Goal: Task Accomplishment & Management: Use online tool/utility

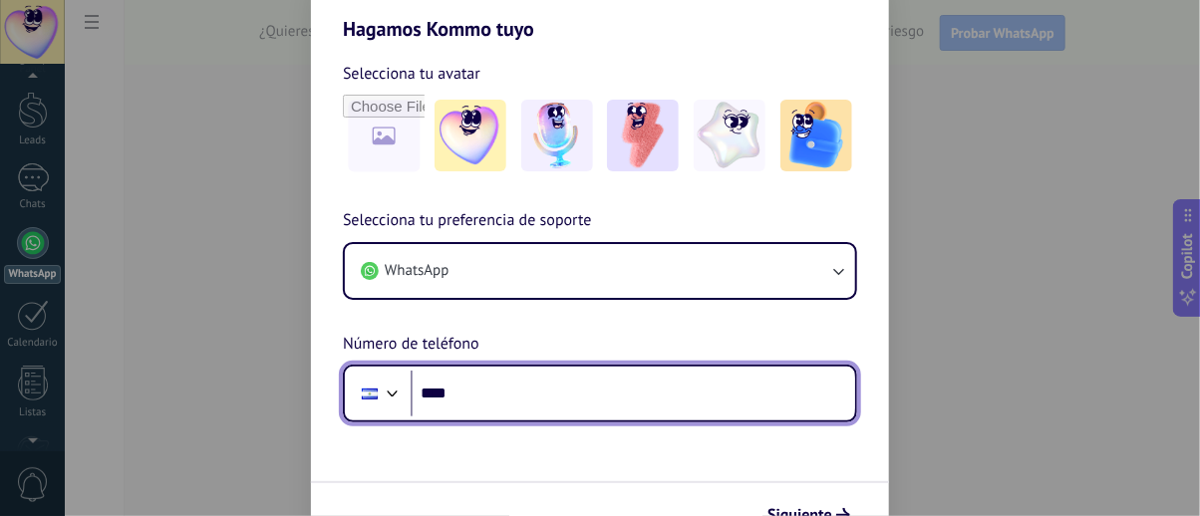
click at [589, 388] on input "****" at bounding box center [633, 394] width 445 height 46
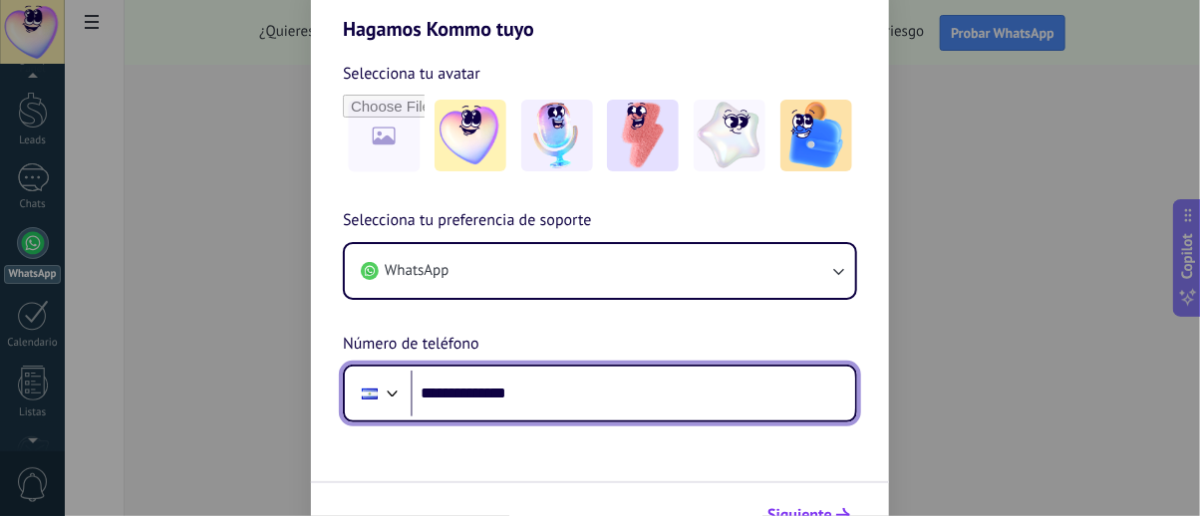
type input "**********"
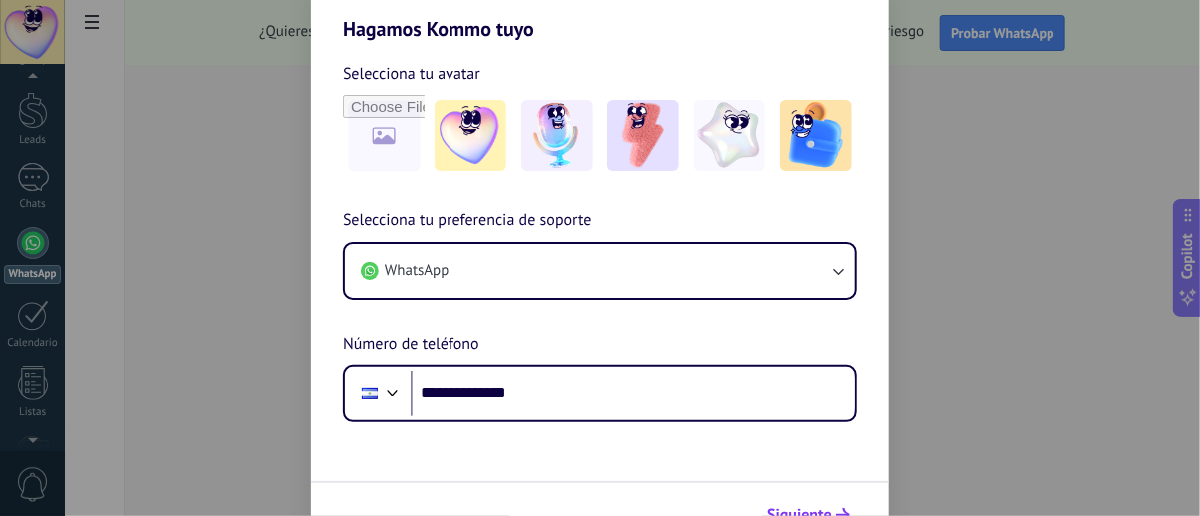
click at [821, 508] on span "Siguiente" at bounding box center [799, 515] width 65 height 14
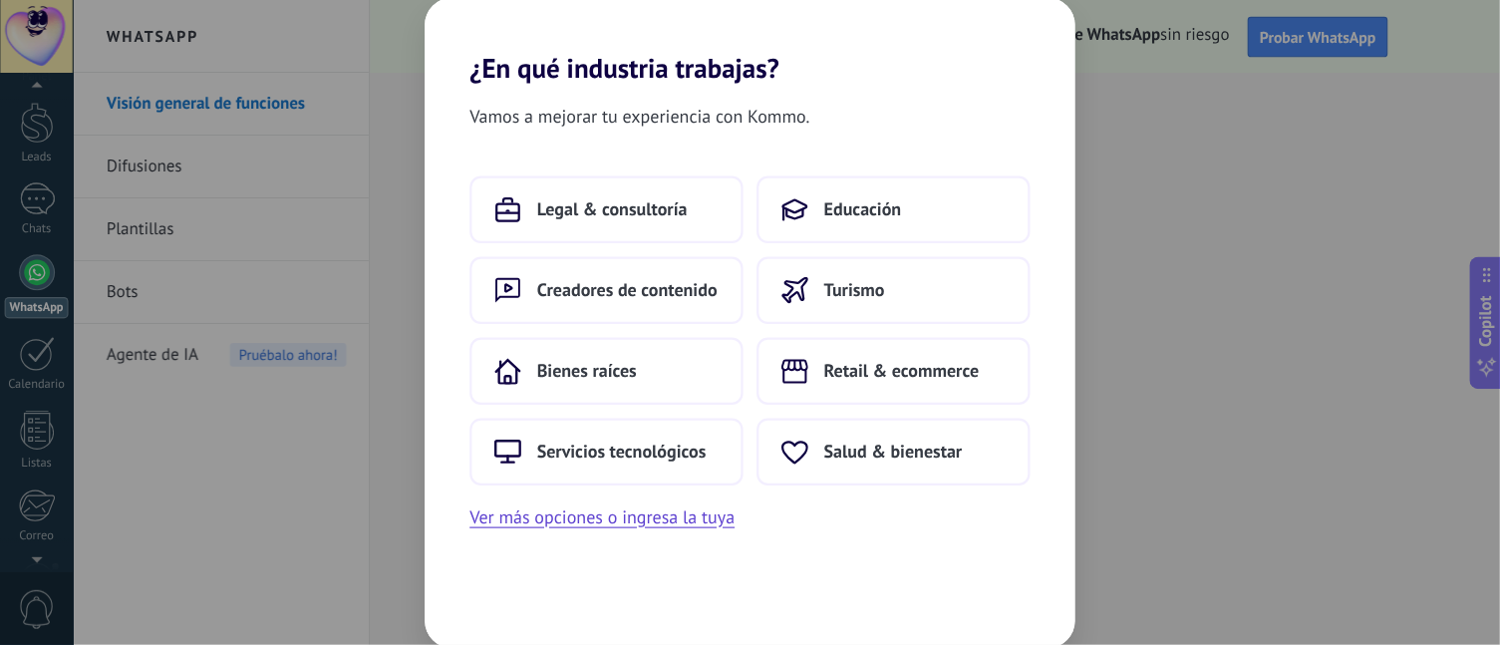
scroll to position [57, 0]
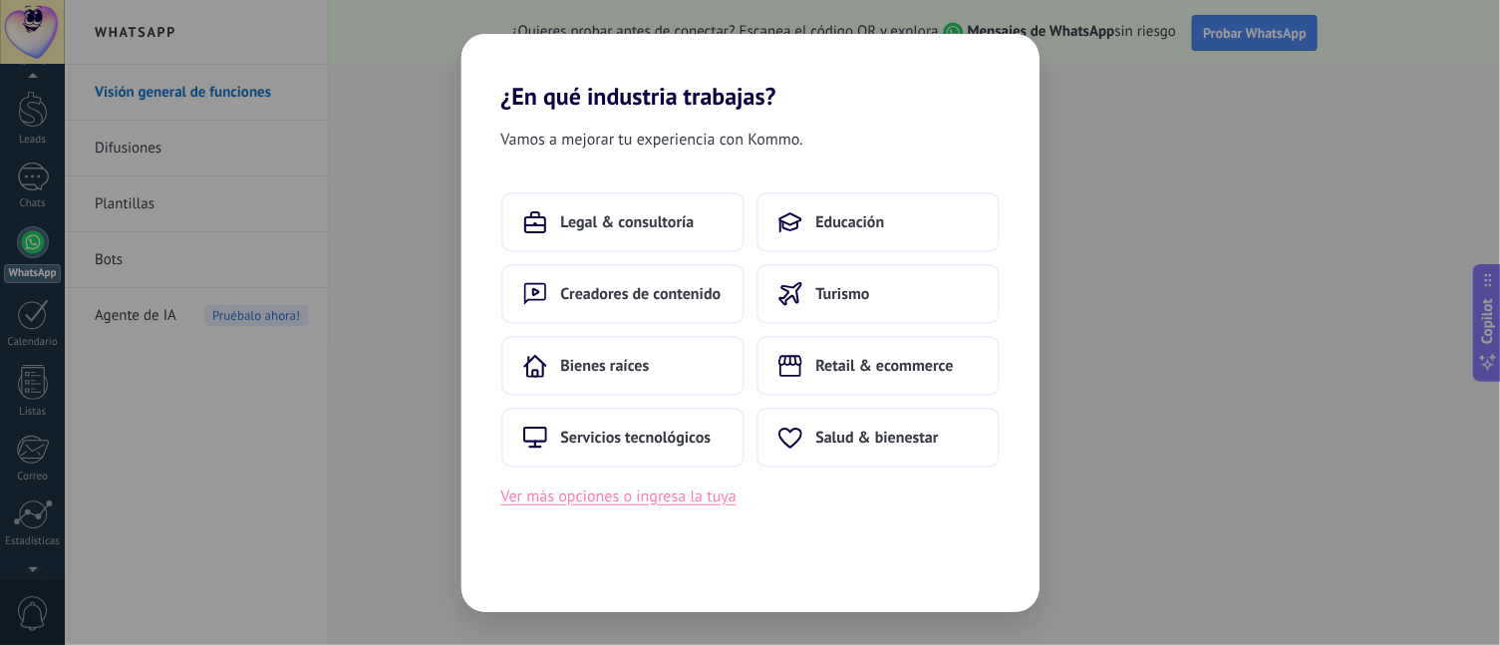
click at [690, 502] on button "Ver más opciones o ingresa la tuya" at bounding box center [618, 496] width 235 height 26
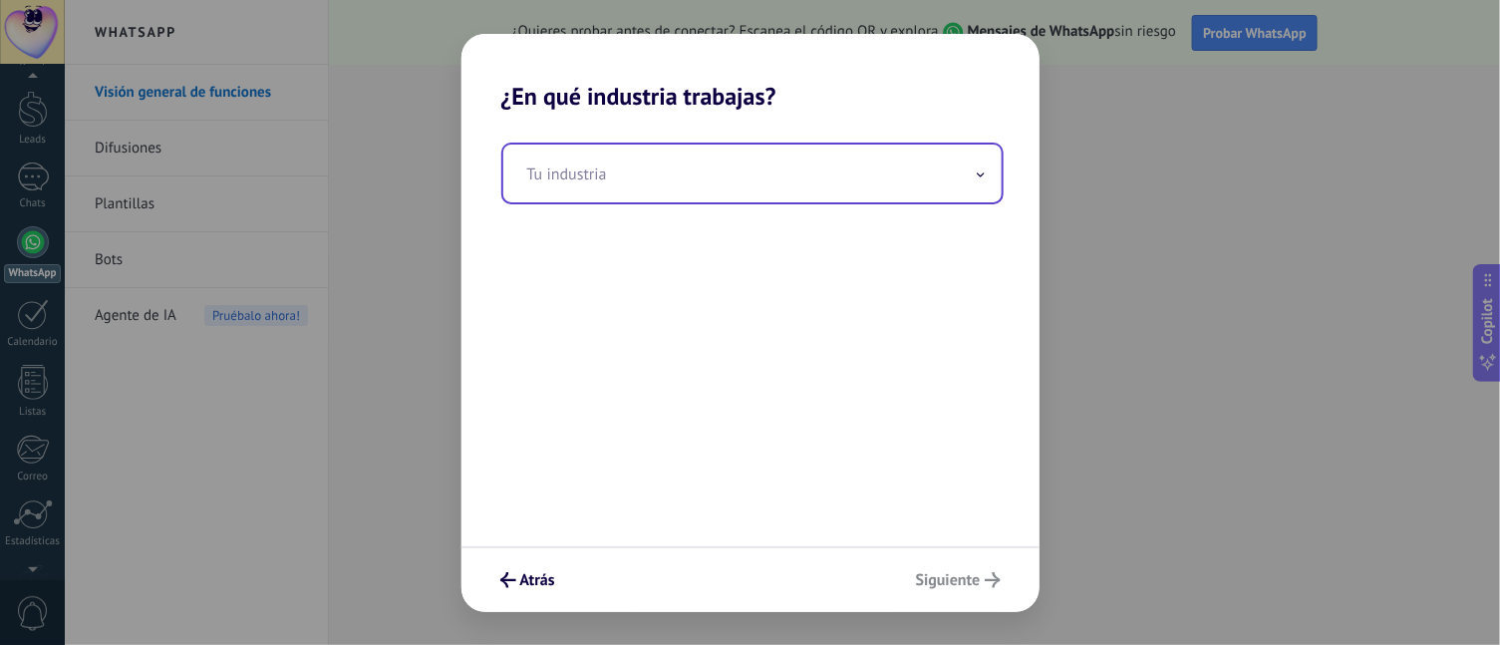
click at [712, 192] on input "text" at bounding box center [752, 174] width 498 height 58
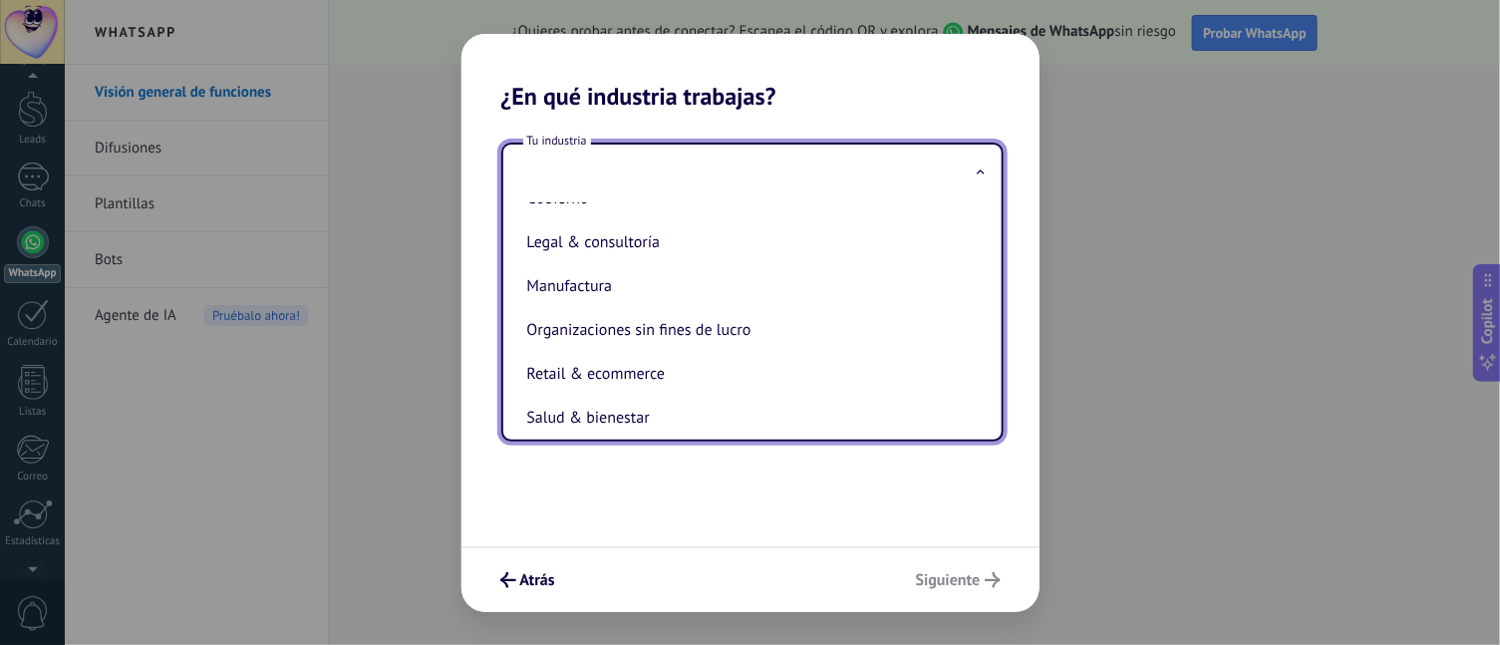
scroll to position [374, 0]
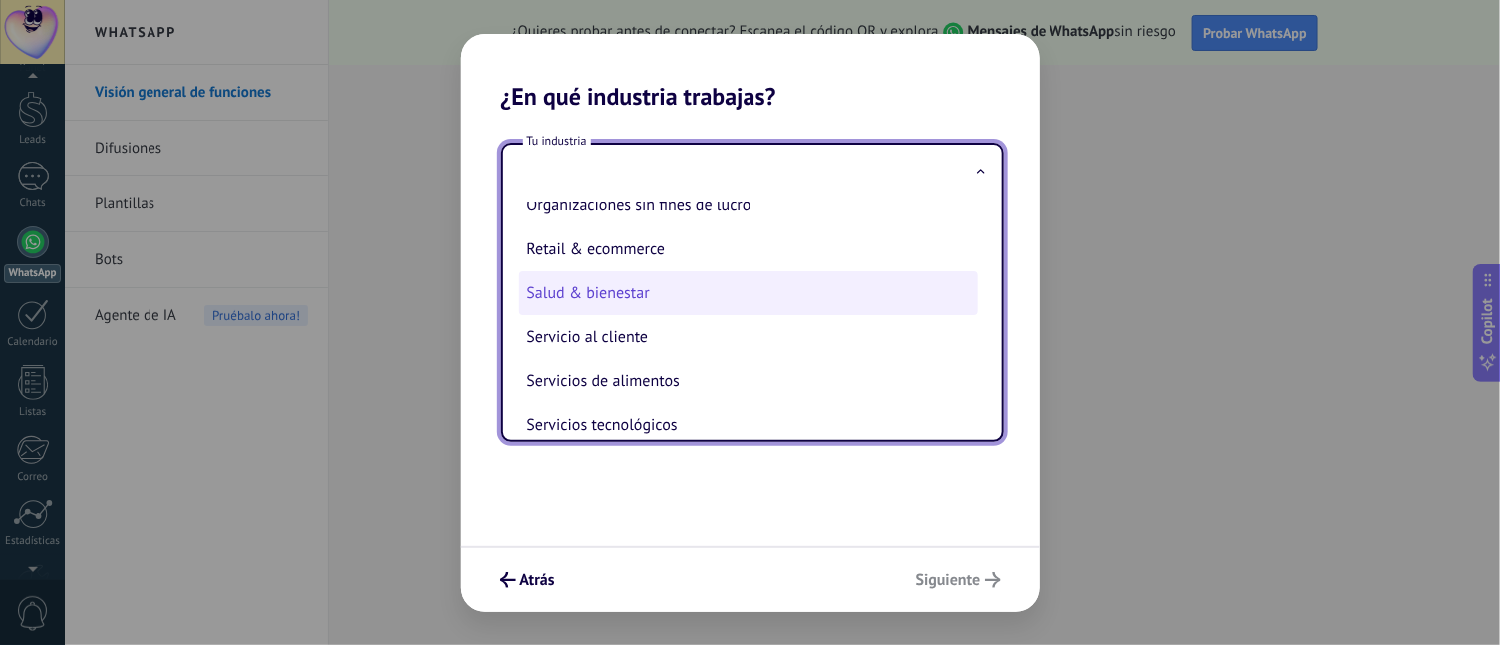
click at [783, 315] on li "Salud & bienestar" at bounding box center [748, 293] width 458 height 44
type input "**********"
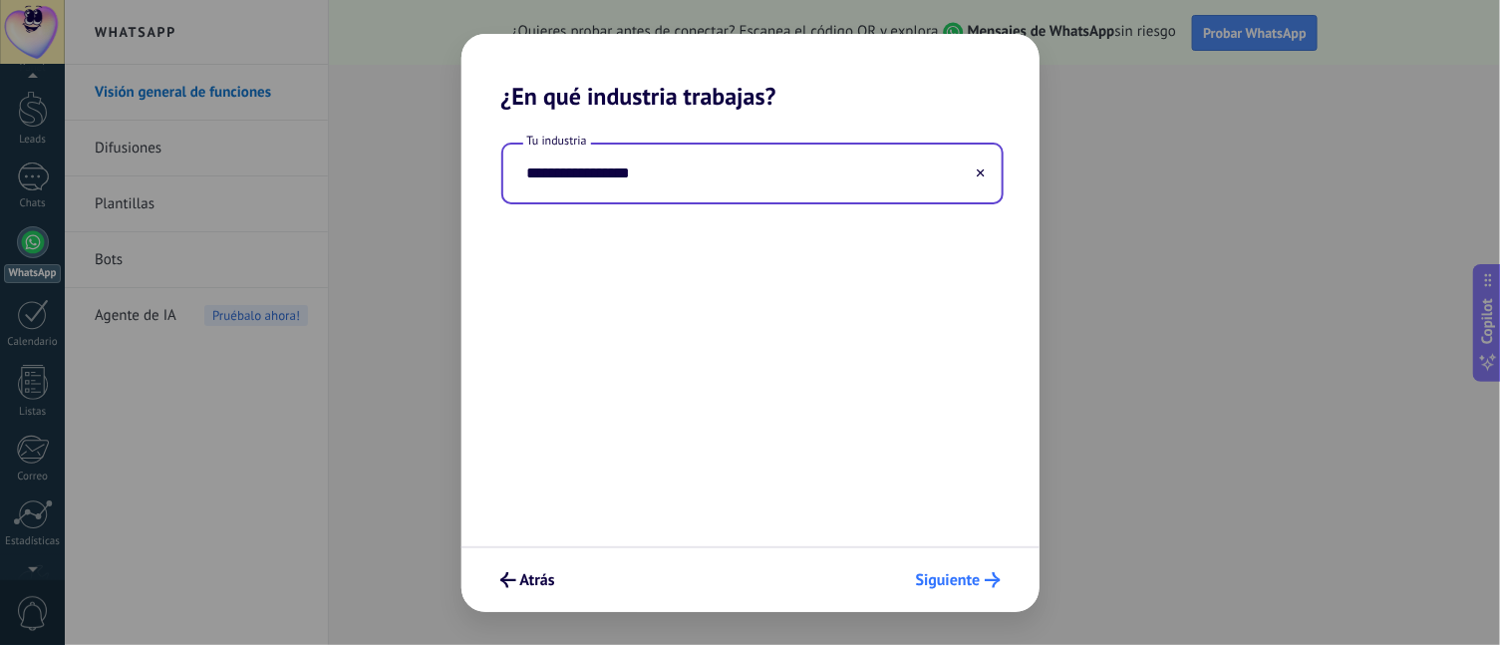
click at [948, 515] on span "Siguiente" at bounding box center [948, 580] width 65 height 14
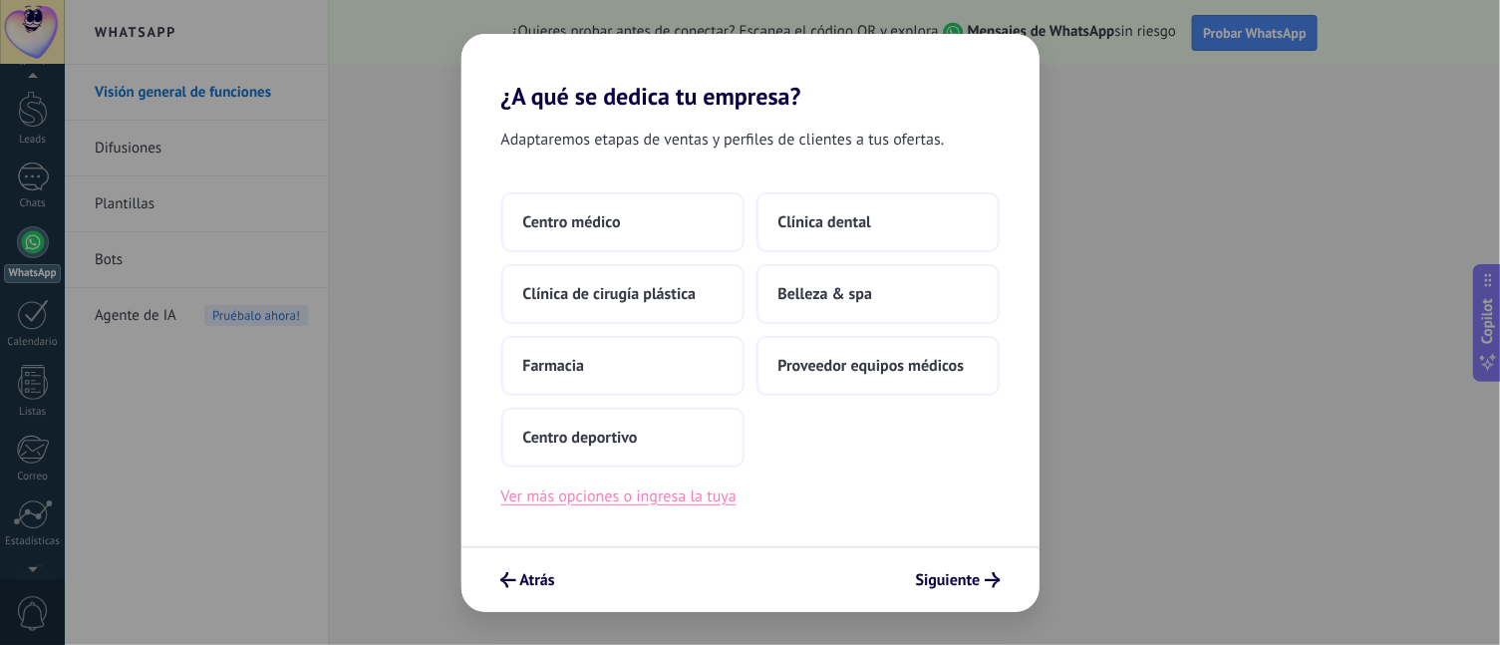
click at [710, 486] on button "Ver más opciones o ingresa la tuya" at bounding box center [618, 496] width 235 height 26
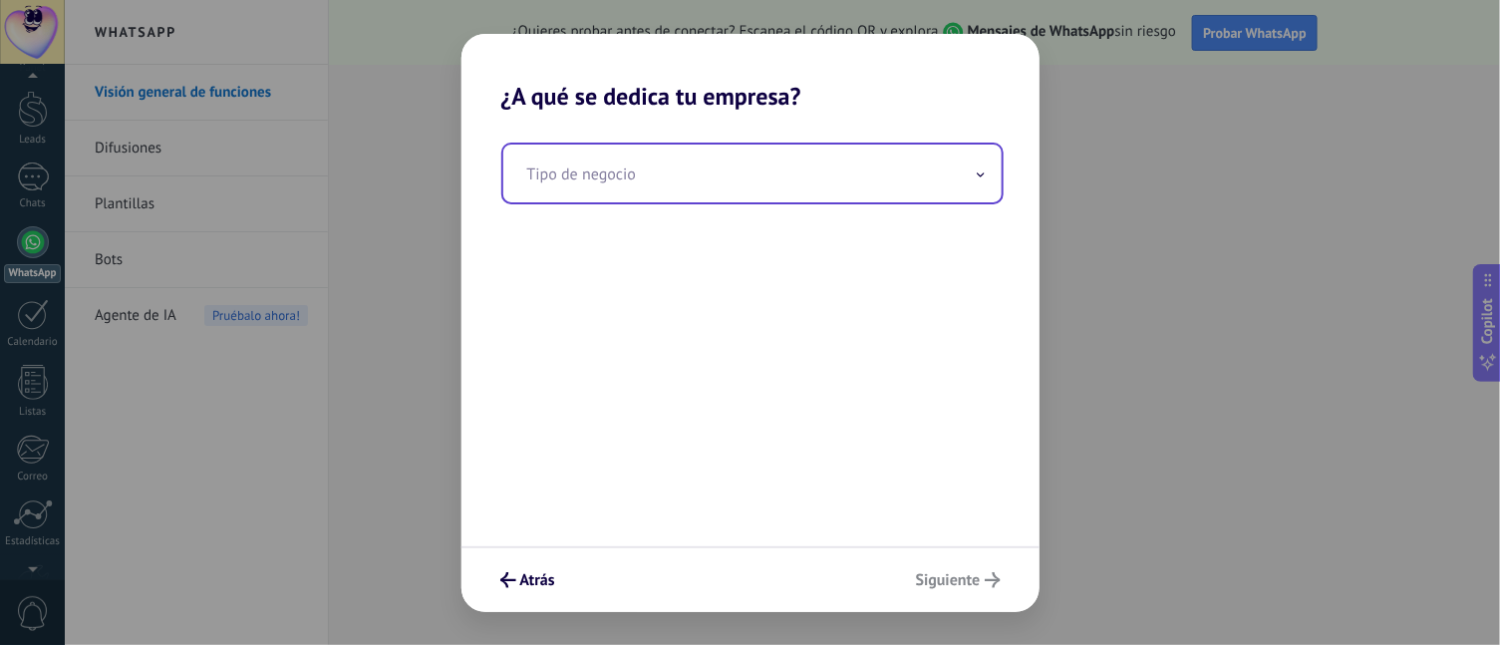
click at [720, 170] on input "text" at bounding box center [752, 174] width 498 height 58
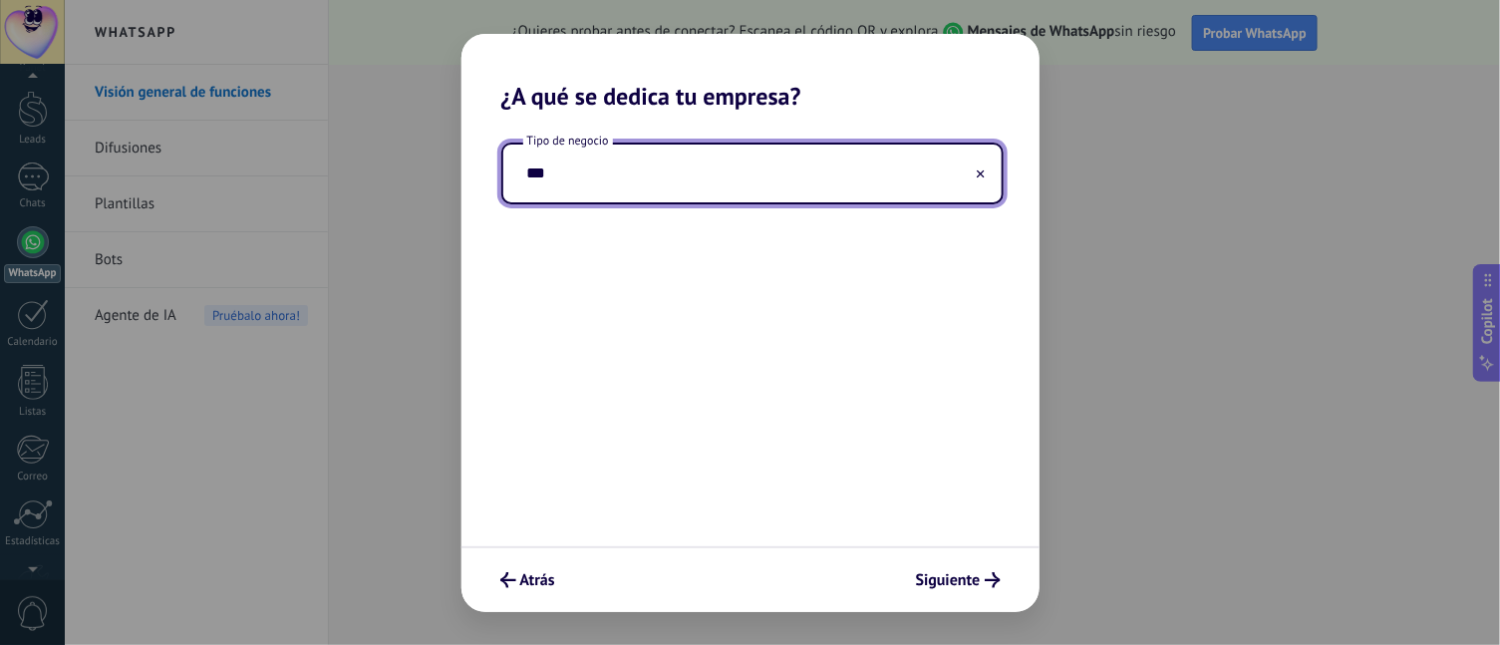
type input "***"
click at [968, 515] on div "Tipo de negocio ***" at bounding box center [750, 329] width 578 height 436
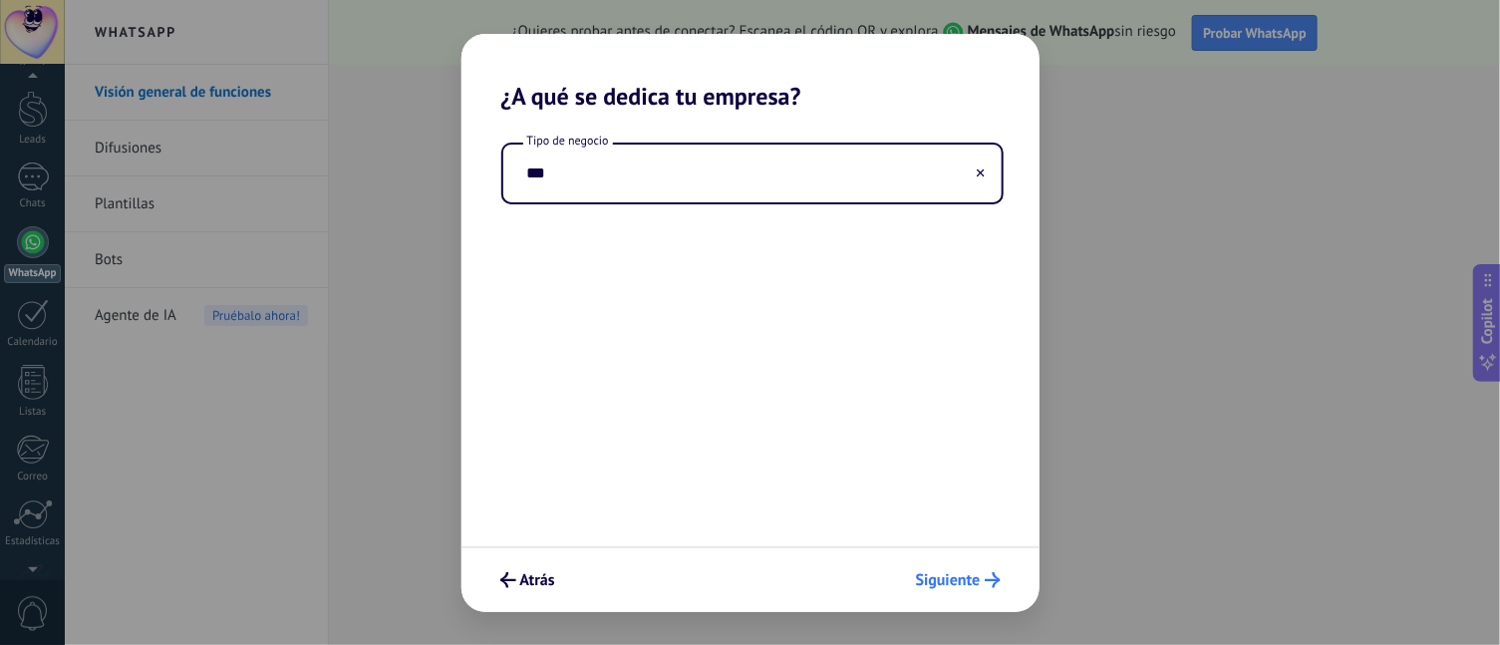
click at [964, 515] on span "Siguiente" at bounding box center [948, 580] width 65 height 14
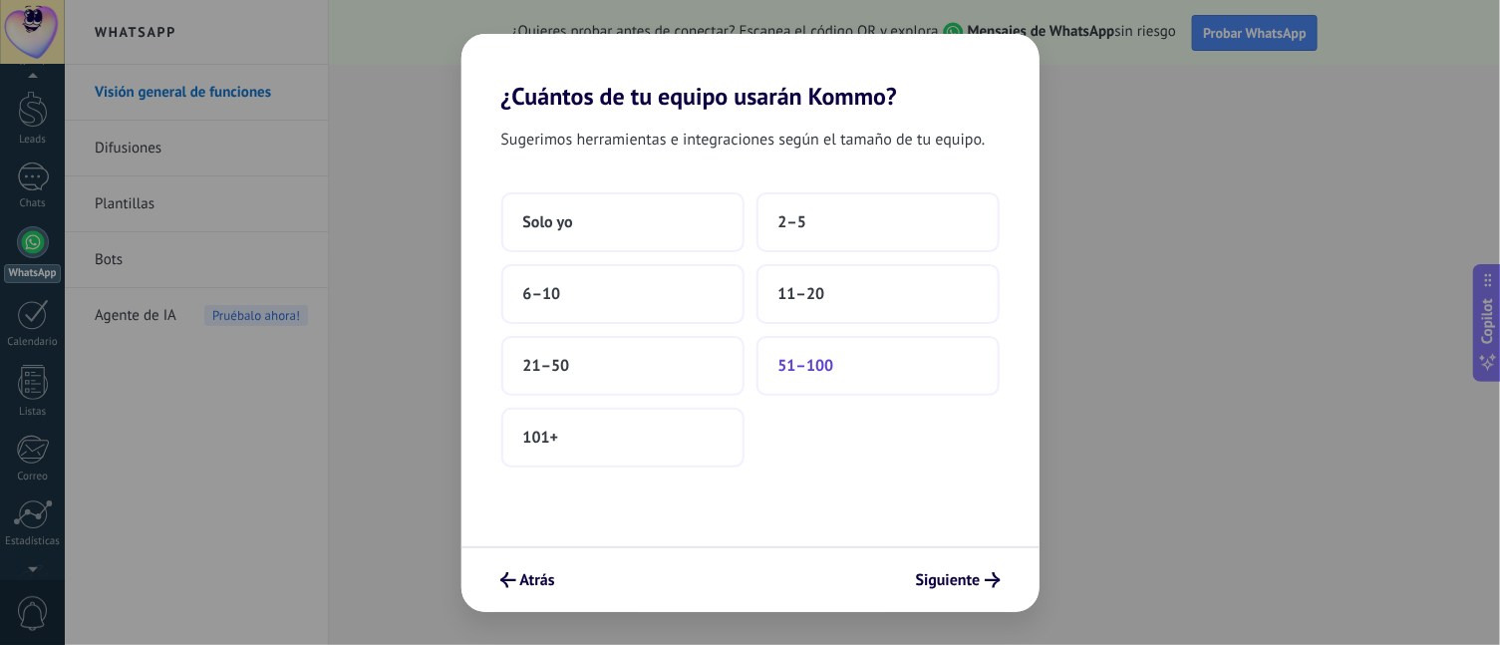
click at [821, 358] on span "51–100" at bounding box center [806, 366] width 56 height 20
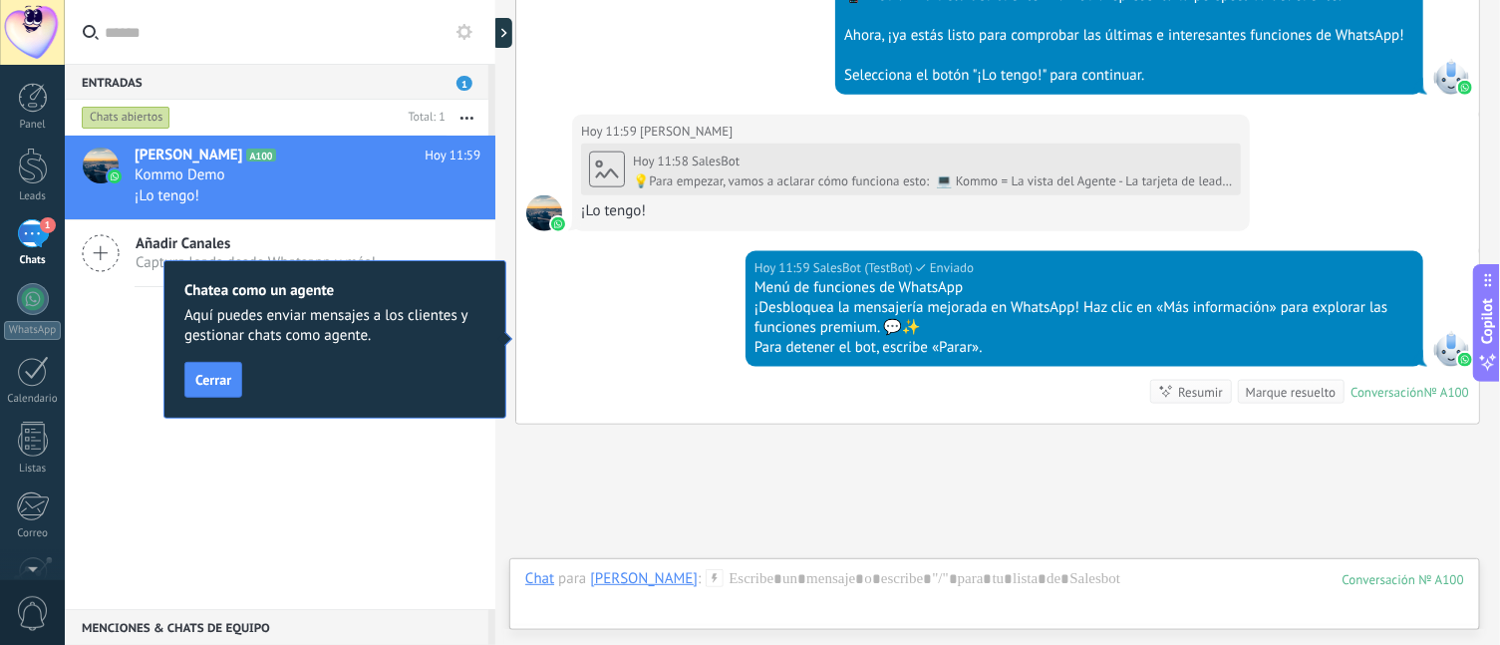
scroll to position [948, 0]
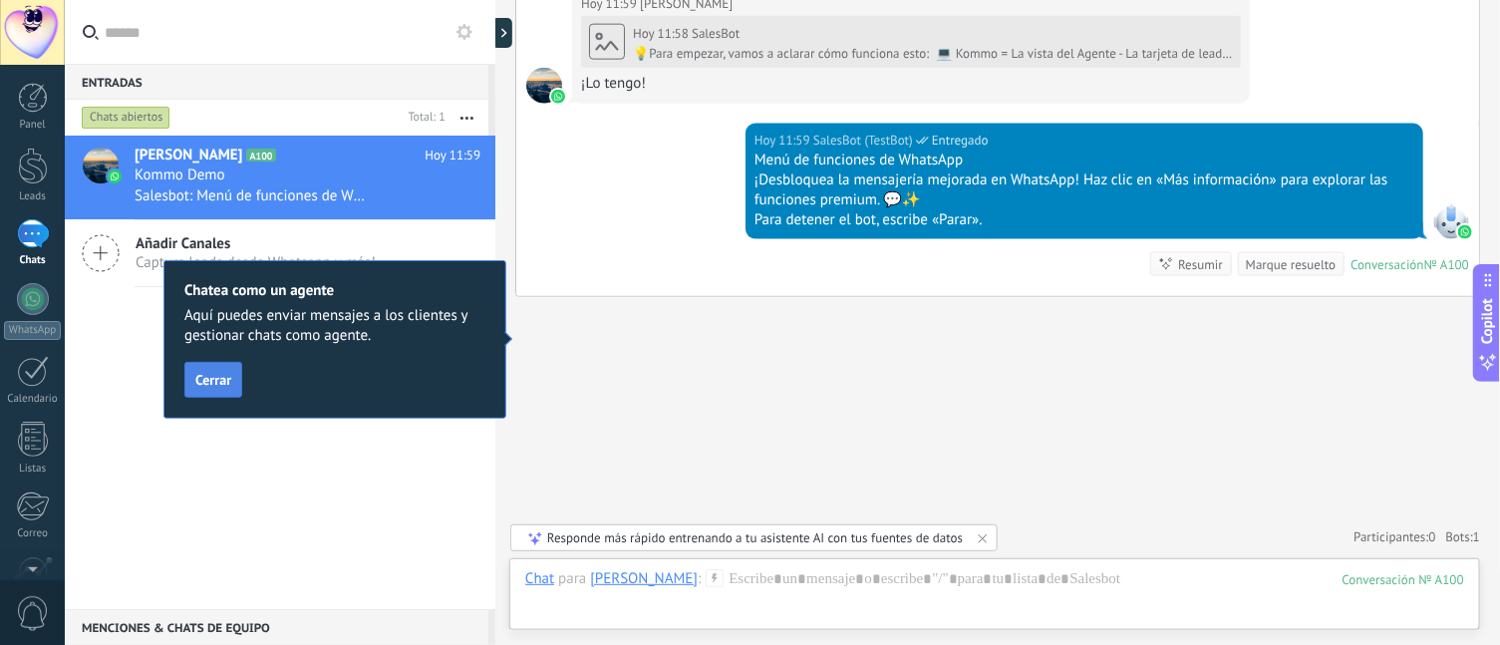
click at [204, 385] on span "Cerrar" at bounding box center [213, 380] width 36 height 14
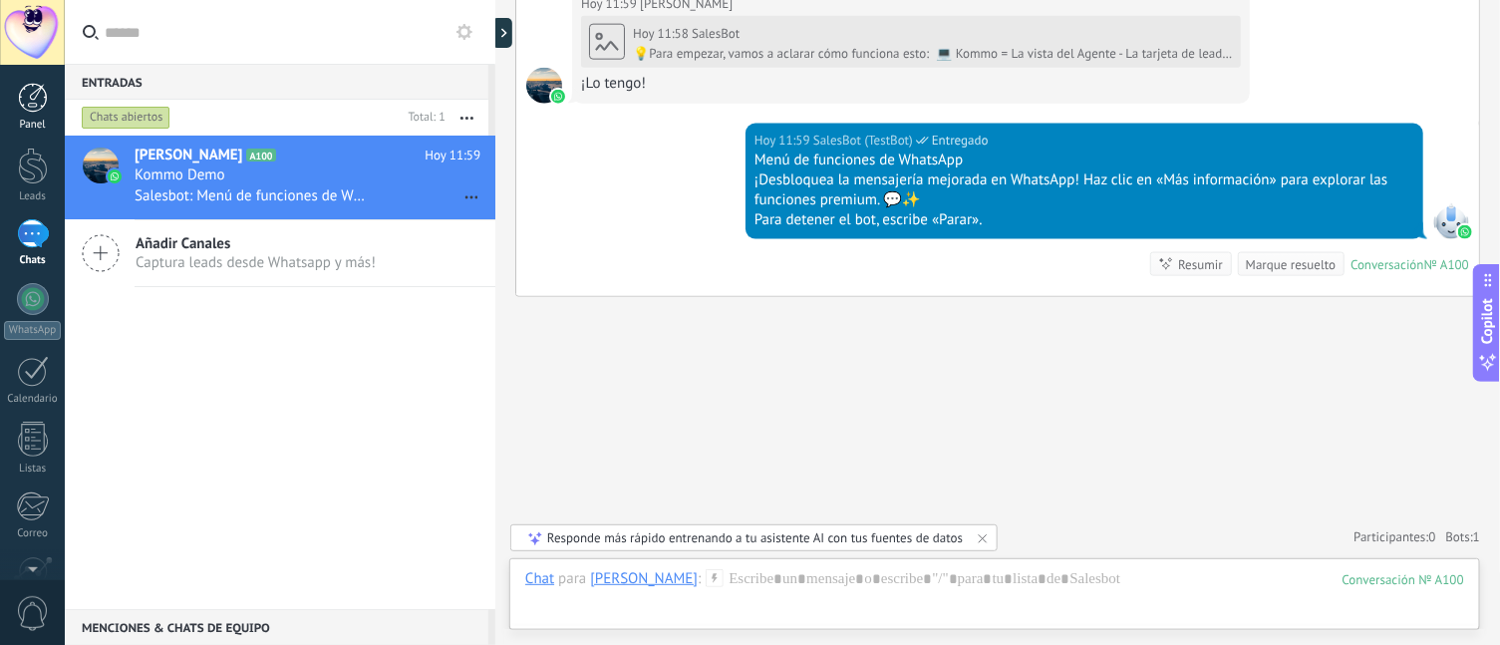
click at [22, 104] on div at bounding box center [33, 98] width 30 height 30
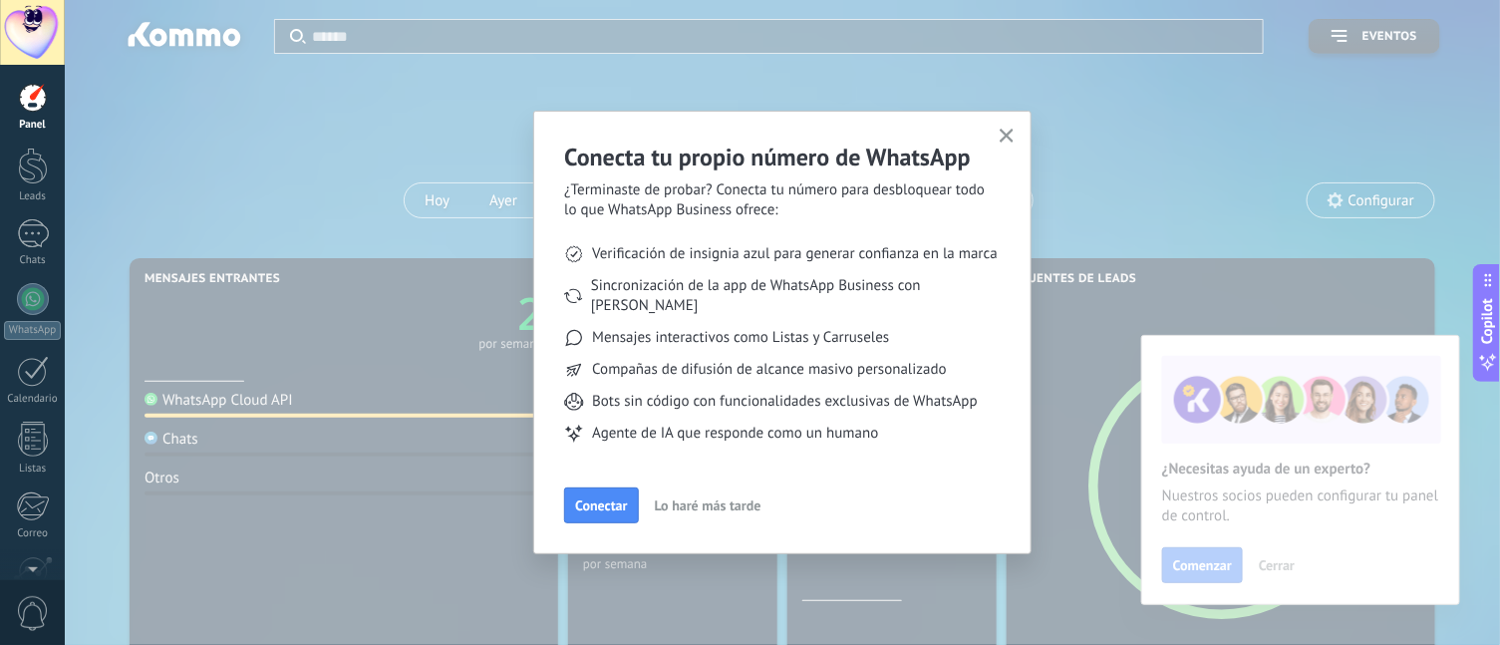
click at [1009, 138] on use "button" at bounding box center [1007, 136] width 15 height 15
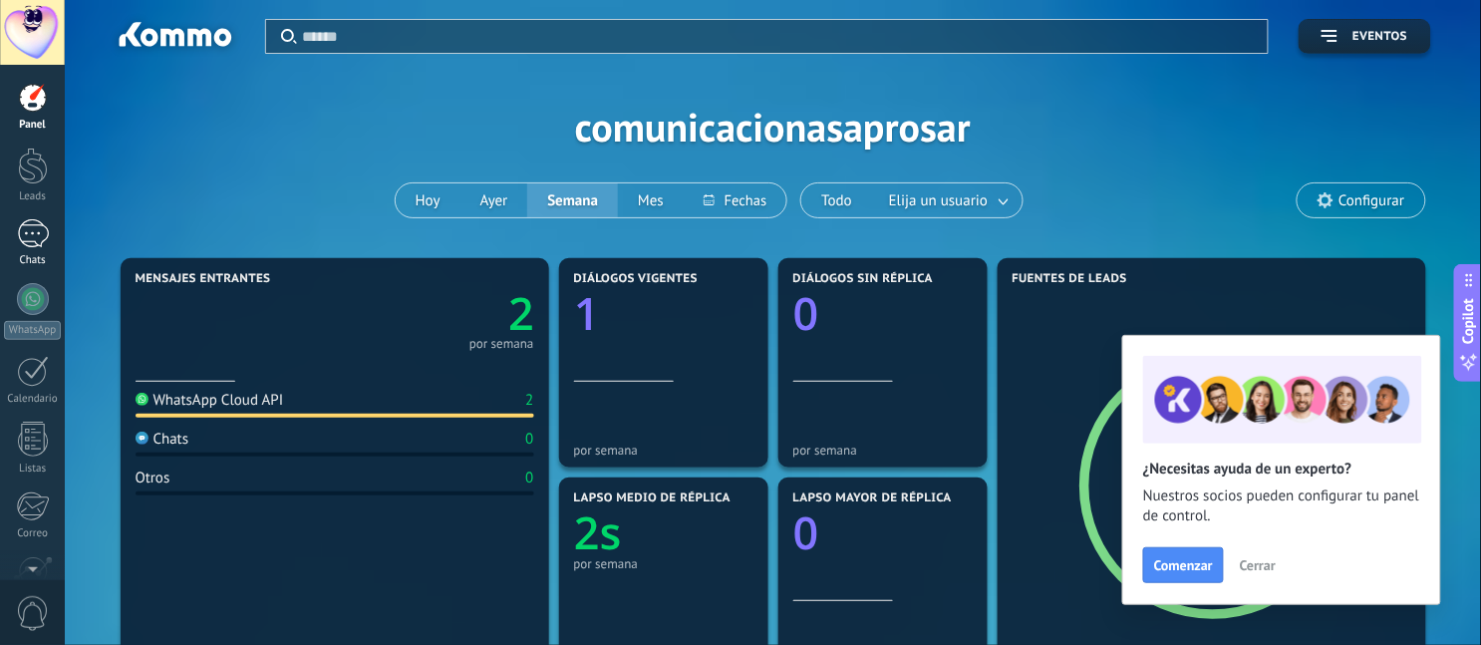
click at [27, 240] on div "1" at bounding box center [33, 233] width 32 height 29
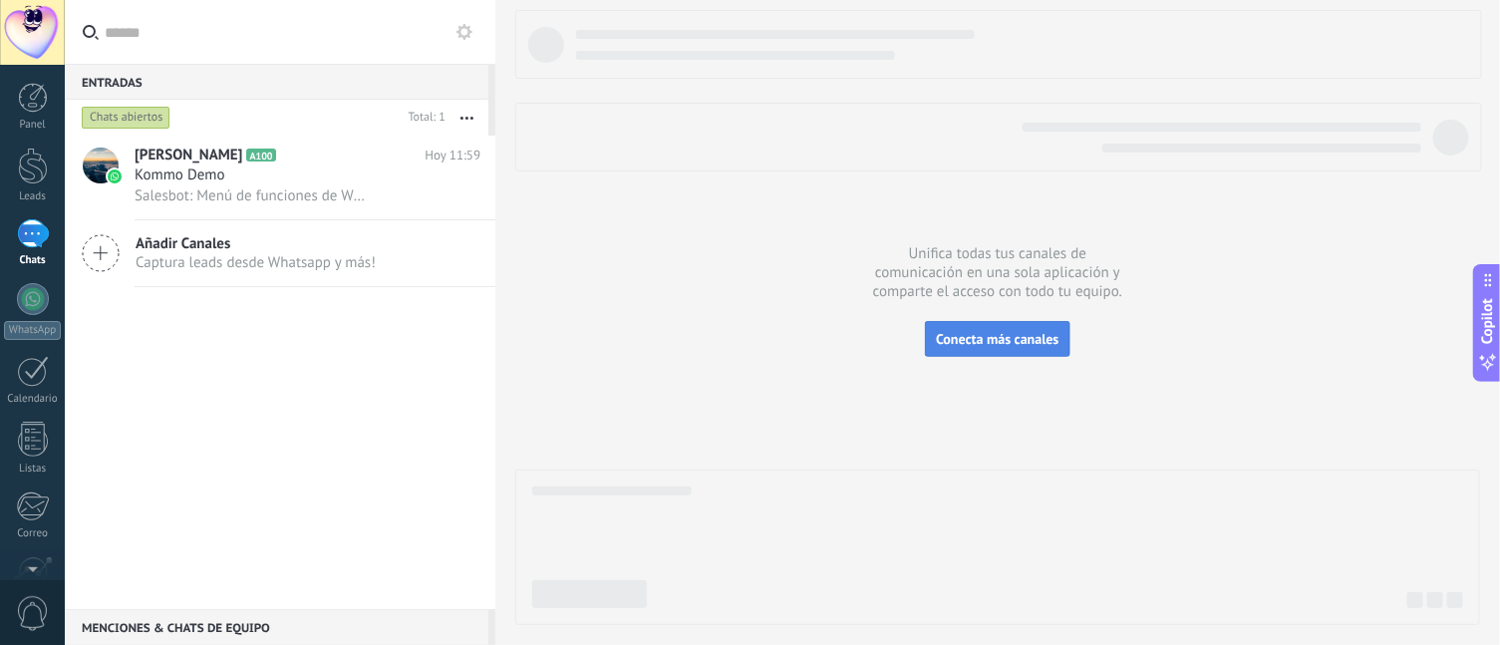
click at [1029, 338] on span "Conecta más canales" at bounding box center [997, 339] width 123 height 18
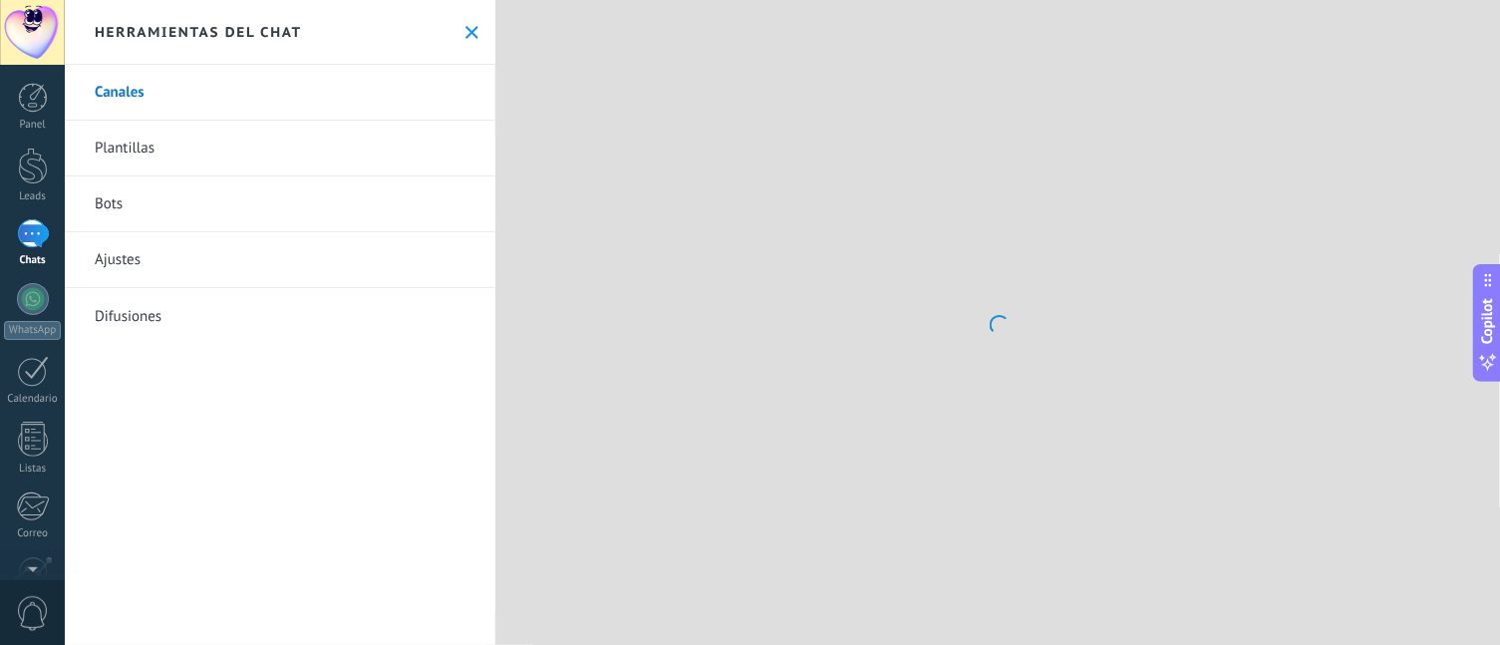
click at [354, 176] on link "Bots" at bounding box center [280, 204] width 431 height 56
click at [403, 148] on link "Plantillas" at bounding box center [280, 149] width 431 height 56
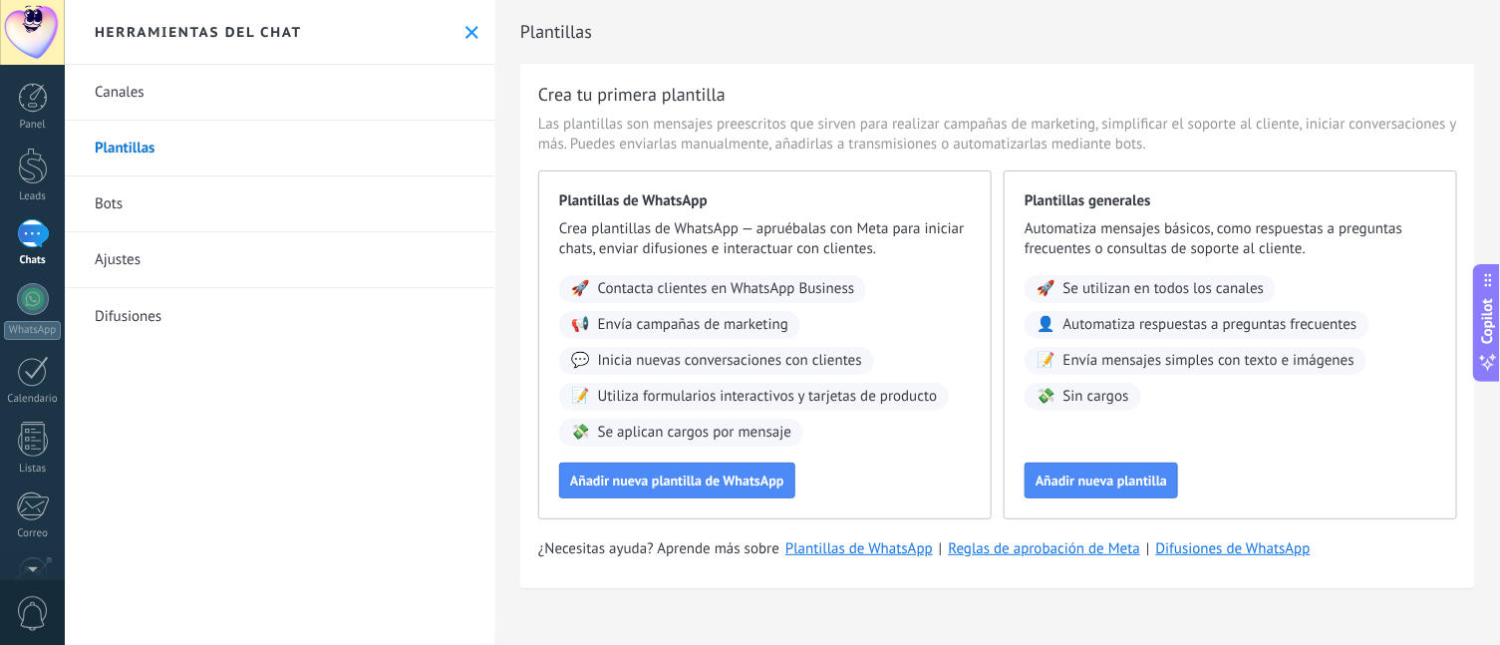
click at [291, 170] on link "Plantillas" at bounding box center [280, 149] width 431 height 56
click at [291, 190] on link "Bots" at bounding box center [280, 204] width 431 height 56
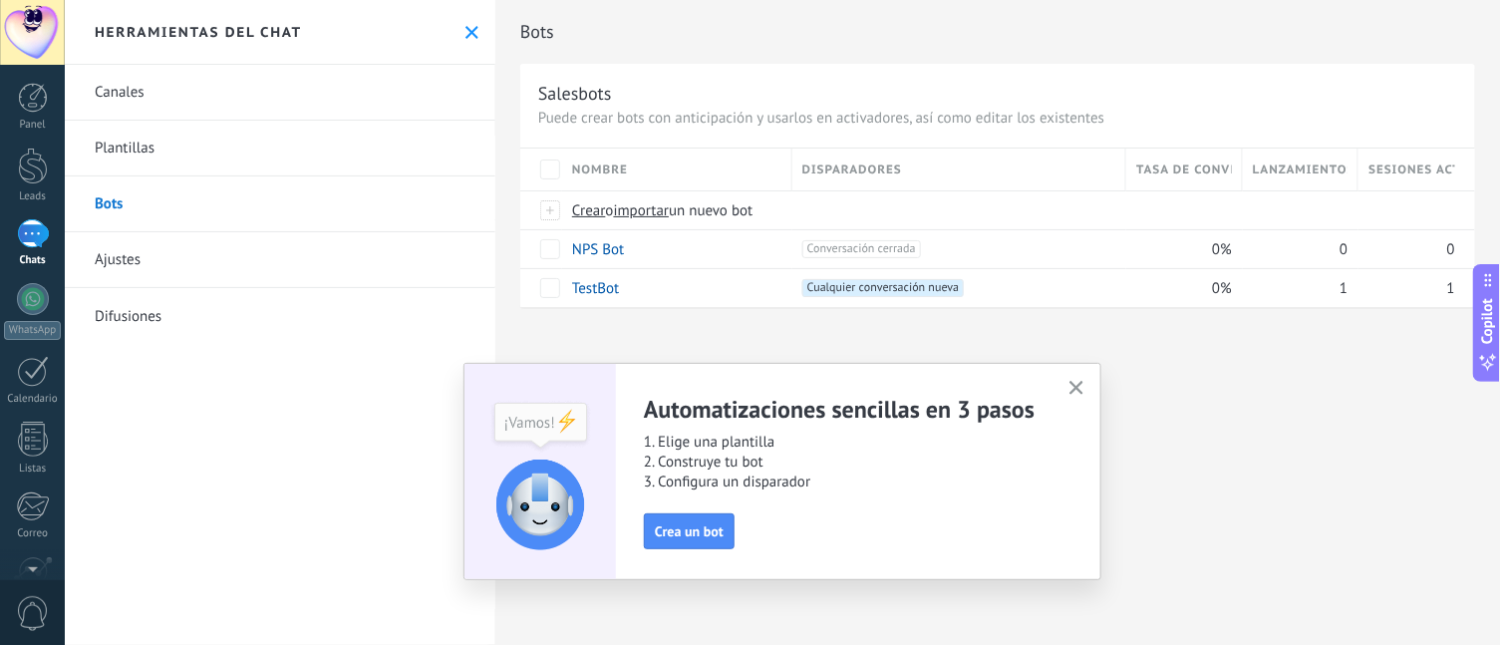
click at [1077, 396] on span "button" at bounding box center [1076, 389] width 15 height 17
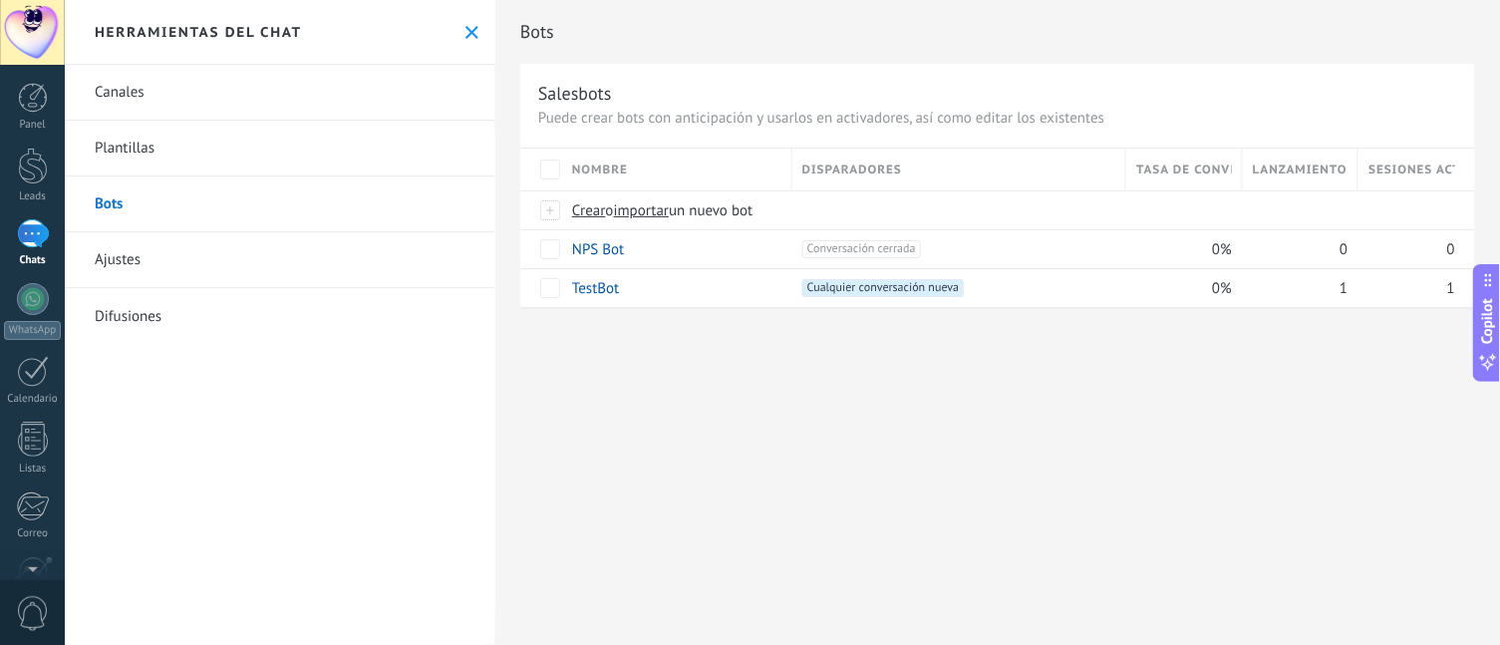
click at [25, 51] on div at bounding box center [32, 32] width 65 height 65
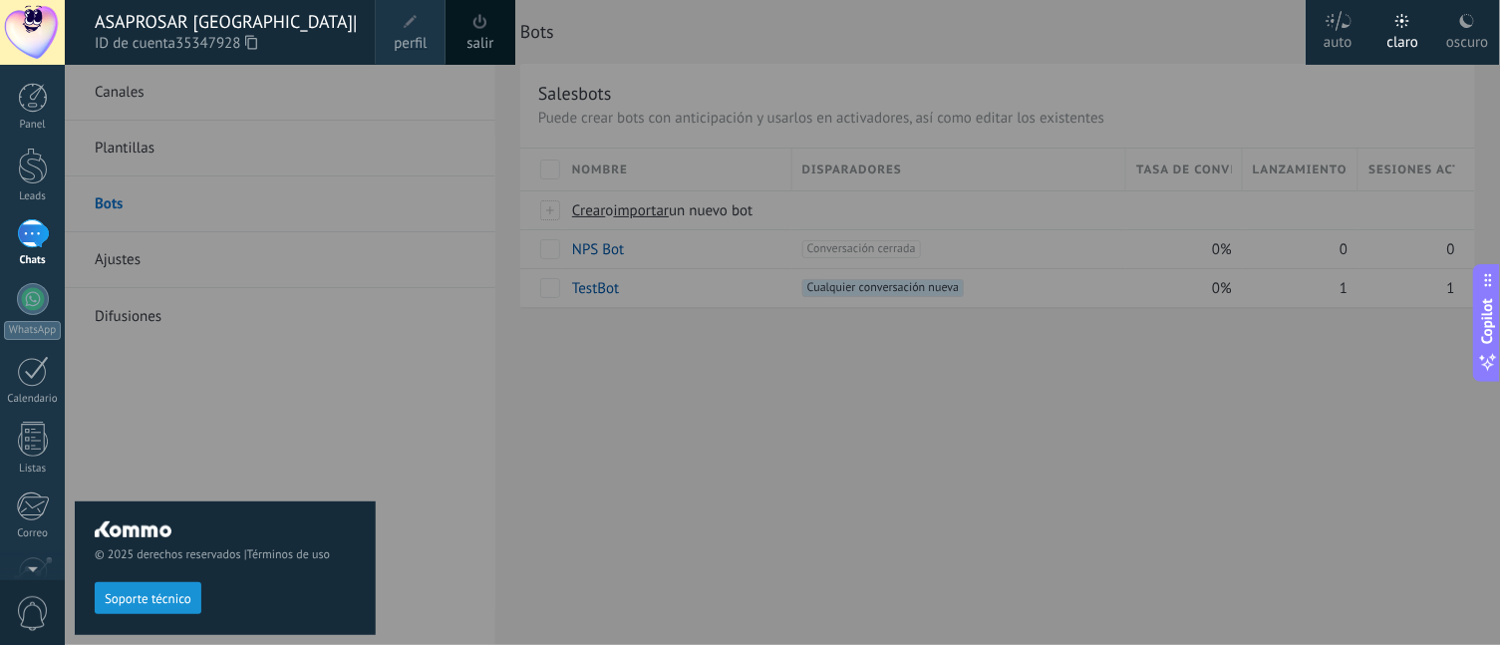
click at [374, 272] on div "© 2025 derechos reservados | Términos de uso Soporte técnico" at bounding box center [225, 355] width 301 height 580
click at [329, 445] on div "© 2025 derechos reservados | Términos de uso Soporte técnico" at bounding box center [225, 355] width 301 height 580
click at [375, 106] on div "© 2025 derechos reservados | Términos de uso Soporte técnico" at bounding box center [225, 355] width 301 height 580
click at [43, 48] on div at bounding box center [32, 32] width 65 height 65
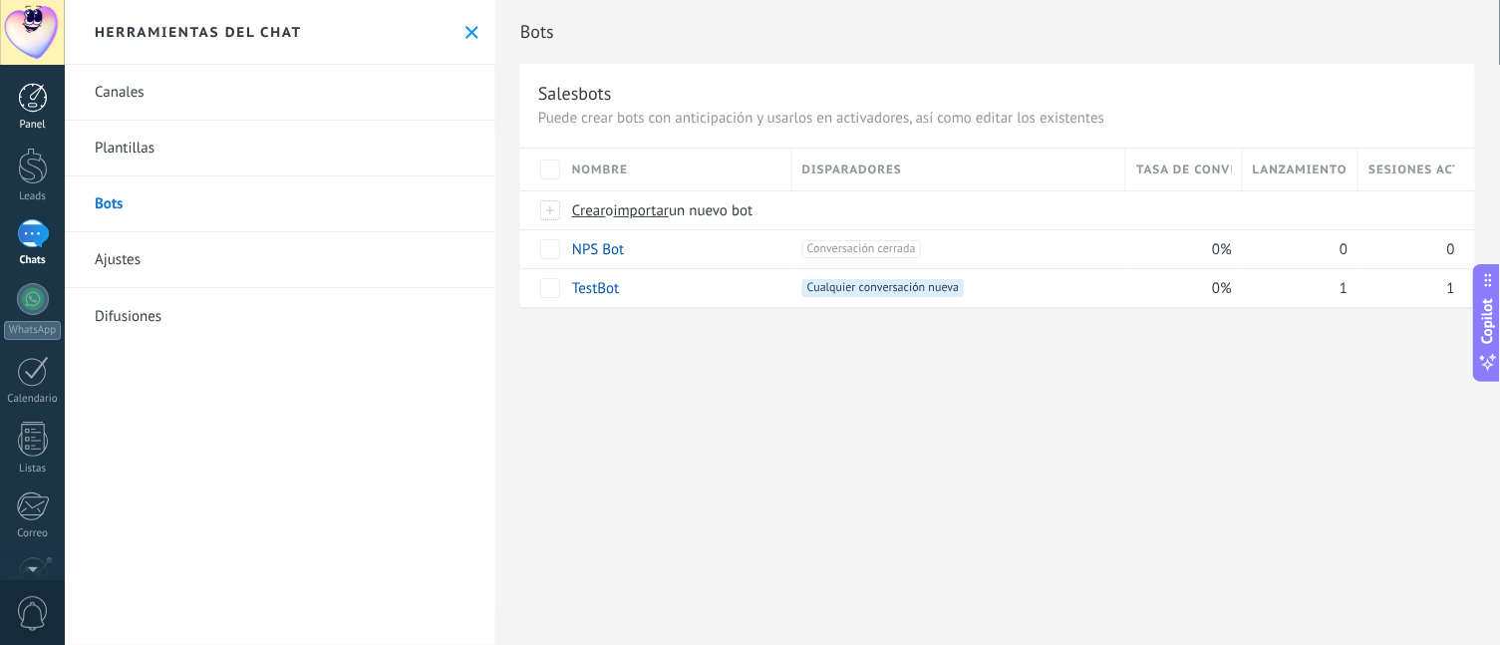
click at [22, 123] on div "Panel" at bounding box center [33, 125] width 58 height 13
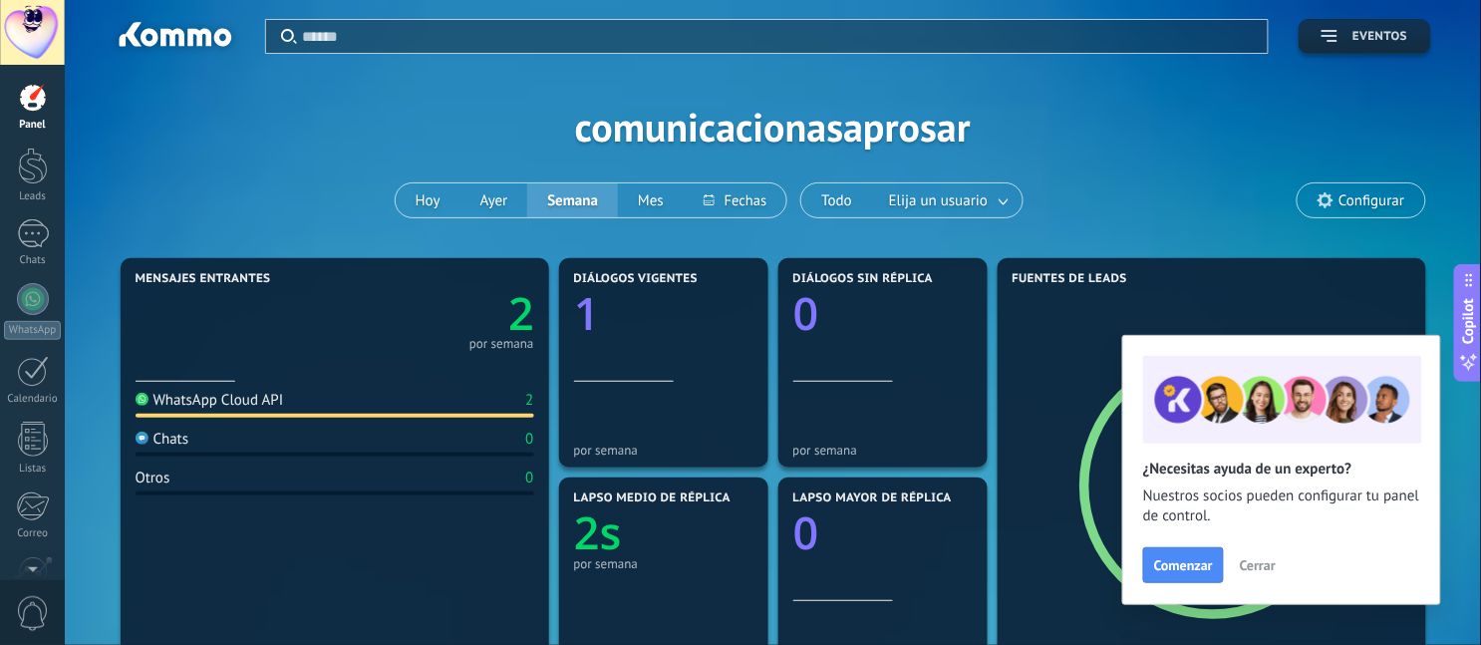
click at [1199, 37] on span "Eventos" at bounding box center [1380, 37] width 55 height 14
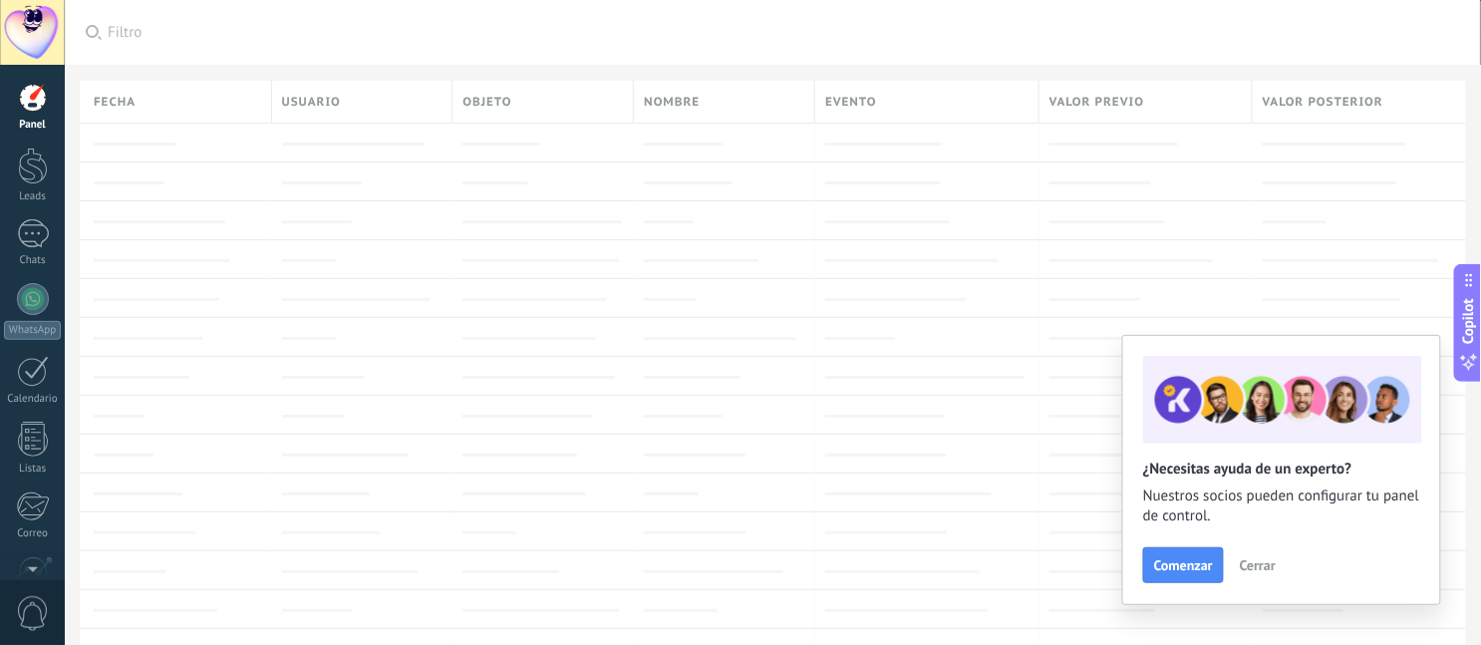
click at [34, 97] on div at bounding box center [33, 98] width 30 height 30
click at [47, 152] on link "Leads" at bounding box center [32, 176] width 65 height 56
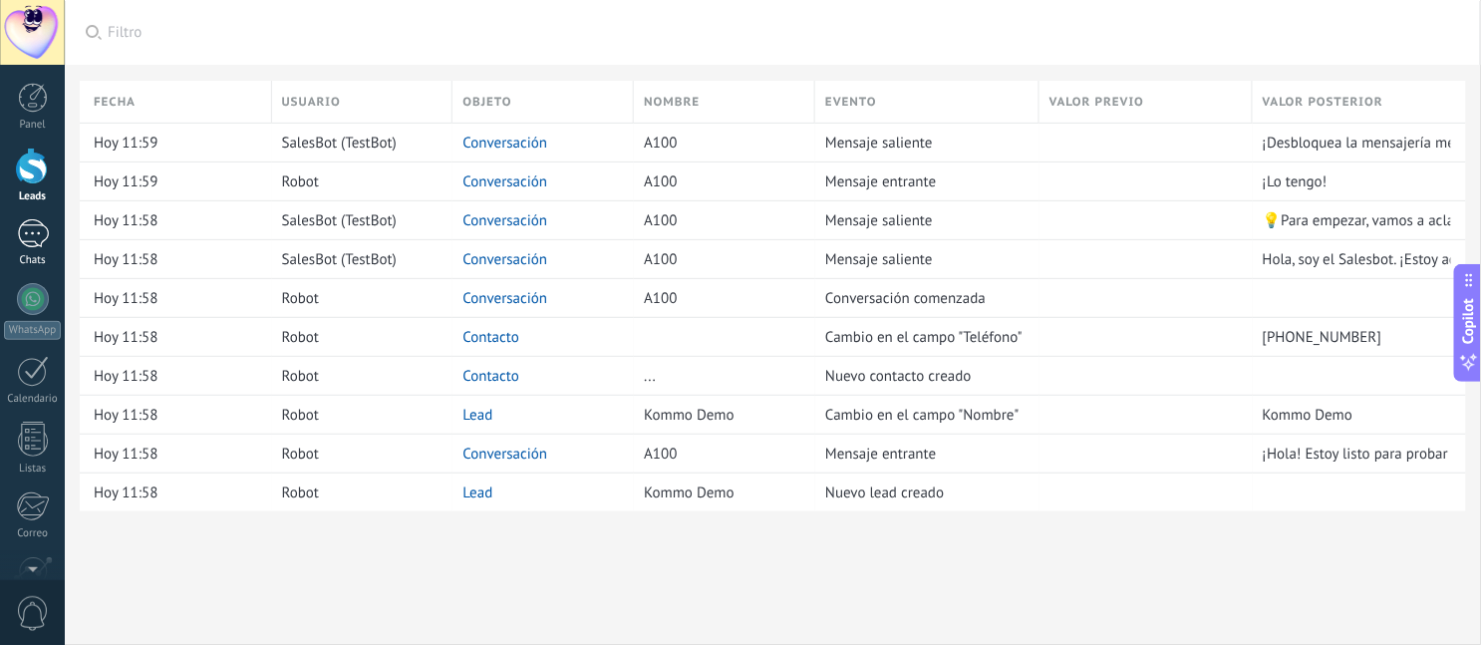
click at [45, 227] on div "1" at bounding box center [33, 233] width 32 height 29
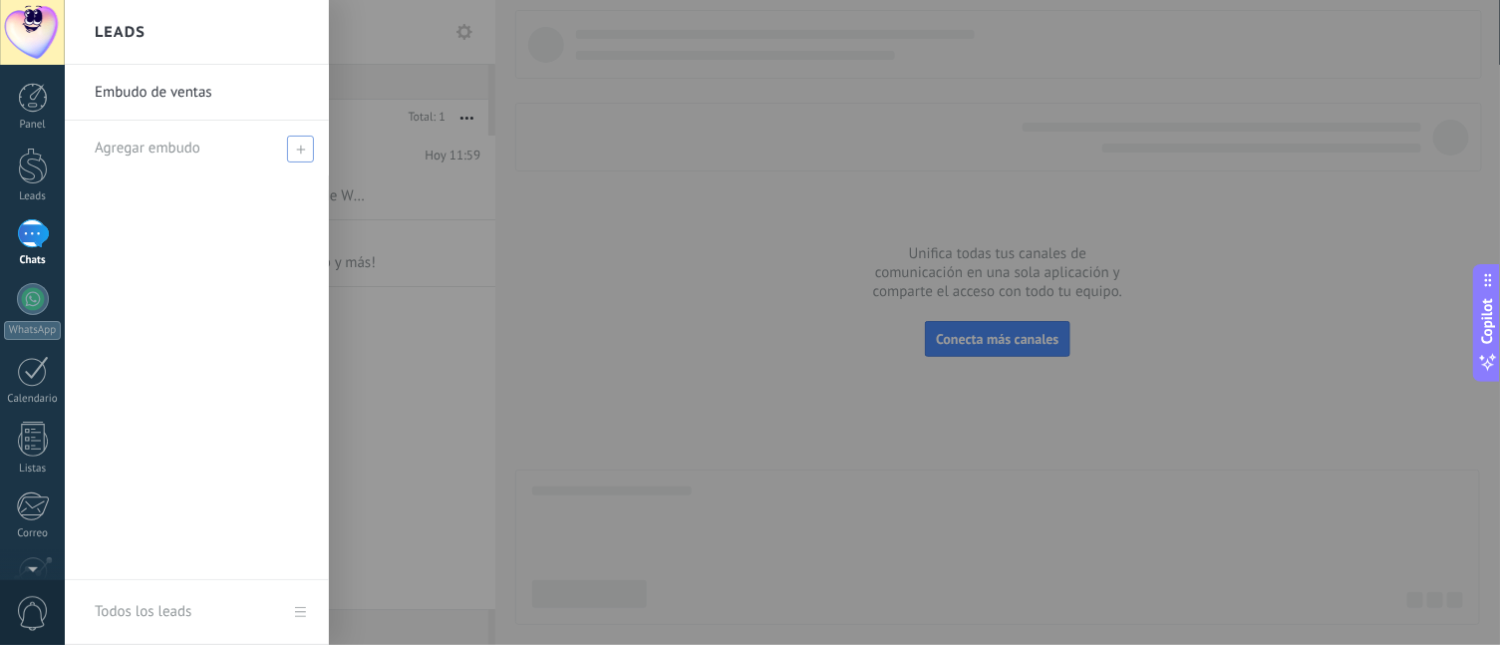
click at [287, 155] on span at bounding box center [300, 149] width 27 height 27
click at [258, 146] on input "text" at bounding box center [188, 149] width 187 height 32
click at [249, 102] on link "Embudo de ventas" at bounding box center [202, 93] width 214 height 56
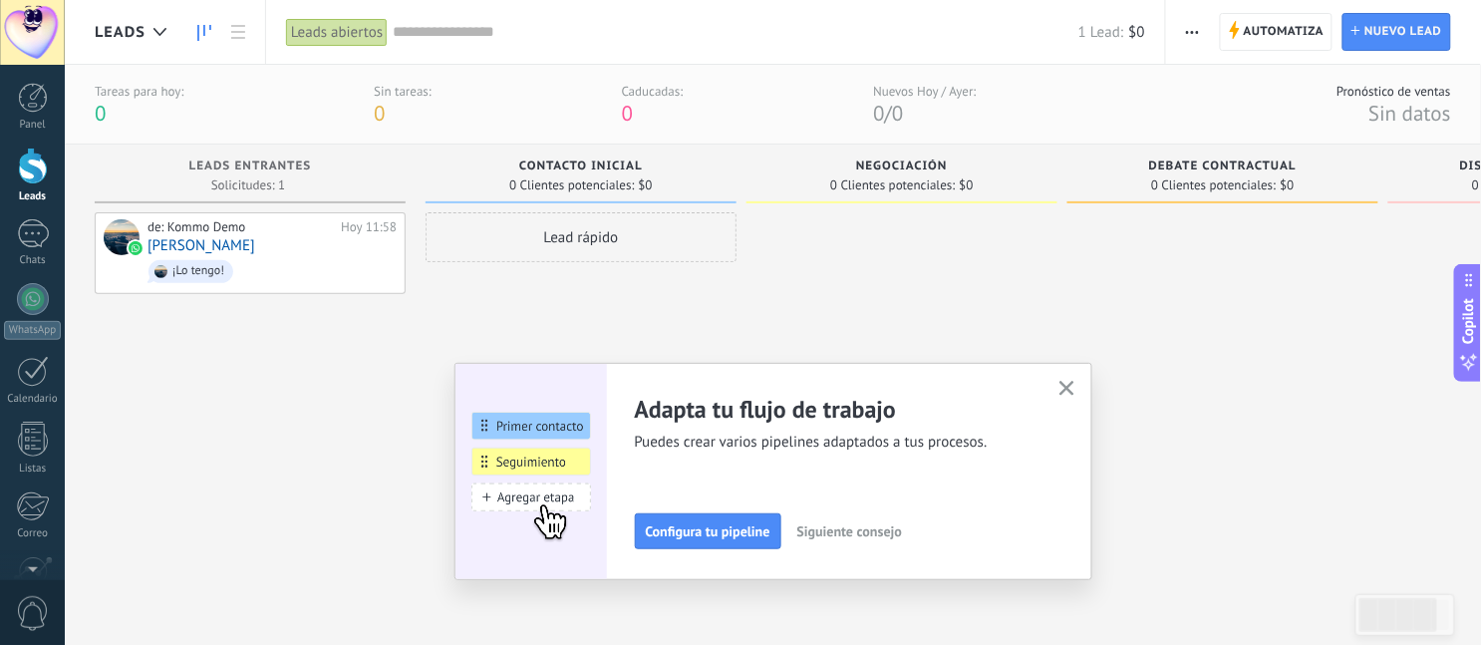
click at [1074, 385] on icon "button" at bounding box center [1067, 388] width 15 height 15
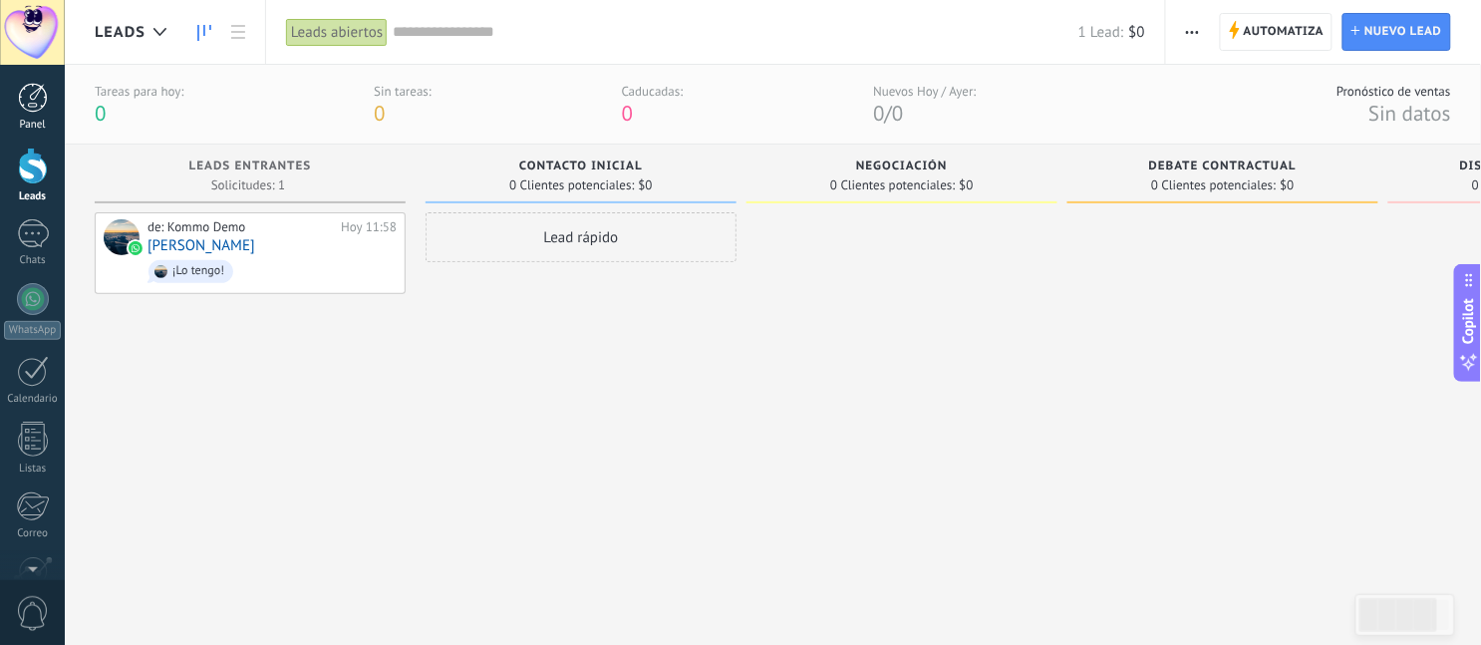
click at [37, 97] on div at bounding box center [33, 98] width 30 height 30
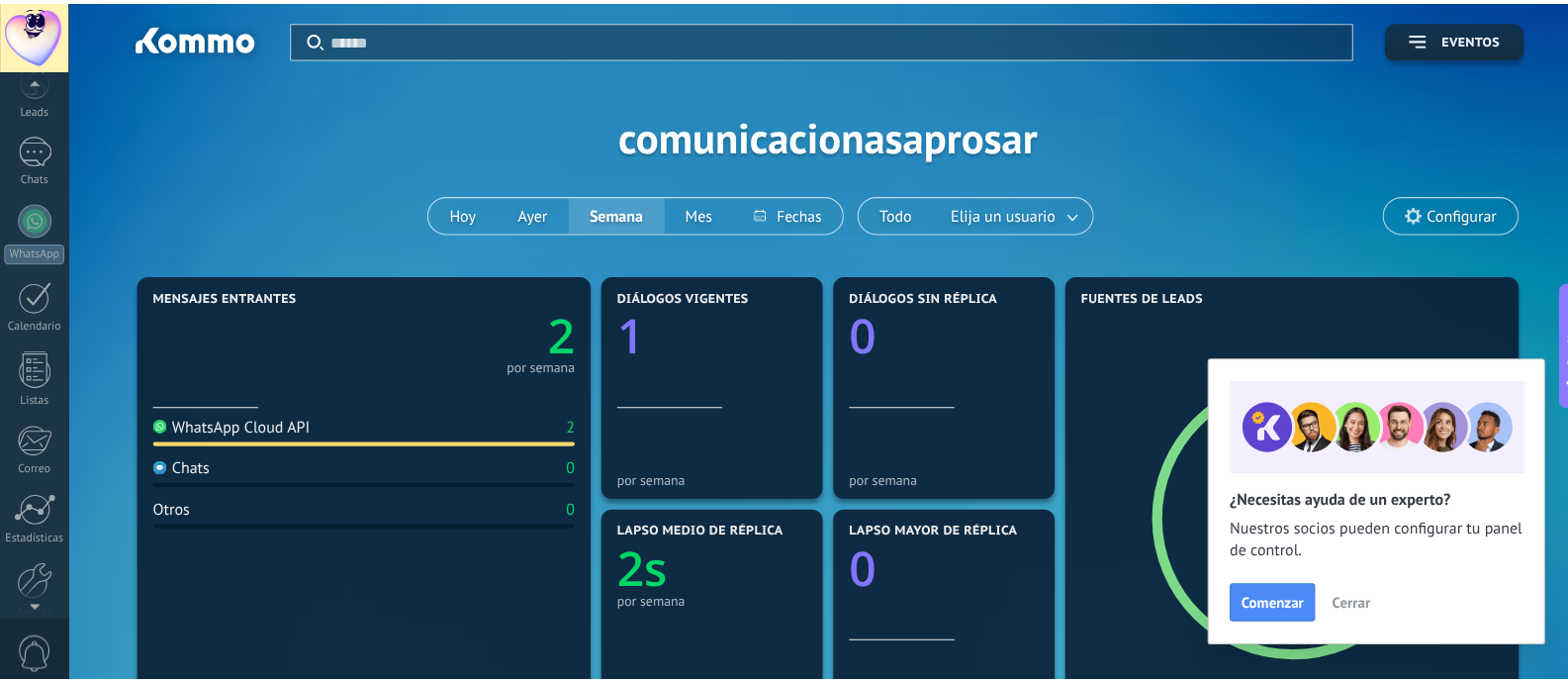
scroll to position [182, 0]
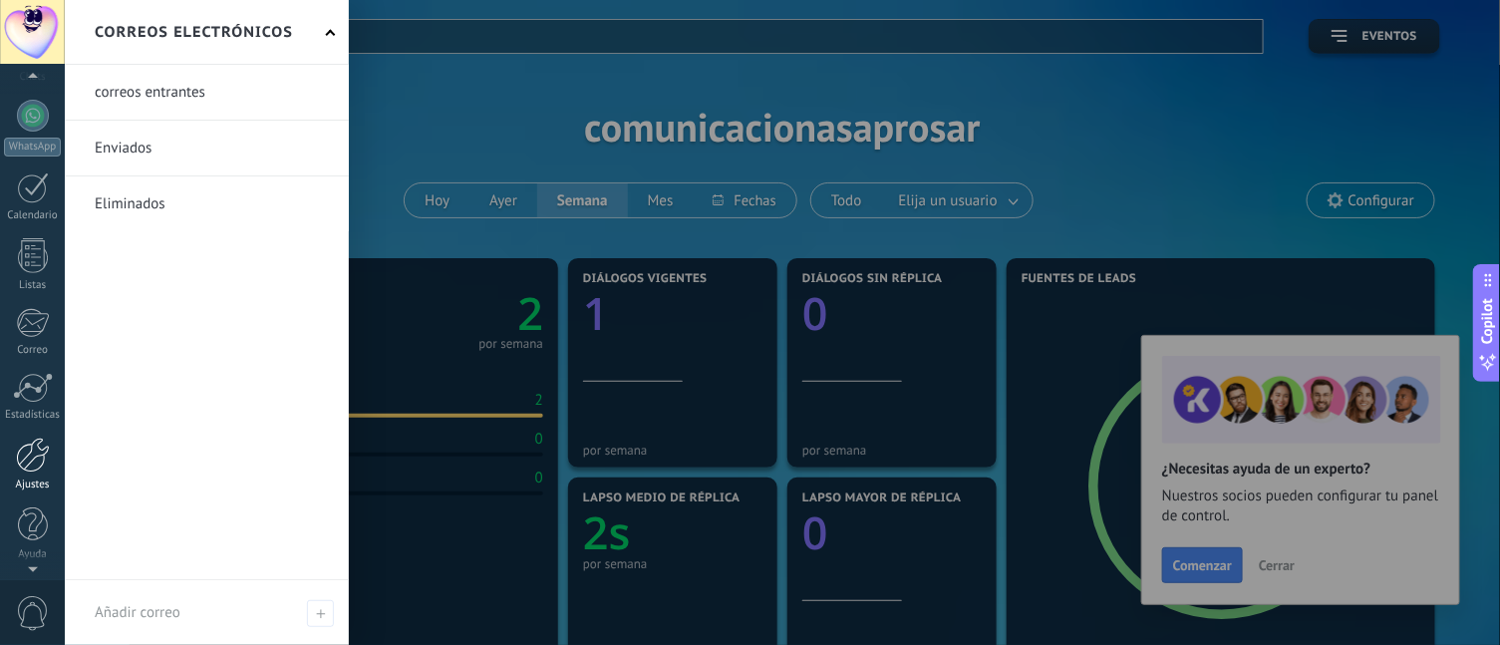
click at [43, 464] on div at bounding box center [33, 455] width 34 height 35
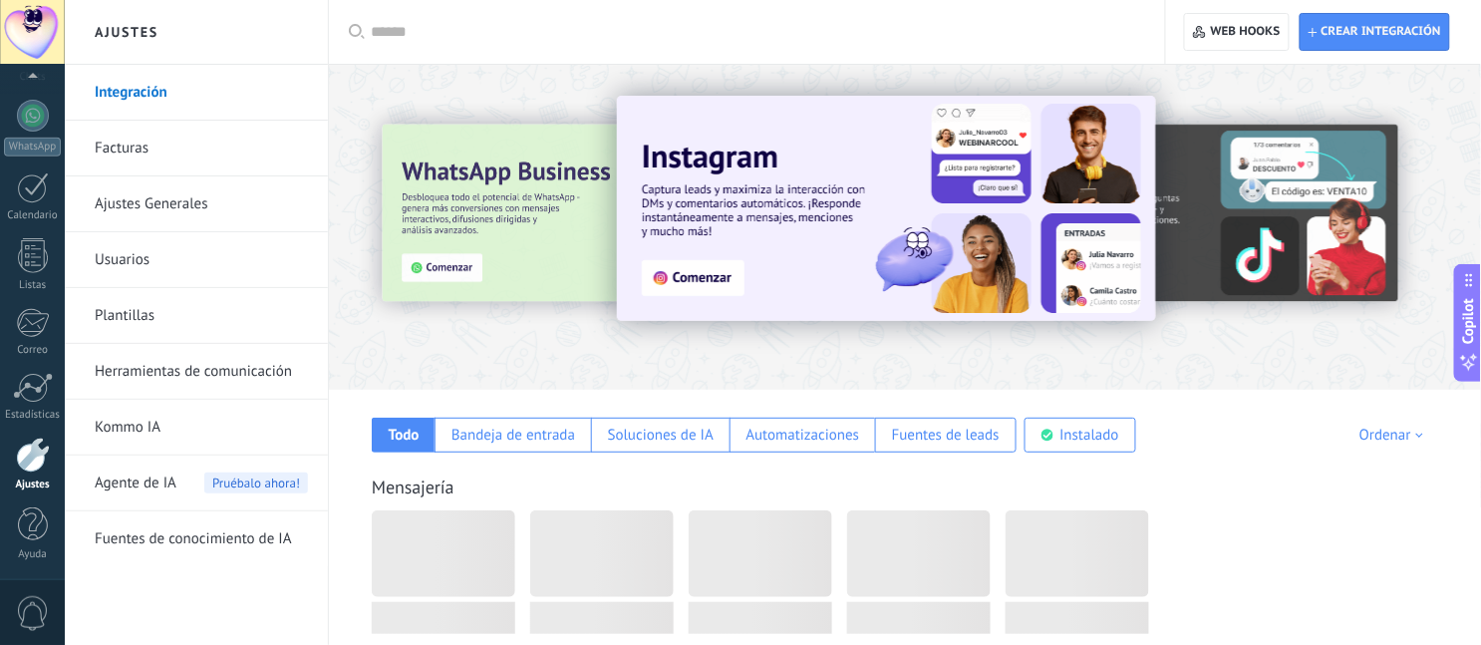
type textarea "**********"
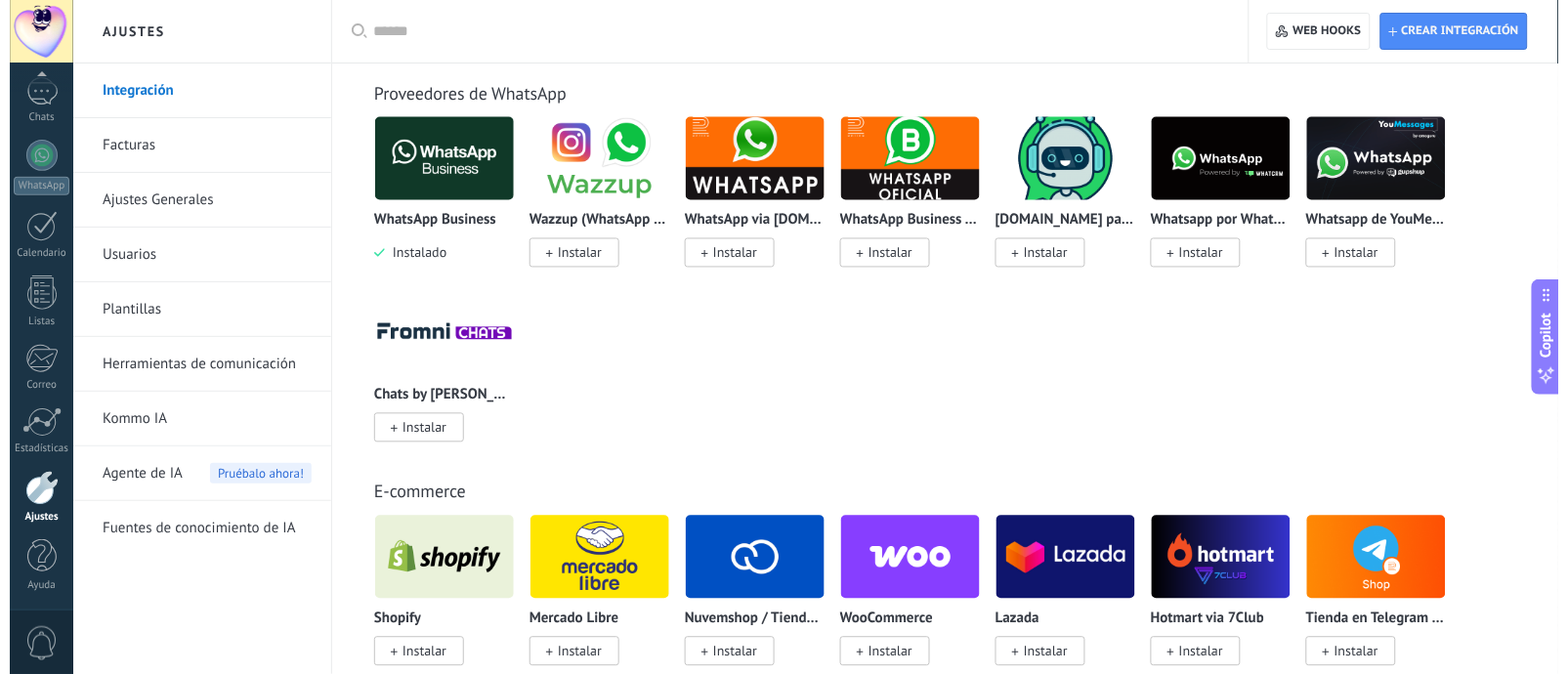
scroll to position [781, 0]
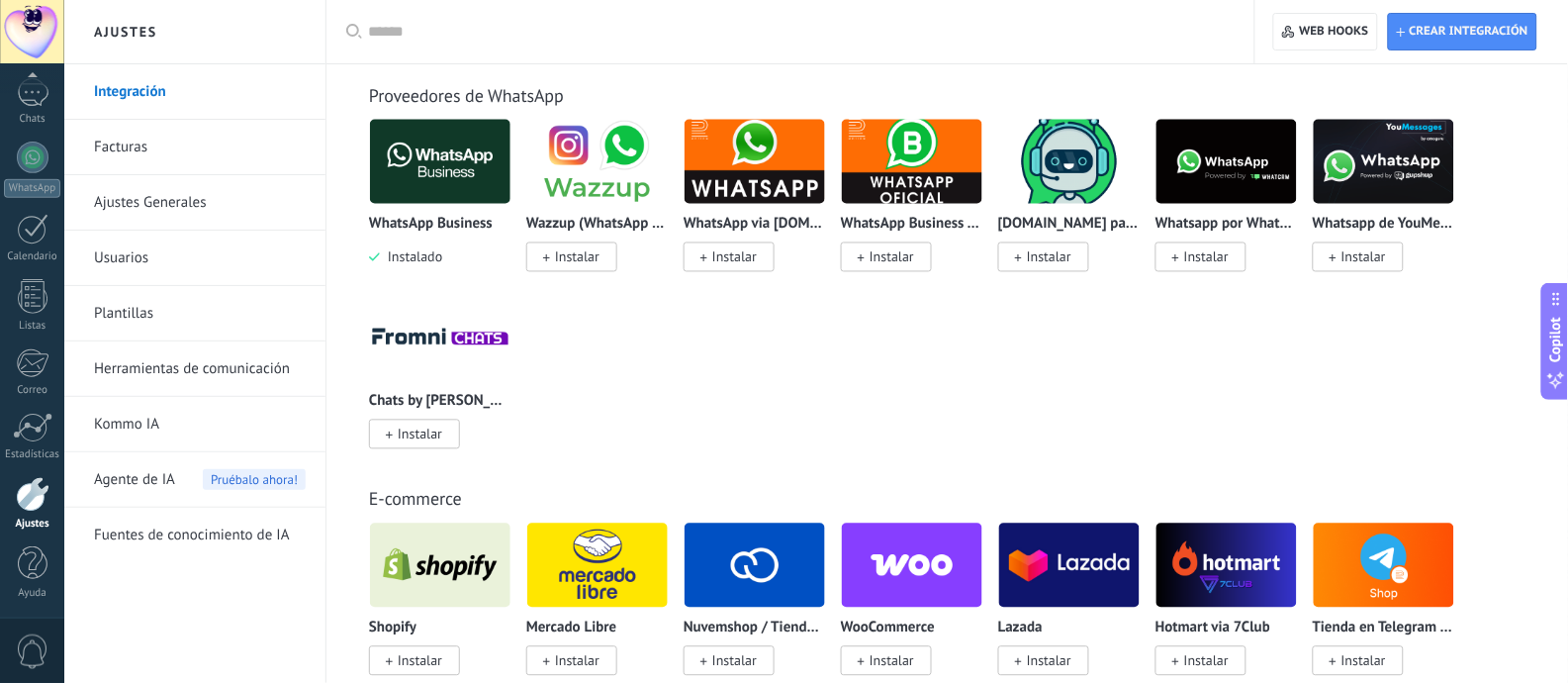
click at [452, 161] on img at bounding box center [441, 162] width 141 height 96
click at [450, 198] on img at bounding box center [441, 162] width 141 height 96
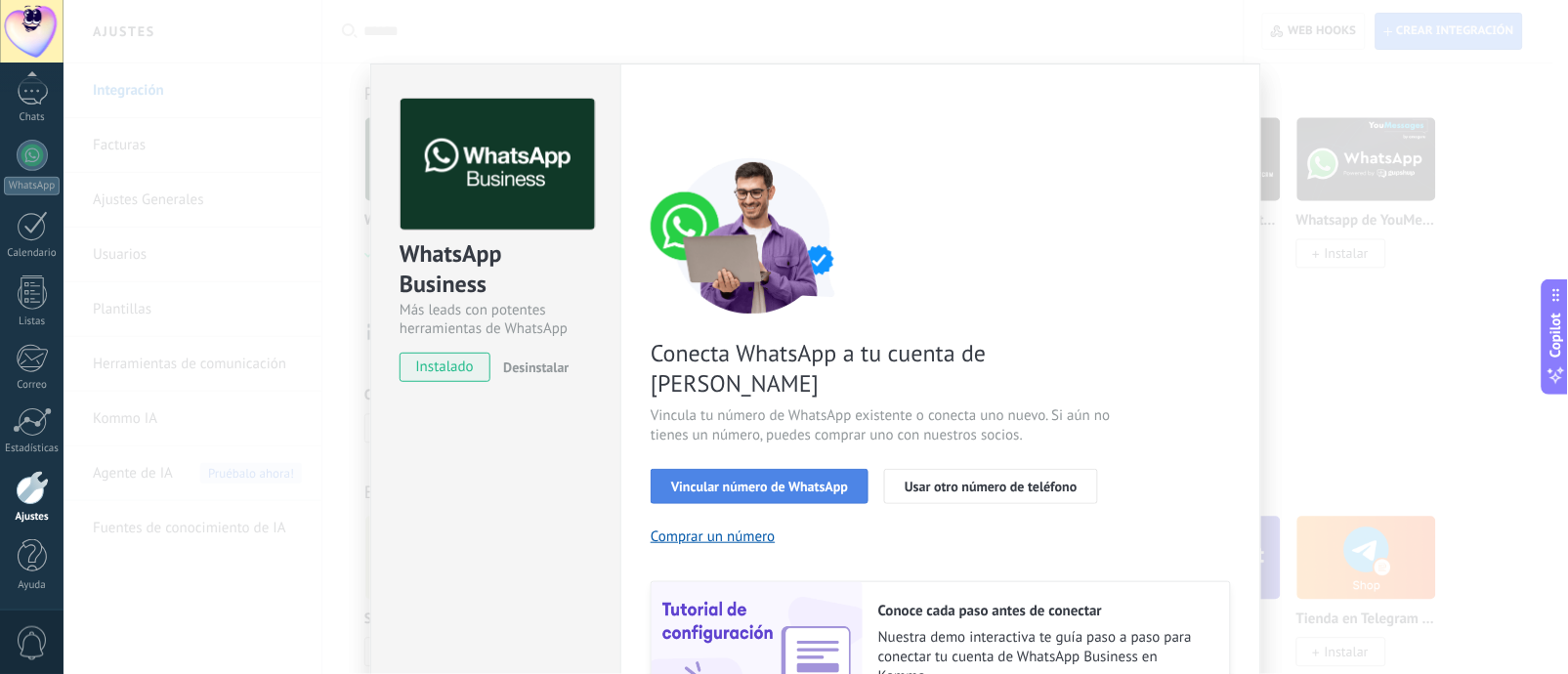
click at [797, 479] on span "Vincular número de WhatsApp" at bounding box center [760, 486] width 176 height 14
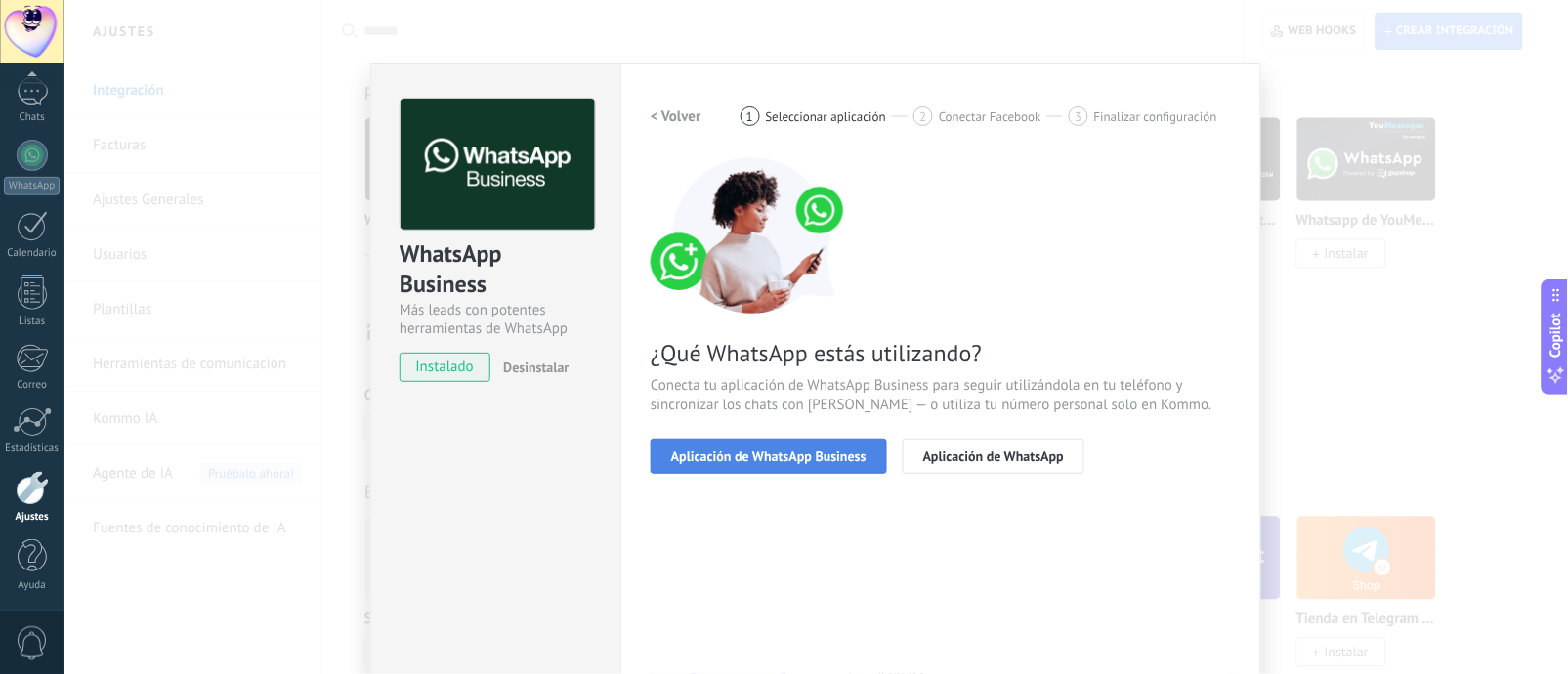
click at [860, 462] on span "Aplicación de WhatsApp Business" at bounding box center [768, 456] width 195 height 14
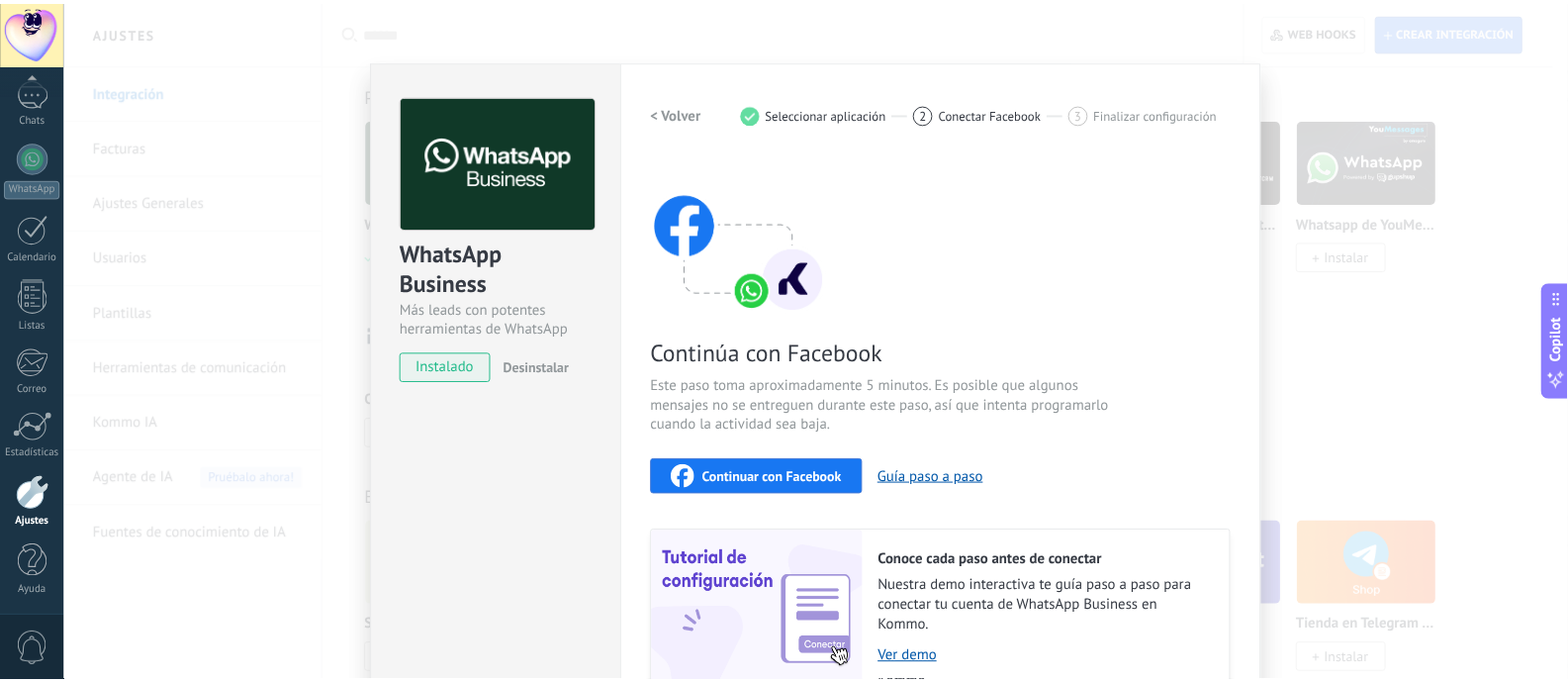
scroll to position [0, 0]
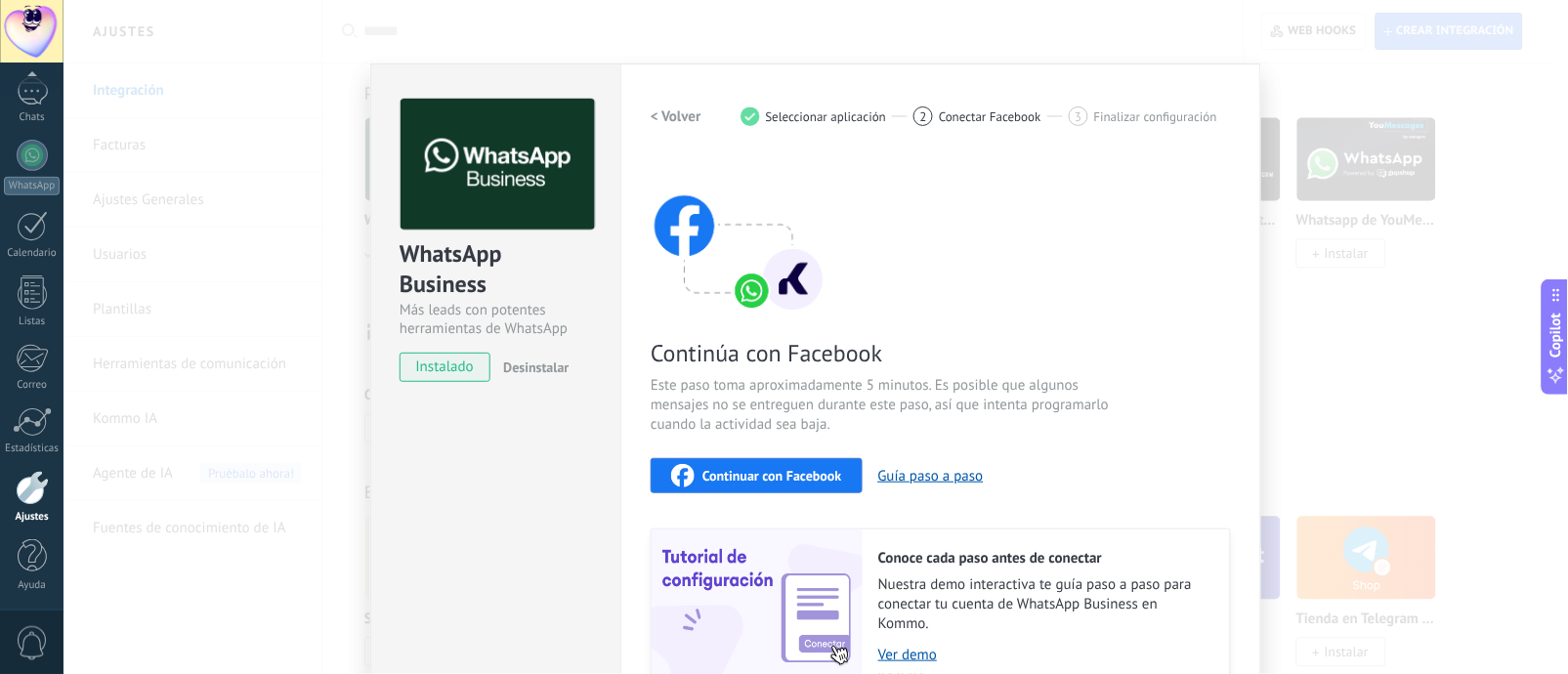
click at [1175, 328] on div "WhatsApp Business Más leads con potentes herramientas de WhatsApp instalado Des…" at bounding box center [815, 337] width 1504 height 674
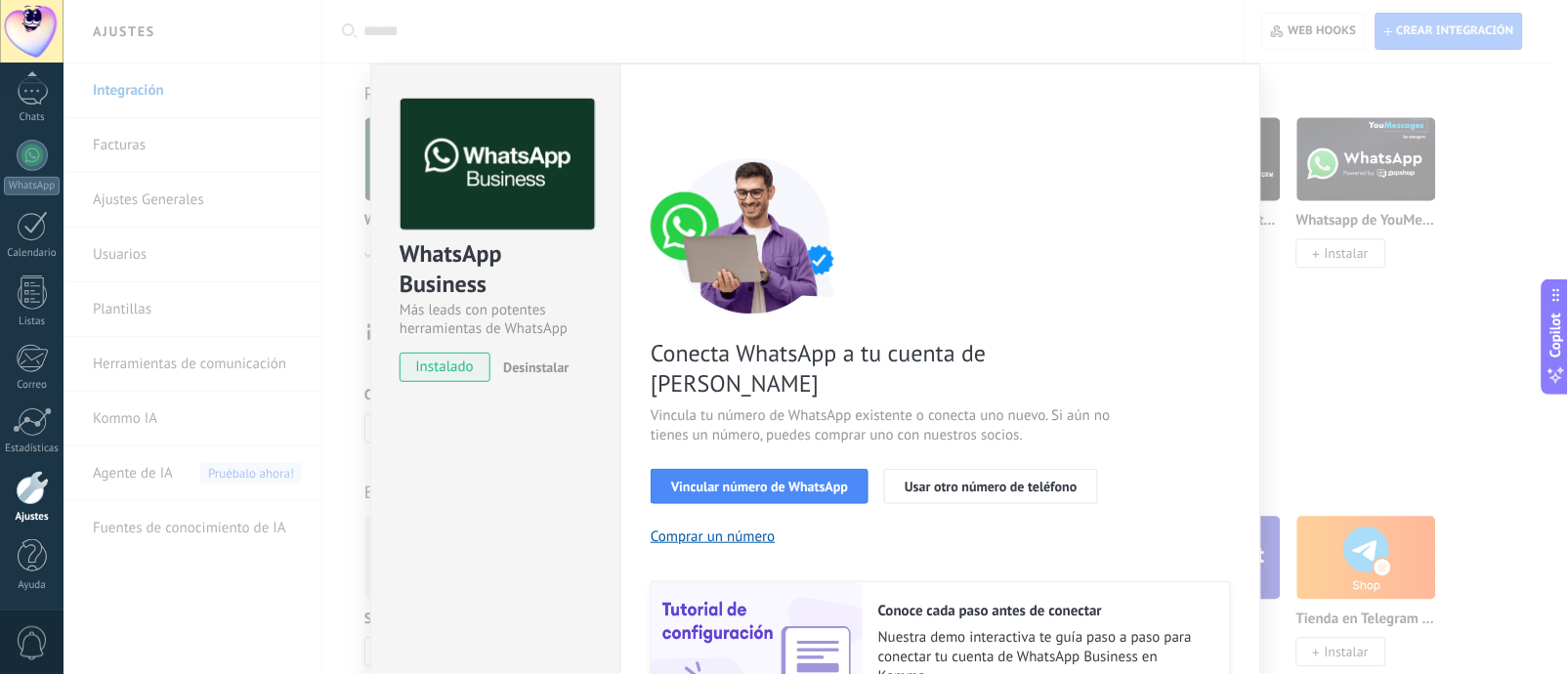
click at [1175, 328] on div "WhatsApp Business Más leads con potentes herramientas de WhatsApp instalado Des…" at bounding box center [815, 337] width 1504 height 674
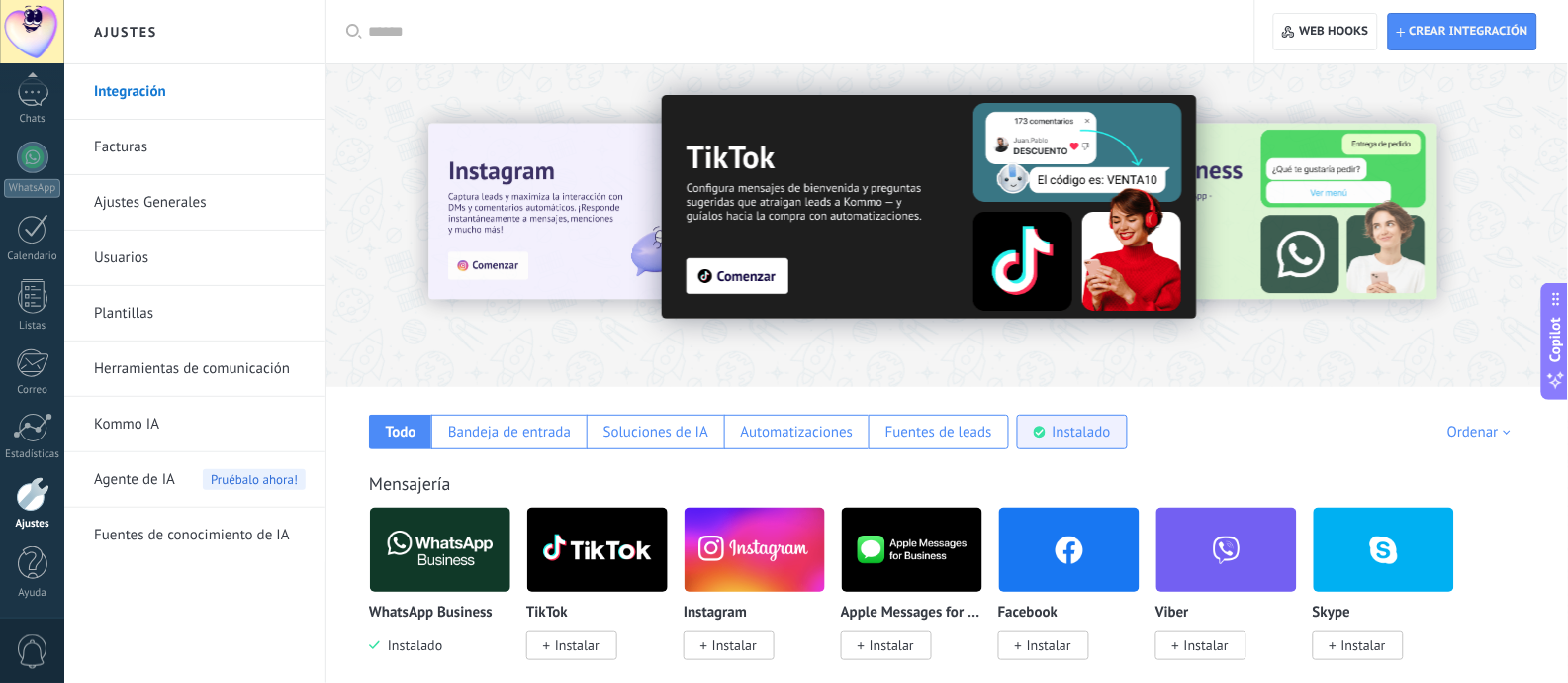
click at [1054, 428] on div "Instalado" at bounding box center [1082, 432] width 59 height 19
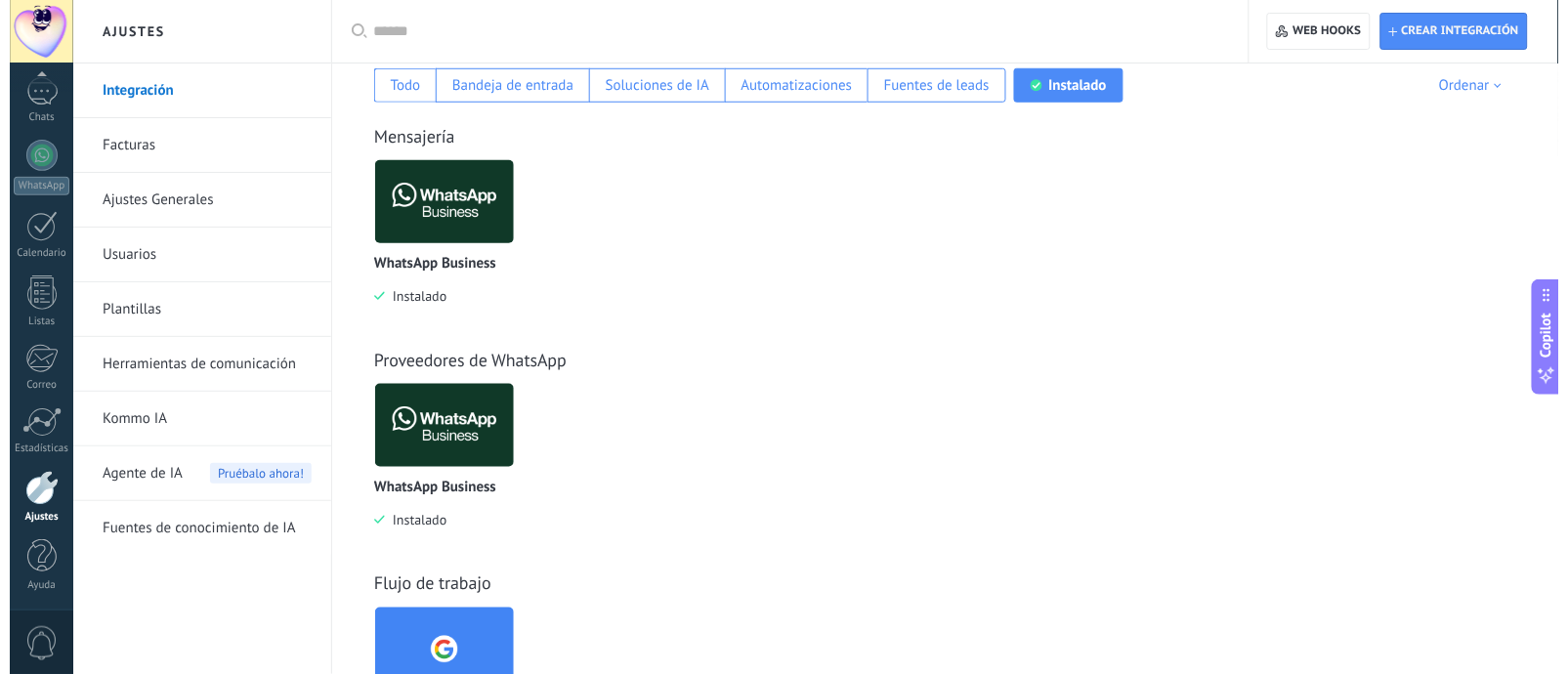
scroll to position [391, 0]
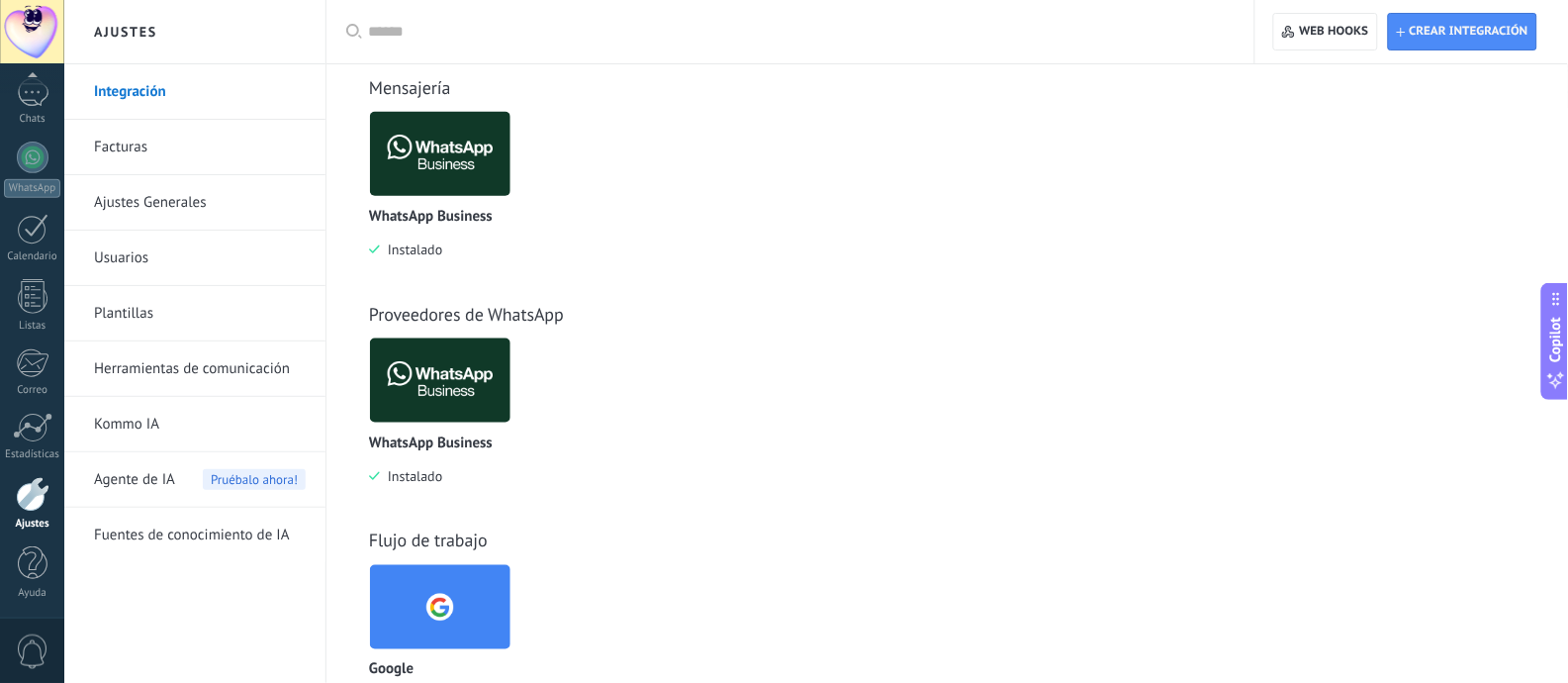
click at [471, 421] on img at bounding box center [441, 380] width 141 height 96
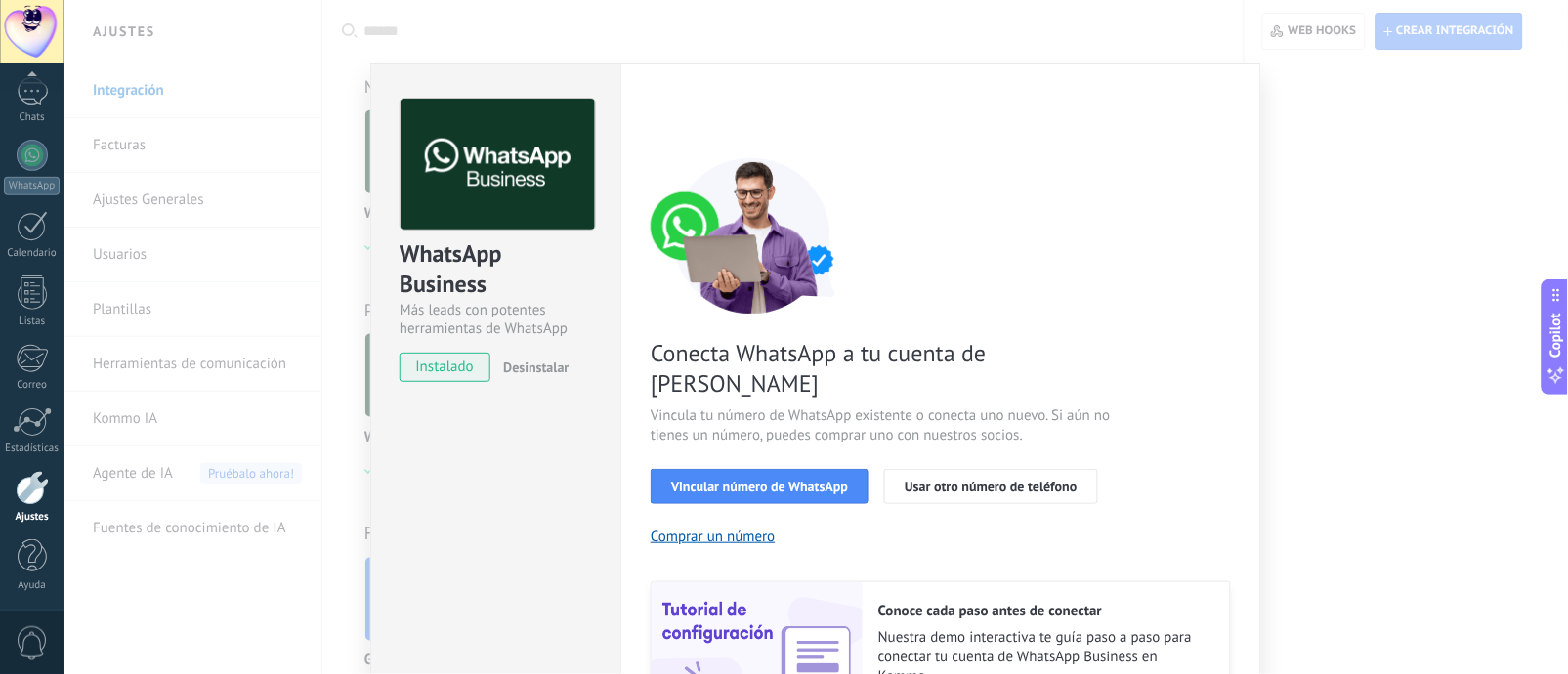
click at [463, 365] on span "instalado" at bounding box center [445, 367] width 89 height 29
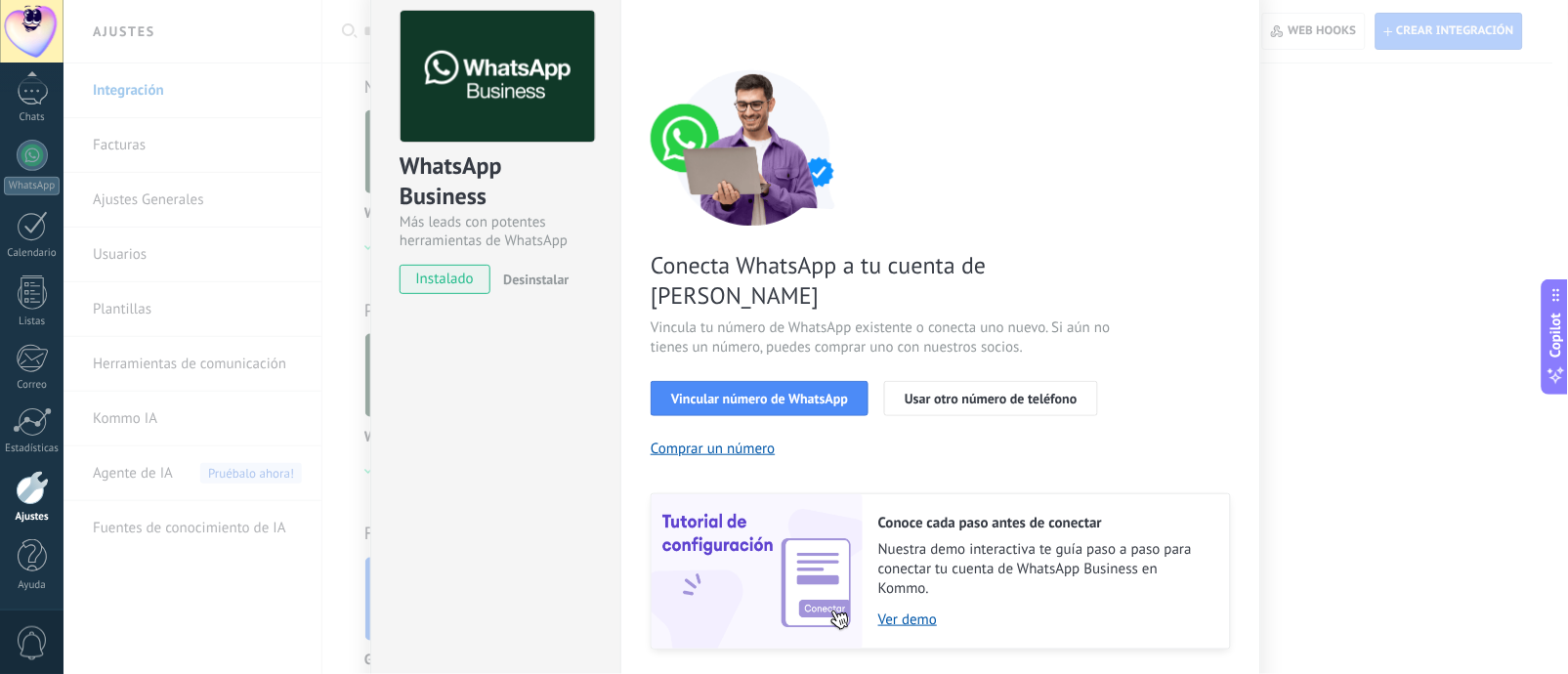
scroll to position [130, 0]
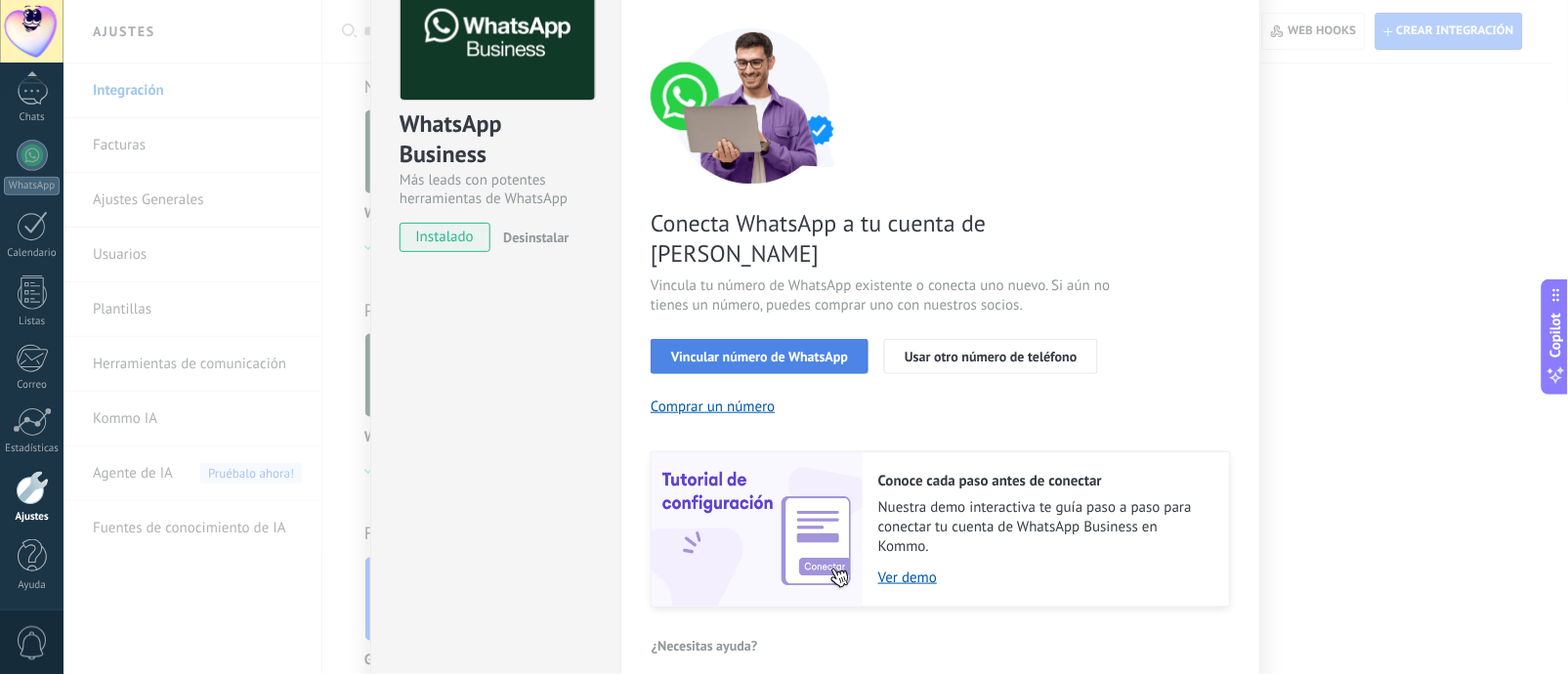
click at [833, 350] on span "Vincular número de WhatsApp" at bounding box center [760, 357] width 176 height 14
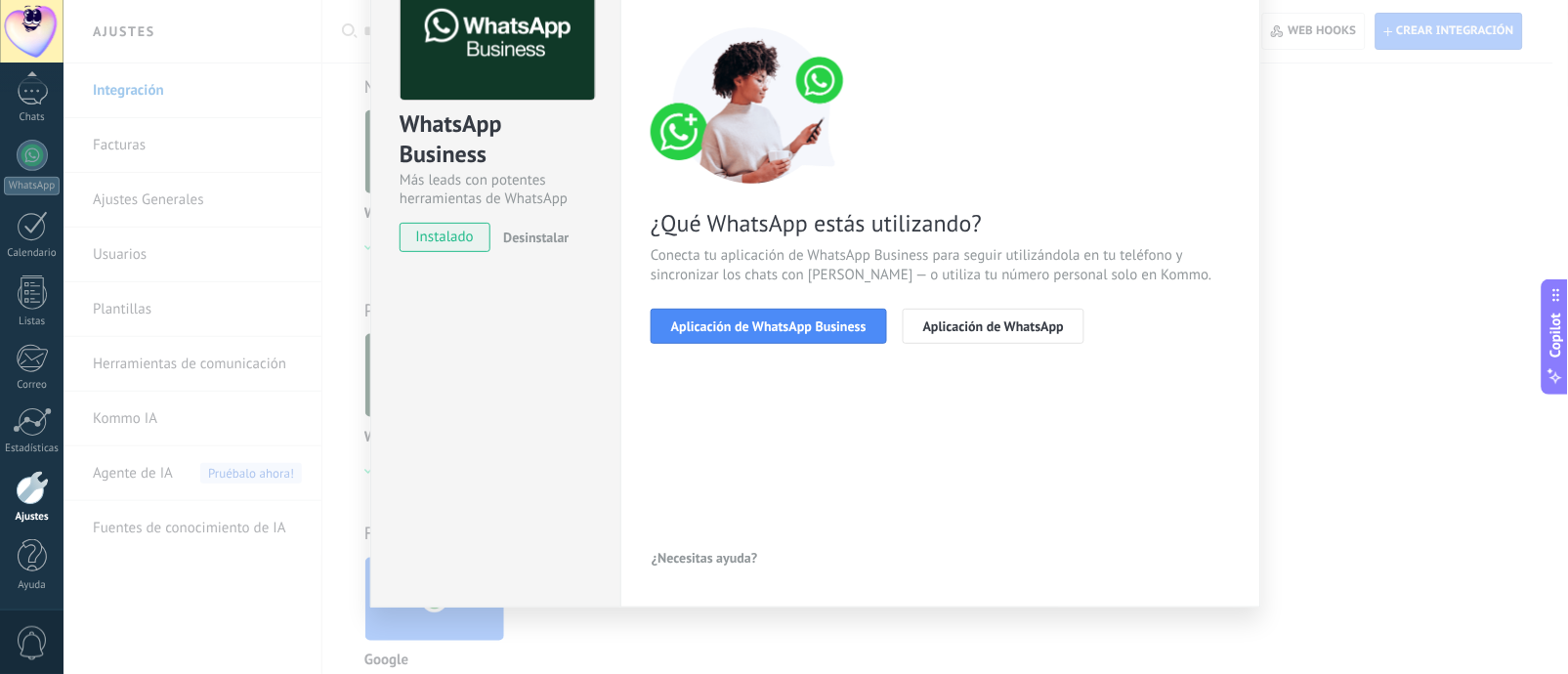
click at [833, 328] on span "Aplicación de WhatsApp Business" at bounding box center [768, 326] width 195 height 14
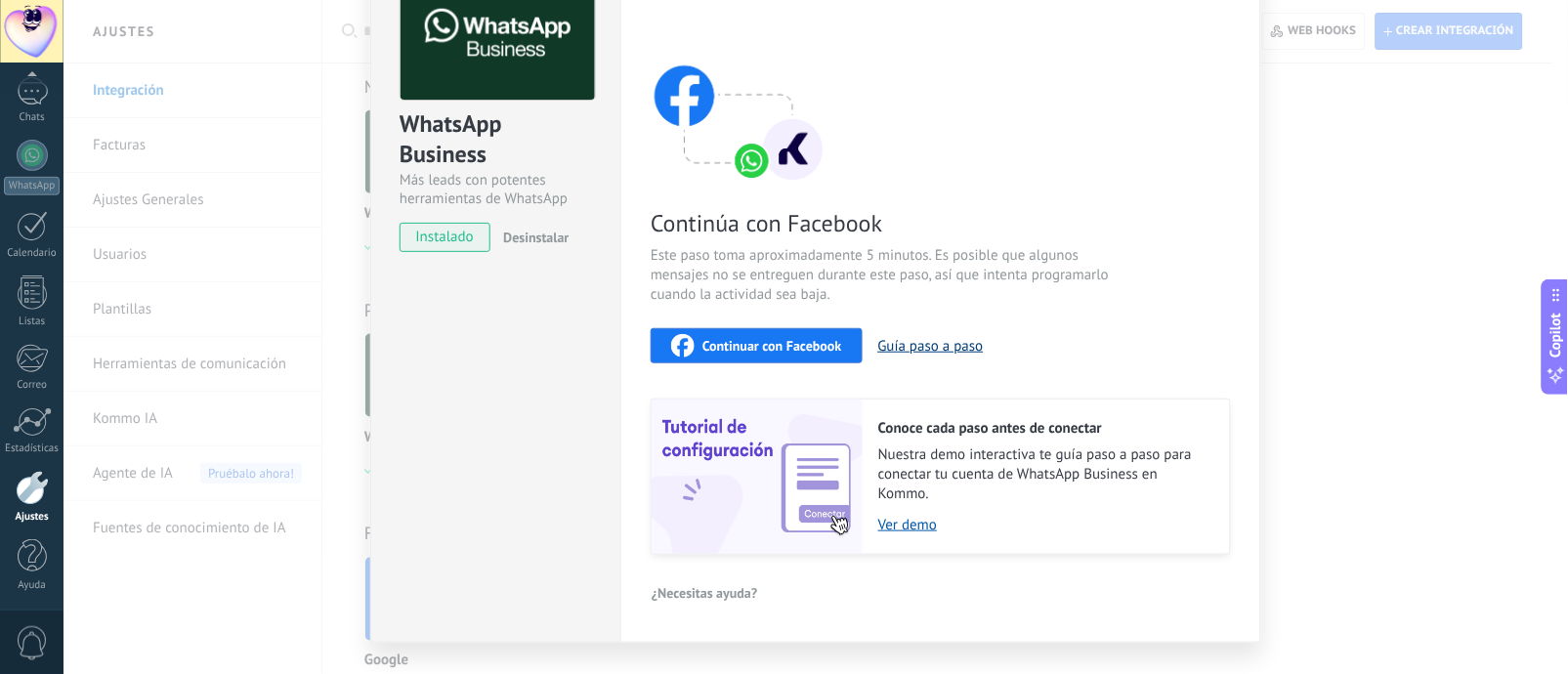
click at [894, 347] on button "Guía paso a paso" at bounding box center [931, 346] width 106 height 19
click at [846, 352] on button "Continuar con Facebook" at bounding box center [757, 346] width 212 height 35
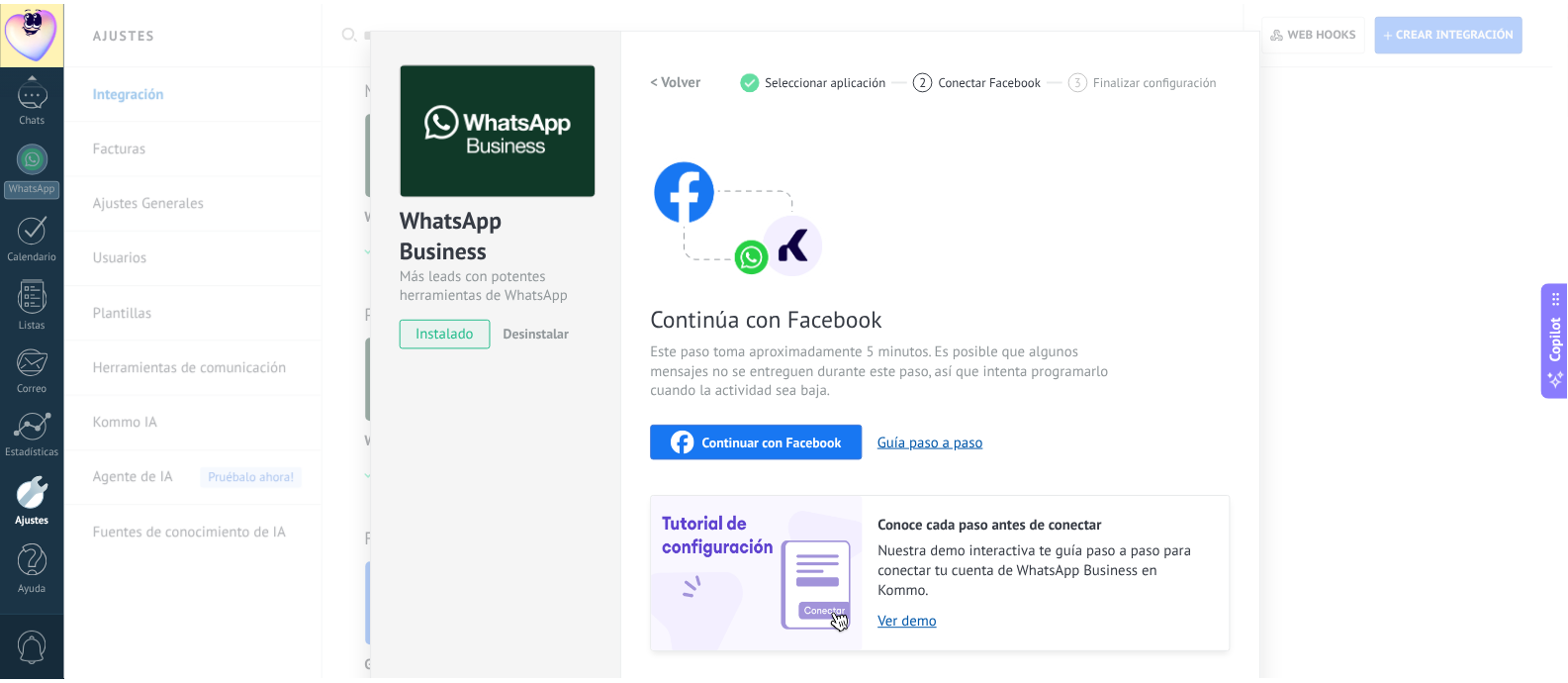
scroll to position [0, 0]
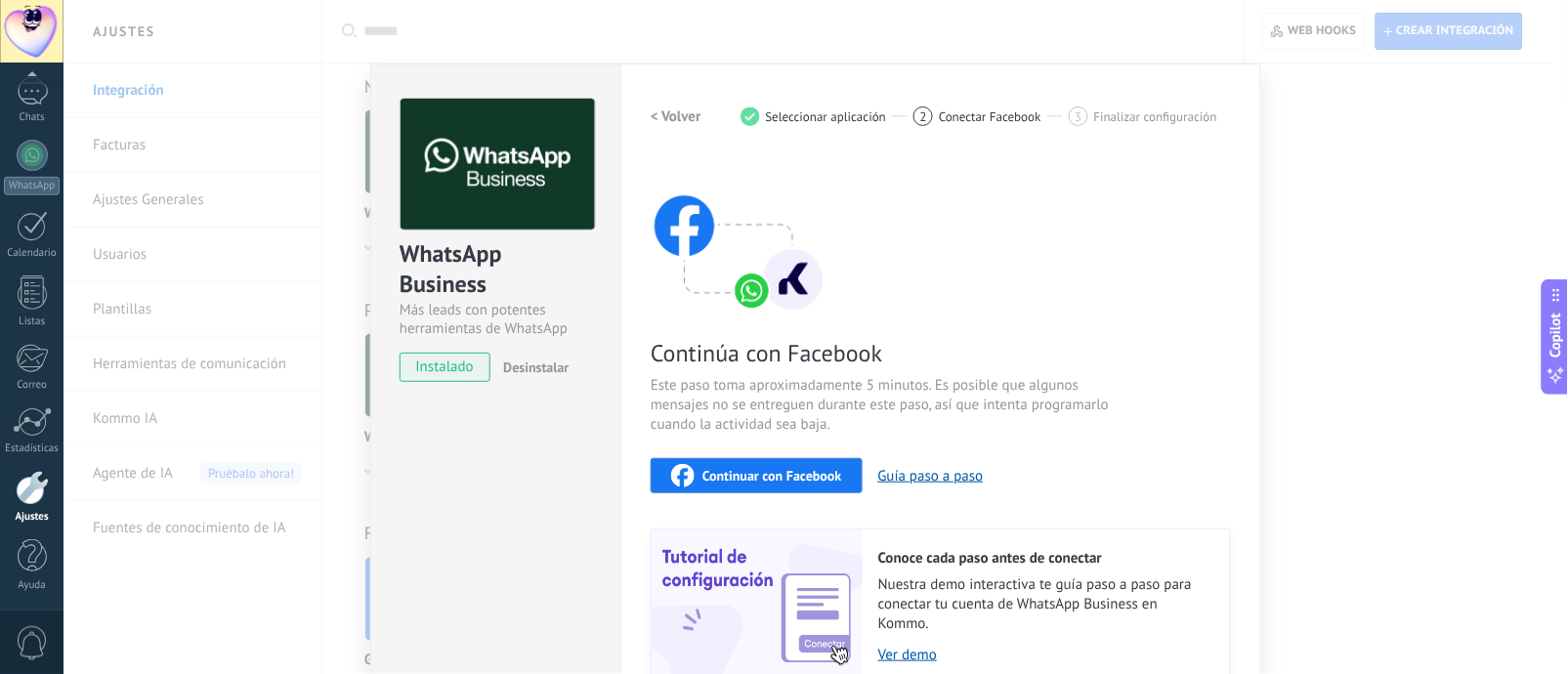
click at [1175, 235] on div "Configuraciones Autorizaciones Esta pestaña registra a los usuarios que han con…" at bounding box center [941, 418] width 641 height 709
click at [593, 494] on div "WhatsApp Business Más leads con potentes herramientas de WhatsApp instalado Des…" at bounding box center [495, 418] width 250 height 709
click at [503, 48] on div "WhatsApp Business Más leads con potentes herramientas de WhatsApp instalado Des…" at bounding box center [815, 337] width 1504 height 674
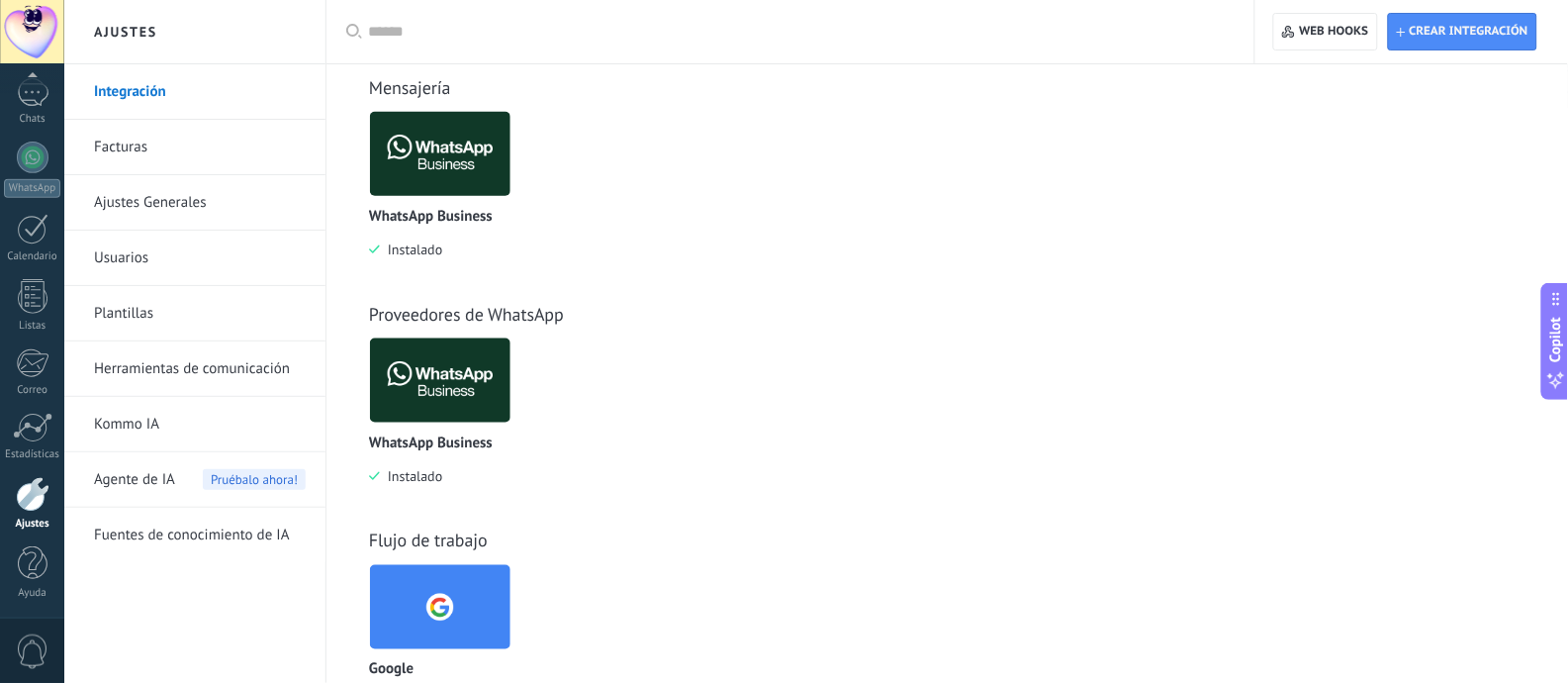
click at [737, 34] on input "text" at bounding box center [797, 32] width 858 height 21
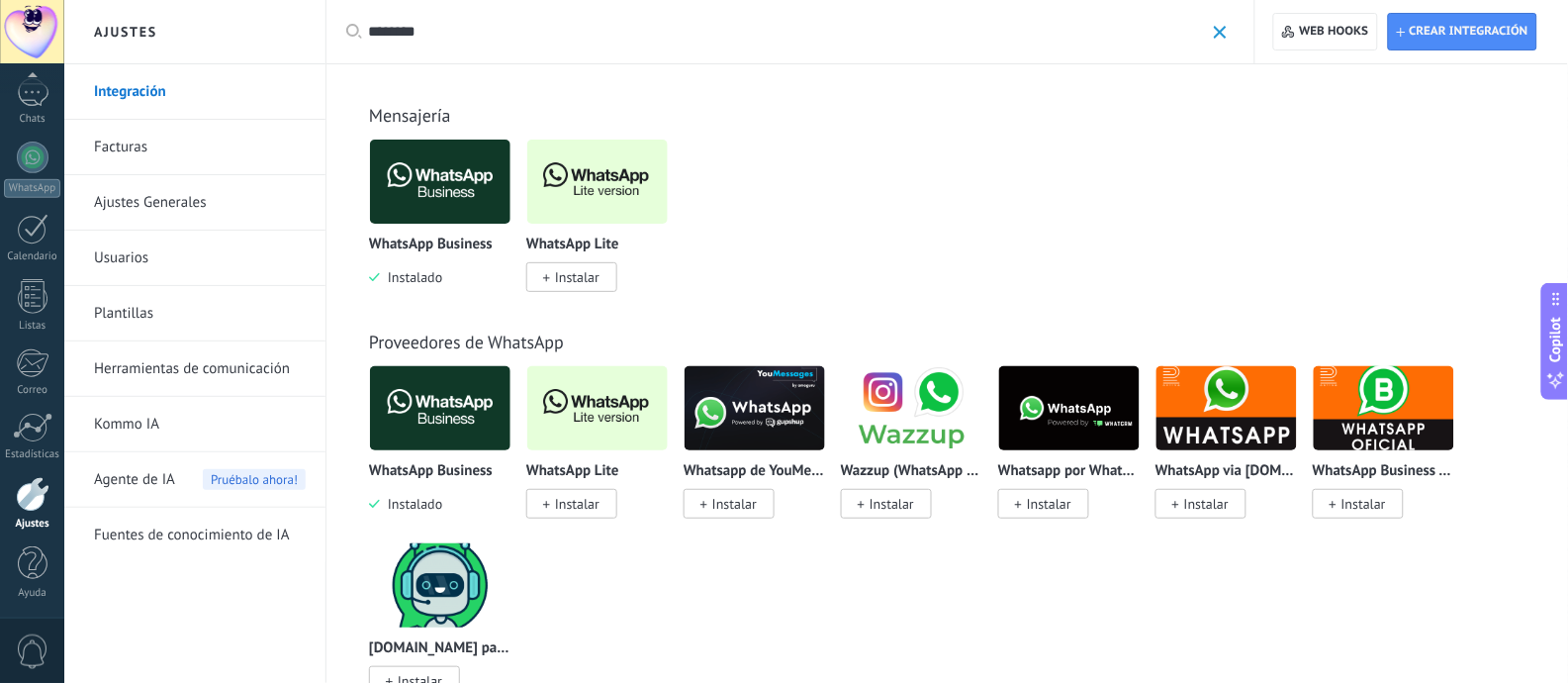
type input "********"
click at [606, 170] on img at bounding box center [597, 182] width 141 height 96
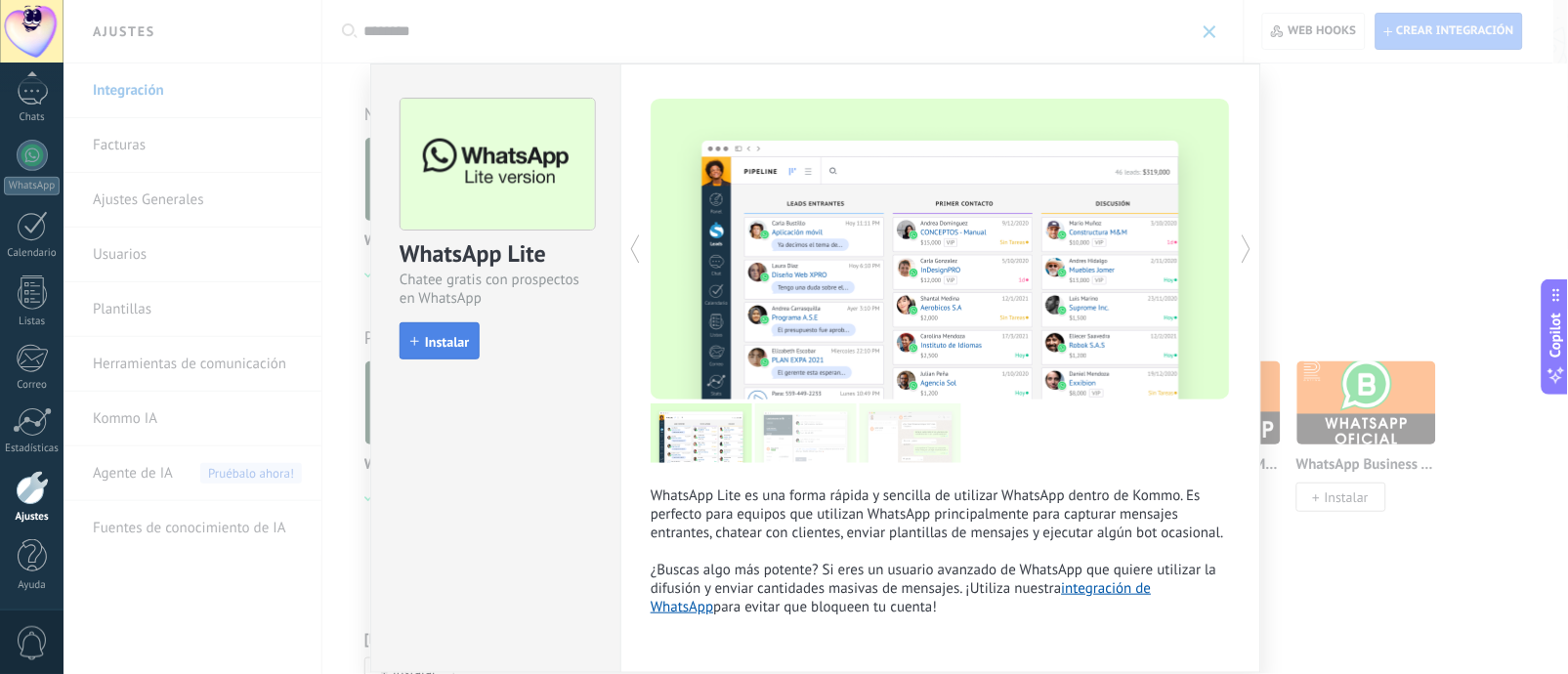
click at [434, 339] on span "Instalar" at bounding box center [447, 342] width 44 height 14
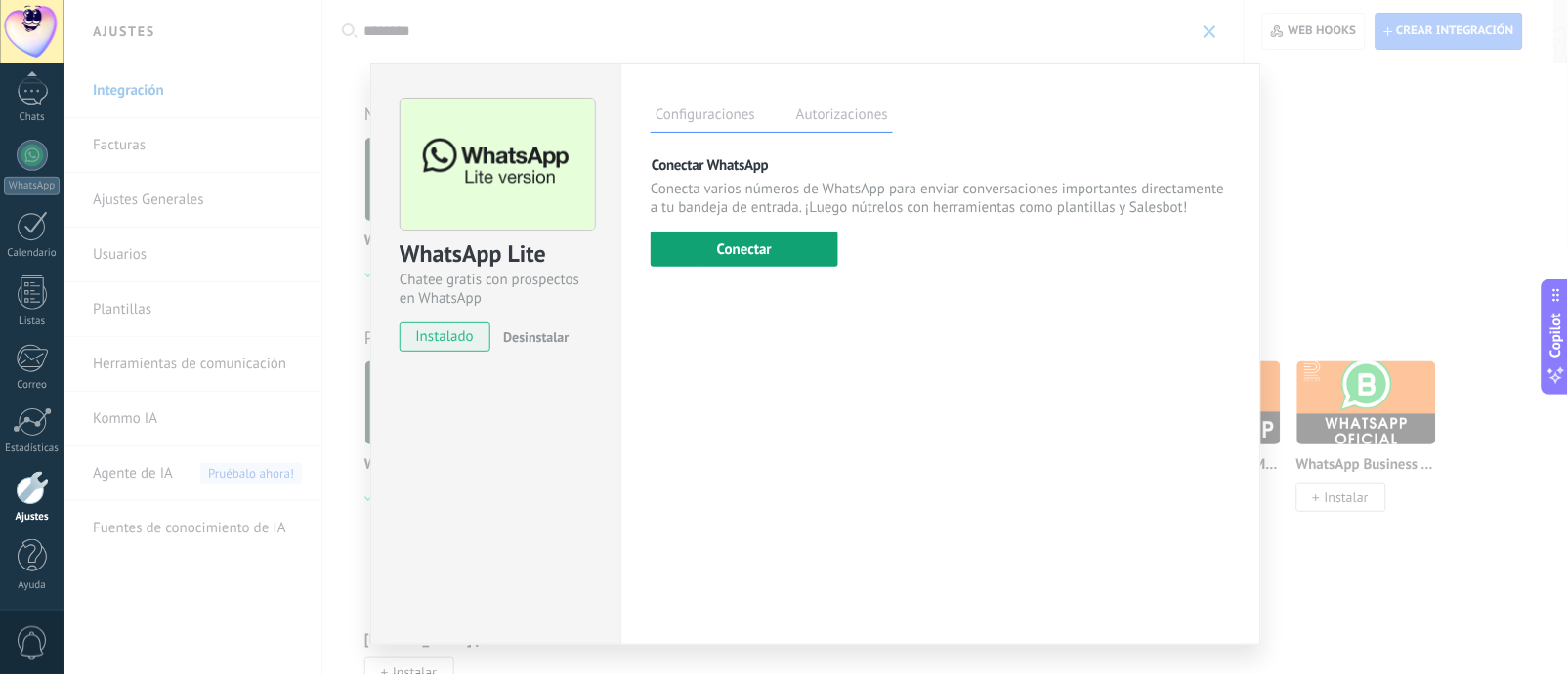
click at [701, 250] on button "Conectar" at bounding box center [744, 249] width 187 height 35
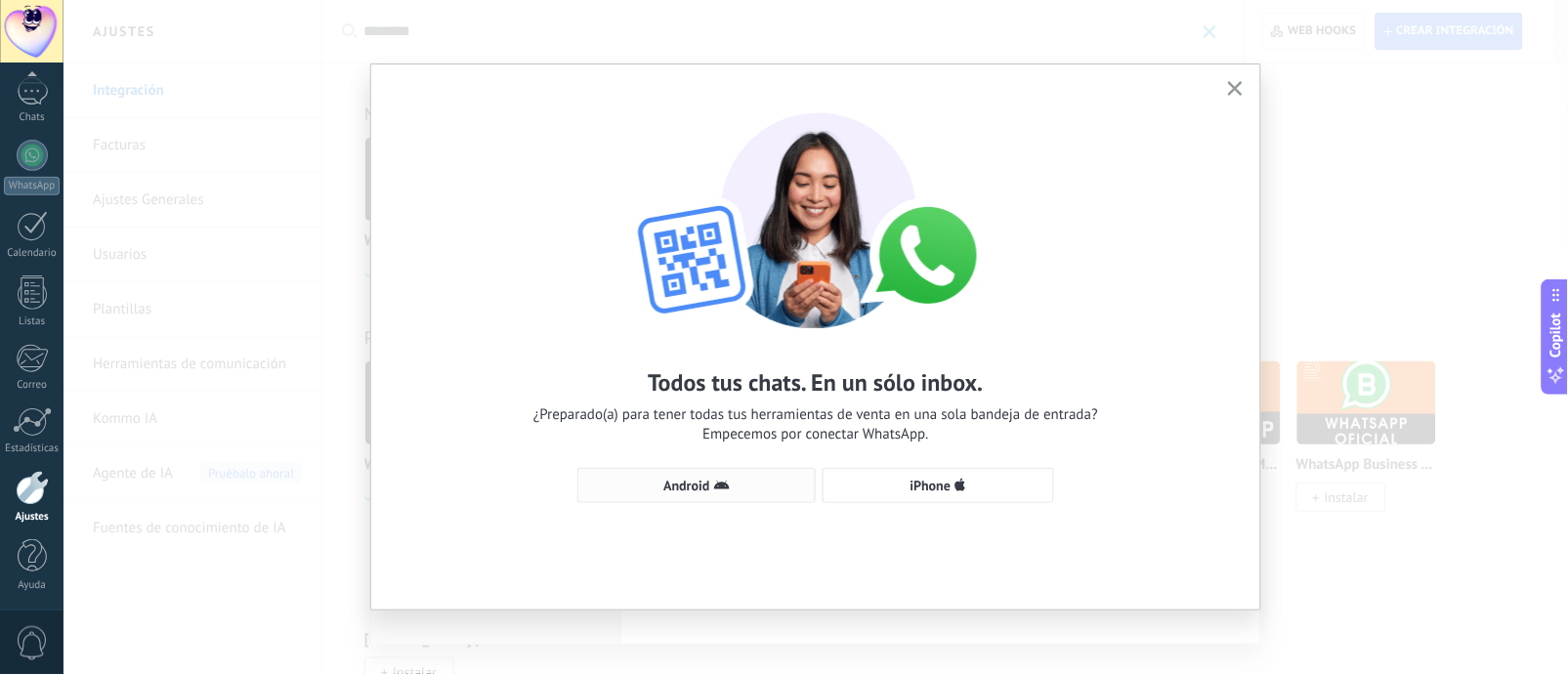
click at [727, 473] on button "Android" at bounding box center [696, 485] width 238 height 35
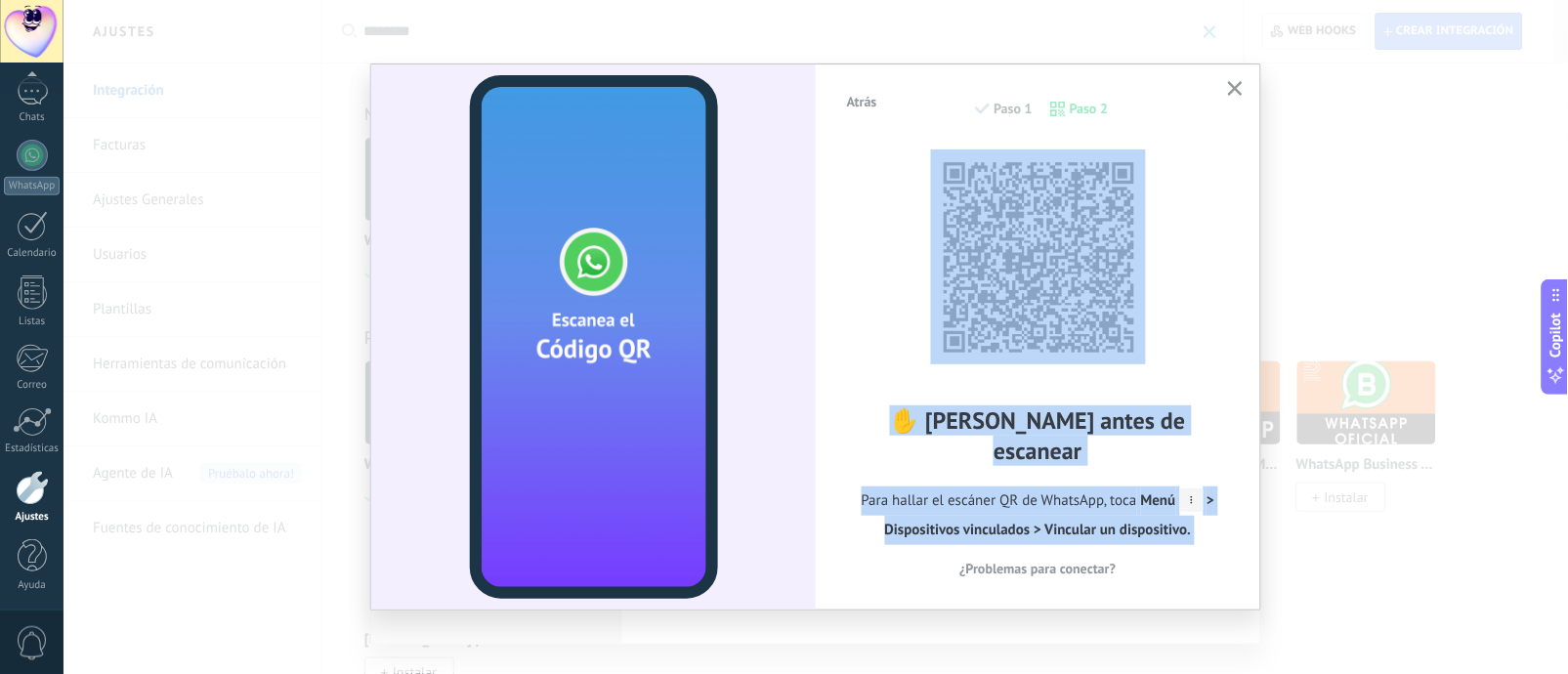
click at [859, 219] on div "✋ Lee antes de escanear Para hallar el escáner QR de WhatsApp, toca Menú > Disp…" at bounding box center [1038, 361] width 386 height 436
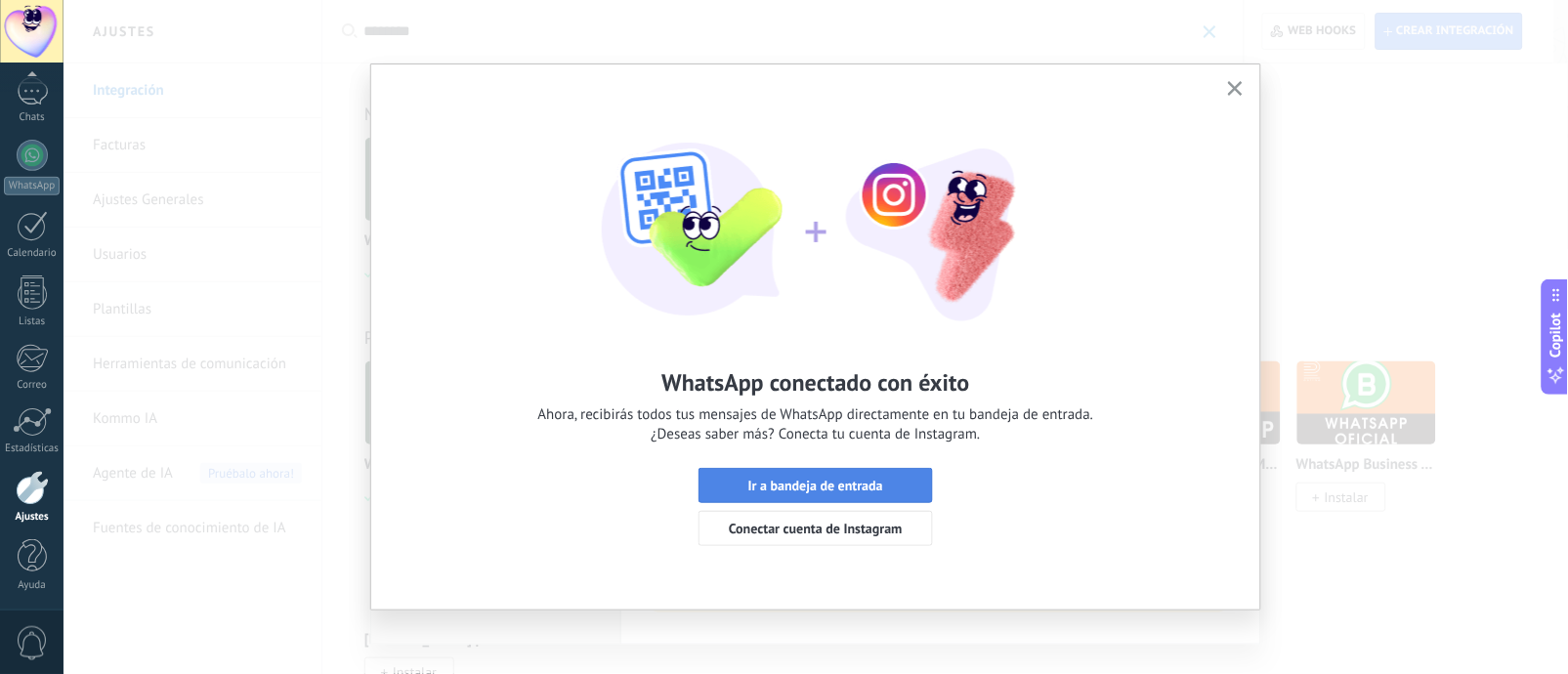
click at [894, 490] on span "Ir a bandeja de entrada" at bounding box center [815, 485] width 213 height 14
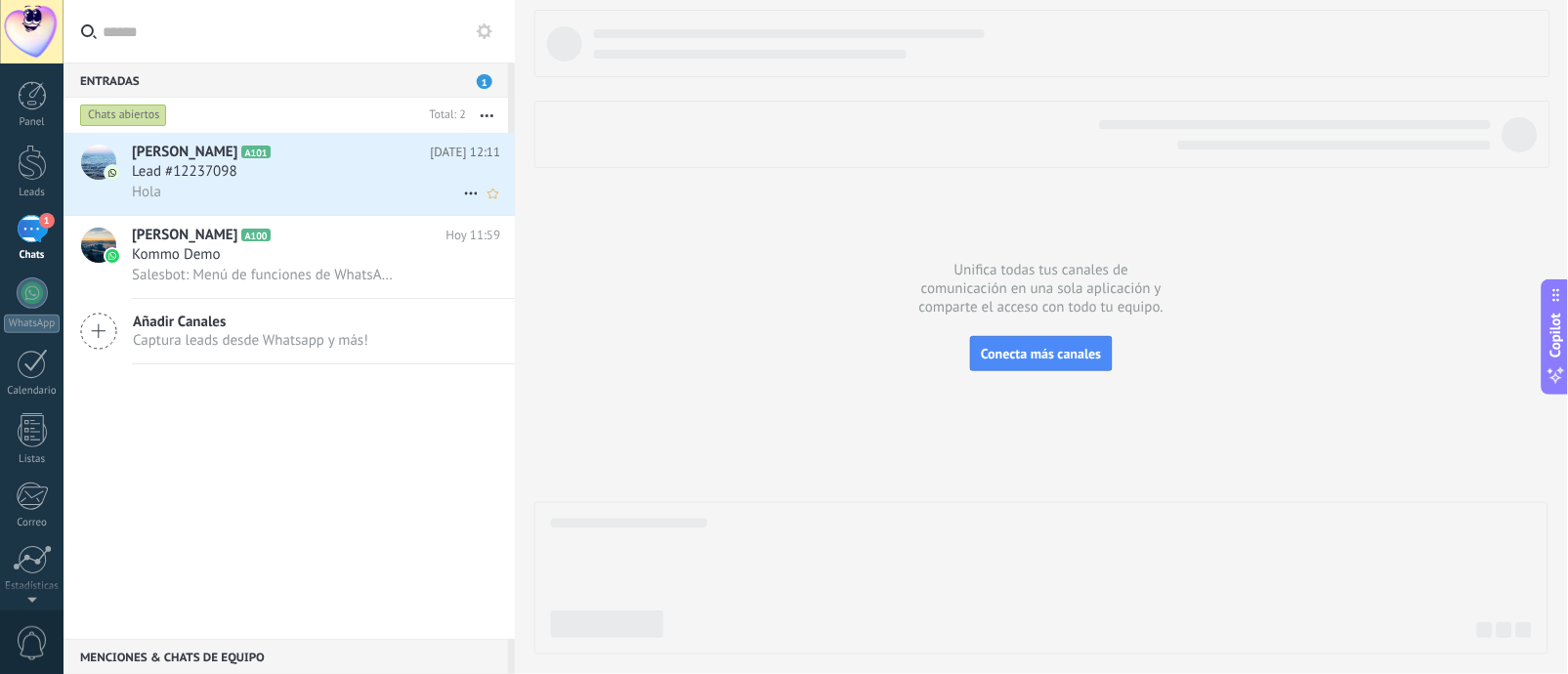
click at [270, 188] on div "Hola" at bounding box center [317, 191] width 368 height 21
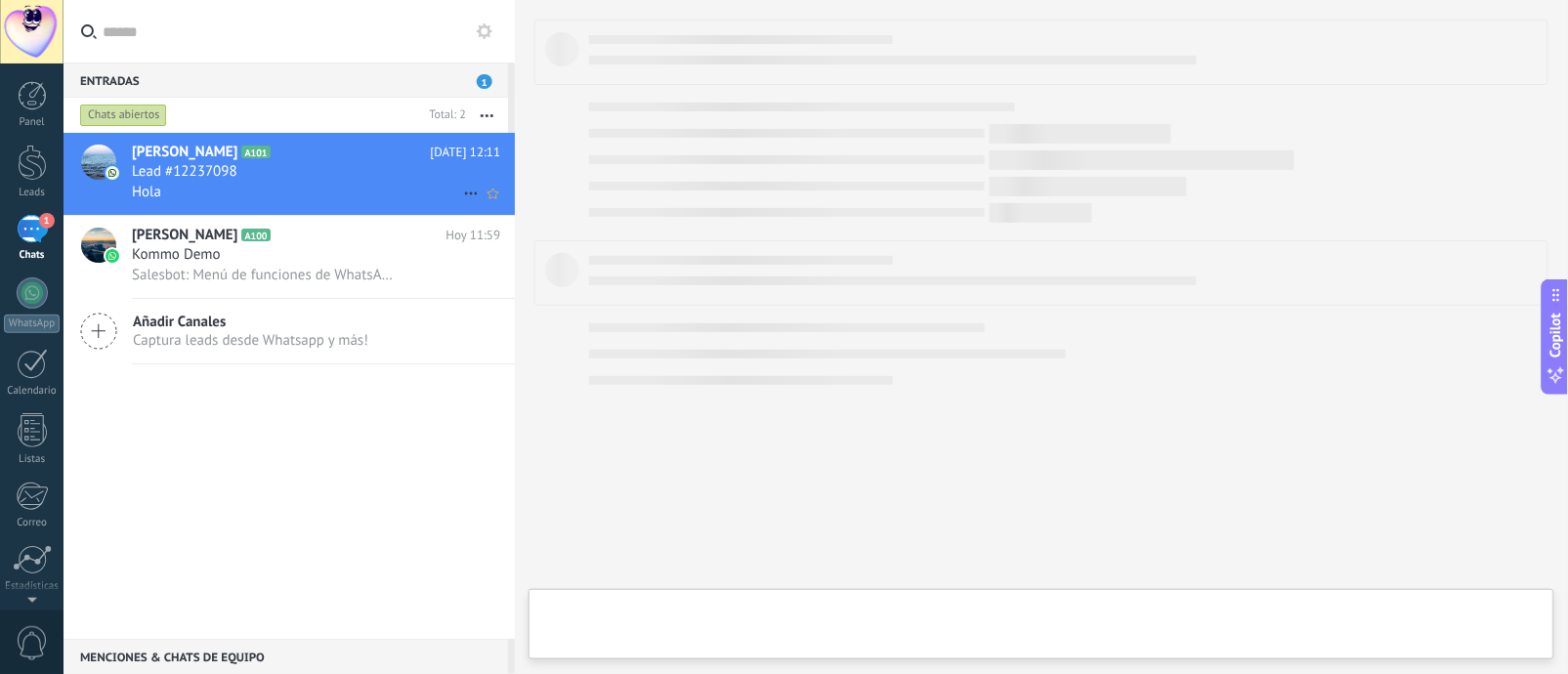
type textarea "**********"
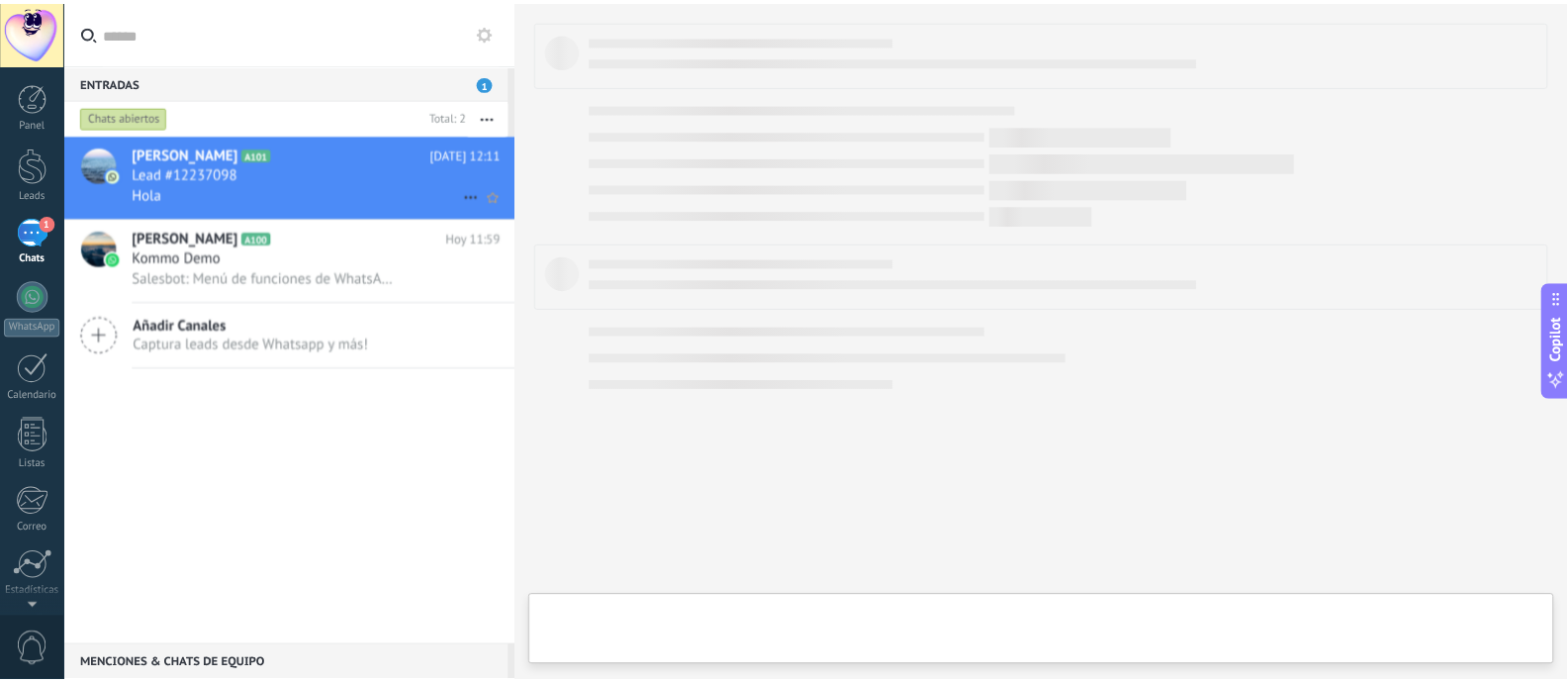
scroll to position [30, 0]
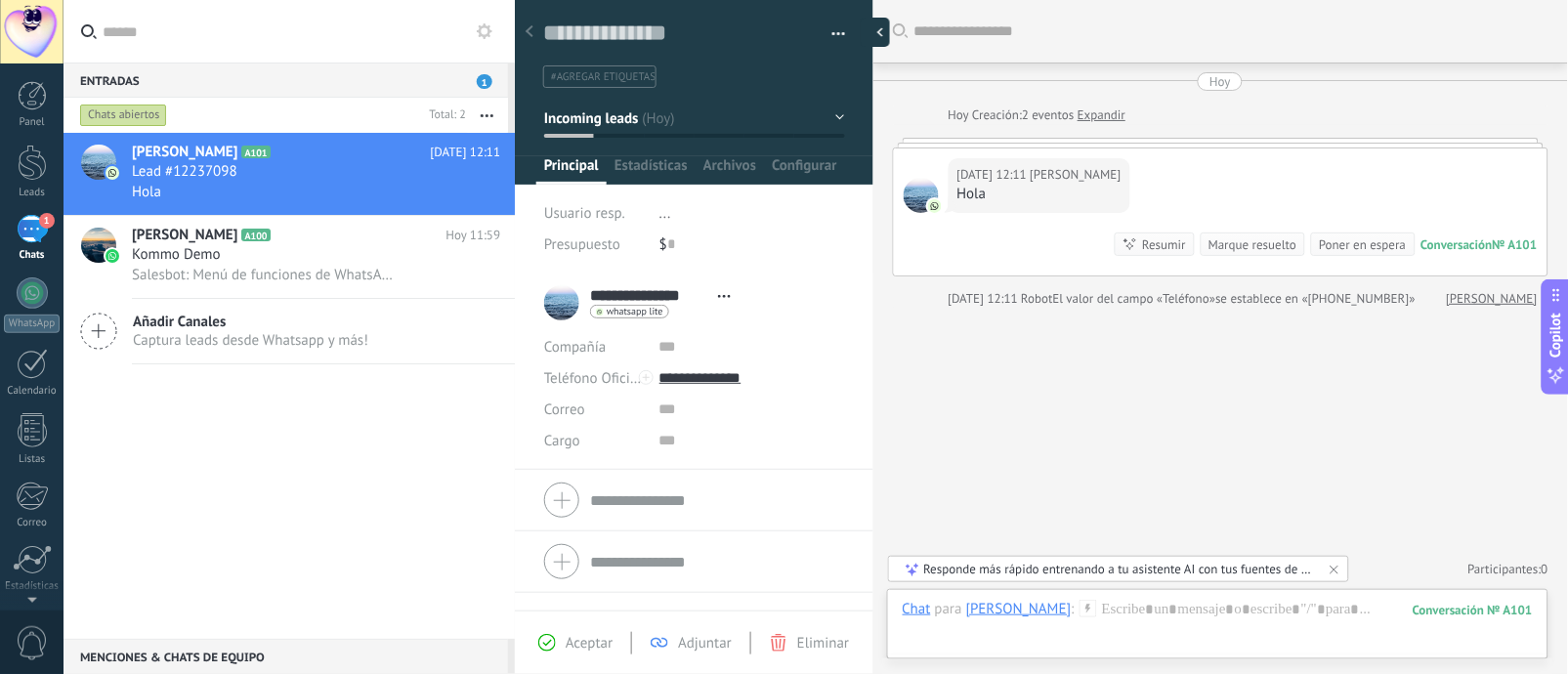
click at [867, 29] on div at bounding box center [875, 32] width 29 height 29
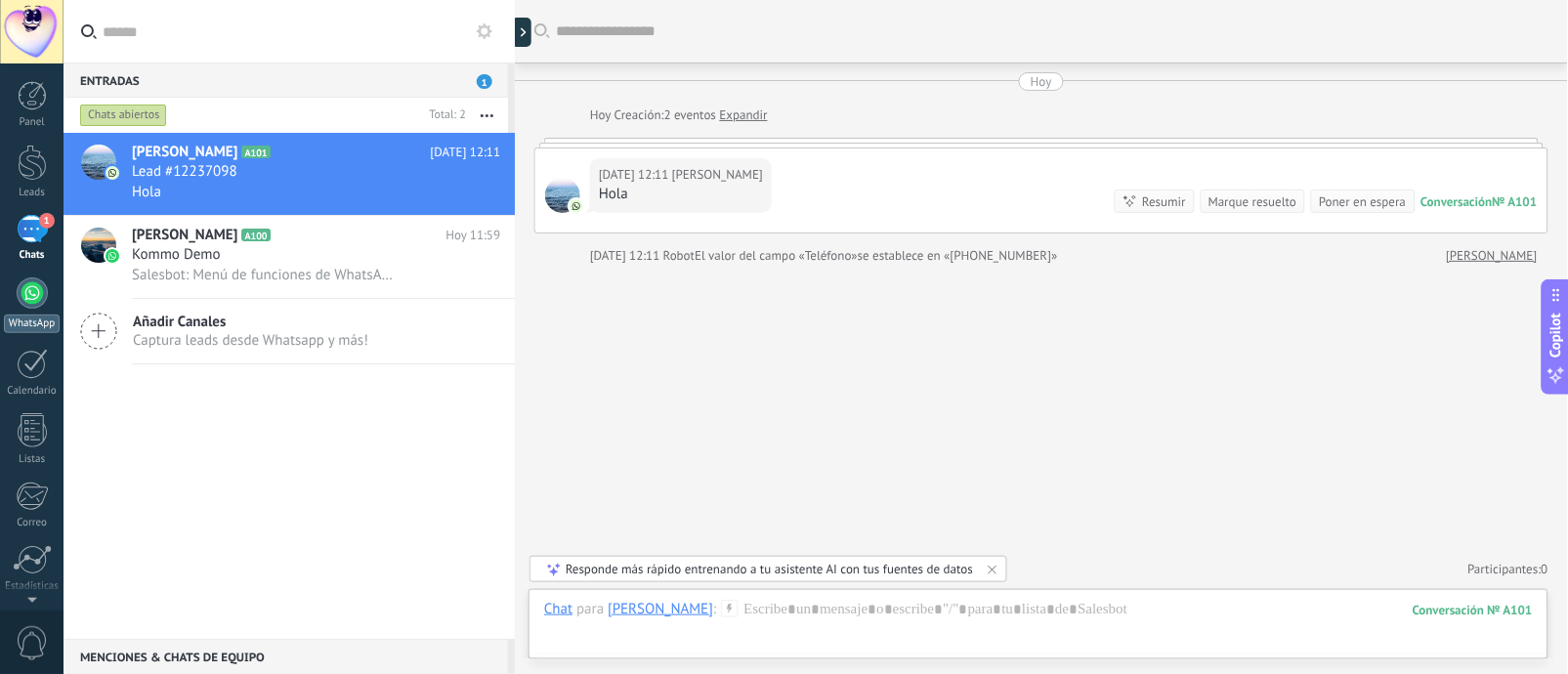
click at [34, 297] on div at bounding box center [32, 293] width 31 height 31
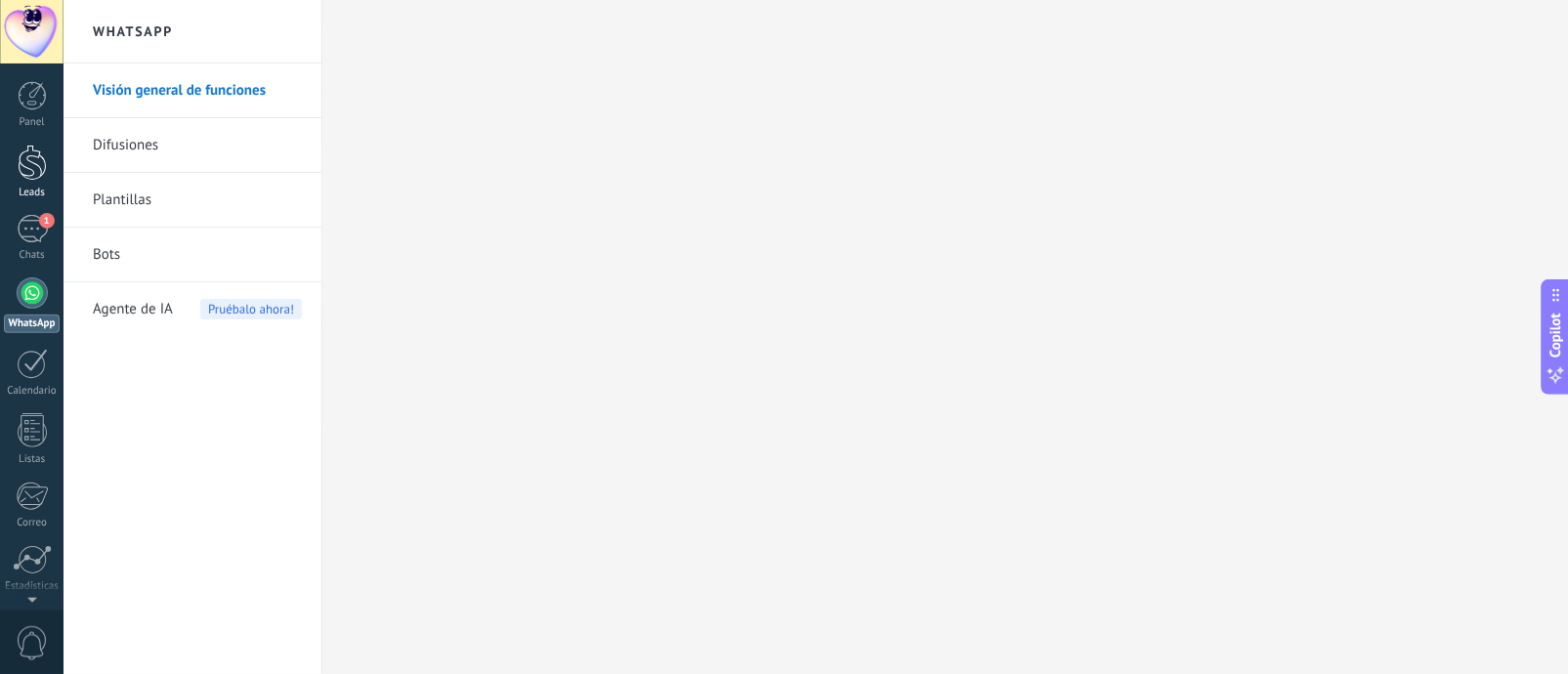
click at [24, 168] on div at bounding box center [32, 163] width 29 height 36
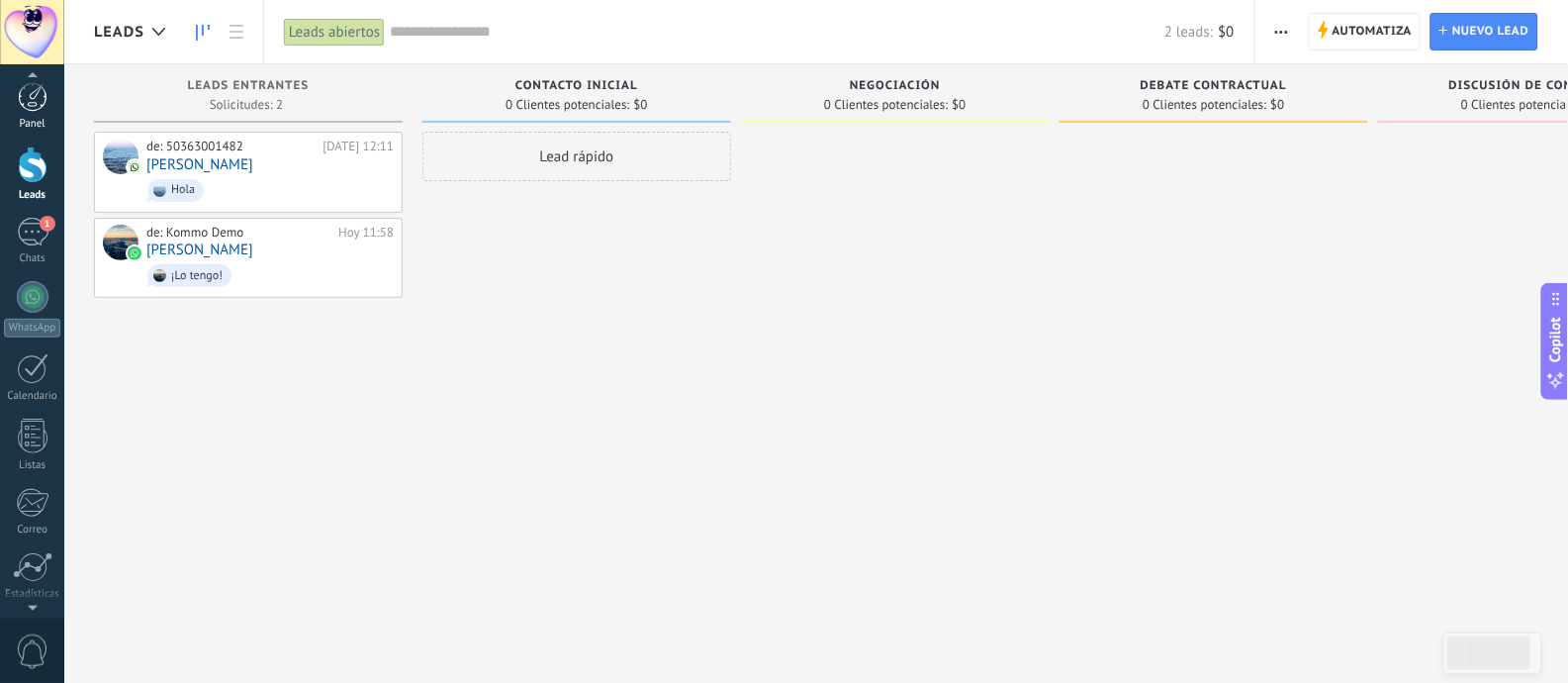
click at [24, 99] on div at bounding box center [33, 97] width 30 height 30
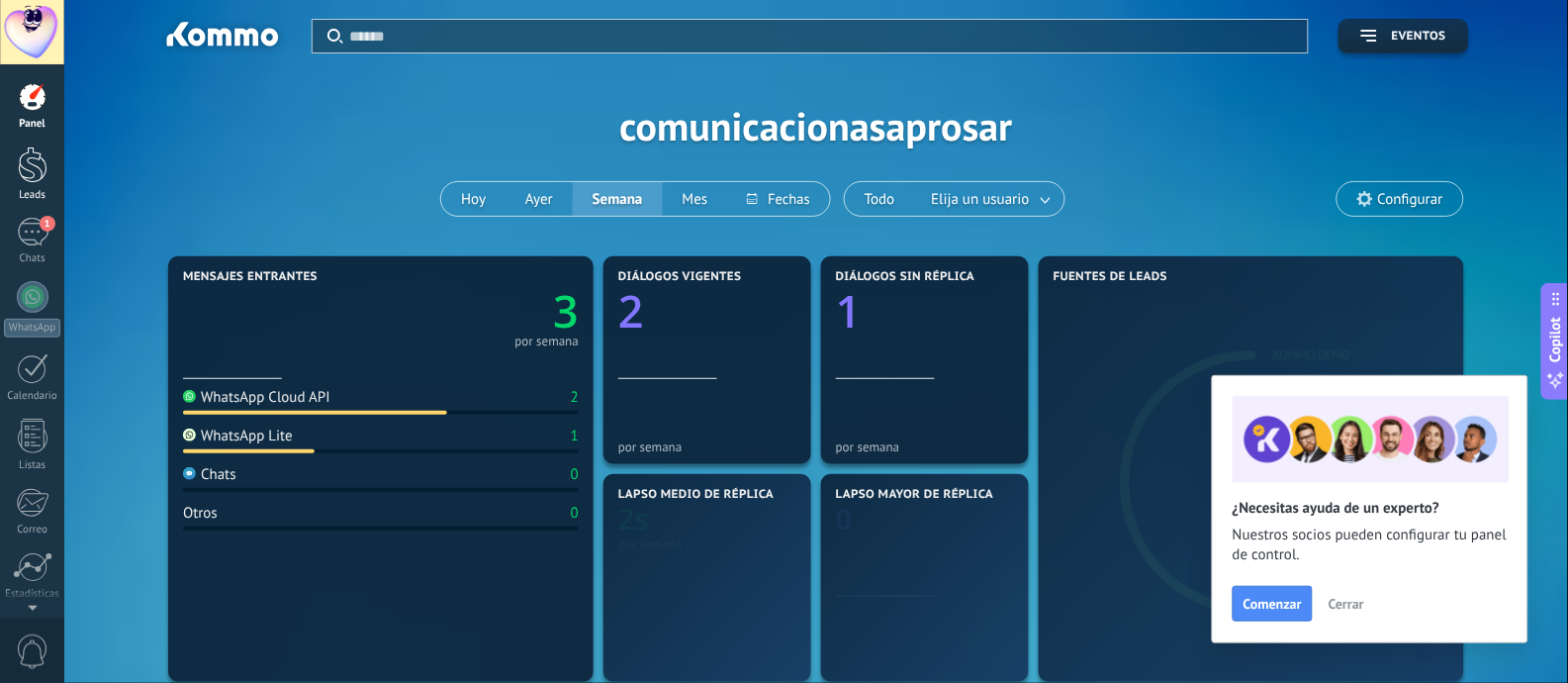
click at [15, 152] on link "Leads" at bounding box center [32, 175] width 65 height 56
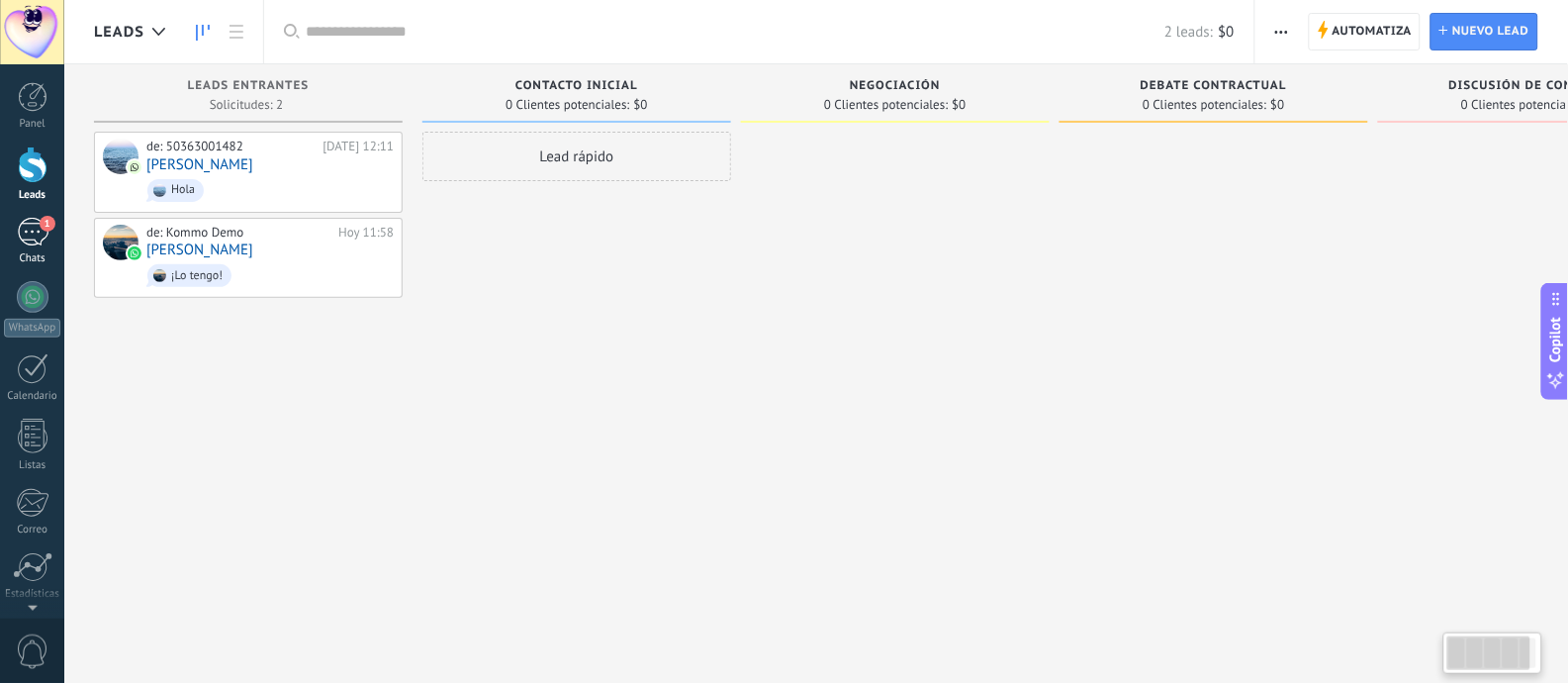
click at [31, 228] on div "1" at bounding box center [33, 231] width 32 height 29
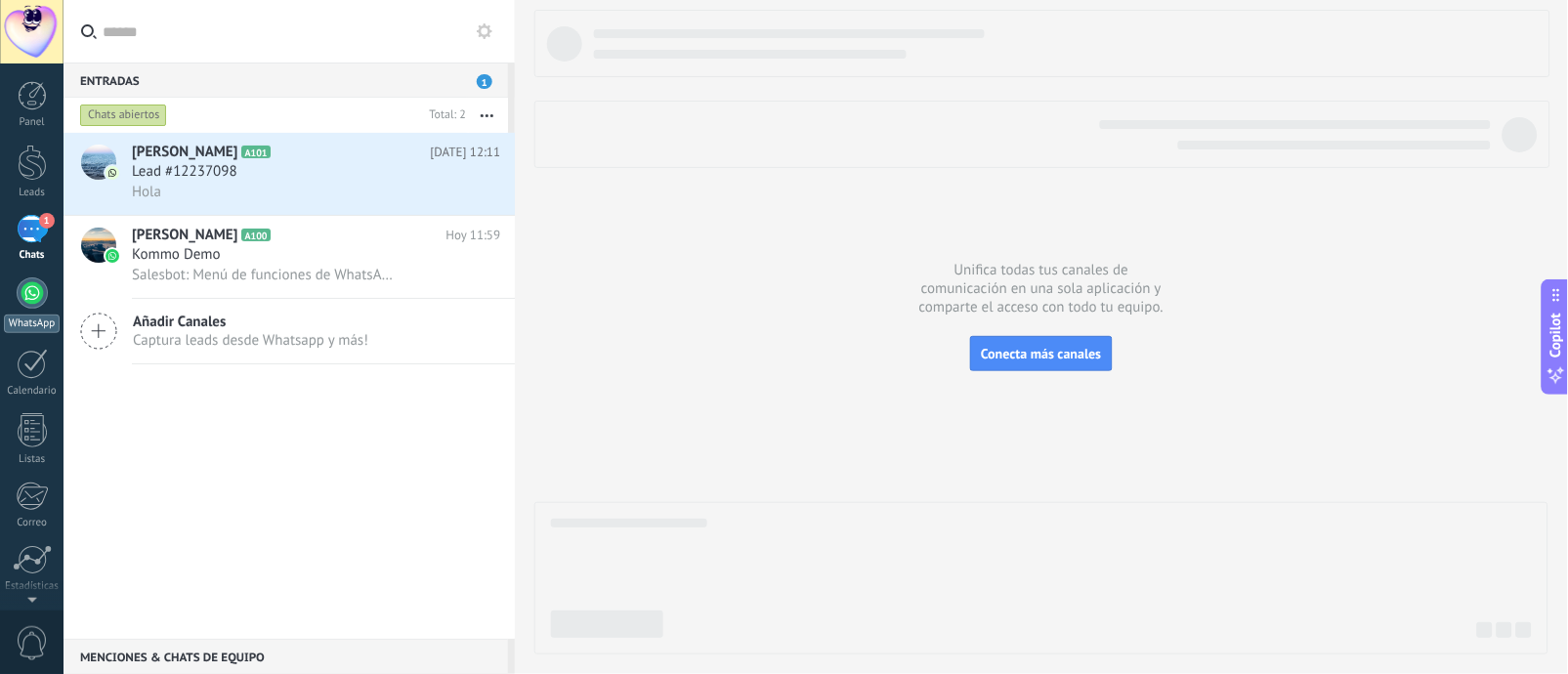
click at [43, 314] on div "WhatsApp" at bounding box center [31, 323] width 56 height 19
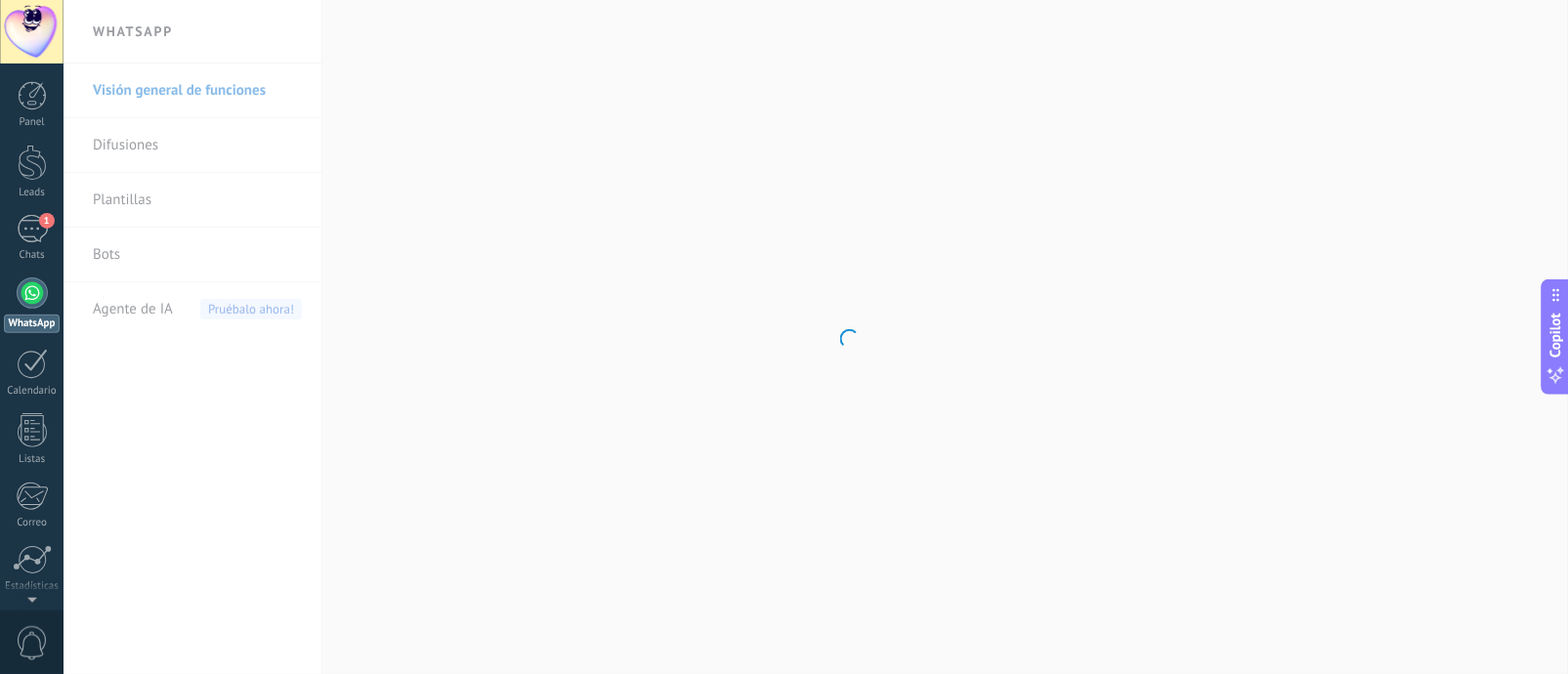
click at [138, 255] on body ".abecls-1,.abecls-2{fill-rule:evenodd}.abecls-2{fill:#fff} .abhcls-1{fill:none}…" at bounding box center [784, 337] width 1568 height 674
click at [122, 255] on link "Bots" at bounding box center [197, 255] width 209 height 55
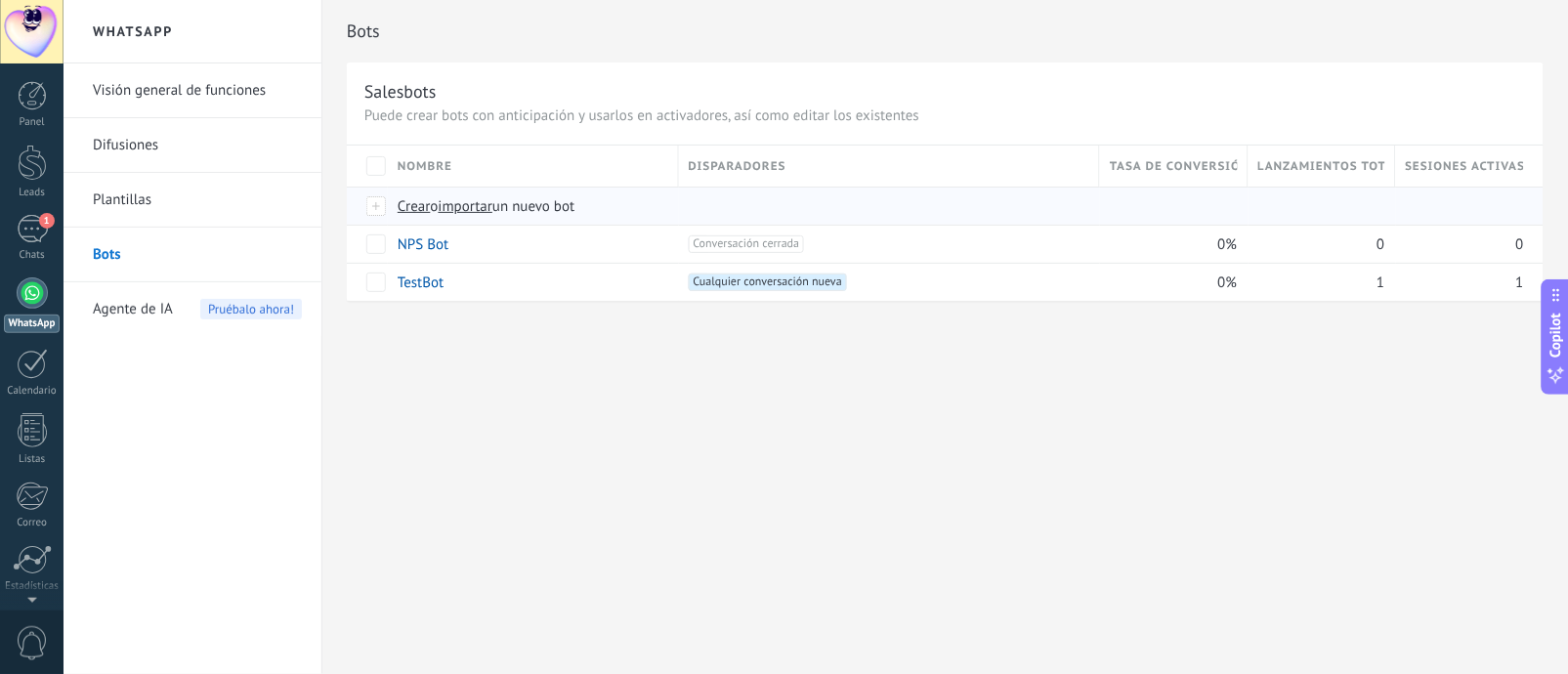
click at [408, 213] on span "Crear" at bounding box center [415, 206] width 33 height 19
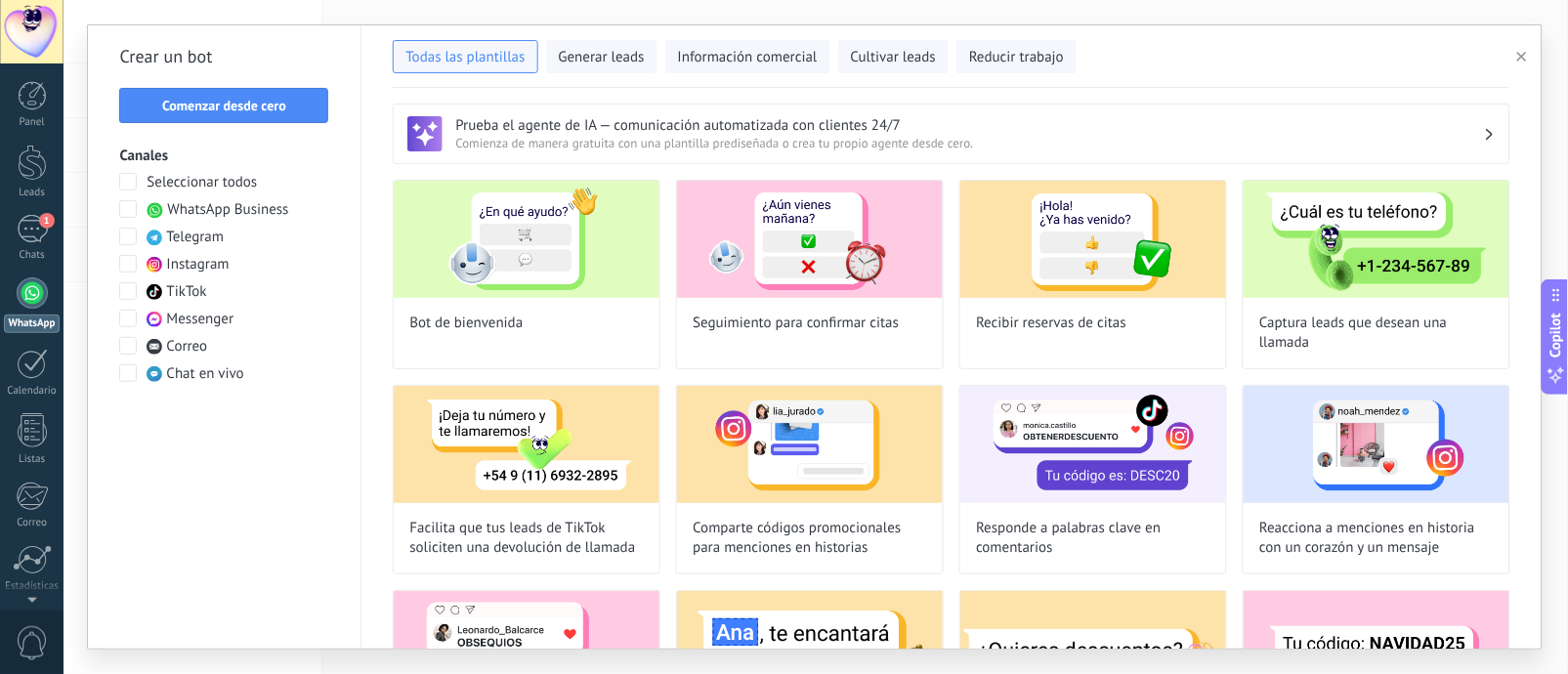
click at [137, 210] on span at bounding box center [128, 209] width 18 height 18
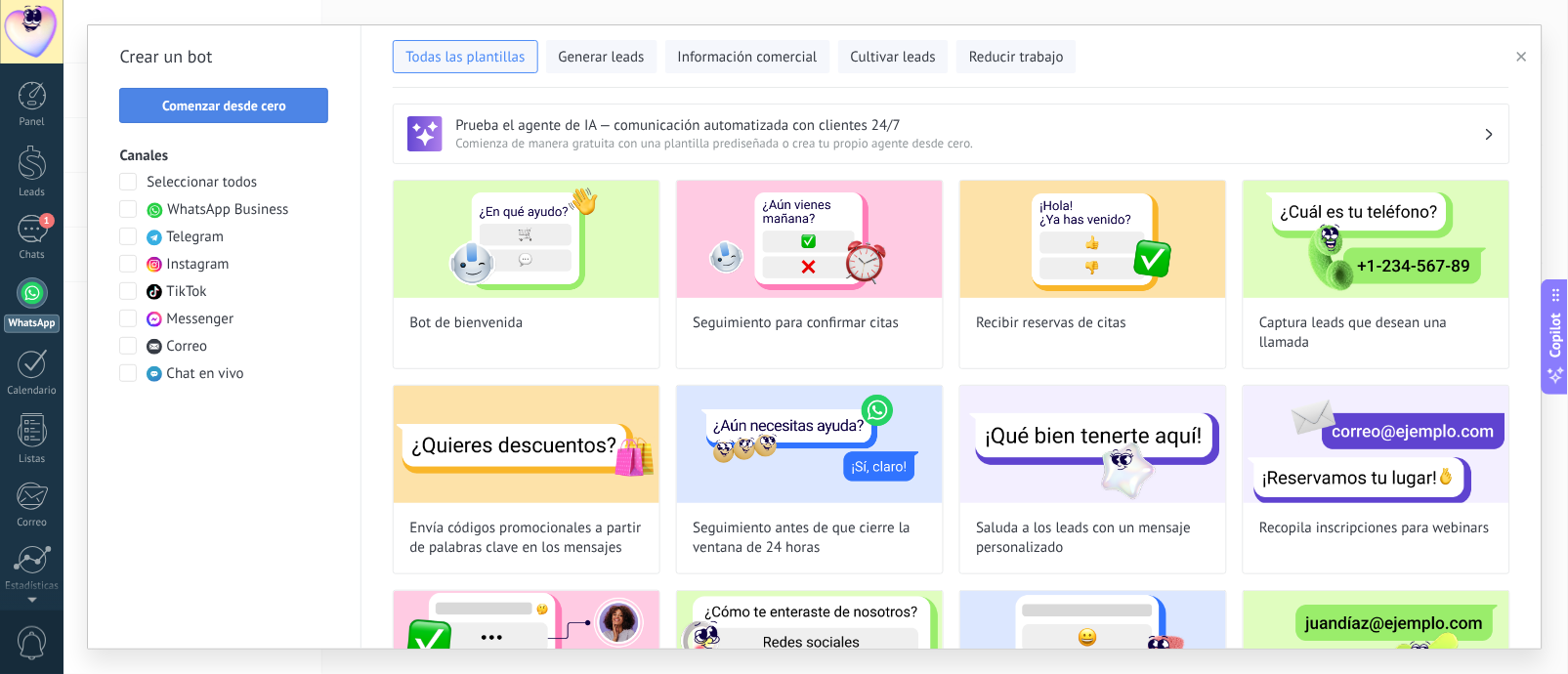
click at [278, 108] on span "Comenzar desde cero" at bounding box center [223, 106] width 124 height 14
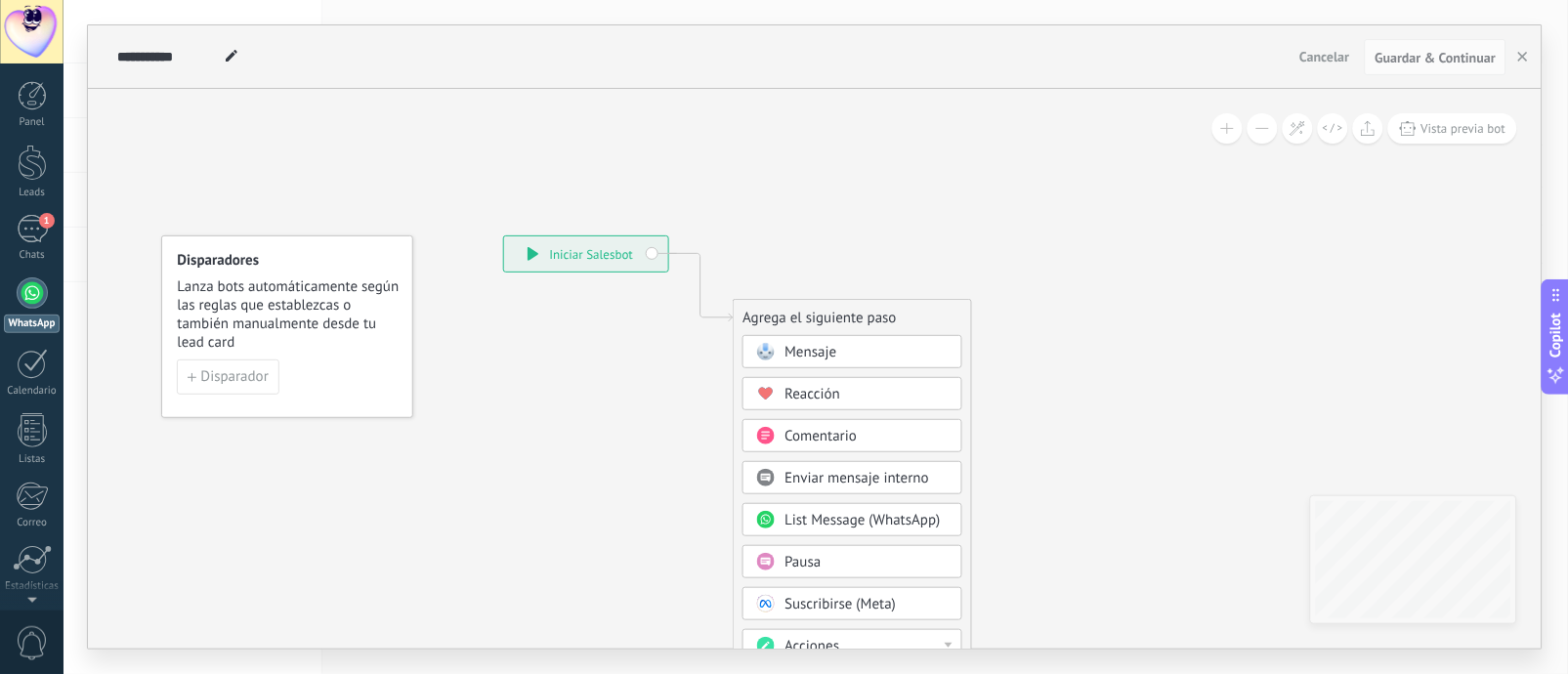
click at [885, 360] on div "Mensaje" at bounding box center [865, 353] width 164 height 20
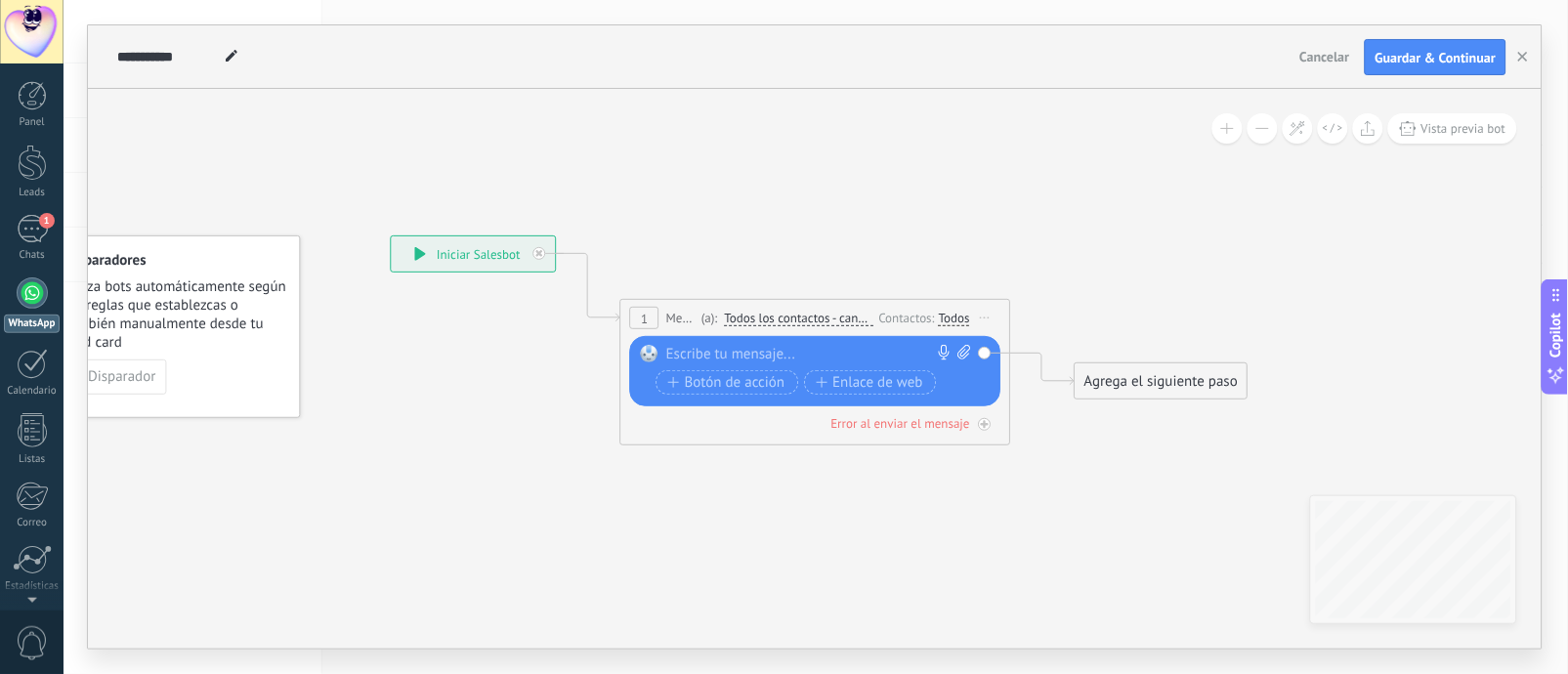
click at [836, 354] on div at bounding box center [811, 355] width 290 height 20
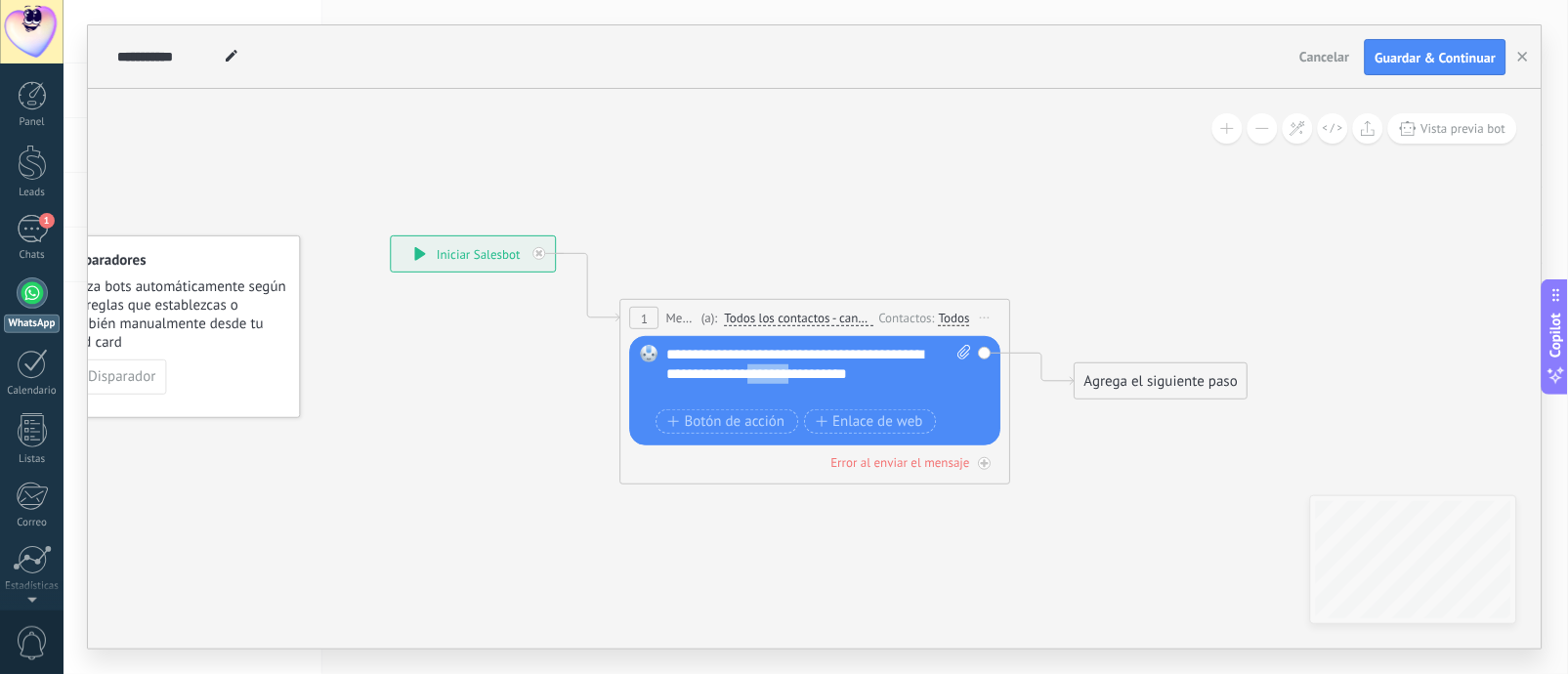
drag, startPoint x: 874, startPoint y: 367, endPoint x: 818, endPoint y: 377, distance: 56.9
click at [818, 377] on div "**********" at bounding box center [818, 374] width 305 height 59
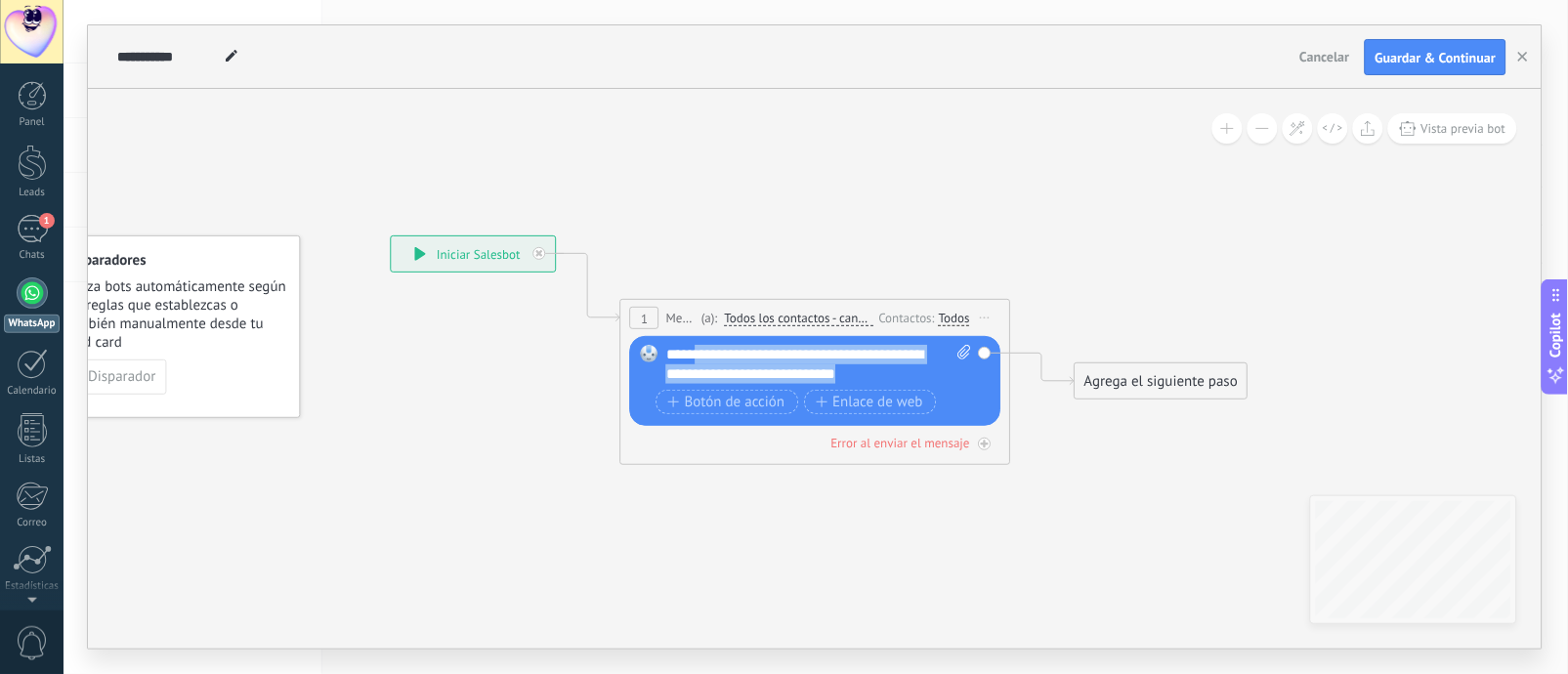
drag, startPoint x: 936, startPoint y: 368, endPoint x: 702, endPoint y: 351, distance: 234.6
click at [702, 351] on div "**********" at bounding box center [818, 364] width 305 height 39
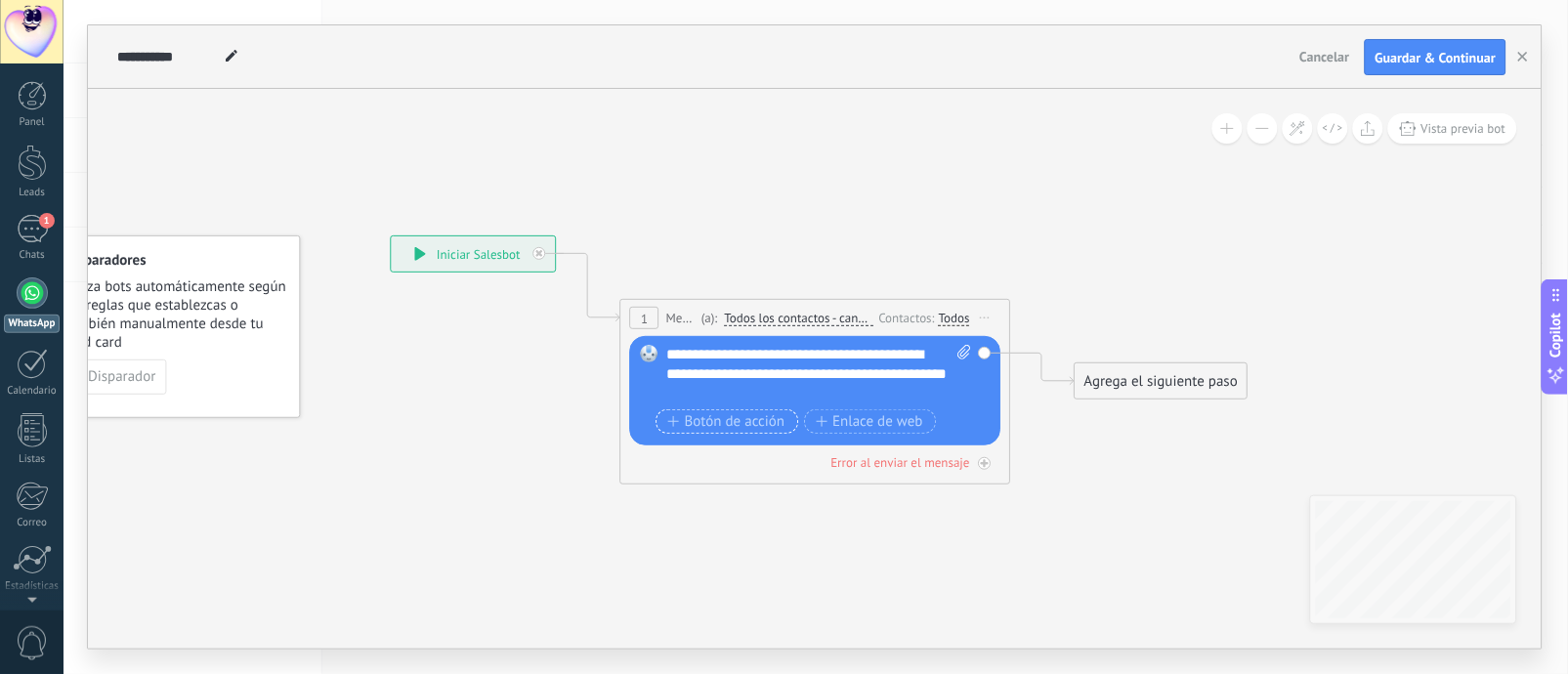
click at [757, 430] on span "Botón de acción" at bounding box center [727, 422] width 118 height 16
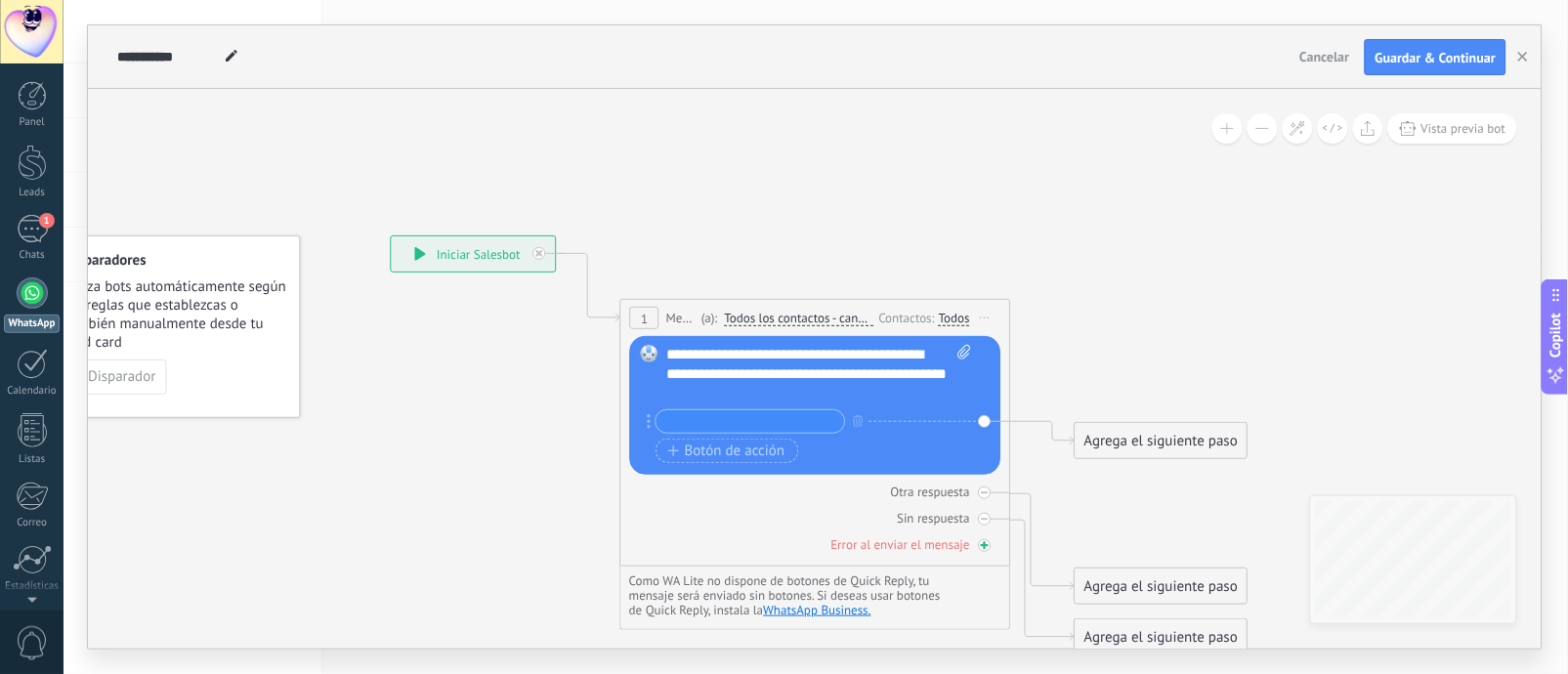
click at [861, 505] on div "Error al enviar el mensaje" at bounding box center [815, 544] width 371 height 19
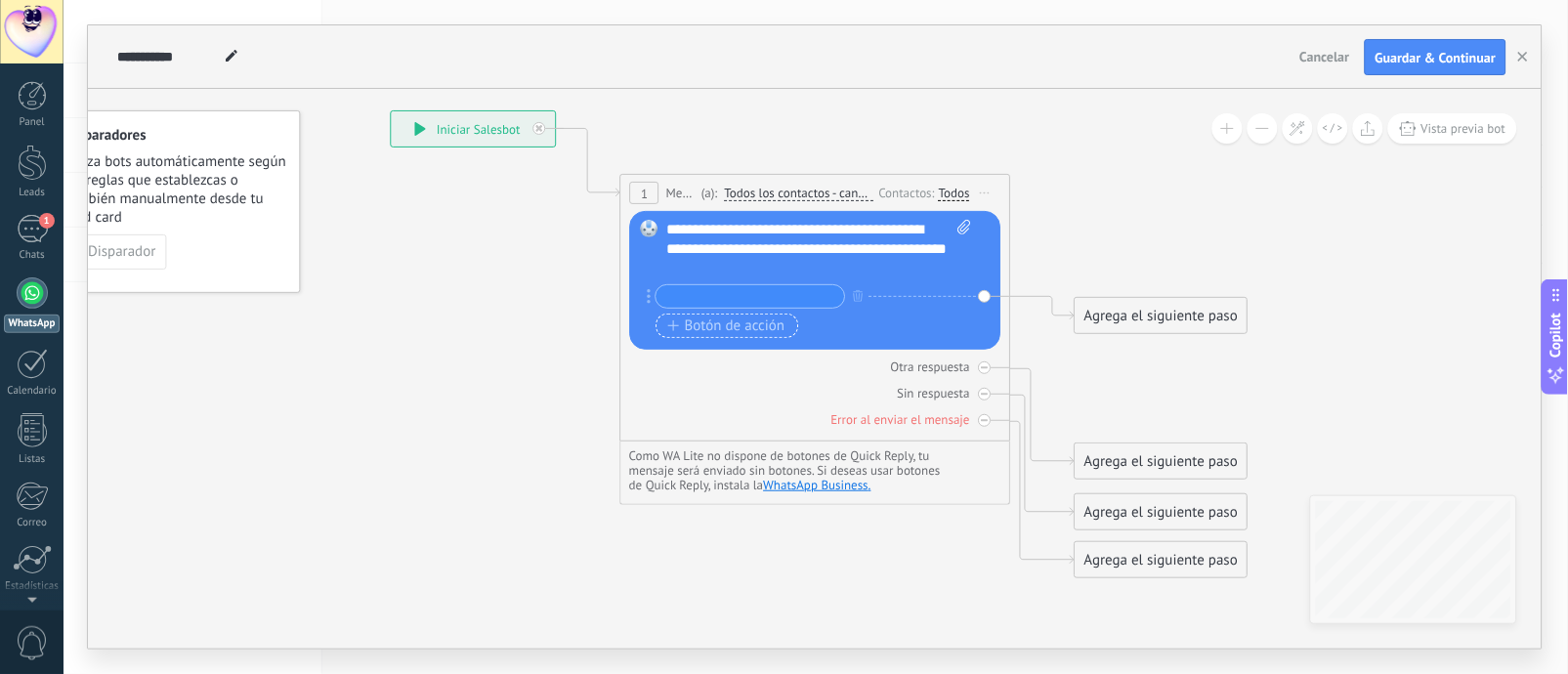
click at [722, 318] on span "Botón de acción" at bounding box center [727, 326] width 118 height 16
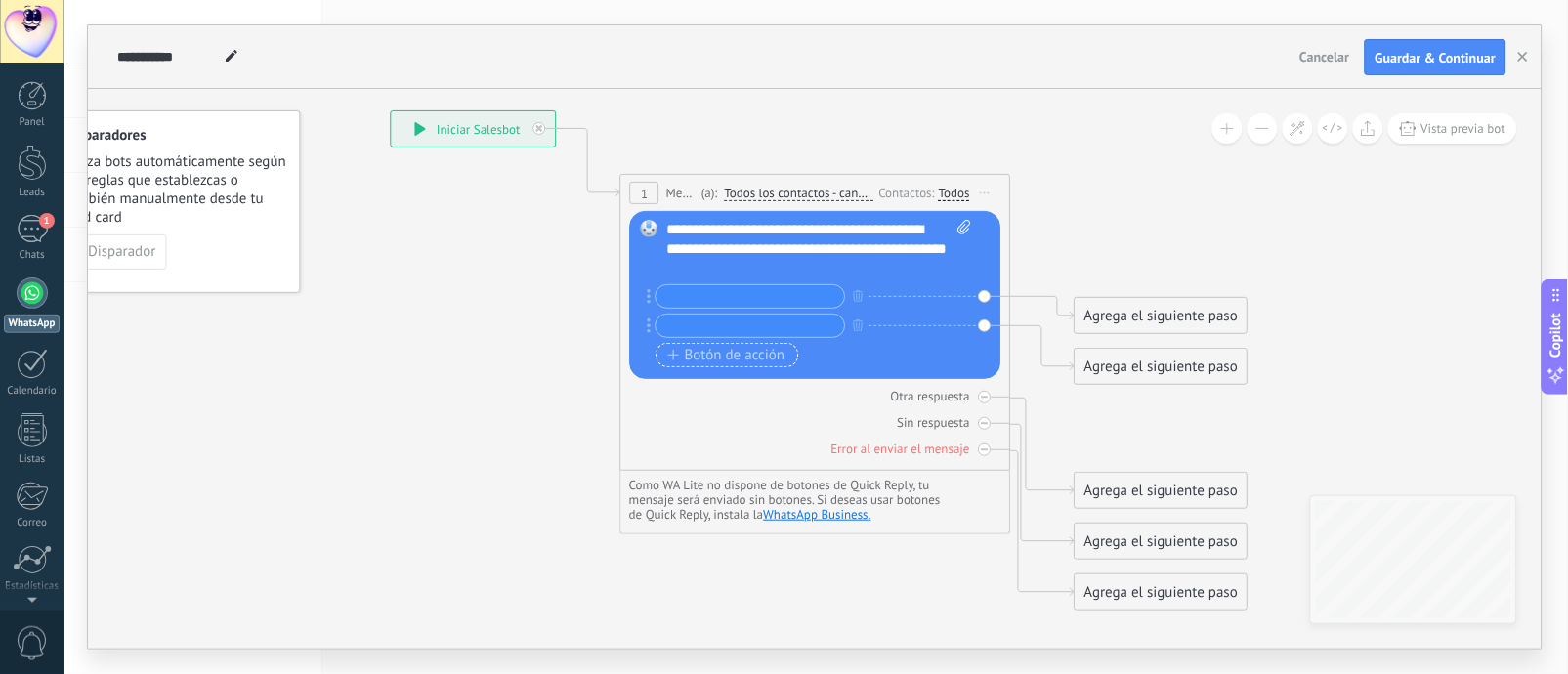
click at [719, 359] on span "Botón de acción" at bounding box center [727, 356] width 118 height 16
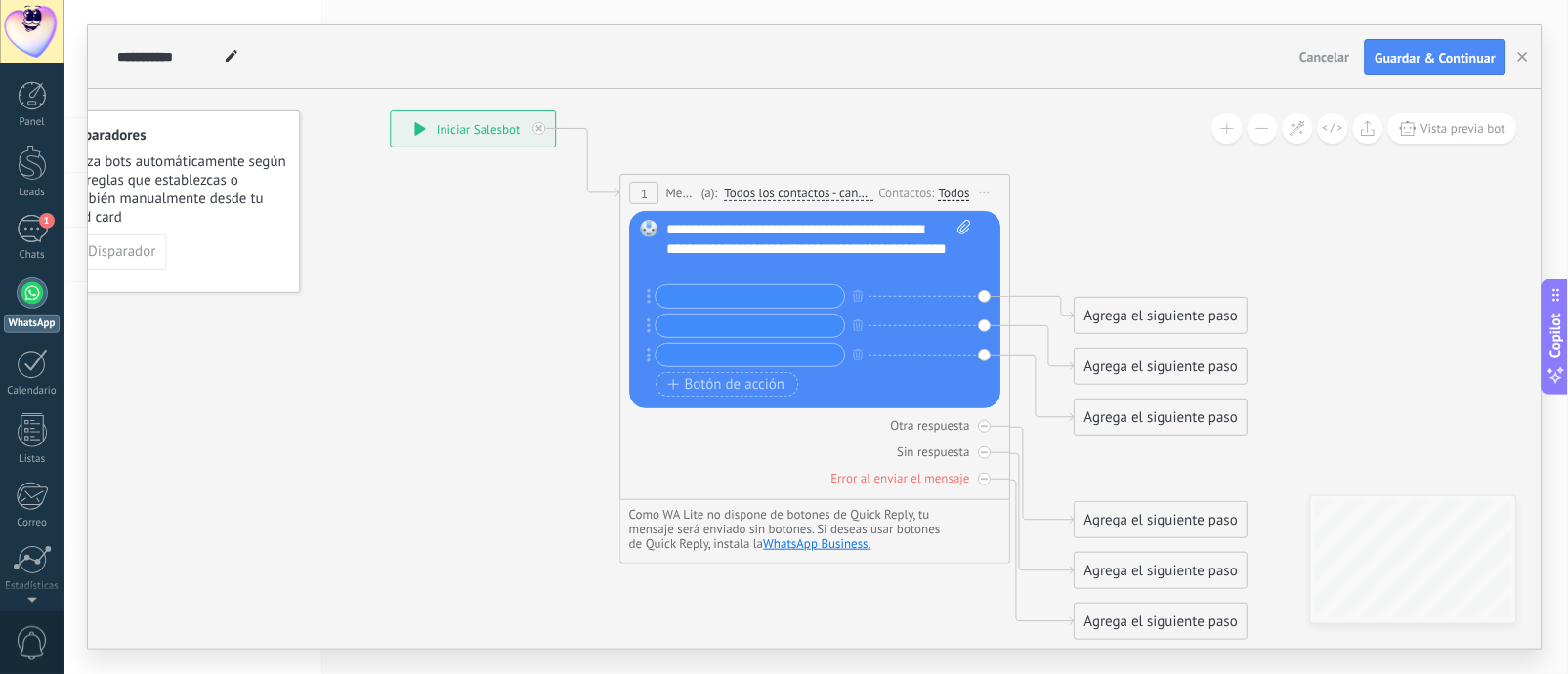
click at [741, 308] on input "text" at bounding box center [751, 296] width 188 height 23
type input "**********"
click at [728, 326] on input "text" at bounding box center [751, 325] width 188 height 23
type input "**********"
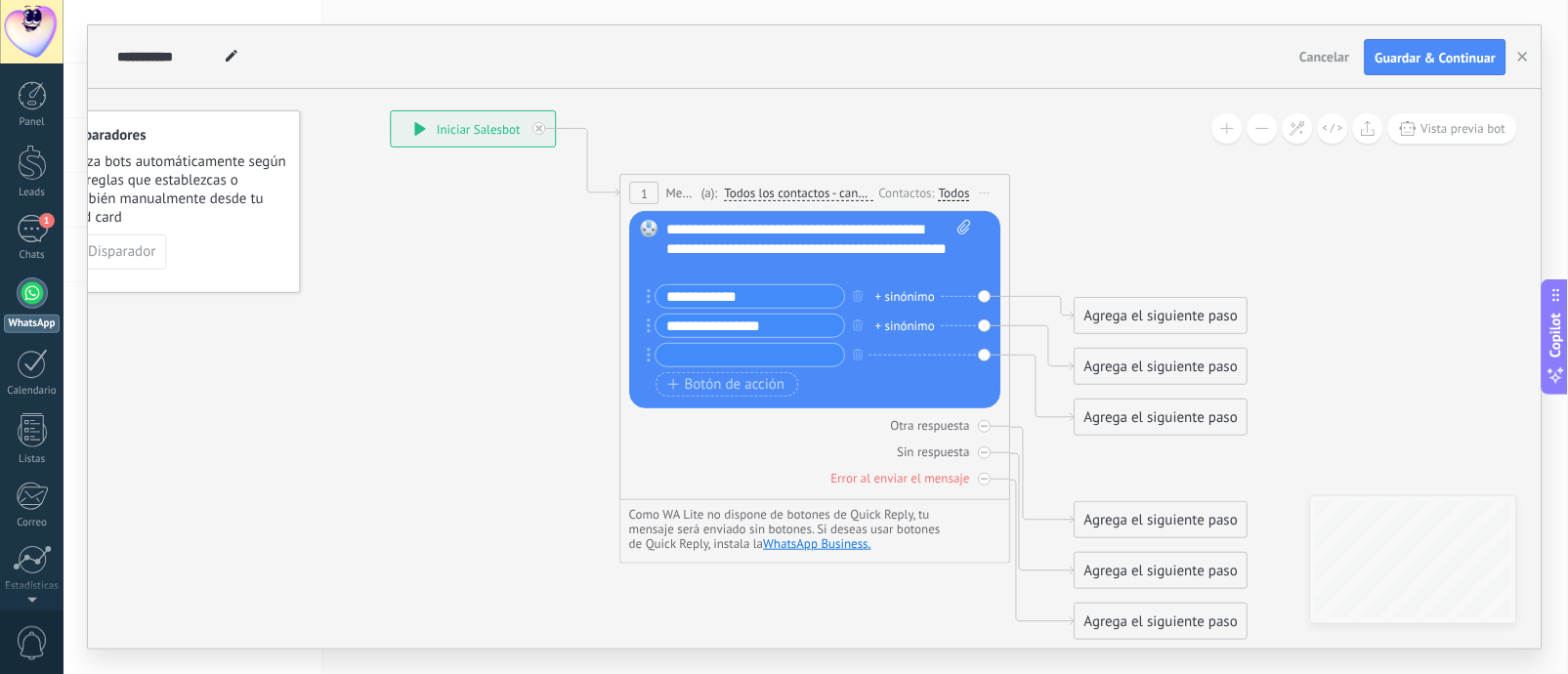
click at [736, 361] on input "text" at bounding box center [751, 355] width 188 height 23
type input "*"
type input "**********"
drag, startPoint x: 1131, startPoint y: 311, endPoint x: 1137, endPoint y: 161, distance: 150.1
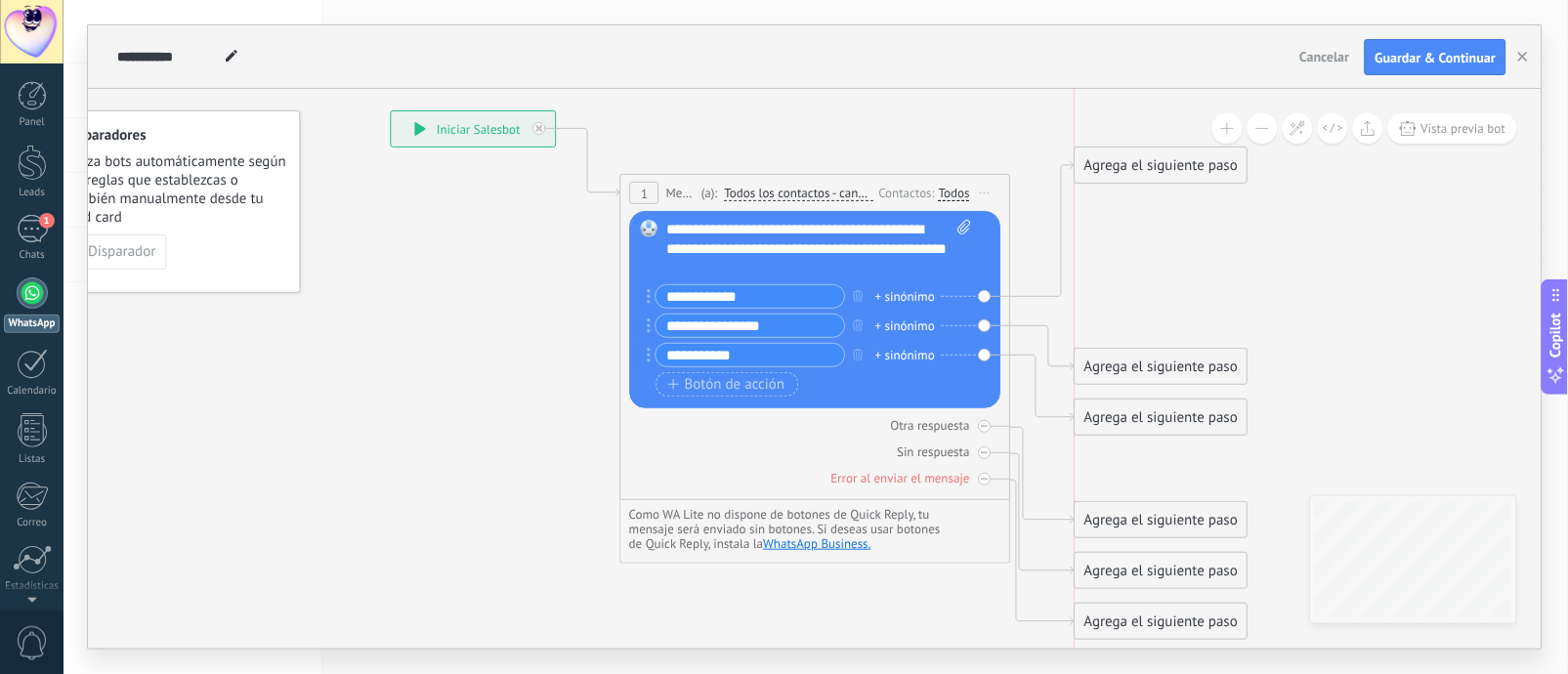
click at [1137, 161] on div "Agrega el siguiente paso" at bounding box center [1160, 165] width 171 height 32
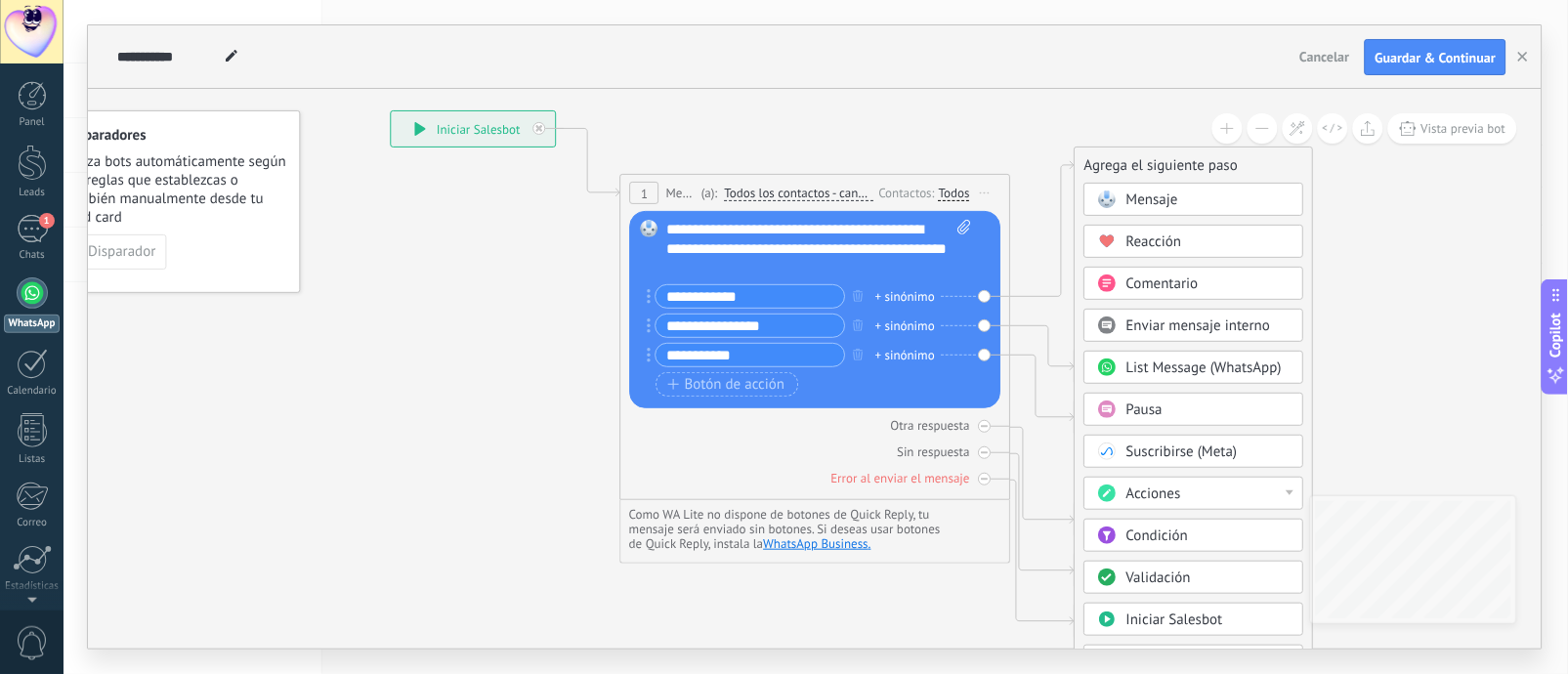
click at [1160, 200] on span "Mensaje" at bounding box center [1152, 199] width 52 height 19
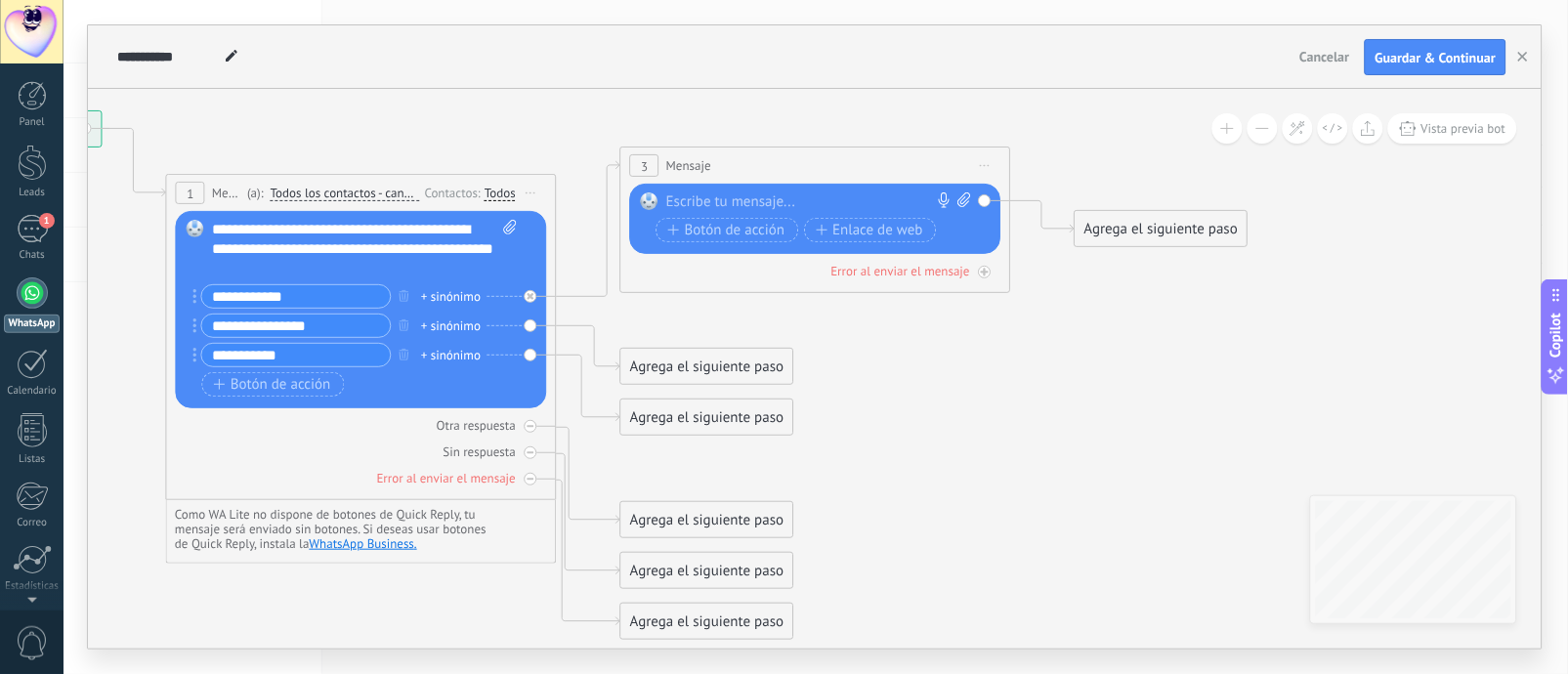
click at [834, 187] on div "Reemplazar Quitar Convertir a mensaje de voz Arrastre la imagen aquí para adjun…" at bounding box center [815, 218] width 371 height 71
click at [811, 195] on div at bounding box center [811, 202] width 290 height 20
click at [1175, 213] on div "Agrega el siguiente paso" at bounding box center [1160, 228] width 171 height 32
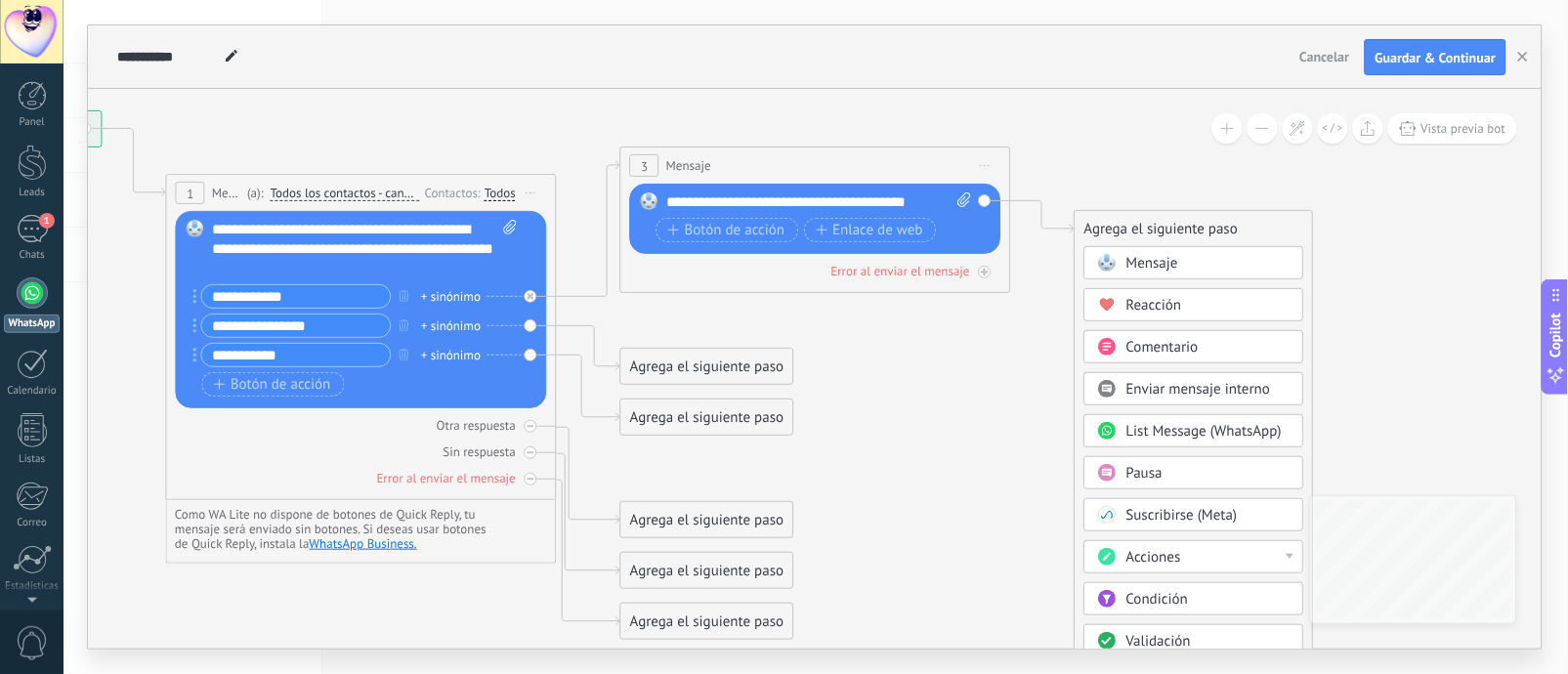
click at [1175, 227] on icon at bounding box center [559, 375] width 2222 height 1507
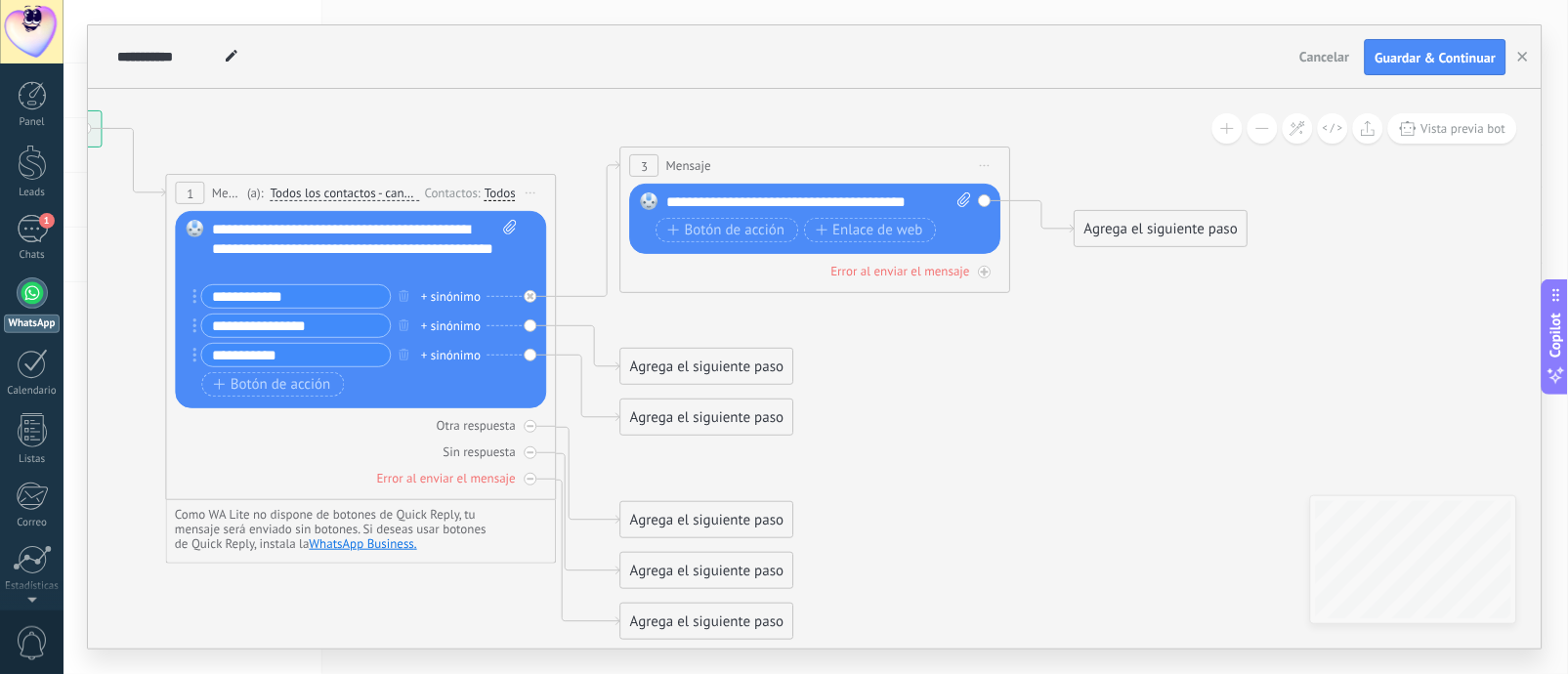
click at [1093, 229] on div "Agrega el siguiente paso" at bounding box center [1160, 228] width 171 height 32
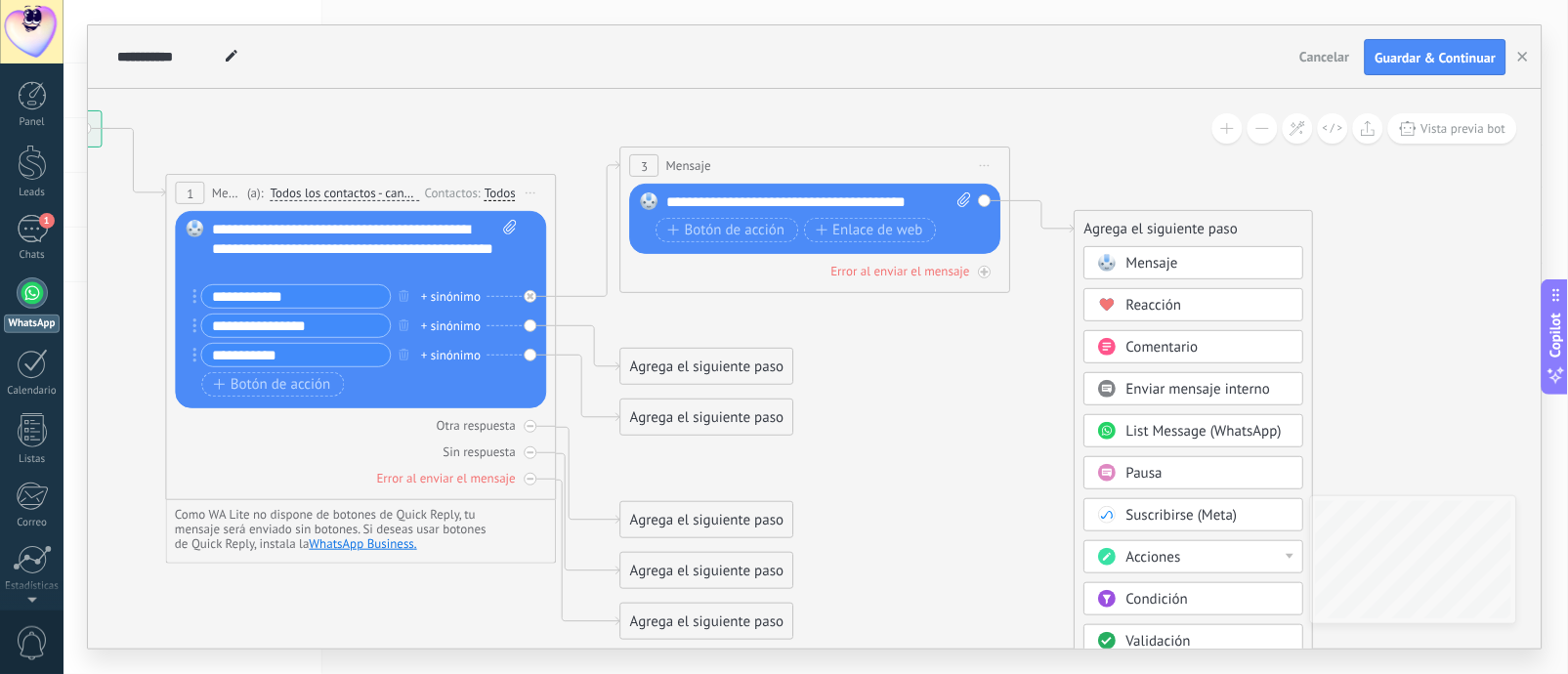
click at [1175, 505] on div "Acciones" at bounding box center [1207, 557] width 164 height 20
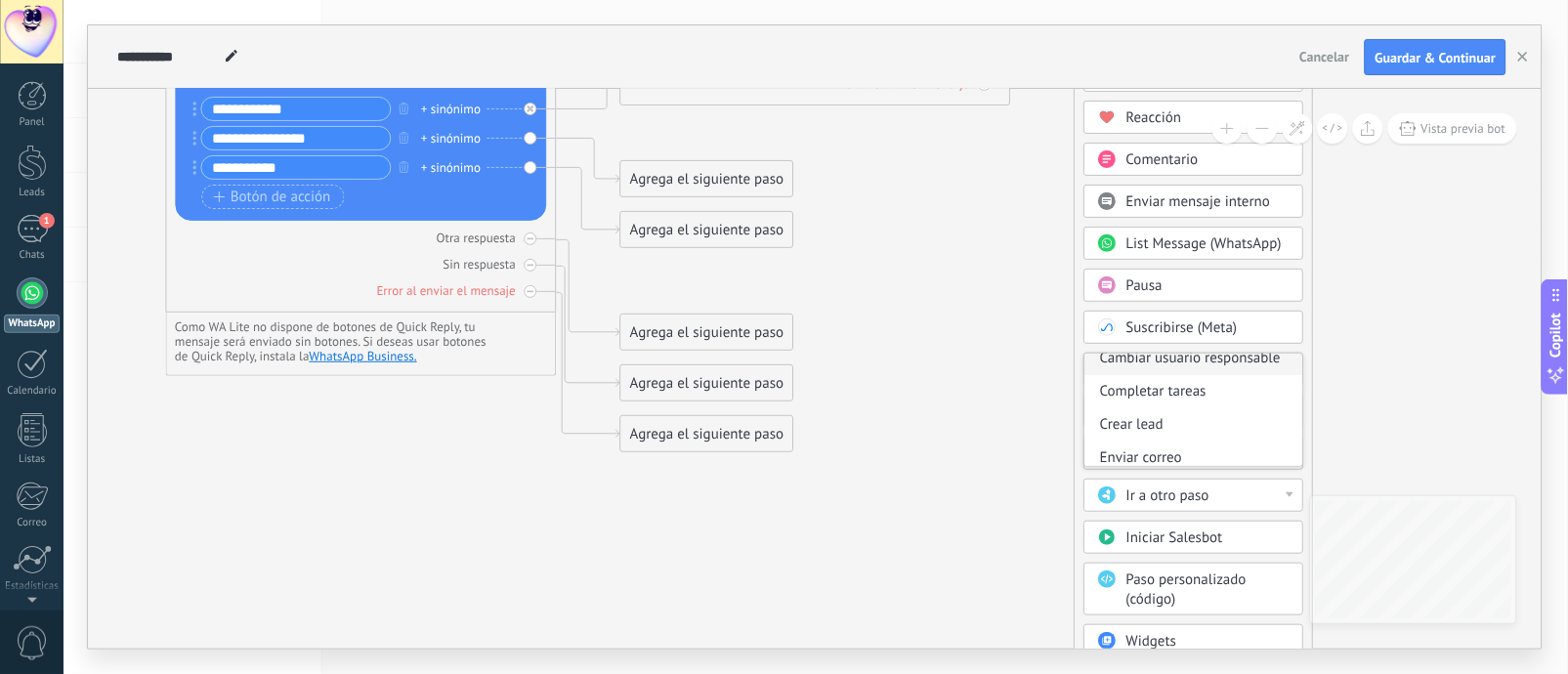
scroll to position [92, 0]
click at [1175, 447] on div "Cambiar usuario responsable" at bounding box center [1194, 445] width 218 height 33
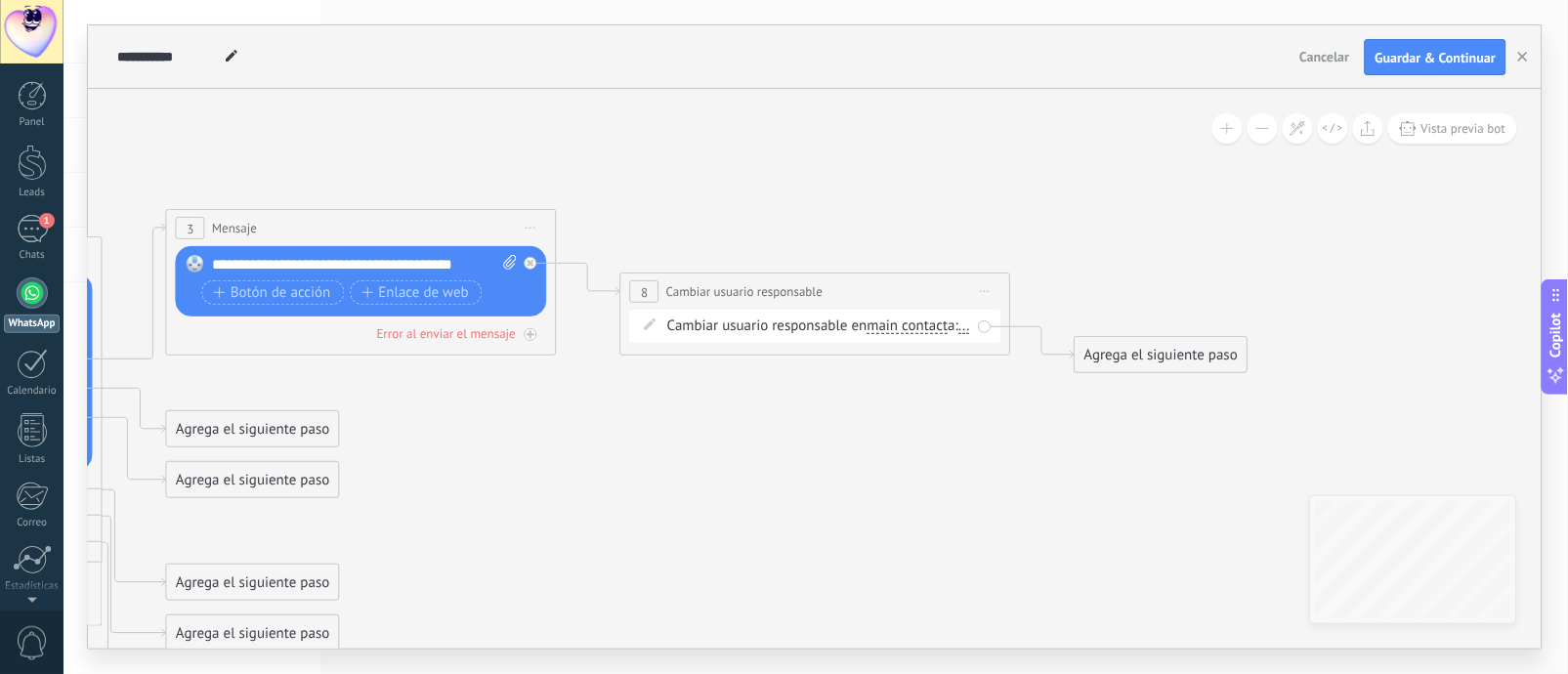
click at [938, 336] on div "Cambiar usuario responsable en main contact main contact all contacts chat cont…" at bounding box center [819, 326] width 304 height 20
click at [907, 327] on span "main contact" at bounding box center [907, 326] width 81 height 16
click at [907, 327] on button "main contact" at bounding box center [979, 326] width 244 height 35
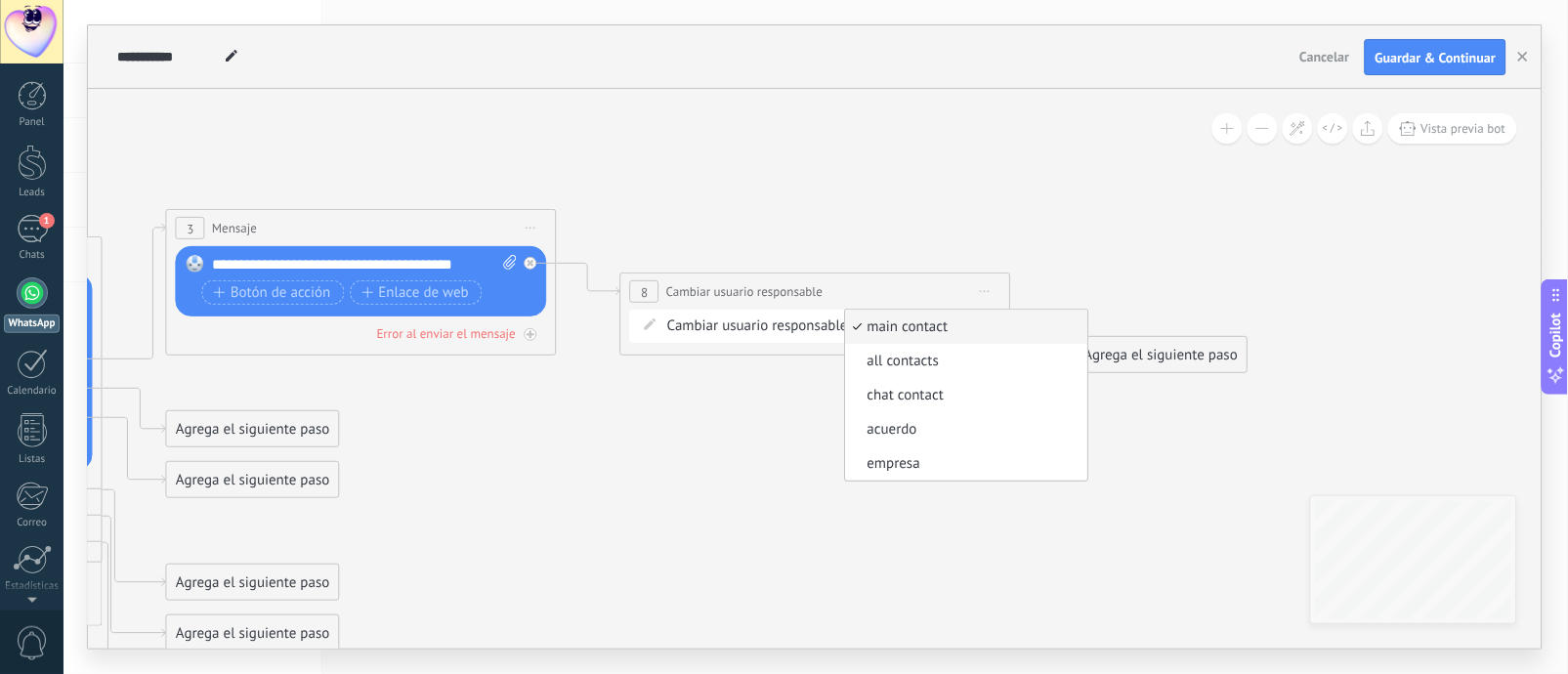
click at [914, 327] on span "main contact" at bounding box center [963, 327] width 236 height 20
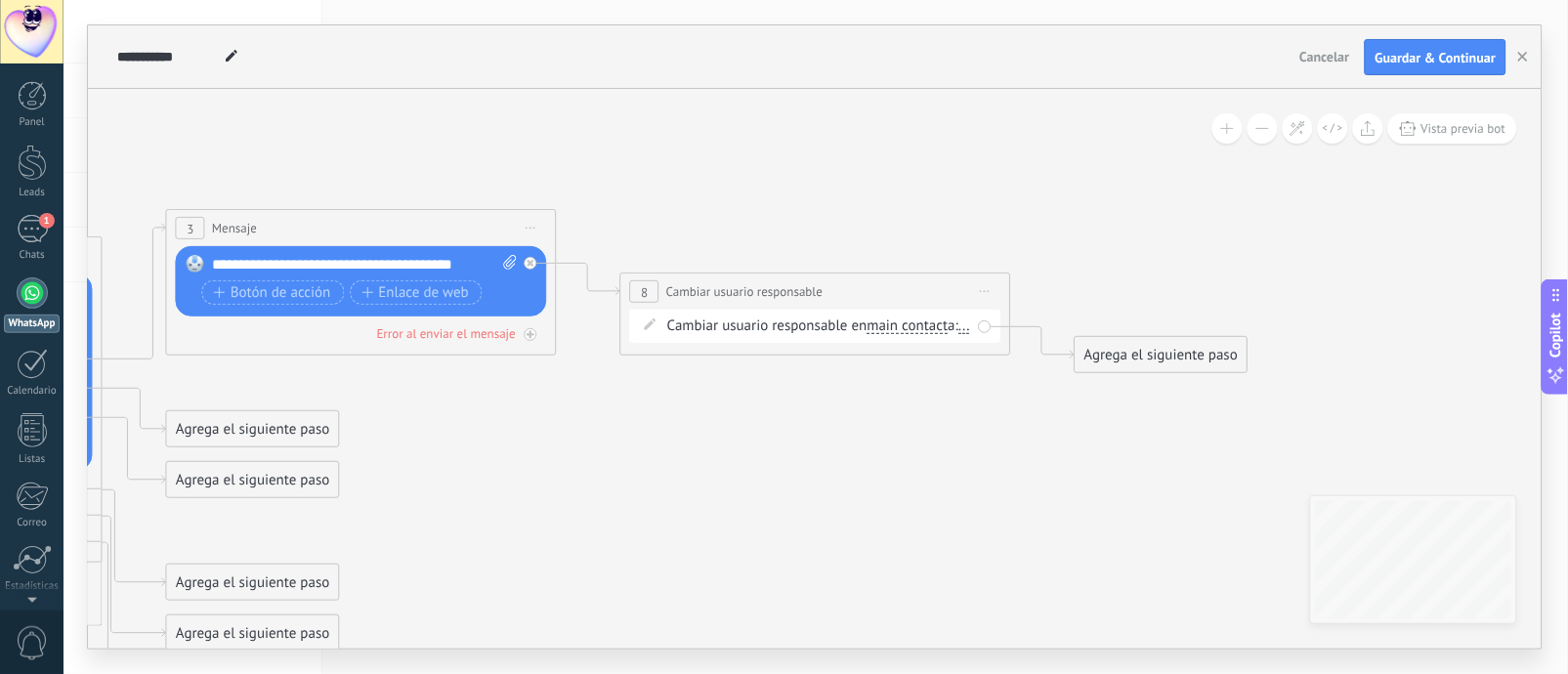
click at [659, 322] on span at bounding box center [651, 324] width 33 height 16
click at [965, 333] on div "Cambiar usuario responsable en main contact main contact all contacts chat cont…" at bounding box center [819, 326] width 304 height 20
click at [898, 336] on div "Cambiar usuario responsable en main contact main contact all contacts chat cont…" at bounding box center [819, 326] width 304 height 20
click at [680, 336] on div "Cambiar usuario responsable en main contact main contact all contacts chat cont…" at bounding box center [819, 326] width 304 height 20
click at [958, 334] on span "..." at bounding box center [964, 326] width 12 height 16
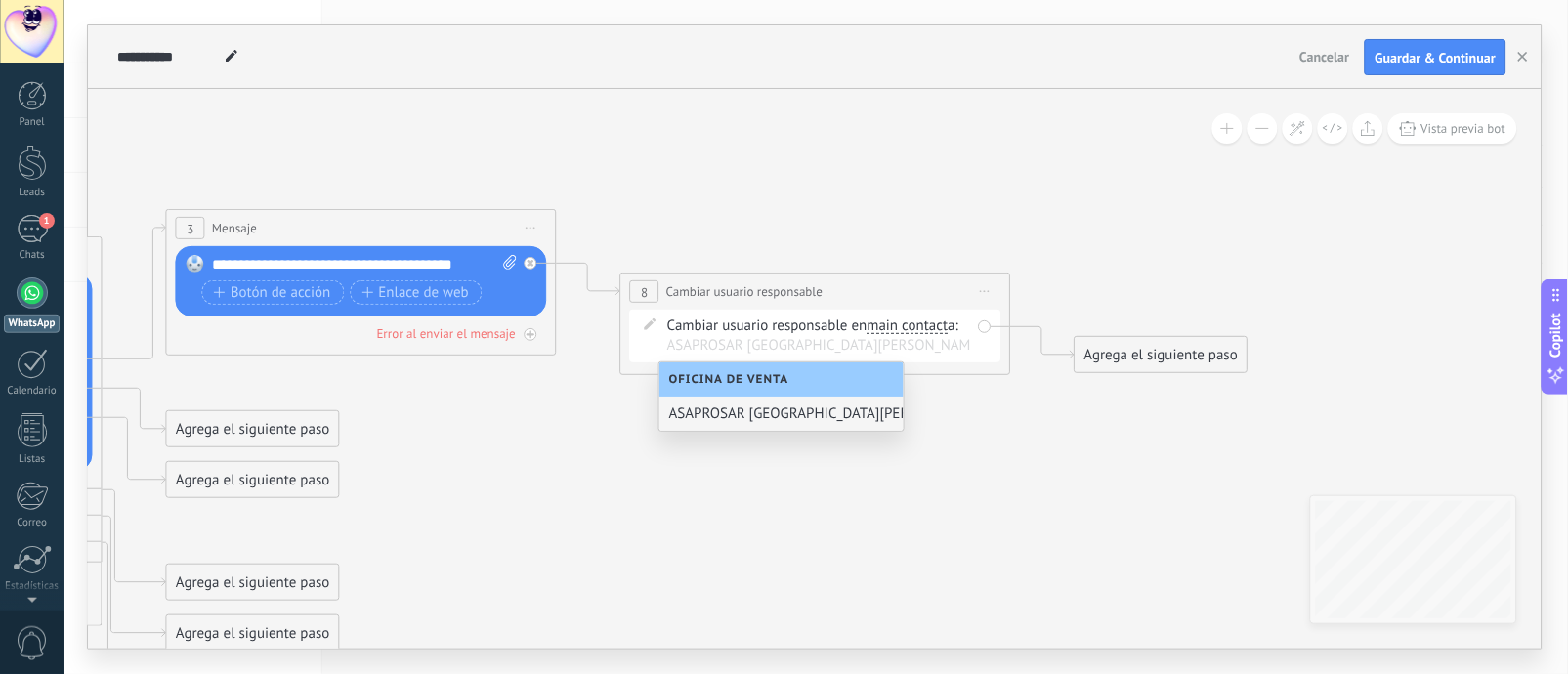
click at [1041, 435] on icon at bounding box center [331, 438] width 2675 height 1507
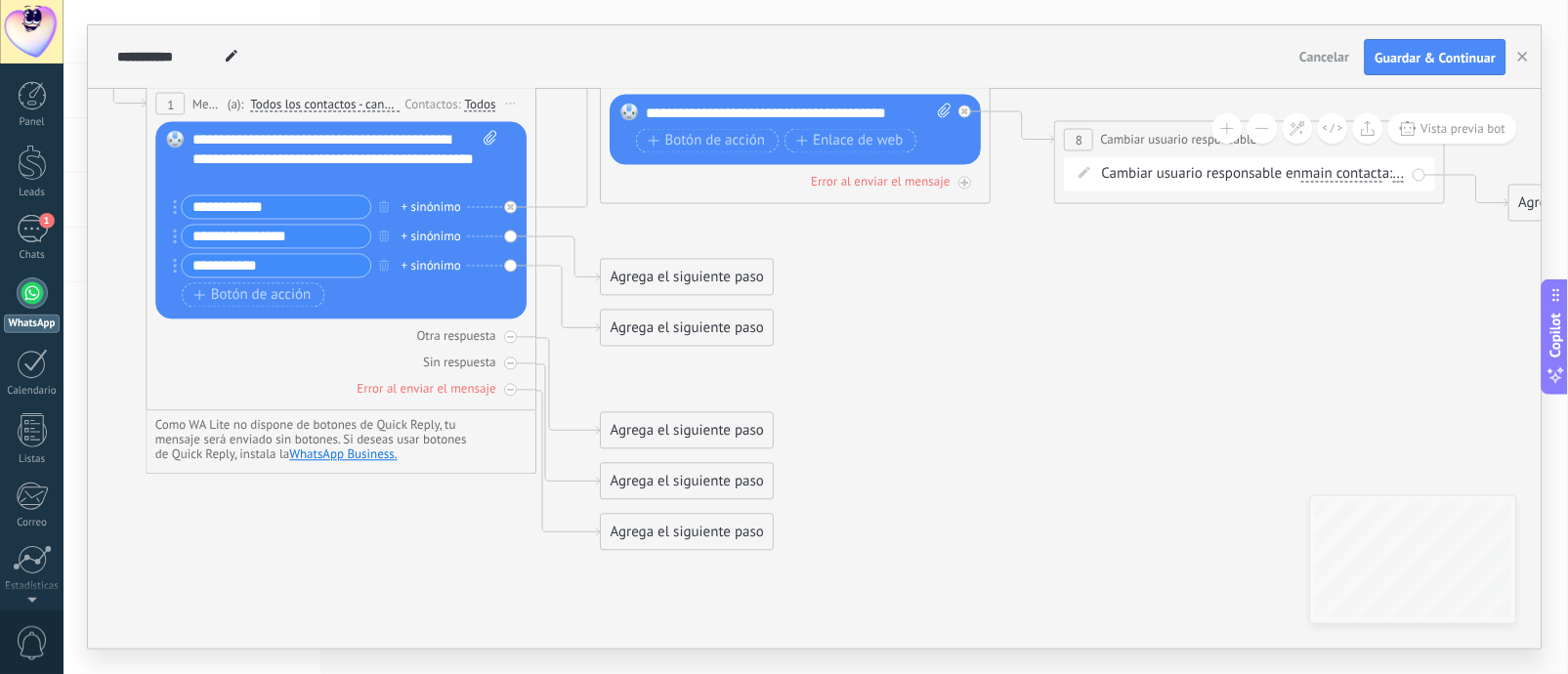
drag, startPoint x: 724, startPoint y: 451, endPoint x: 1157, endPoint y: 487, distance: 434.5
click at [1157, 487] on icon at bounding box center [766, 287] width 2675 height 1507
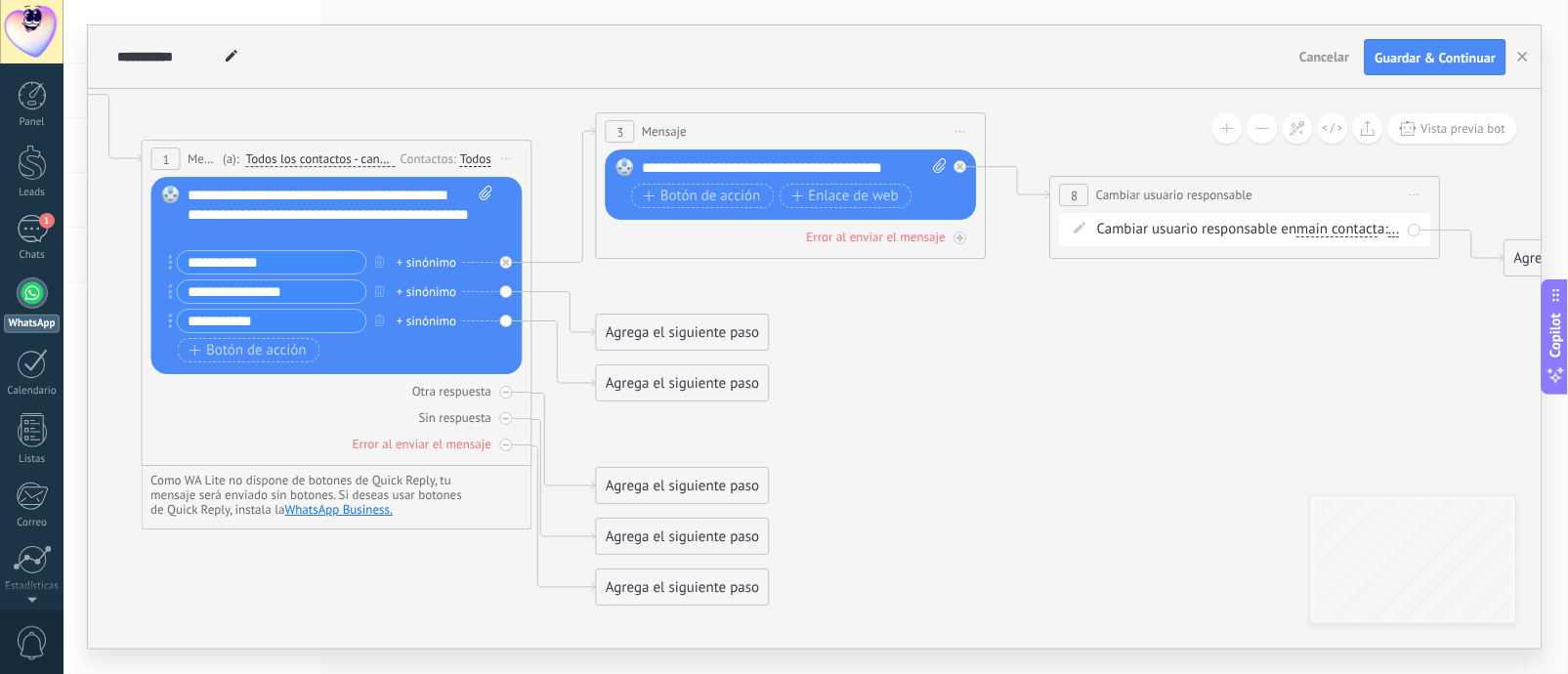
drag, startPoint x: 1016, startPoint y: 343, endPoint x: 1011, endPoint y: 398, distance: 55.2
click at [1011, 398] on icon at bounding box center [761, 341] width 2675 height 1507
click at [1175, 225] on span "main contact" at bounding box center [1338, 229] width 81 height 16
click at [1175, 225] on button "main contact" at bounding box center [1409, 229] width 244 height 35
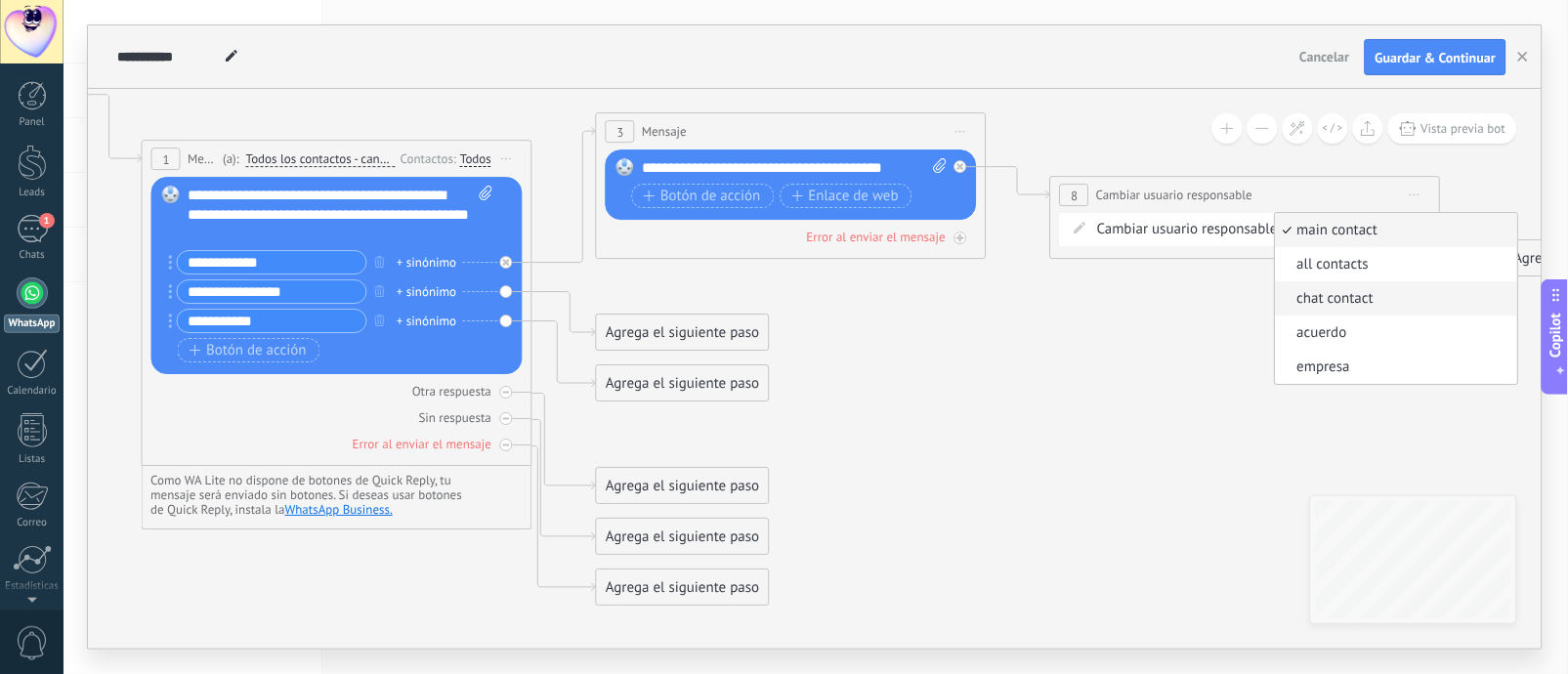
click at [1175, 288] on li "chat contact" at bounding box center [1396, 298] width 242 height 34
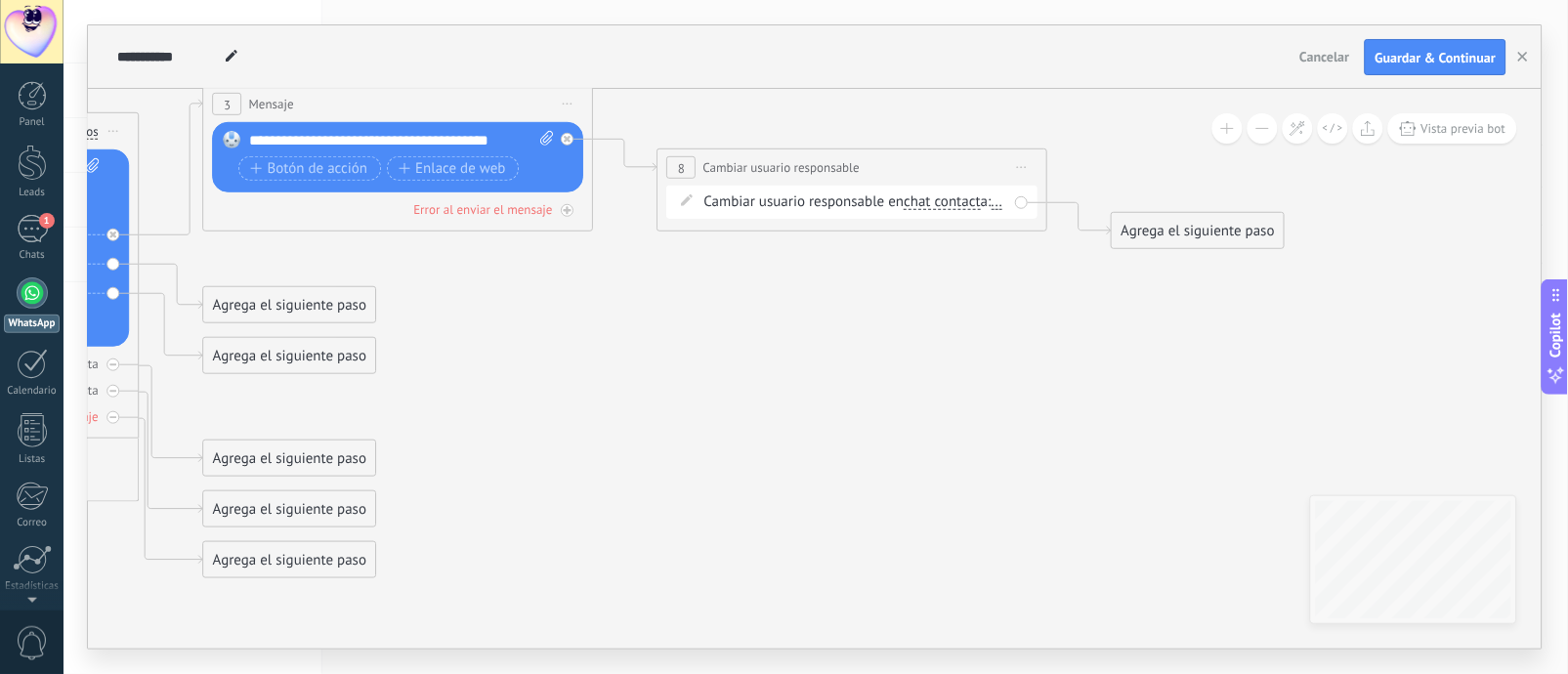
drag, startPoint x: 1337, startPoint y: 409, endPoint x: 944, endPoint y: 380, distance: 394.1
click at [944, 380] on icon at bounding box center [368, 313] width 2675 height 1507
click at [1155, 239] on div "Agrega el siguiente paso" at bounding box center [1198, 230] width 171 height 32
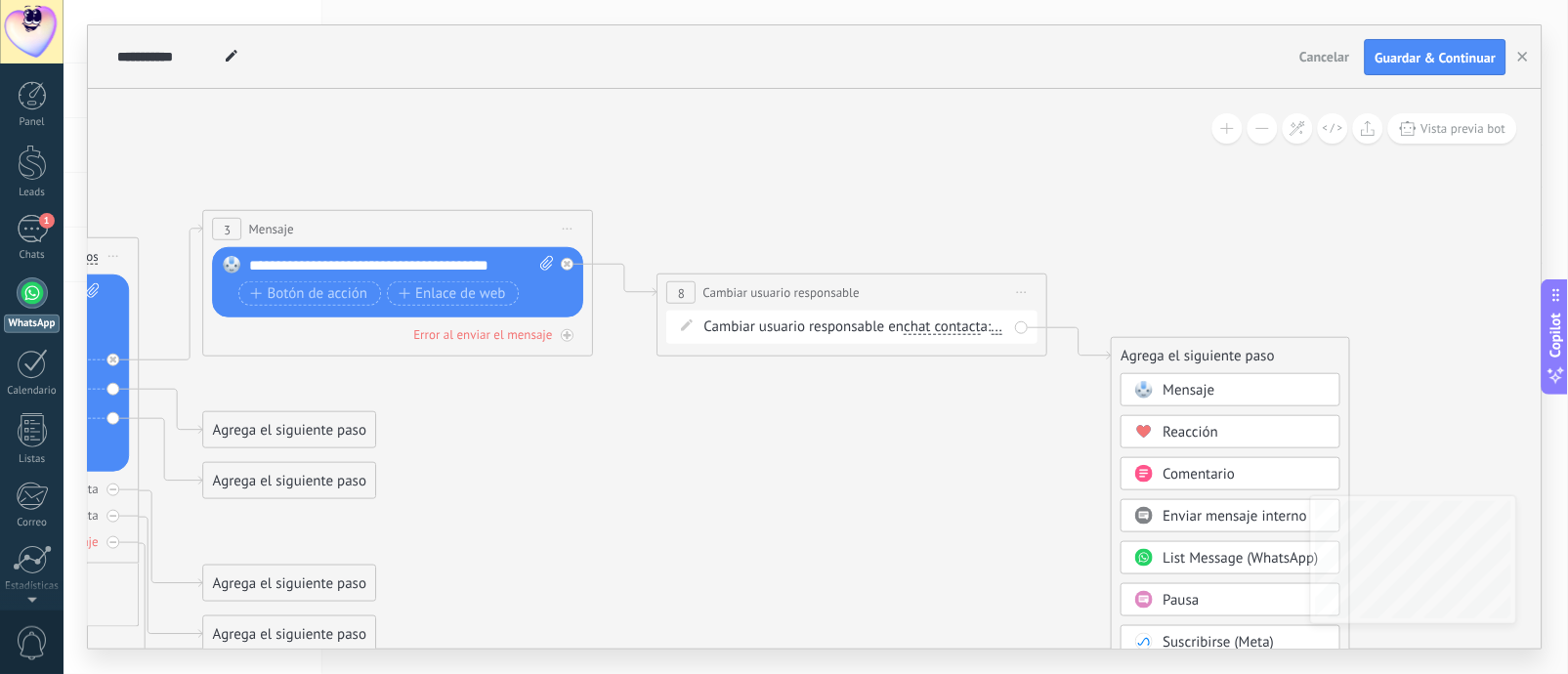
click at [932, 469] on icon at bounding box center [368, 439] width 2675 height 1507
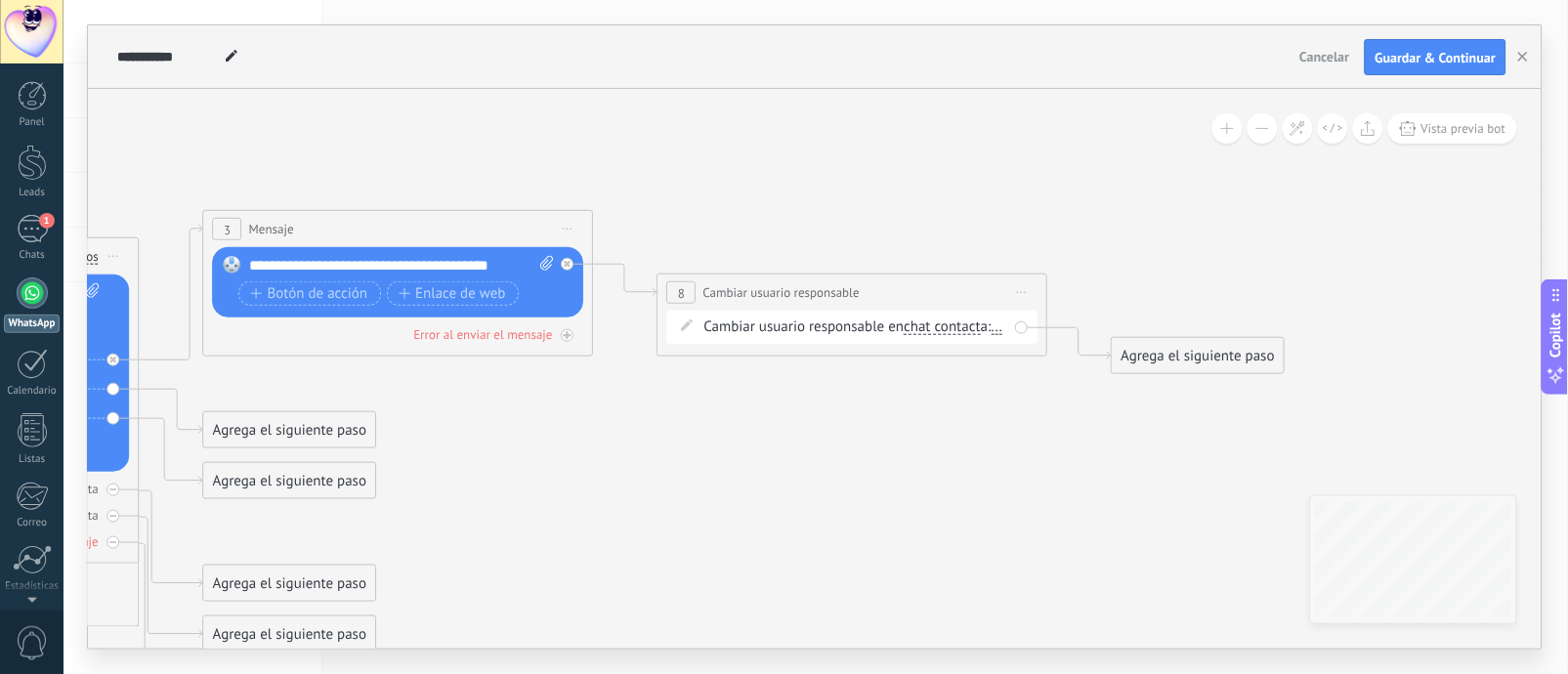
click at [703, 344] on div "Cambiar usuario responsable en chat contact main contact all contacts chat cont…" at bounding box center [853, 327] width 371 height 33
click at [992, 335] on span "..." at bounding box center [998, 327] width 12 height 16
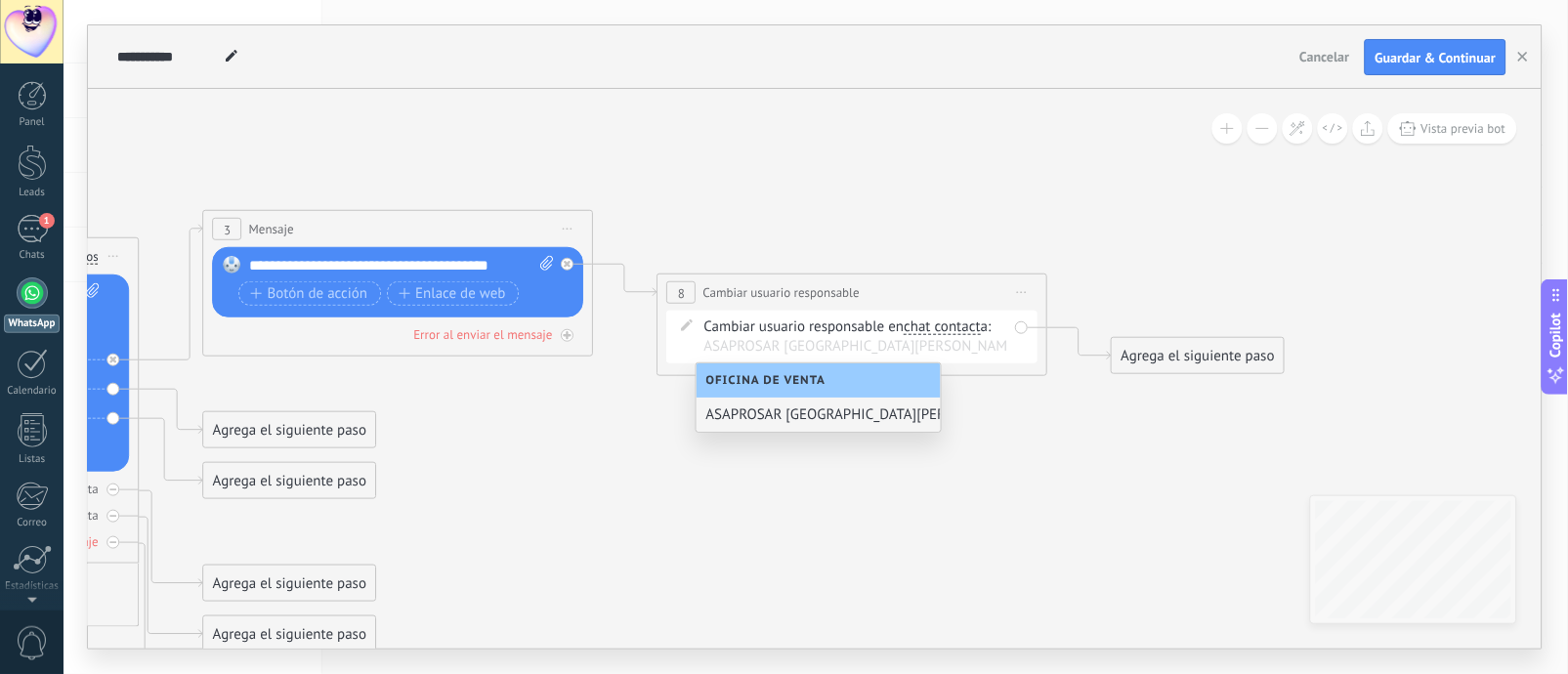
click at [752, 410] on div "ASAPROSAR [GEOGRAPHIC_DATA][PERSON_NAME]" at bounding box center [818, 414] width 244 height 34
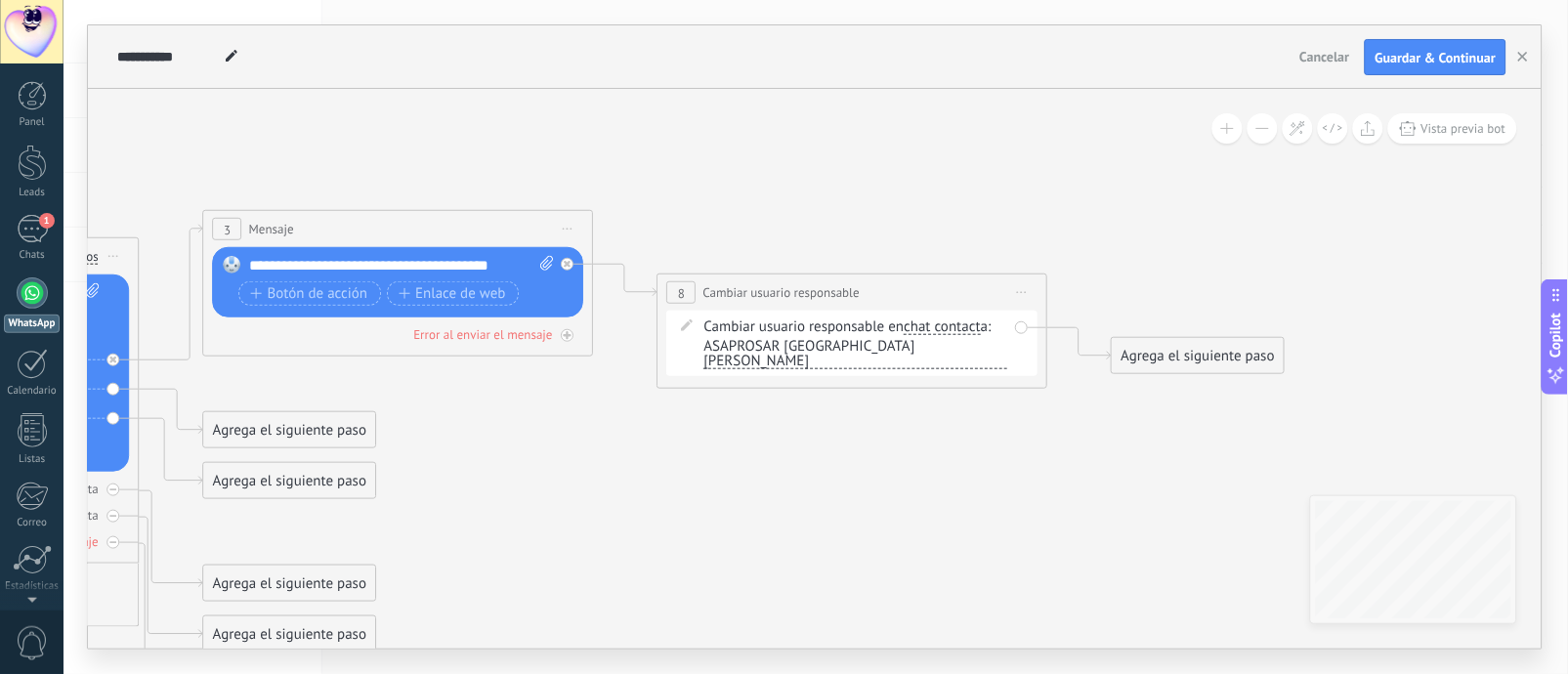
click at [750, 349] on span "ASAPROSAR [GEOGRAPHIC_DATA][PERSON_NAME]" at bounding box center [857, 354] width 304 height 30
type input "**********"
click at [886, 505] on icon at bounding box center [368, 439] width 2675 height 1507
click at [808, 351] on span "ASAPROSAR [GEOGRAPHIC_DATA][PERSON_NAME]" at bounding box center [857, 354] width 304 height 30
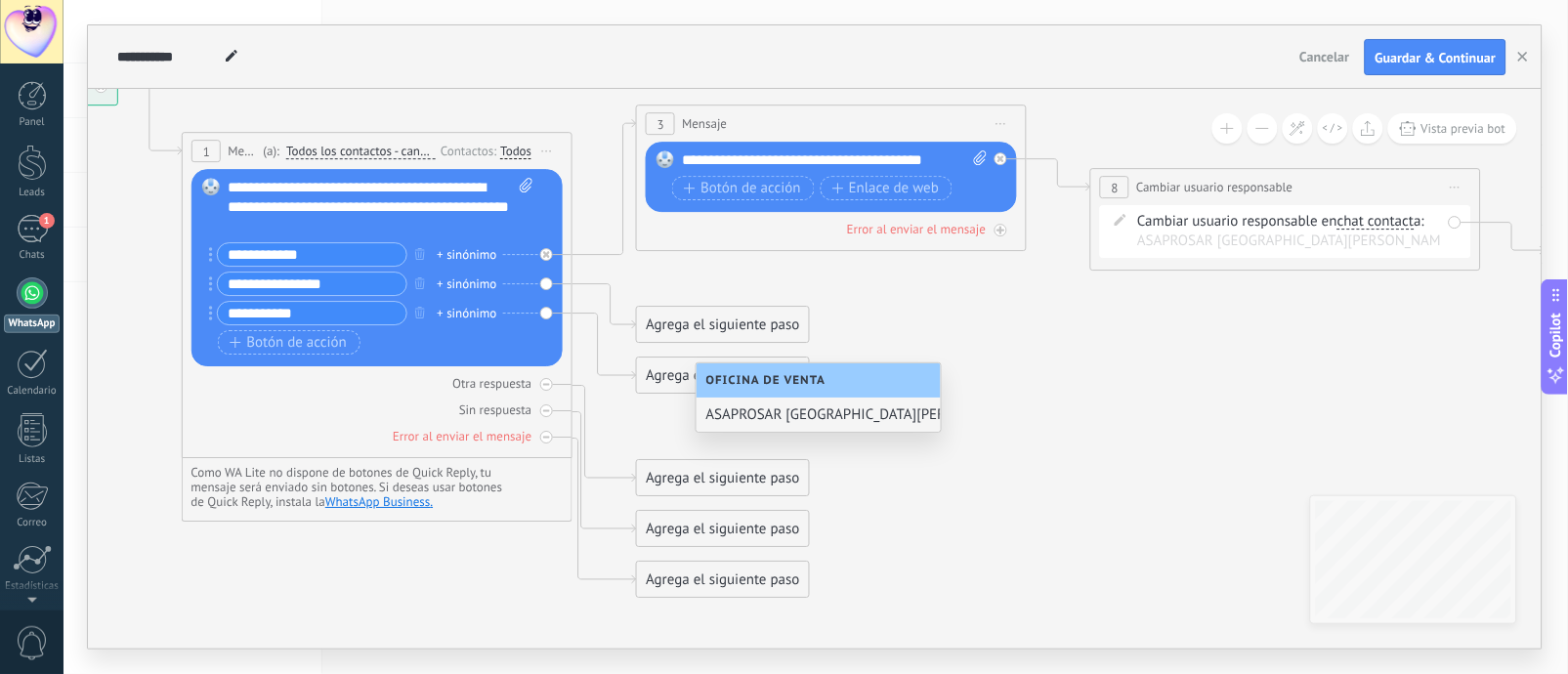
drag, startPoint x: 484, startPoint y: 401, endPoint x: 914, endPoint y: 360, distance: 432.0
click at [914, 360] on icon at bounding box center [802, 334] width 2675 height 1507
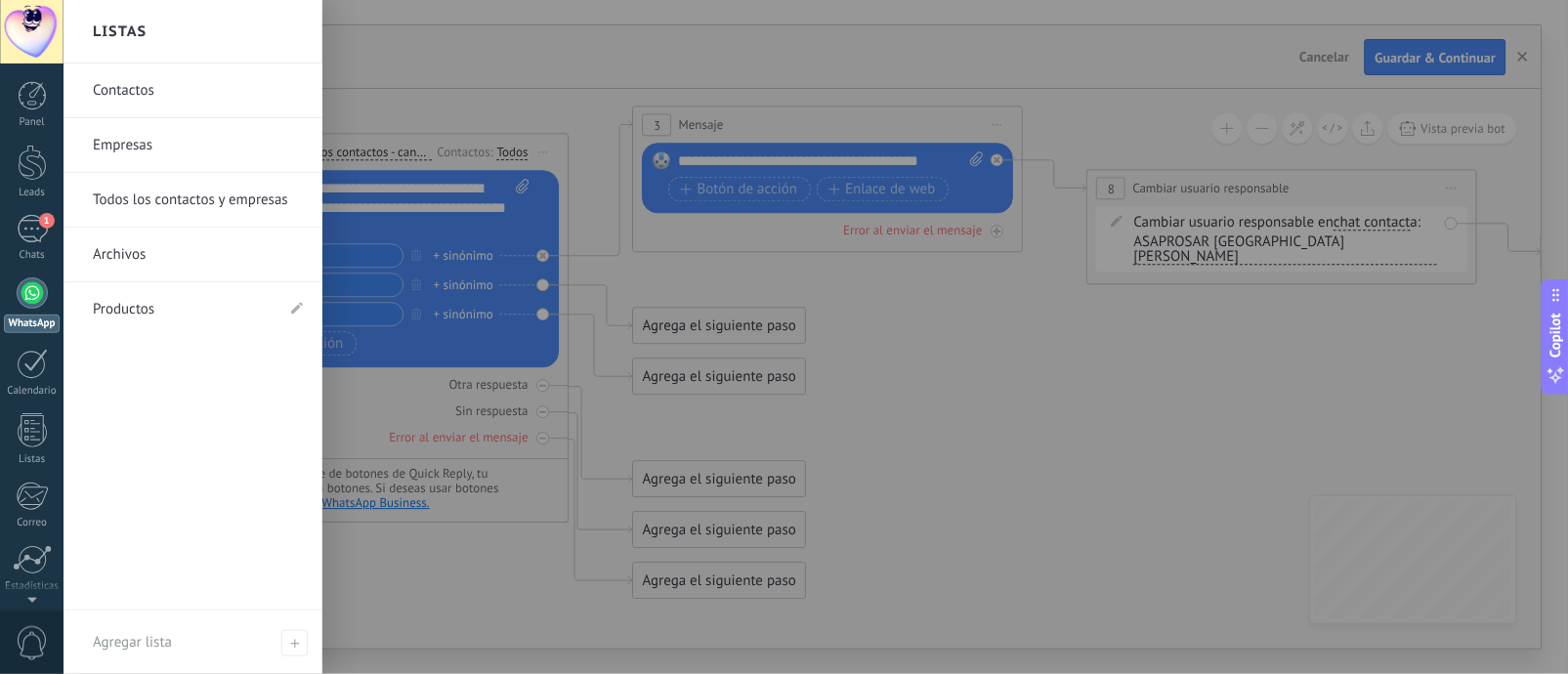
click at [180, 102] on link "Contactos" at bounding box center [198, 91] width 210 height 55
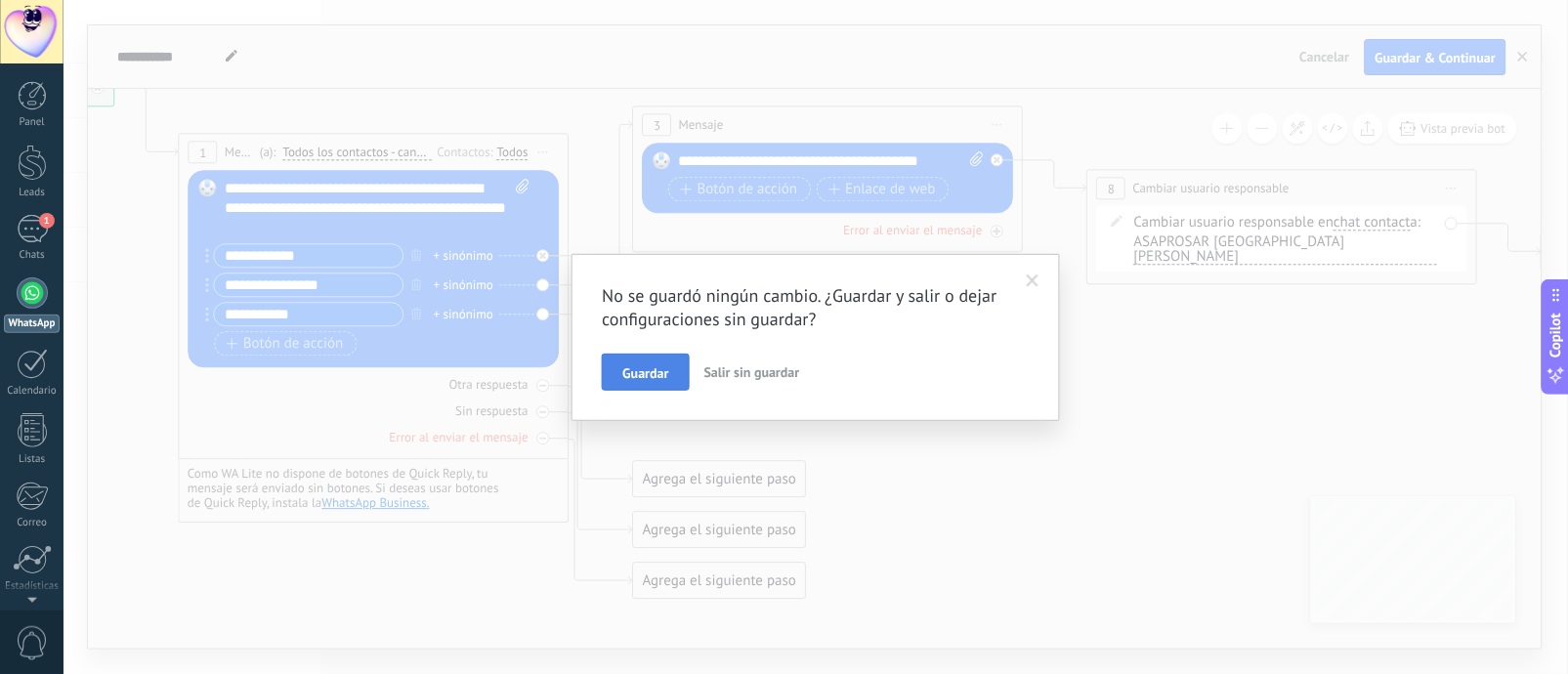
click at [666, 361] on button "Guardar" at bounding box center [645, 372] width 87 height 37
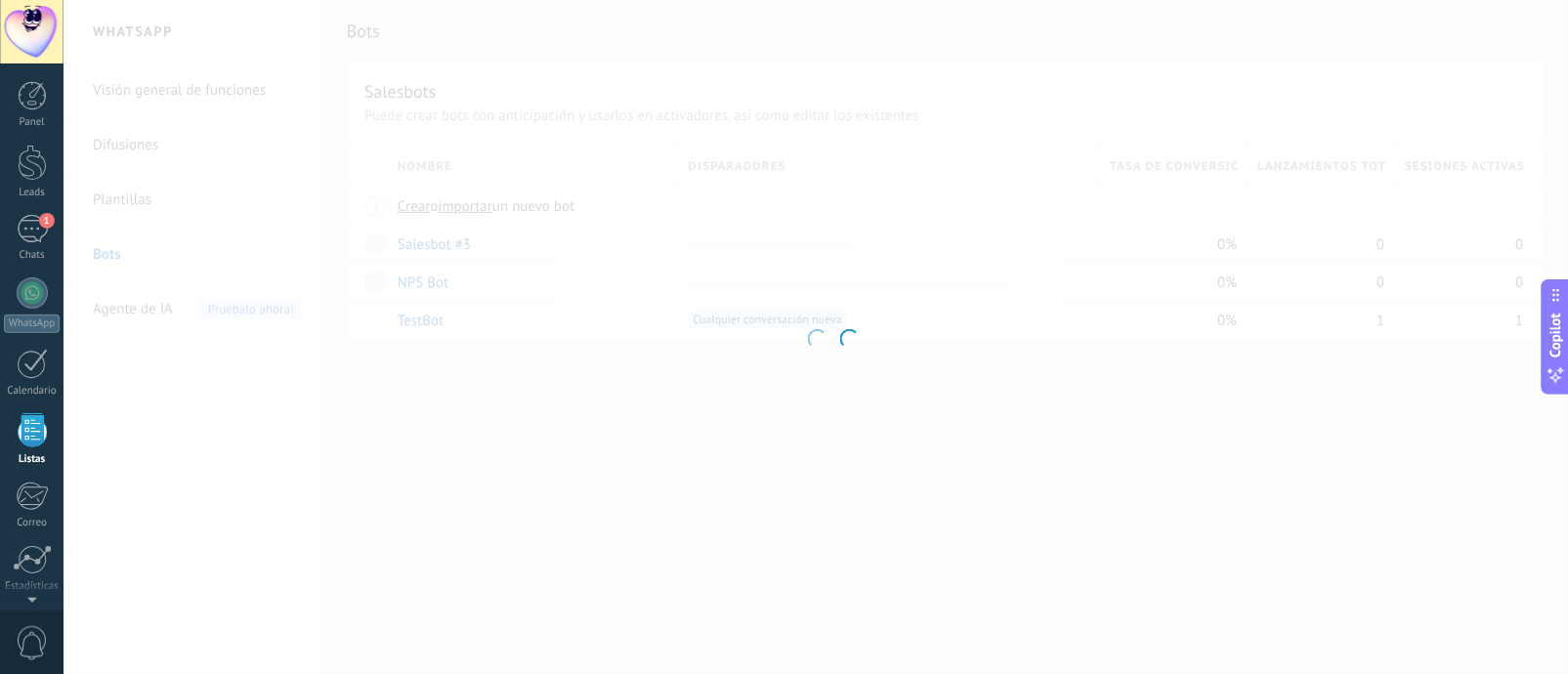
scroll to position [122, 0]
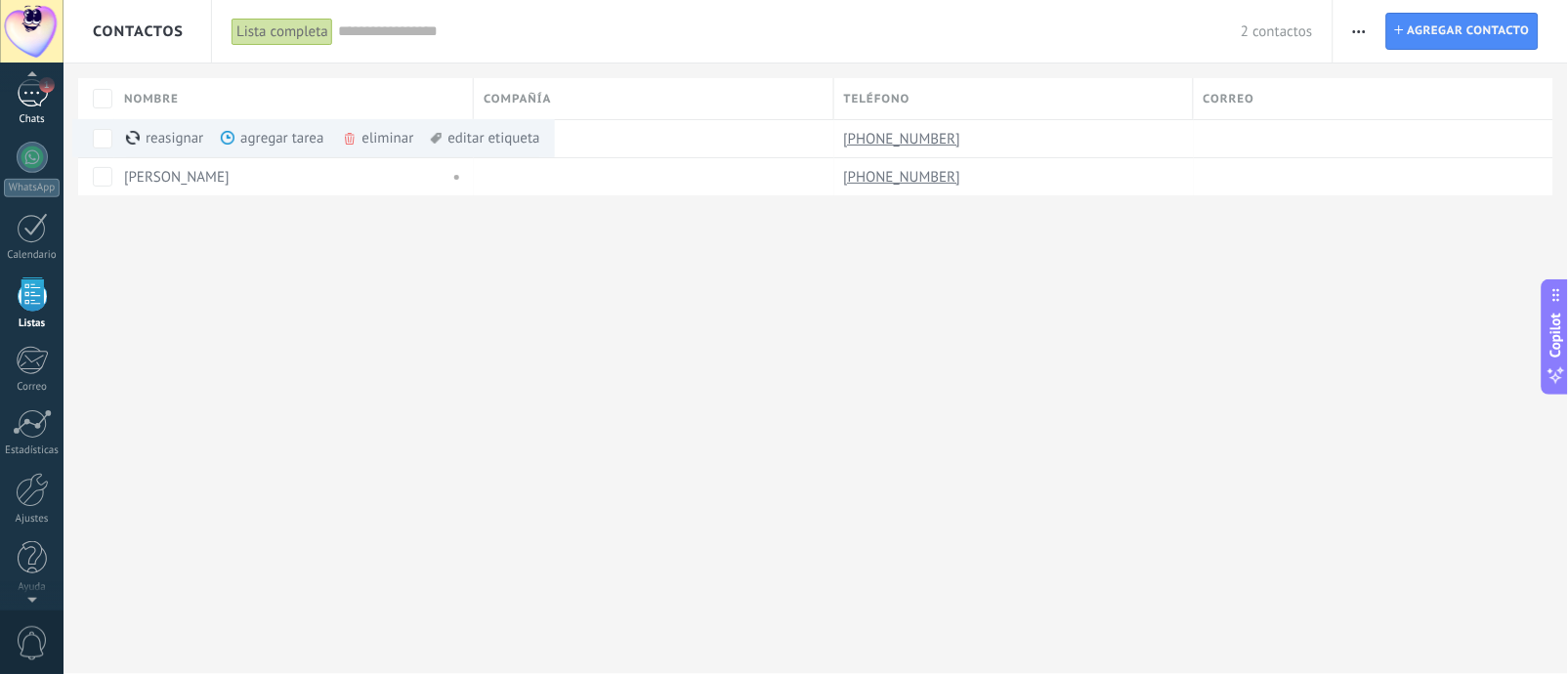
scroll to position [138, 0]
click at [47, 161] on link "WhatsApp" at bounding box center [31, 168] width 64 height 56
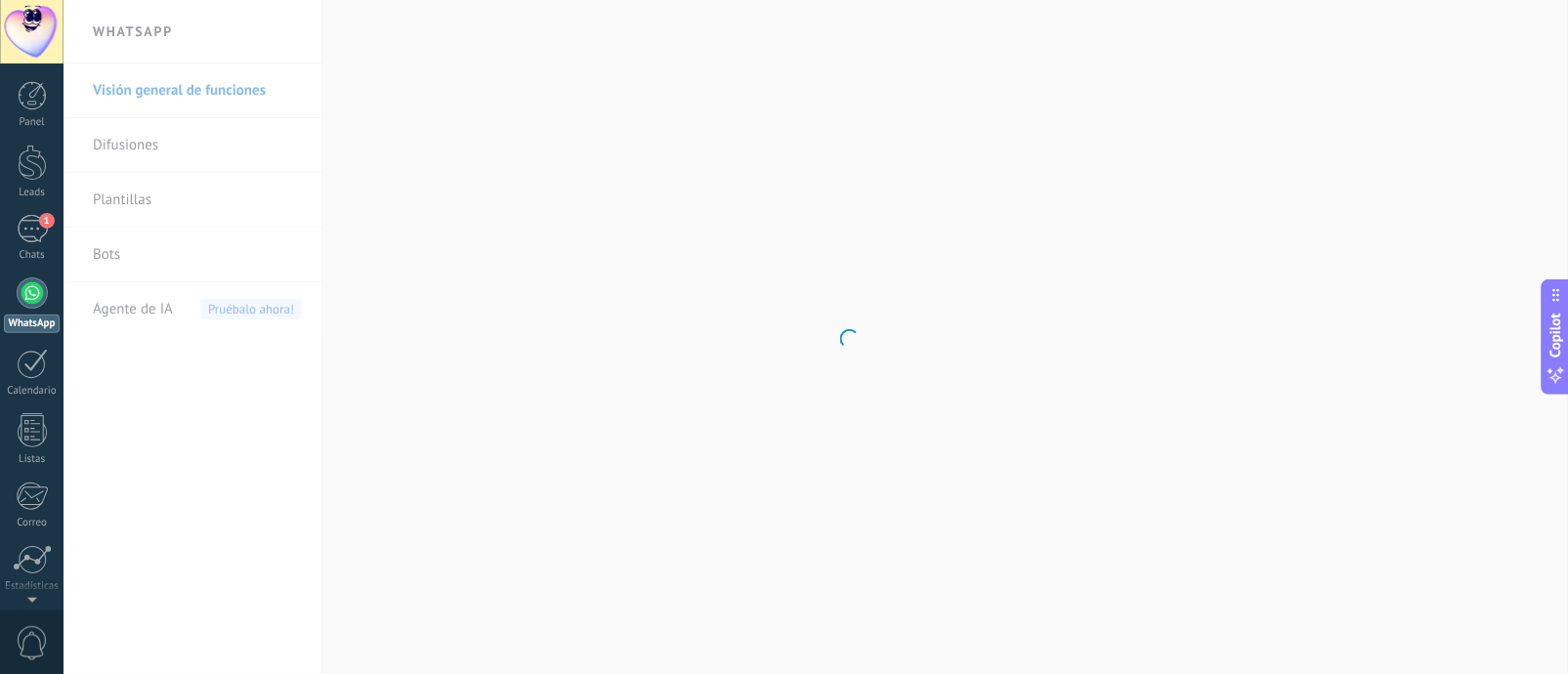
click at [173, 244] on body ".abecls-1,.abecls-2{fill-rule:evenodd}.abecls-2{fill:#fff} .abhcls-1{fill:none}…" at bounding box center [784, 337] width 1568 height 674
click at [111, 256] on link "Bots" at bounding box center [197, 255] width 209 height 55
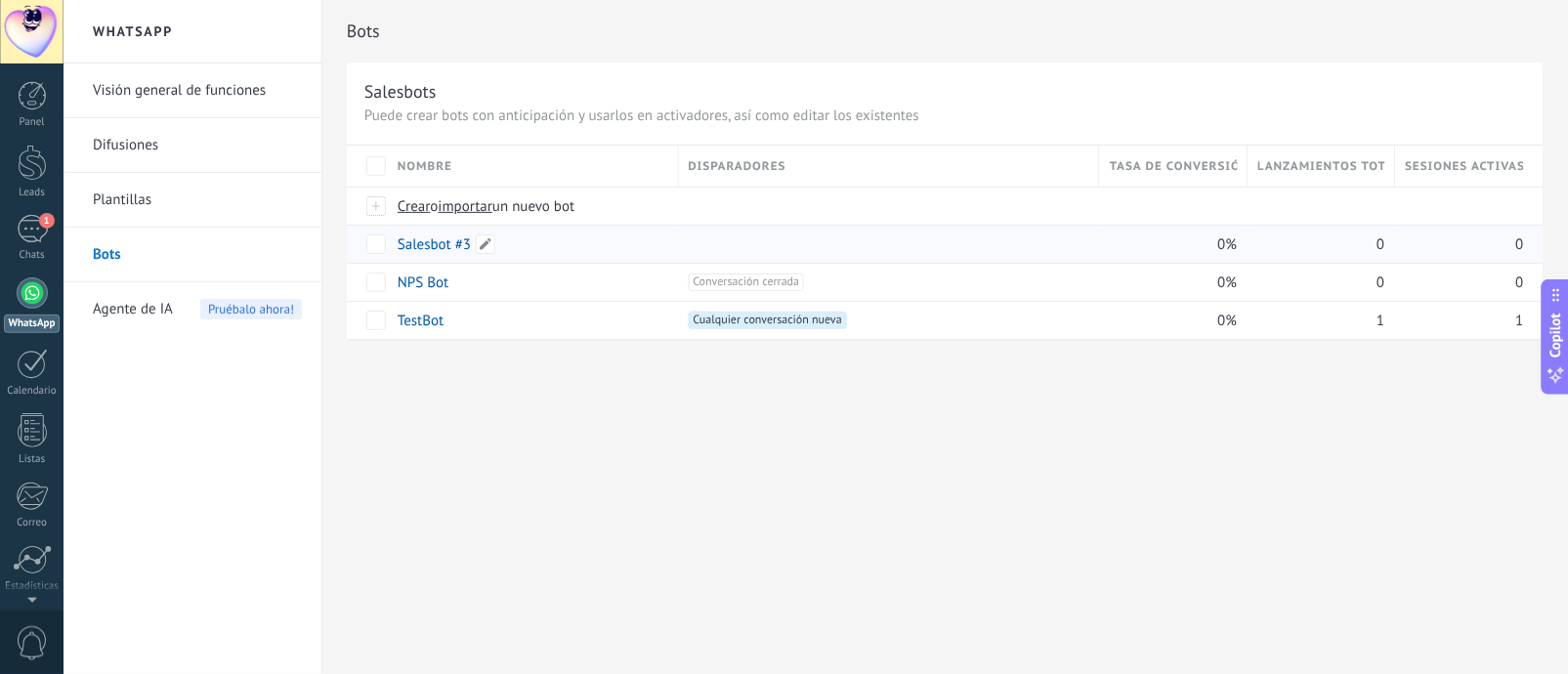
click at [420, 244] on link "Salesbot #3" at bounding box center [434, 244] width 74 height 19
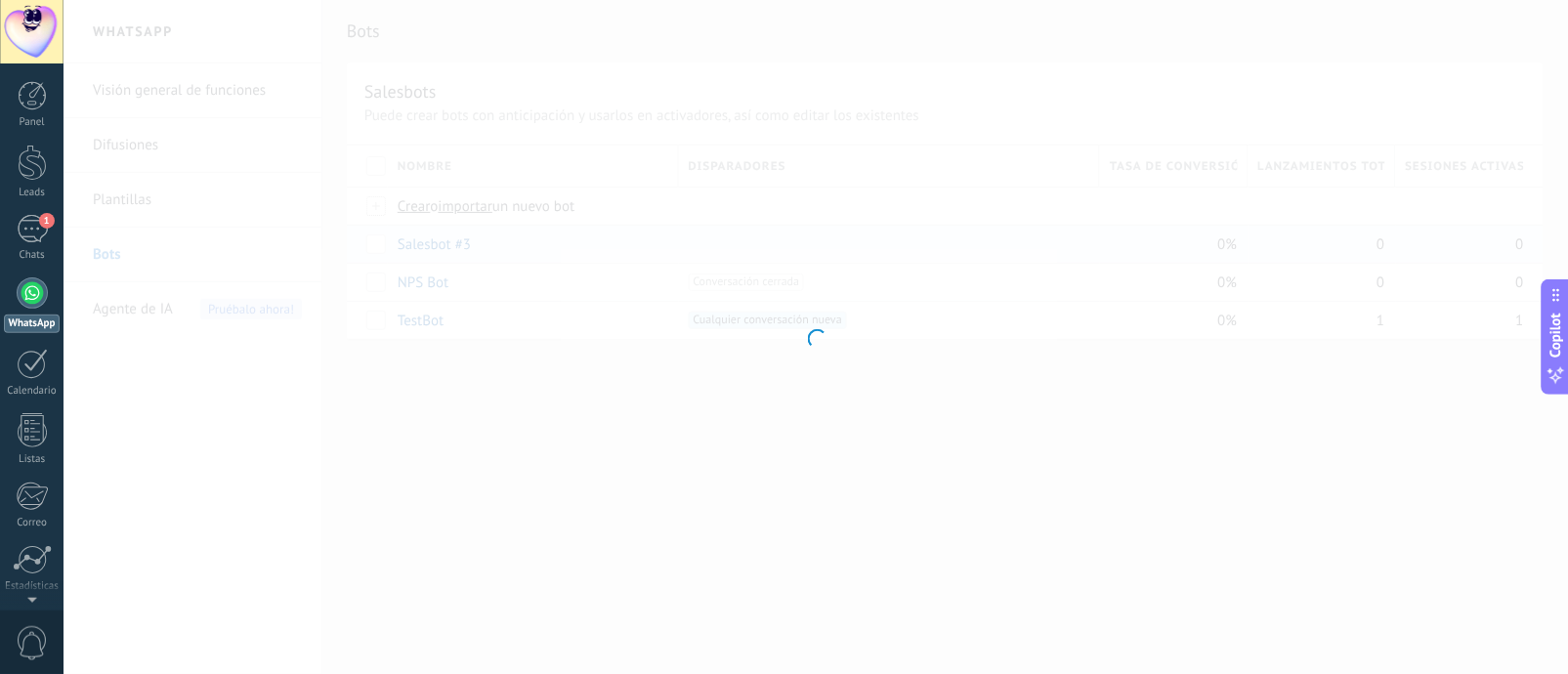
type input "**********"
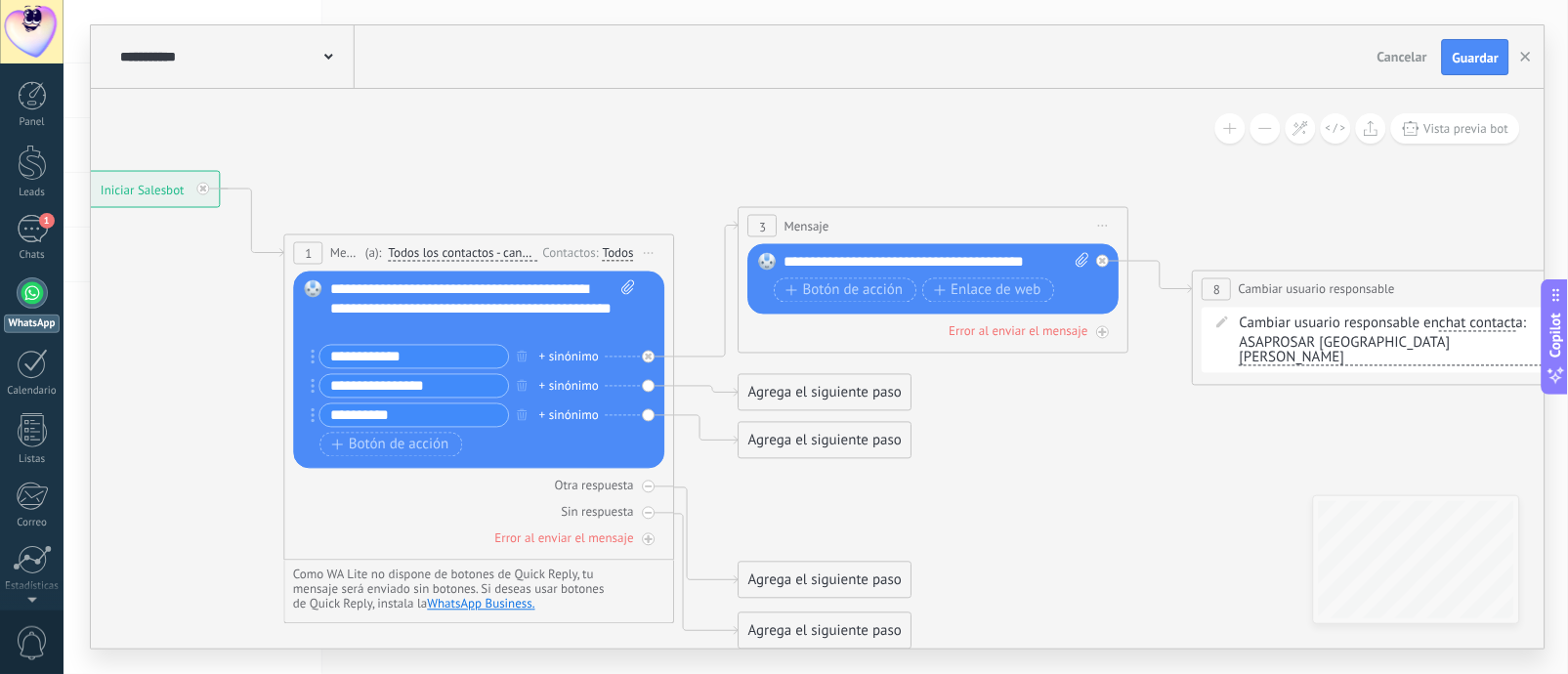
drag, startPoint x: 636, startPoint y: 391, endPoint x: 183, endPoint y: 388, distance: 453.0
click at [183, 388] on icon at bounding box center [904, 410] width 2675 height 1456
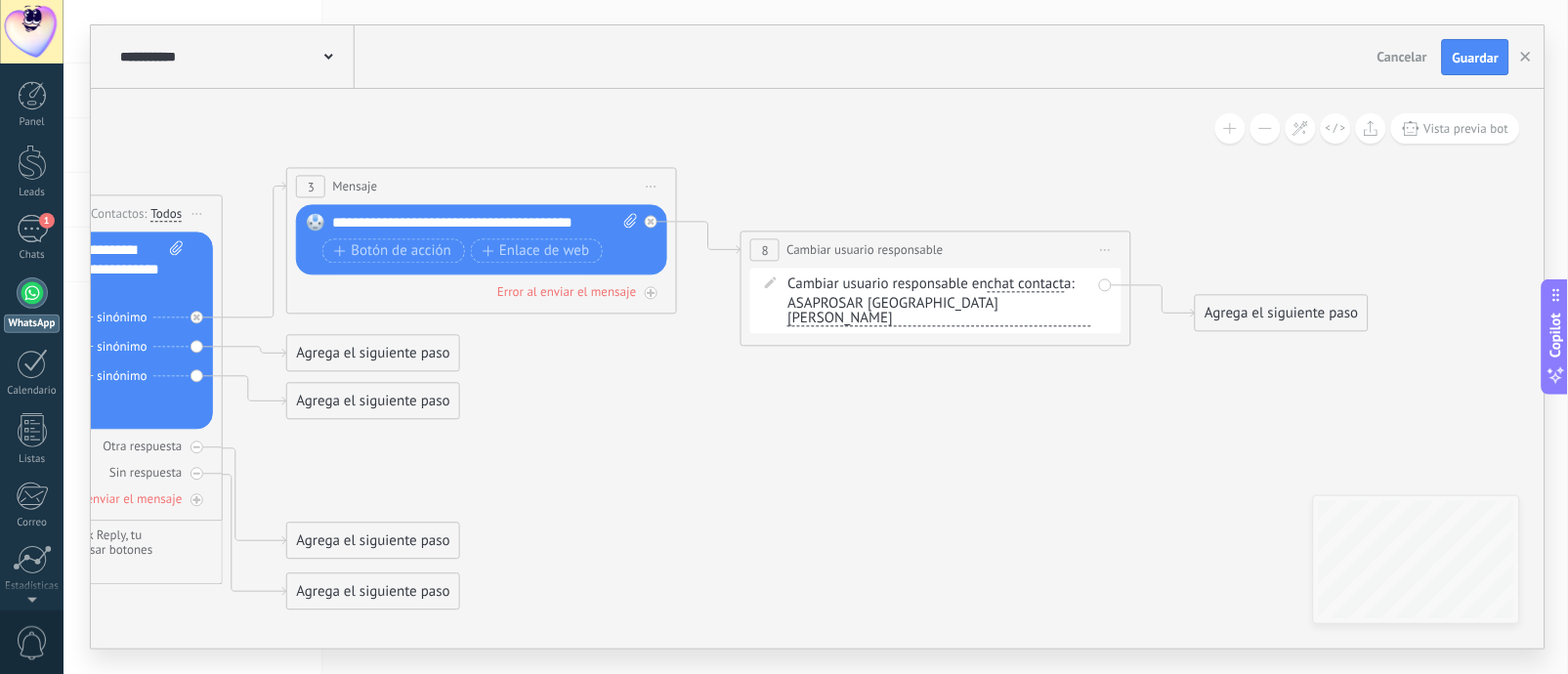
drag, startPoint x: 1349, startPoint y: 457, endPoint x: 899, endPoint y: 419, distance: 451.6
click at [899, 419] on icon at bounding box center [452, 371] width 2675 height 1456
click at [913, 313] on span "ASAPROSAR [GEOGRAPHIC_DATA][PERSON_NAME]" at bounding box center [939, 312] width 304 height 30
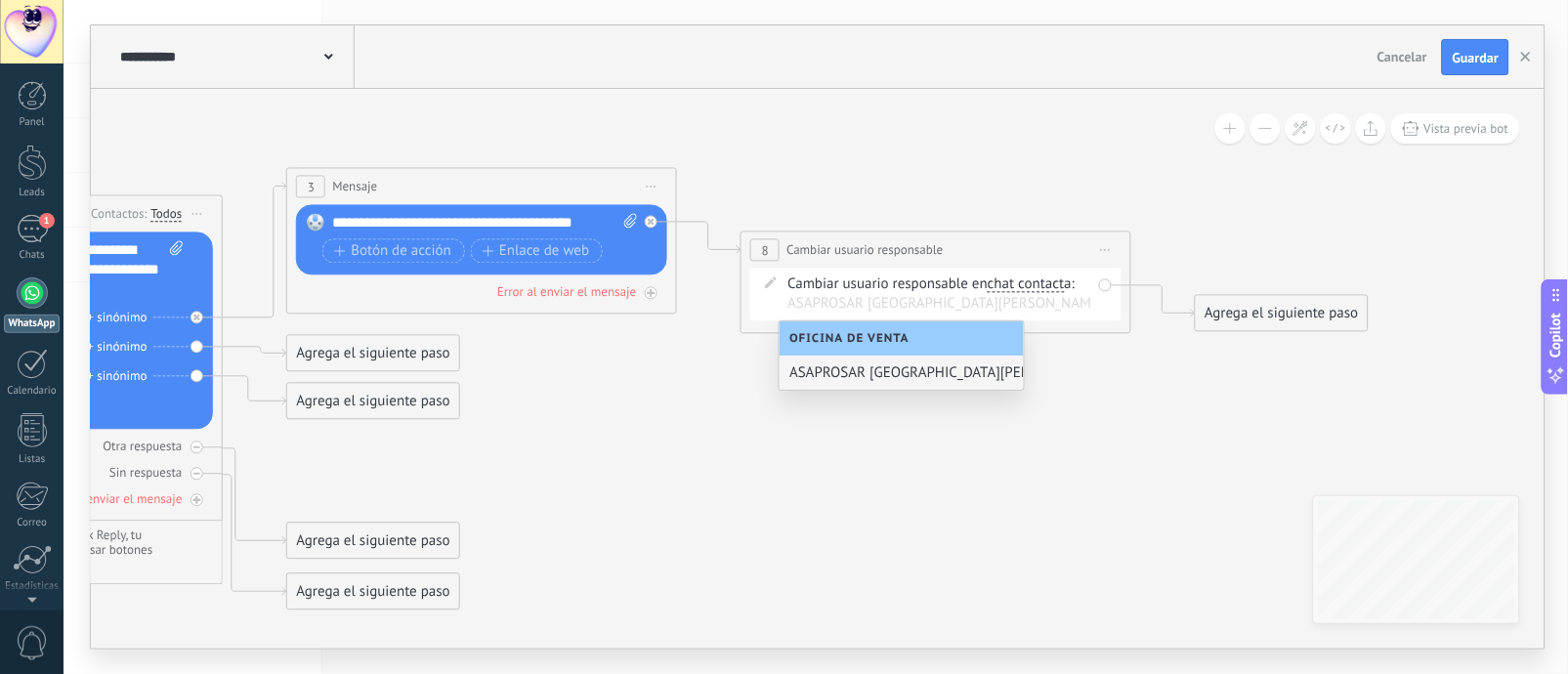
click at [1072, 361] on icon at bounding box center [452, 371] width 2675 height 1456
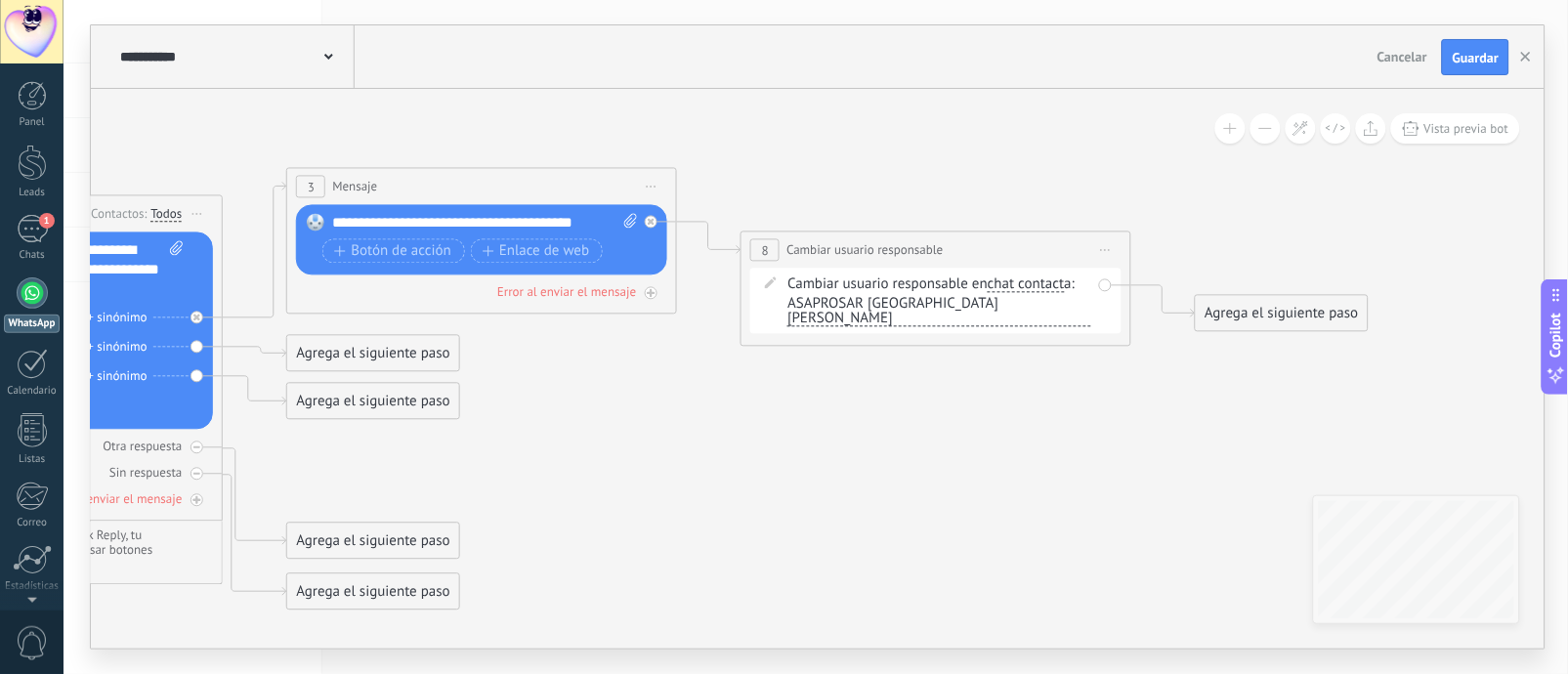
click at [1051, 287] on span "chat contact" at bounding box center [1026, 285] width 77 height 16
click at [1051, 287] on button "chat contact" at bounding box center [1100, 285] width 244 height 35
click at [1089, 291] on span "main contact" at bounding box center [1084, 286] width 236 height 20
click at [881, 317] on div "Cambiar usuario responsable en main contact main contact all contacts chat cont…" at bounding box center [935, 301] width 371 height 66
click at [914, 308] on span "ASAPROSAR [GEOGRAPHIC_DATA][PERSON_NAME]" at bounding box center [939, 312] width 304 height 30
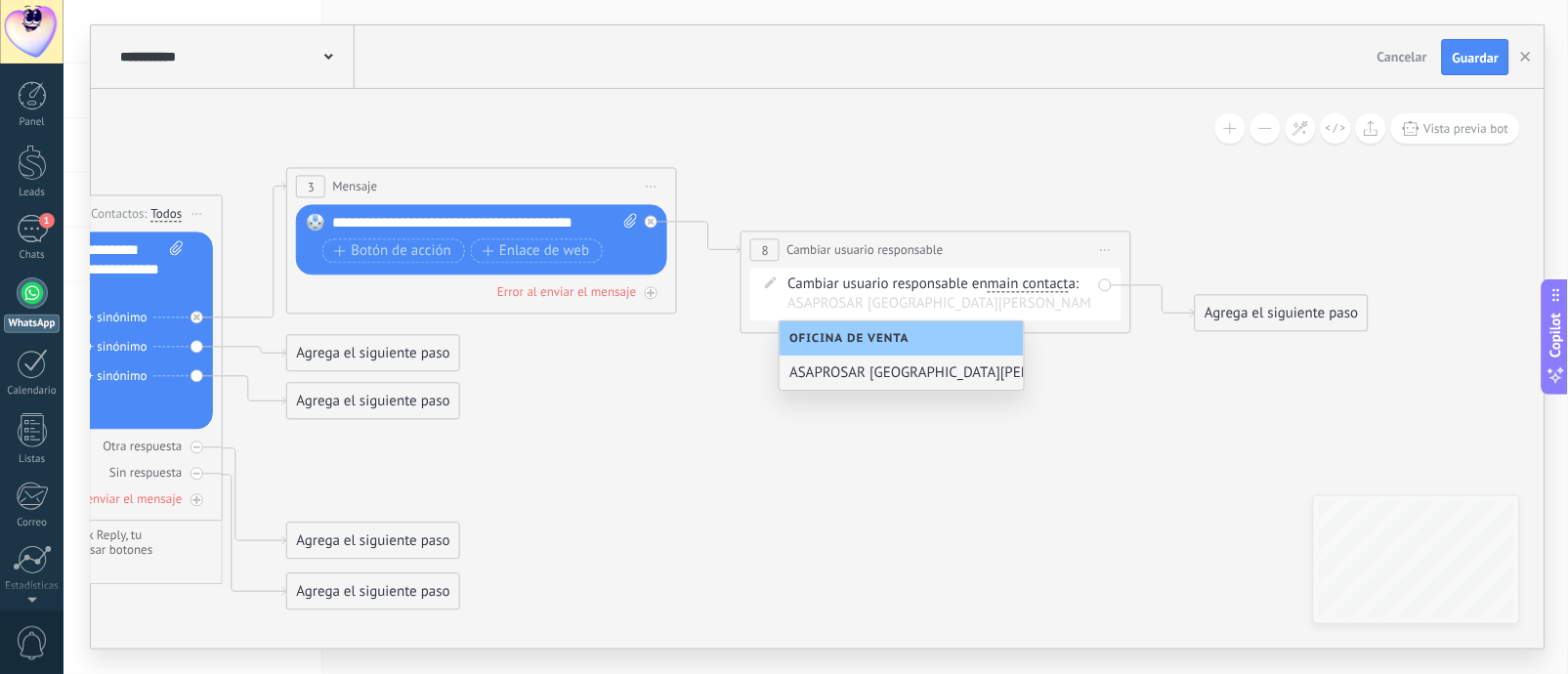
click at [919, 377] on div "ASAPROSAR [GEOGRAPHIC_DATA][PERSON_NAME]" at bounding box center [901, 372] width 244 height 34
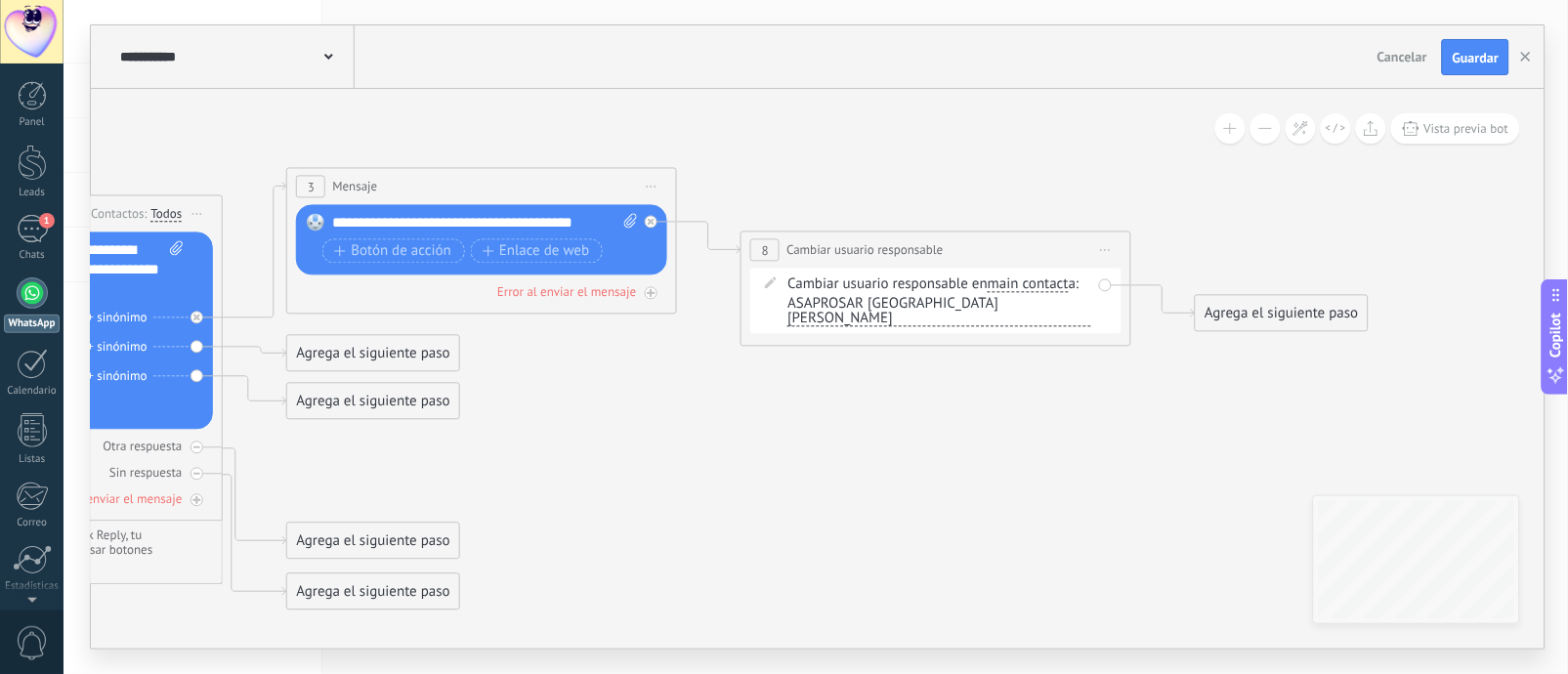
click at [1016, 284] on span "main contact" at bounding box center [1028, 285] width 81 height 16
click at [1016, 284] on button "main contact" at bounding box center [1100, 285] width 244 height 35
click at [1056, 418] on span "empresa" at bounding box center [1084, 423] width 236 height 20
click at [899, 304] on span "ASAPROSAR [GEOGRAPHIC_DATA][PERSON_NAME]" at bounding box center [939, 312] width 304 height 30
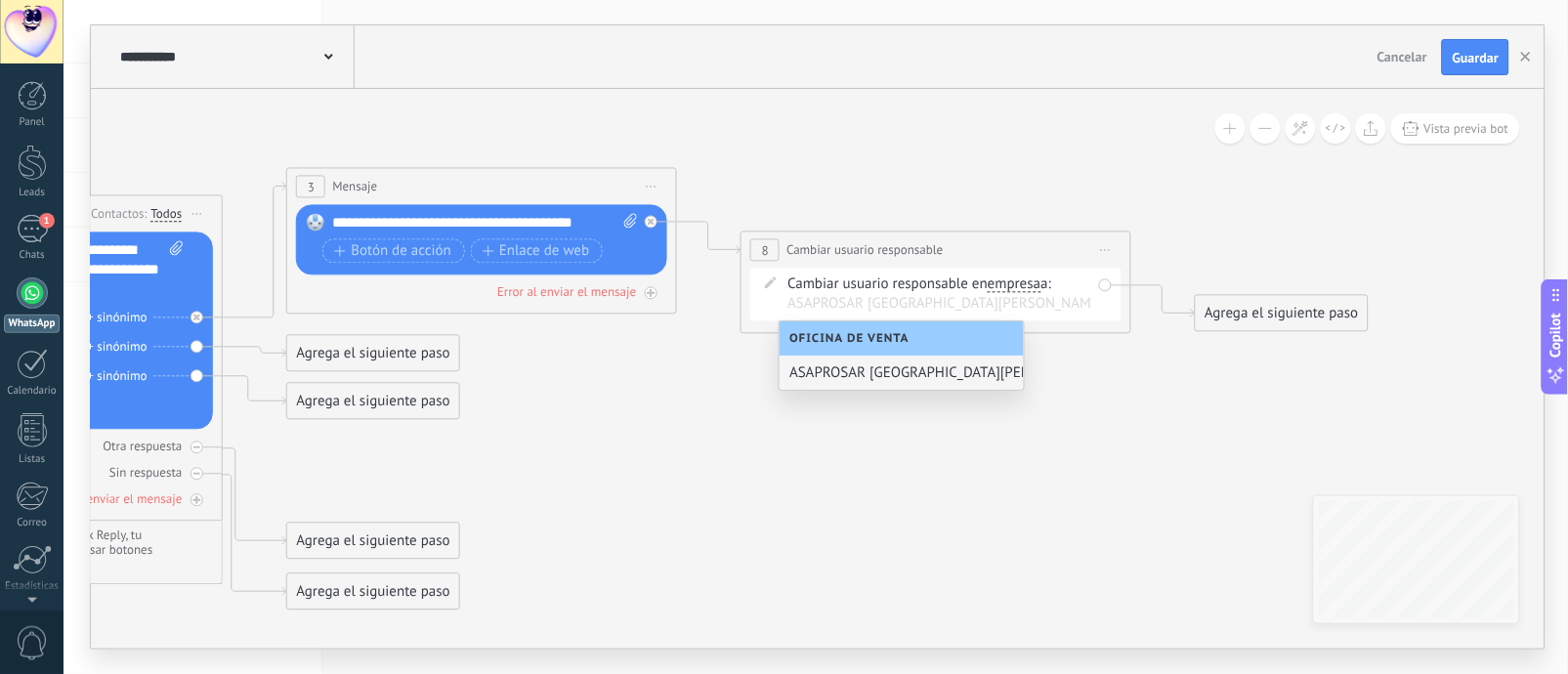
click at [1008, 276] on div "Cambiar usuario responsable en empresa main contact all contacts chat contact a…" at bounding box center [939, 295] width 304 height 39
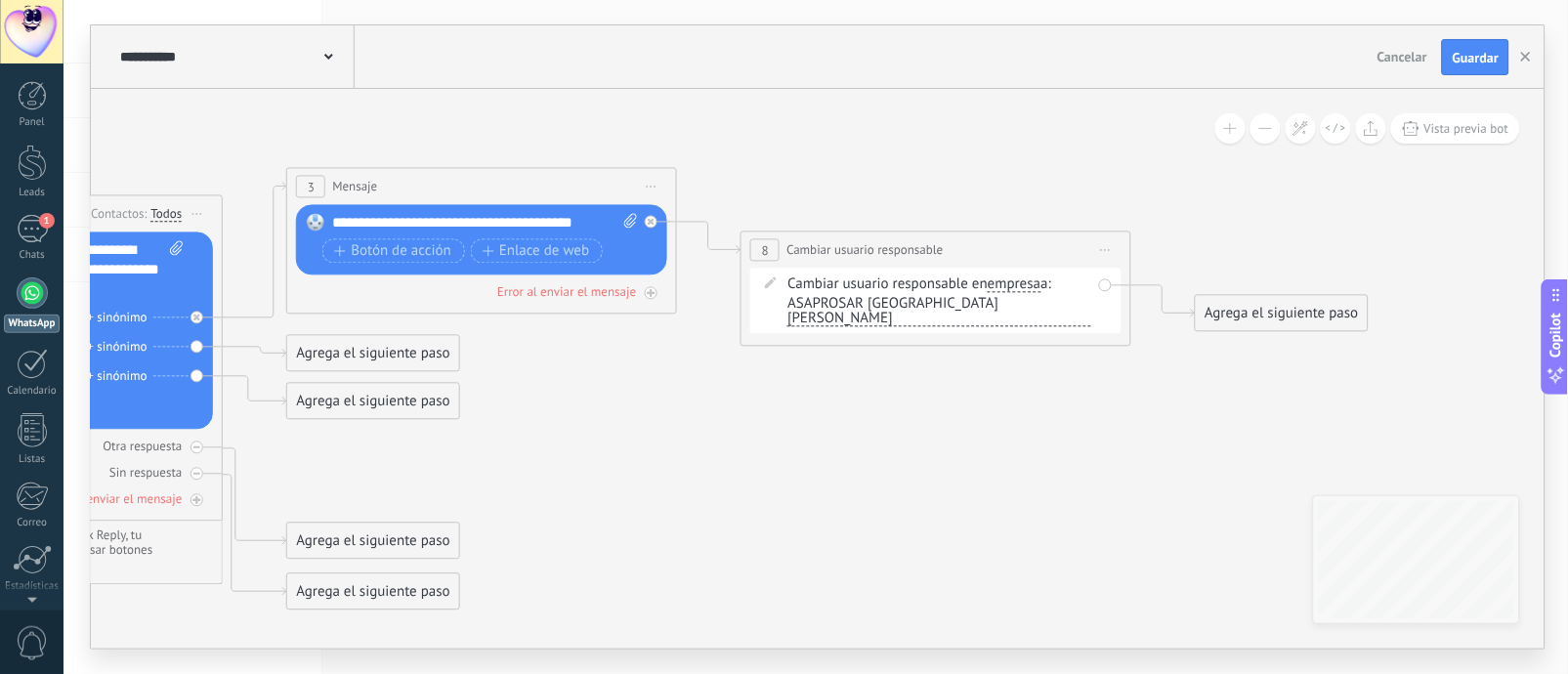
click at [1015, 288] on span "empresa" at bounding box center [1014, 285] width 53 height 16
click at [1015, 288] on button "empresa" at bounding box center [1100, 285] width 244 height 35
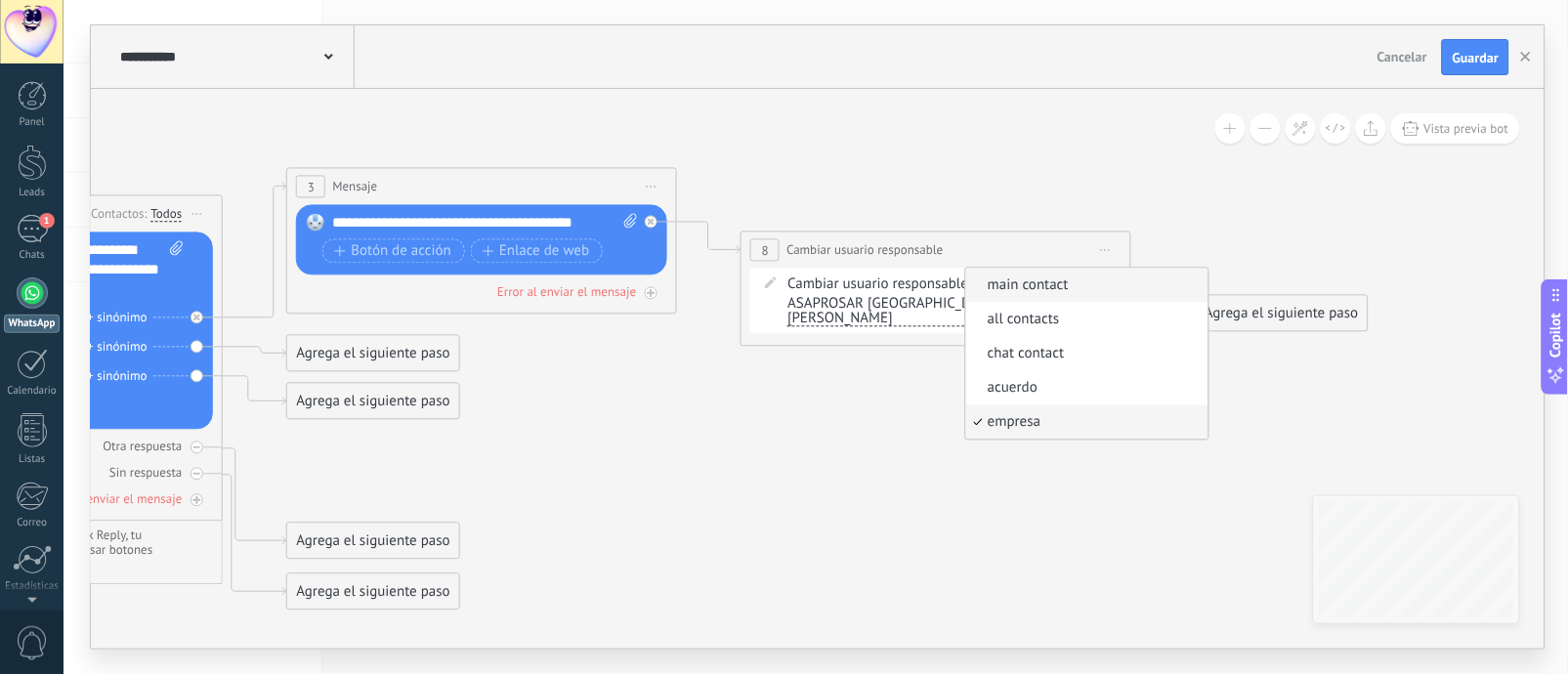
click at [1056, 284] on span "main contact" at bounding box center [1084, 286] width 236 height 20
click at [910, 302] on span "ASAPROSAR [GEOGRAPHIC_DATA][PERSON_NAME]" at bounding box center [939, 312] width 304 height 30
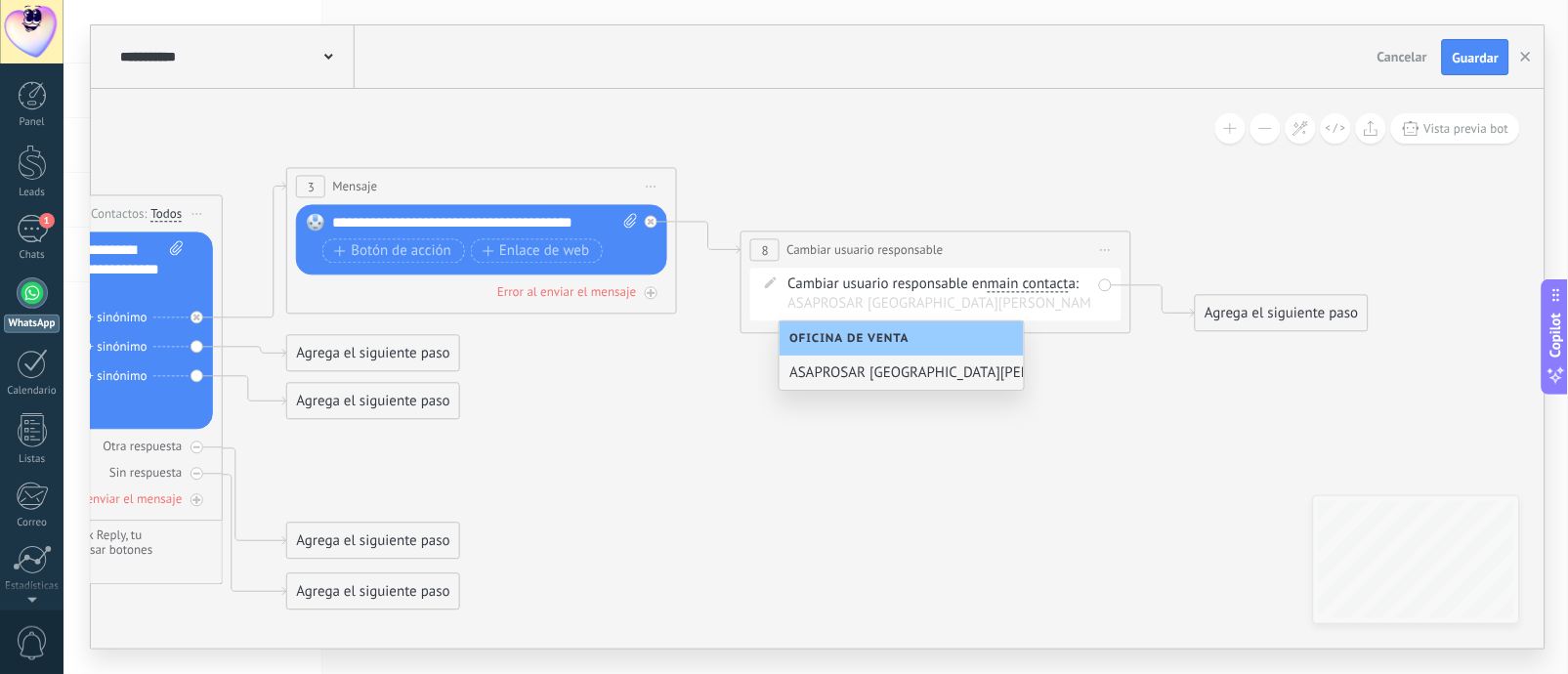
click at [1034, 291] on span "main contact" at bounding box center [1028, 285] width 81 height 16
click at [1034, 291] on button "main contact" at bounding box center [1100, 285] width 244 height 35
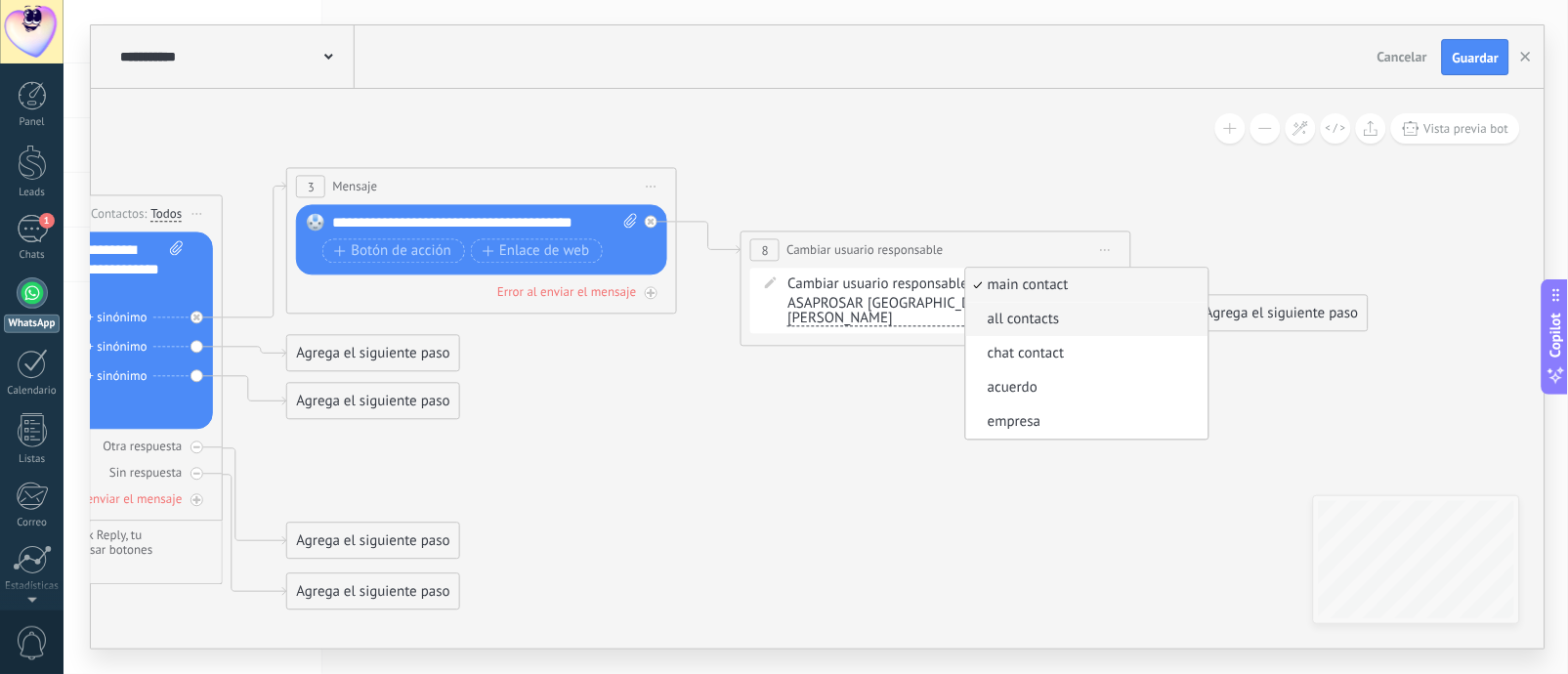
click at [1037, 316] on span "all contacts" at bounding box center [1084, 320] width 236 height 20
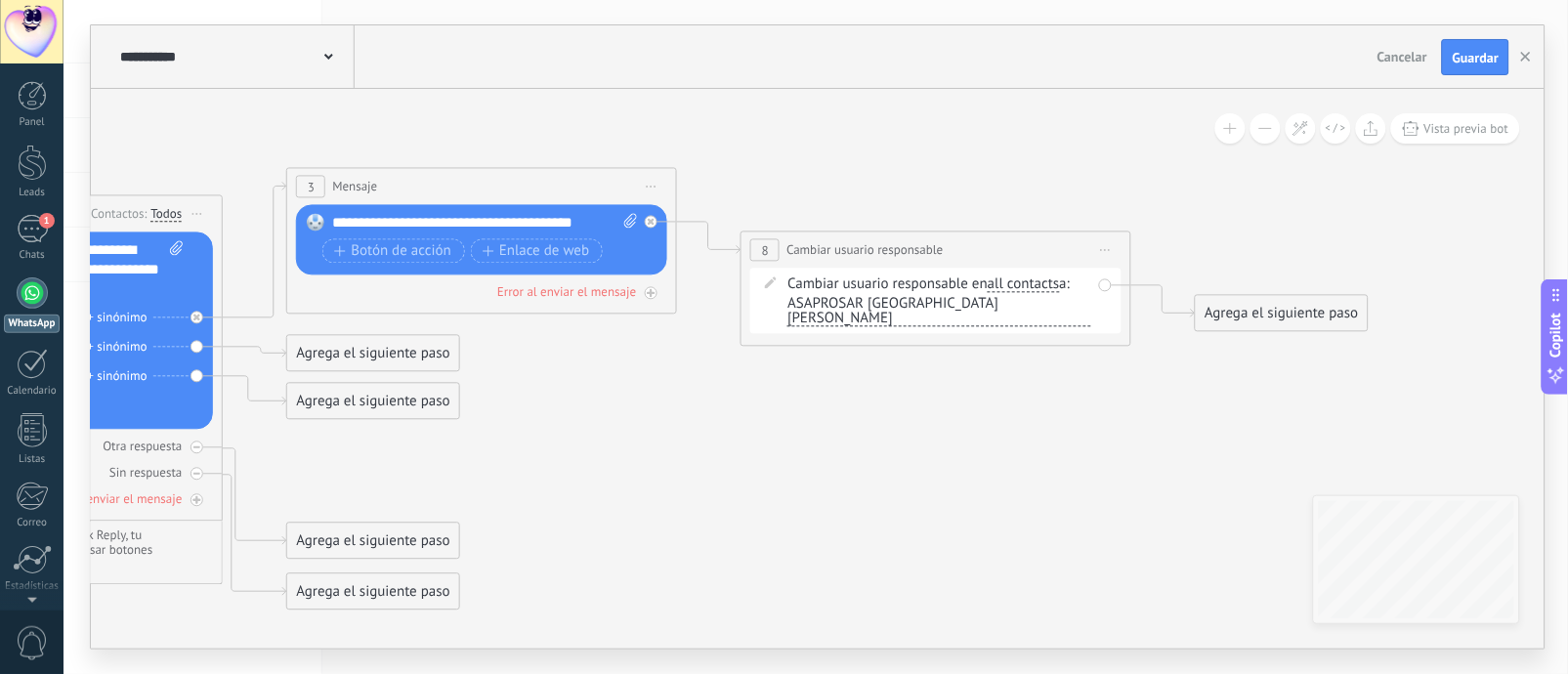
click at [900, 302] on span "ASAPROSAR [GEOGRAPHIC_DATA][PERSON_NAME]" at bounding box center [939, 312] width 304 height 30
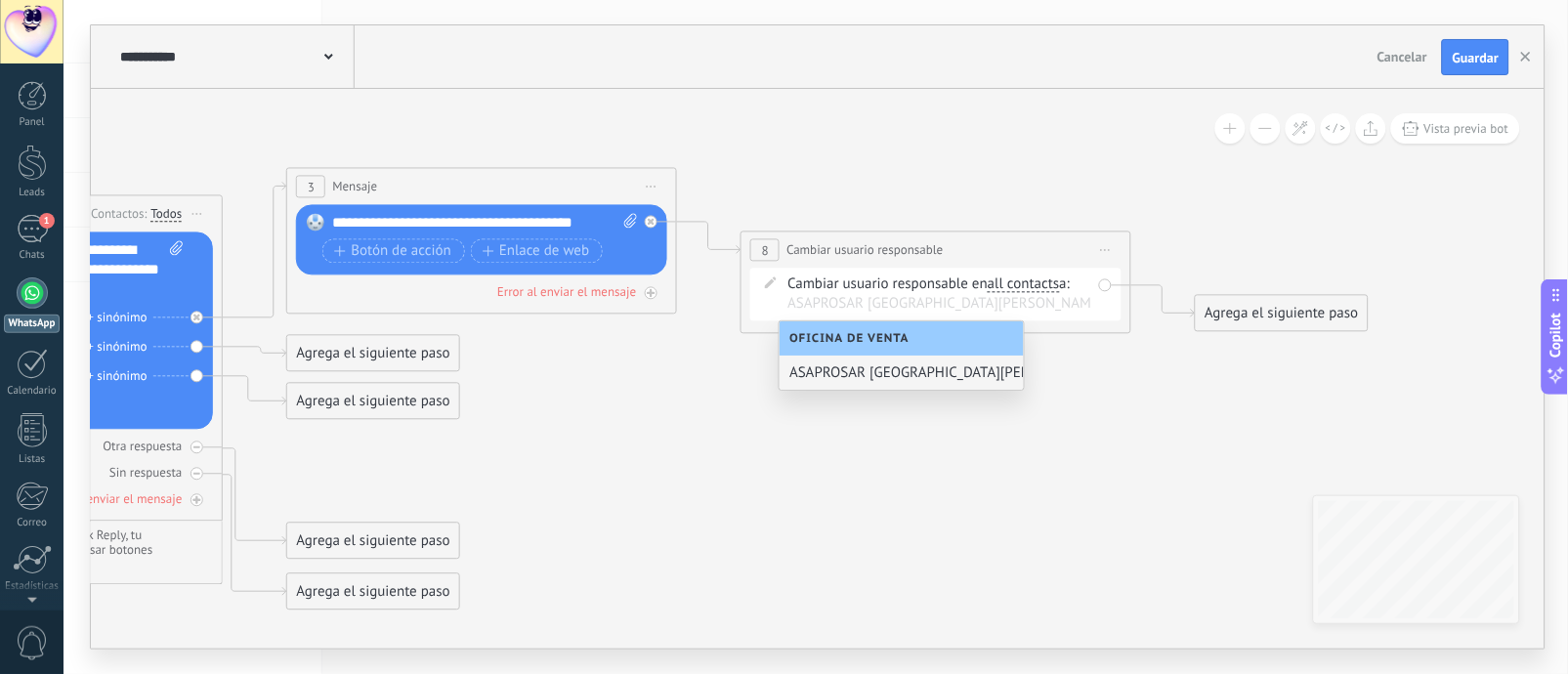
click at [1030, 322] on div "**********" at bounding box center [936, 282] width 391 height 103
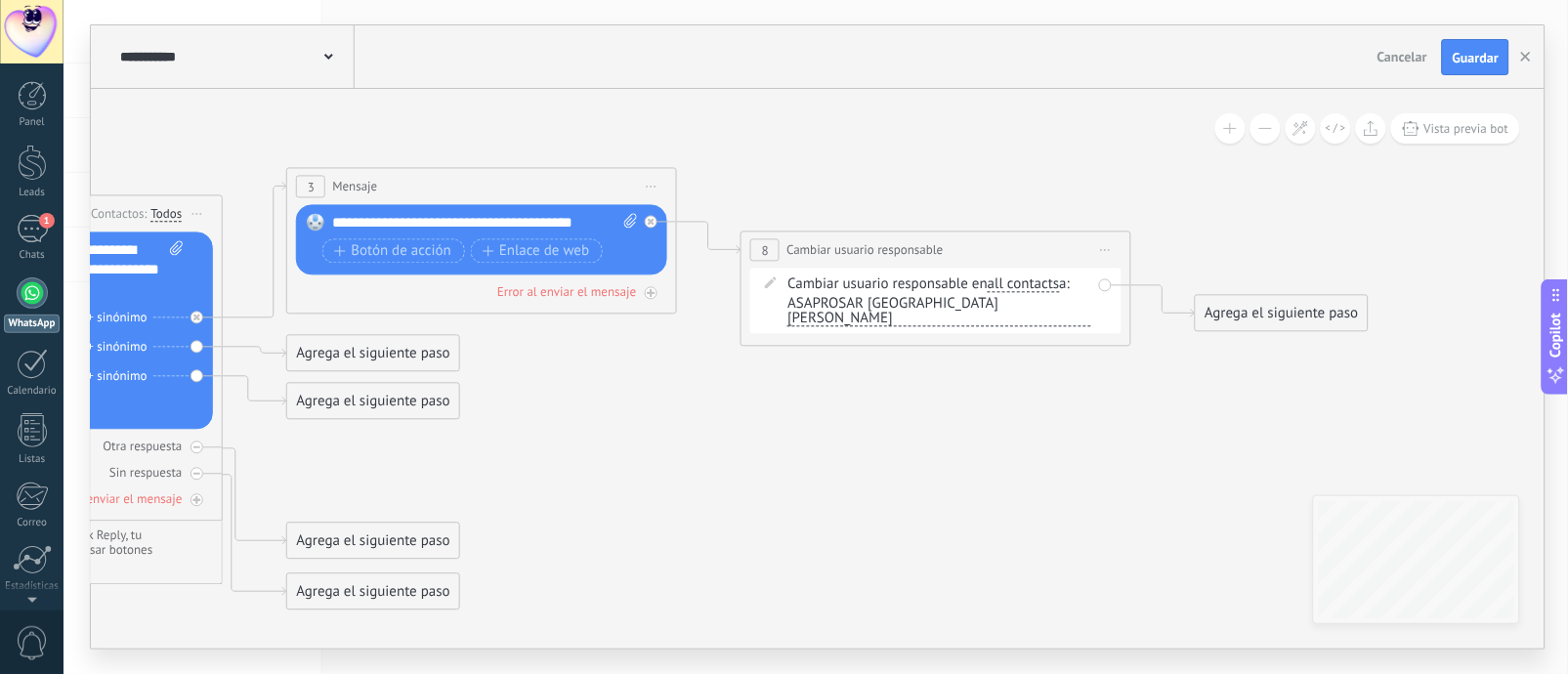
click at [874, 301] on span "ASAPROSAR [GEOGRAPHIC_DATA][PERSON_NAME]" at bounding box center [939, 312] width 304 height 30
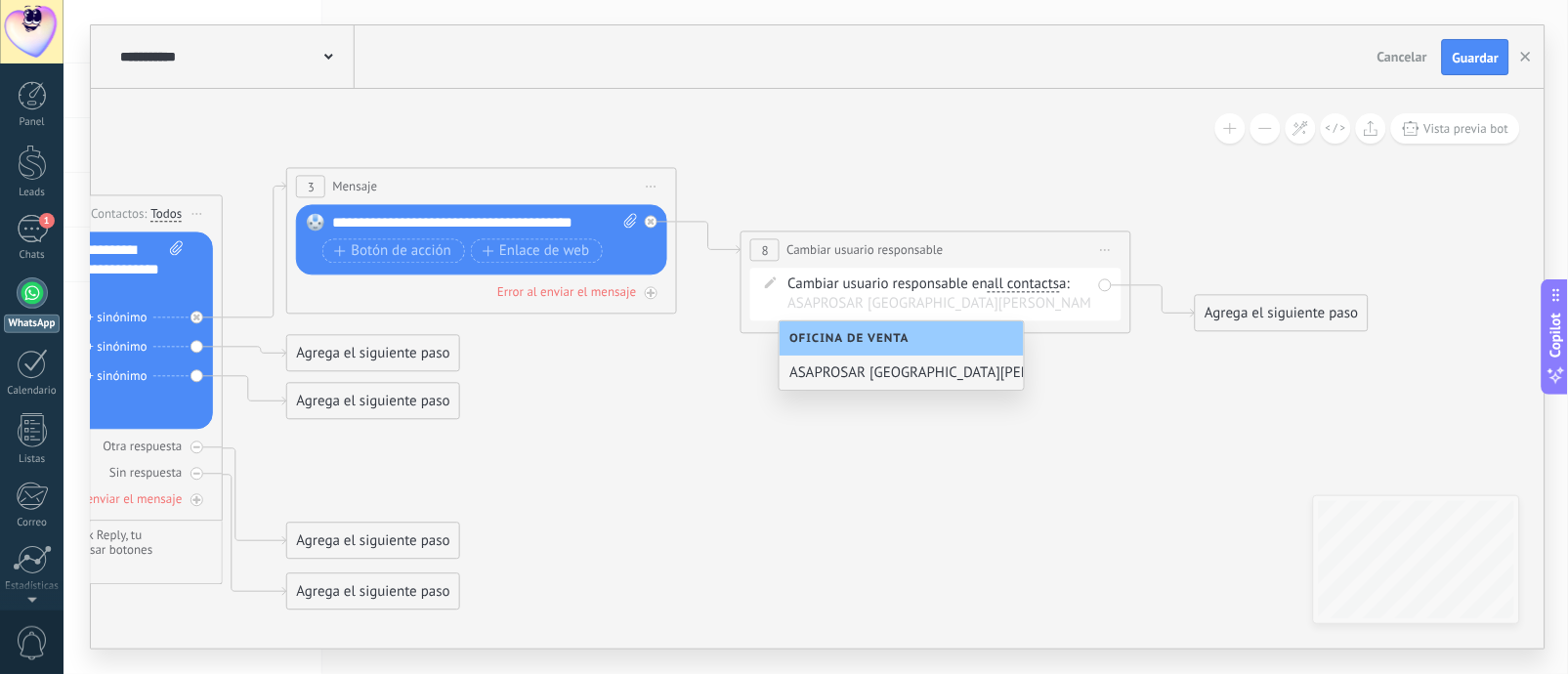
click at [872, 411] on icon at bounding box center [452, 371] width 2675 height 1456
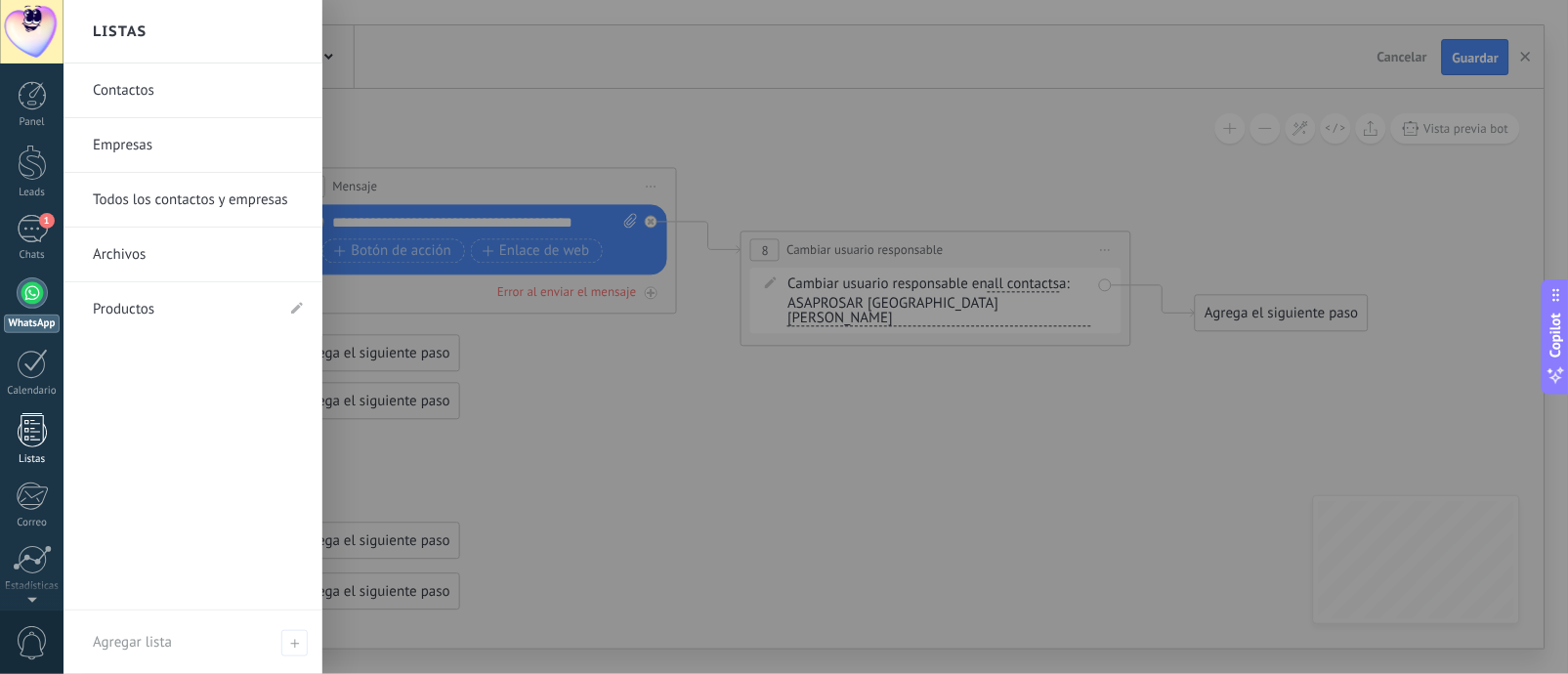
click at [27, 450] on link "Listas" at bounding box center [31, 440] width 64 height 53
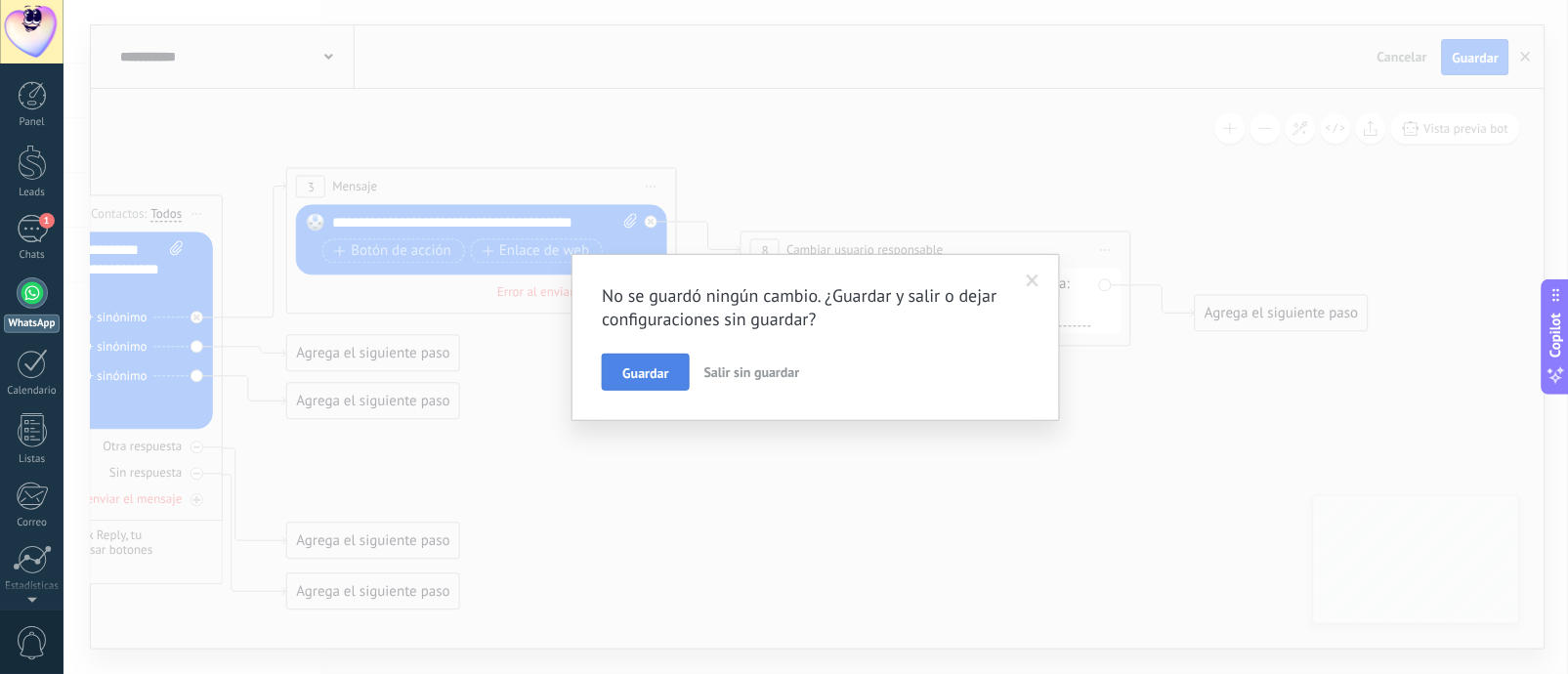
click at [670, 365] on button "Guardar" at bounding box center [645, 372] width 87 height 37
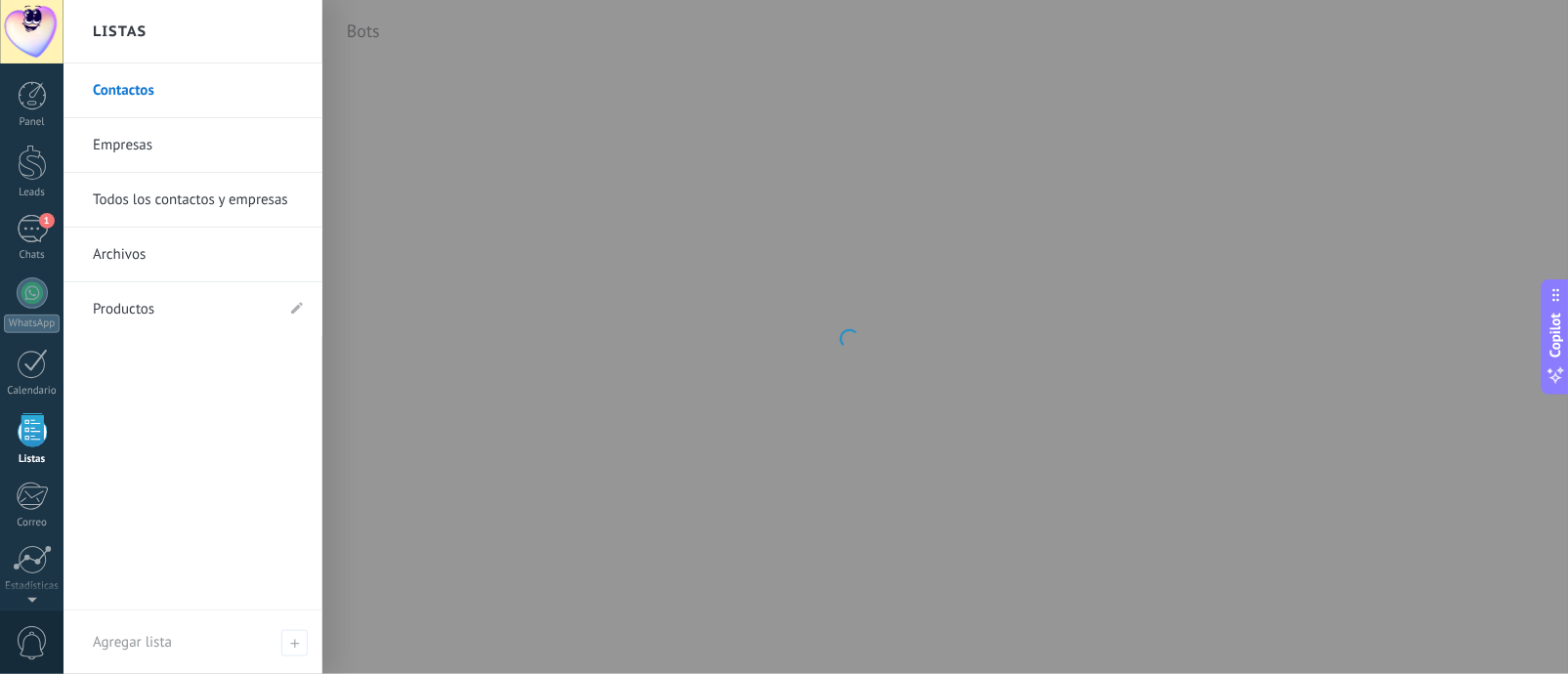
scroll to position [122, 0]
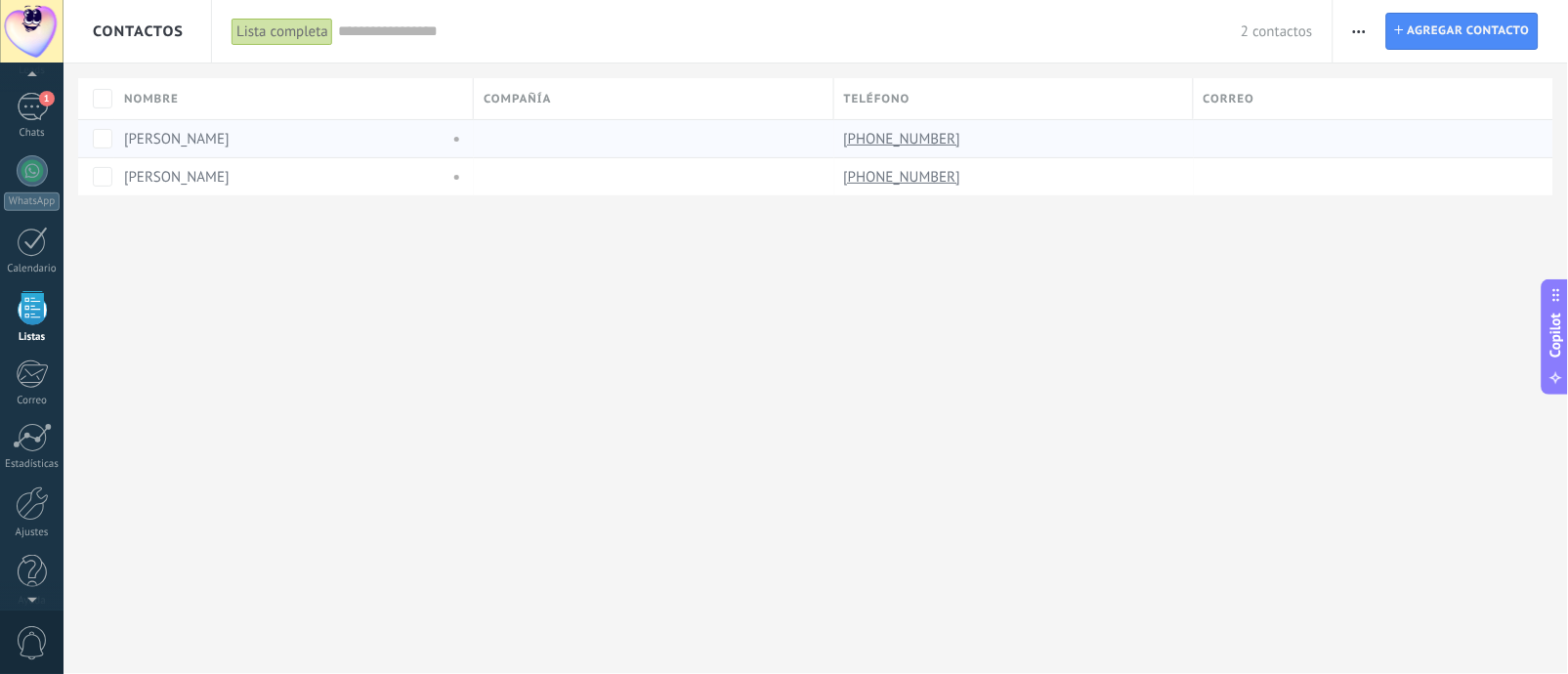
click at [149, 141] on link "[PERSON_NAME]" at bounding box center [177, 139] width 106 height 19
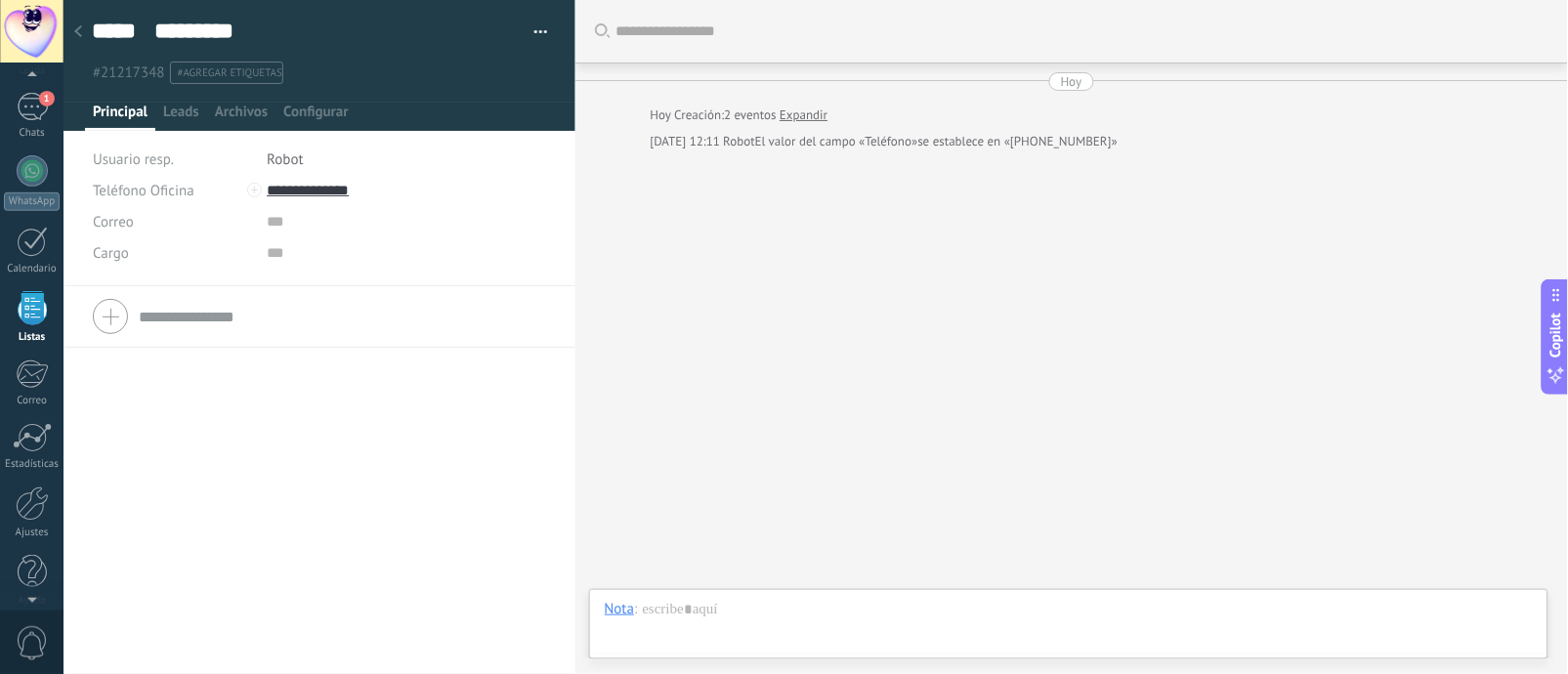
click at [86, 26] on div at bounding box center [78, 32] width 27 height 38
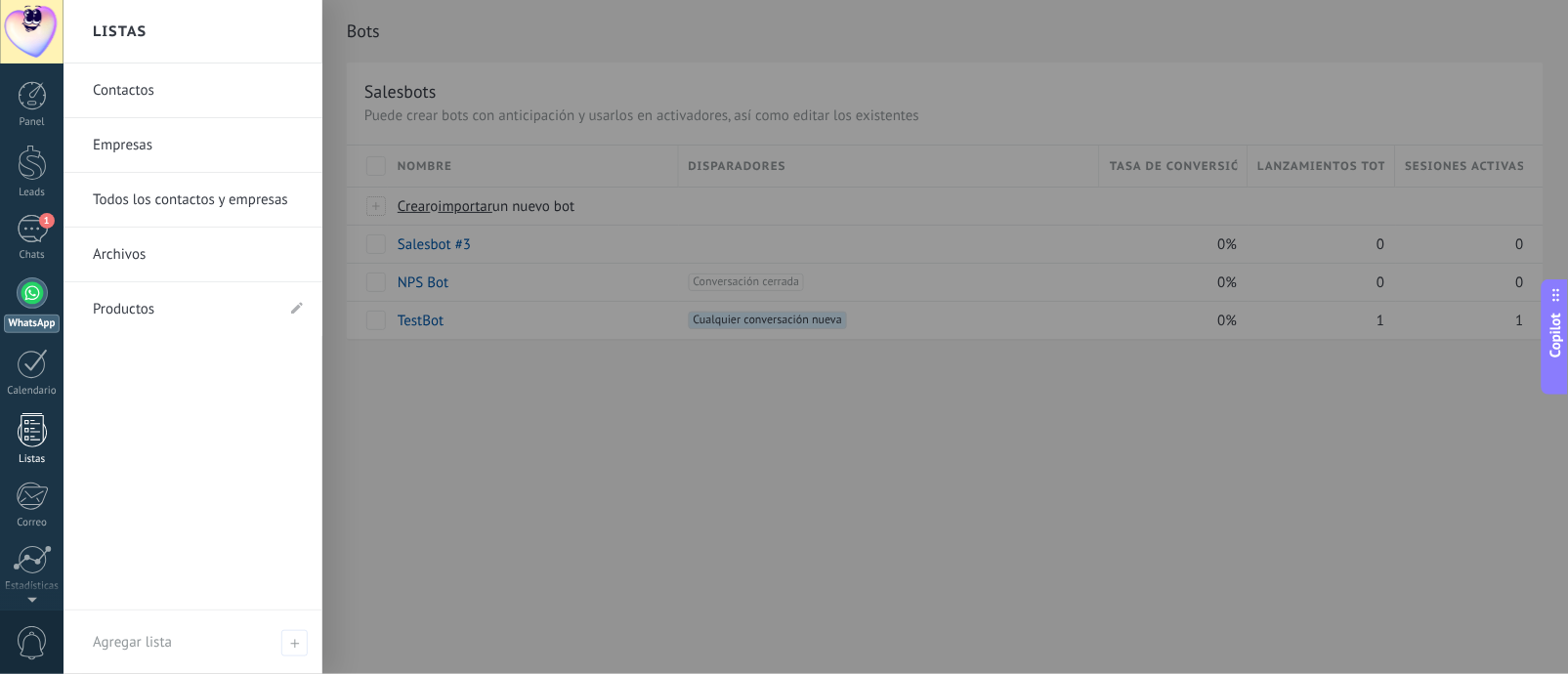
click at [26, 439] on div at bounding box center [32, 430] width 29 height 34
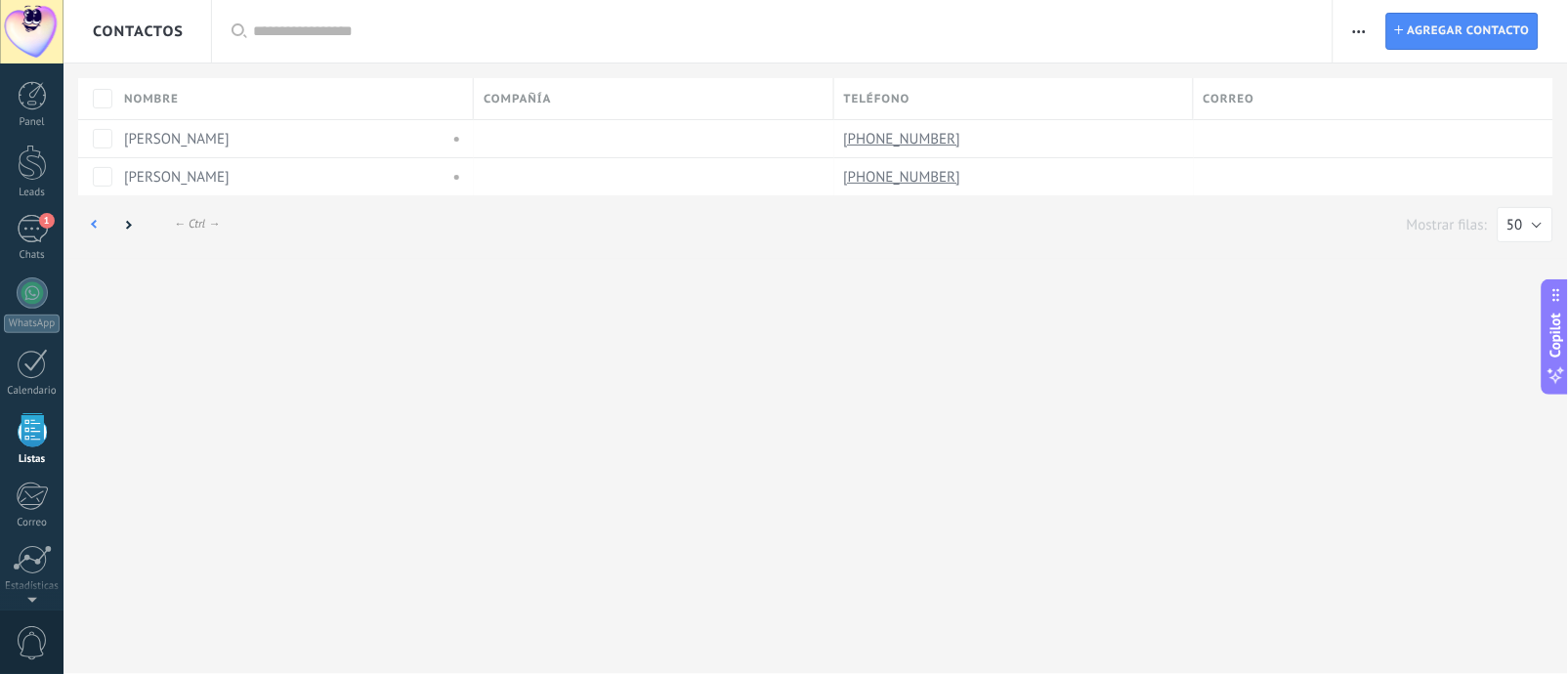
scroll to position [122, 0]
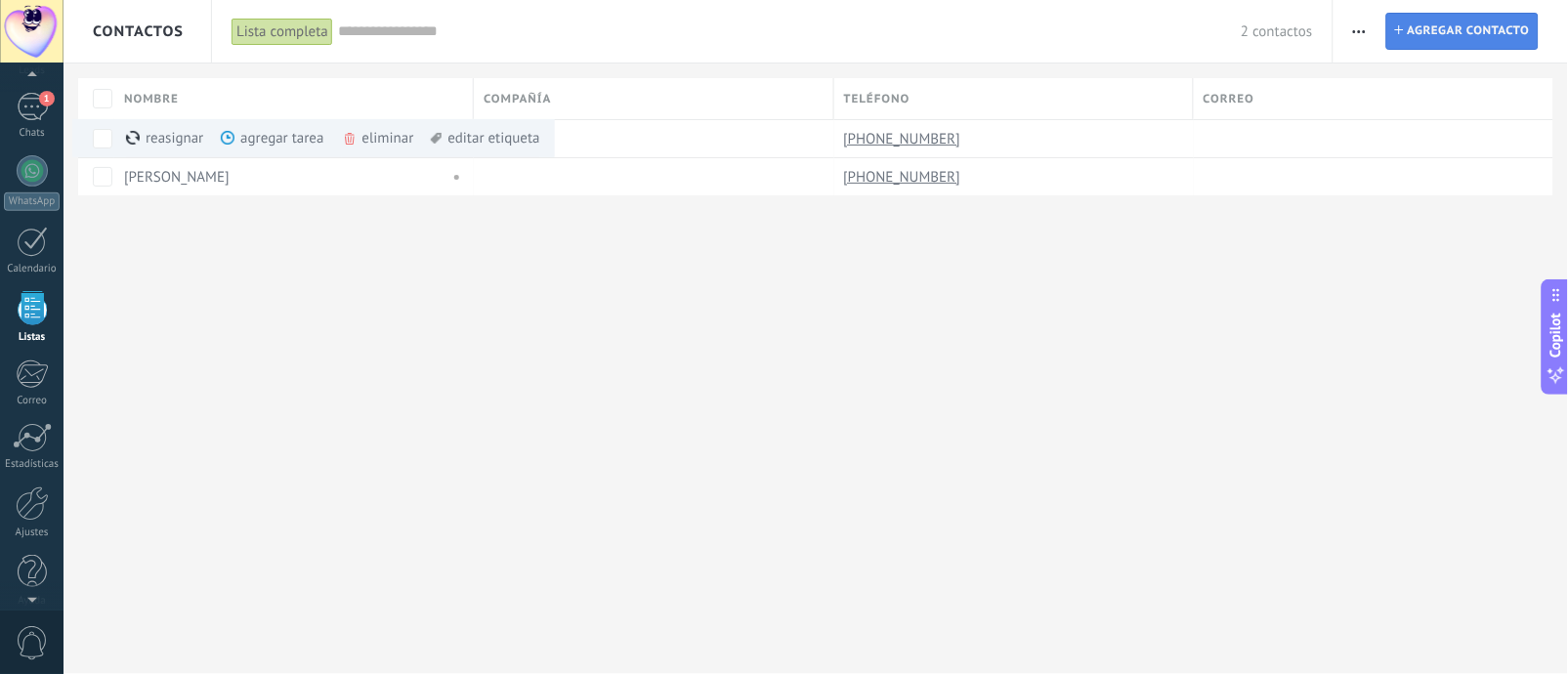
click at [1175, 26] on link "Contacto Agregar contacto" at bounding box center [1461, 31] width 152 height 37
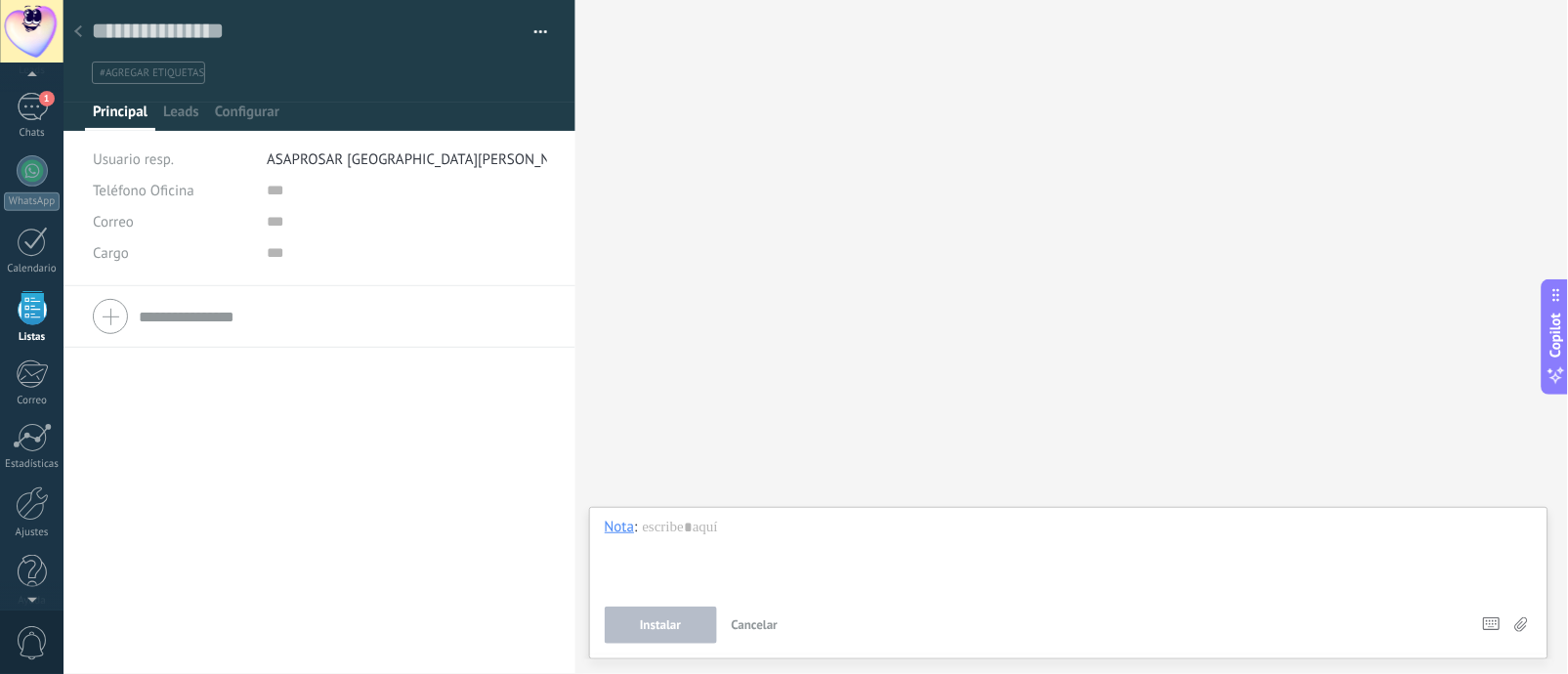
click at [354, 156] on span "ASAPROSAR [GEOGRAPHIC_DATA][PERSON_NAME]" at bounding box center [424, 159] width 317 height 19
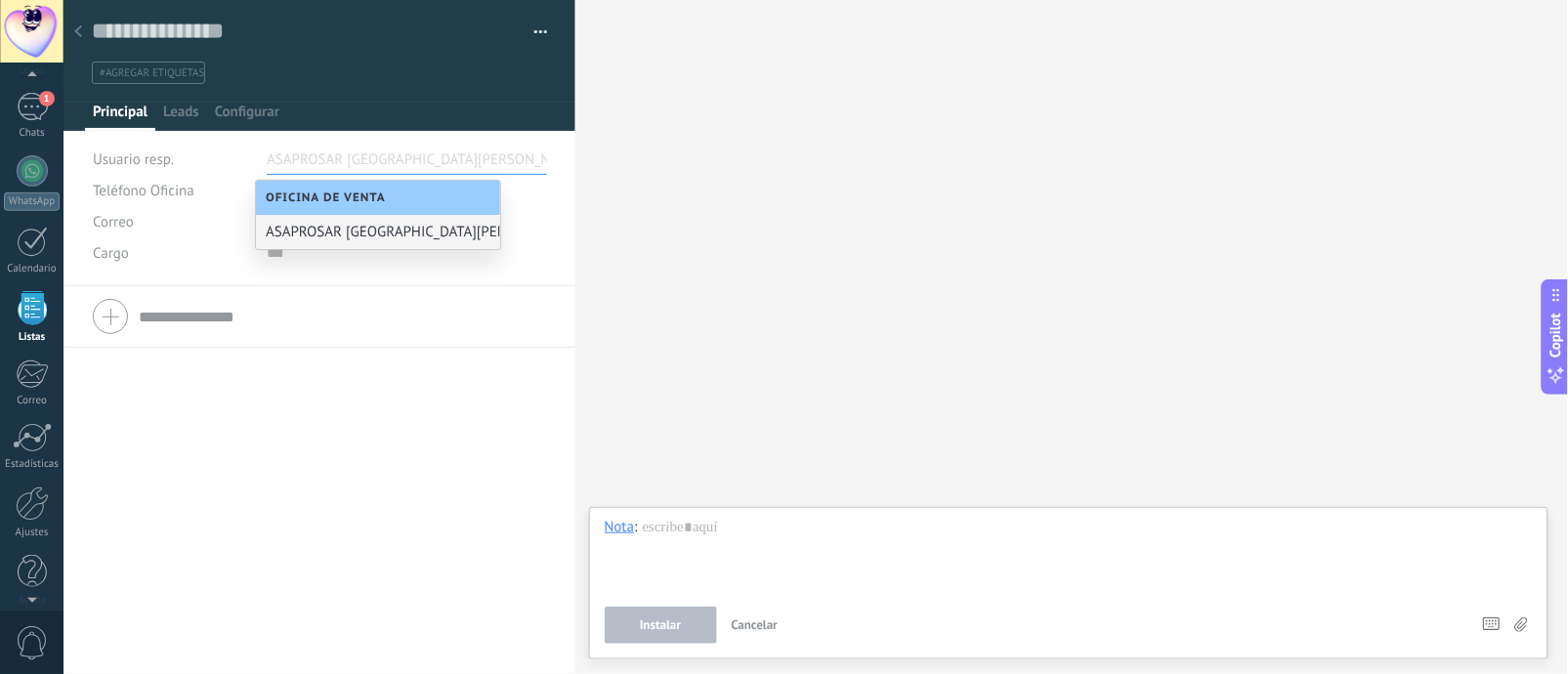
click at [354, 156] on input "text" at bounding box center [316, 160] width 98 height 31
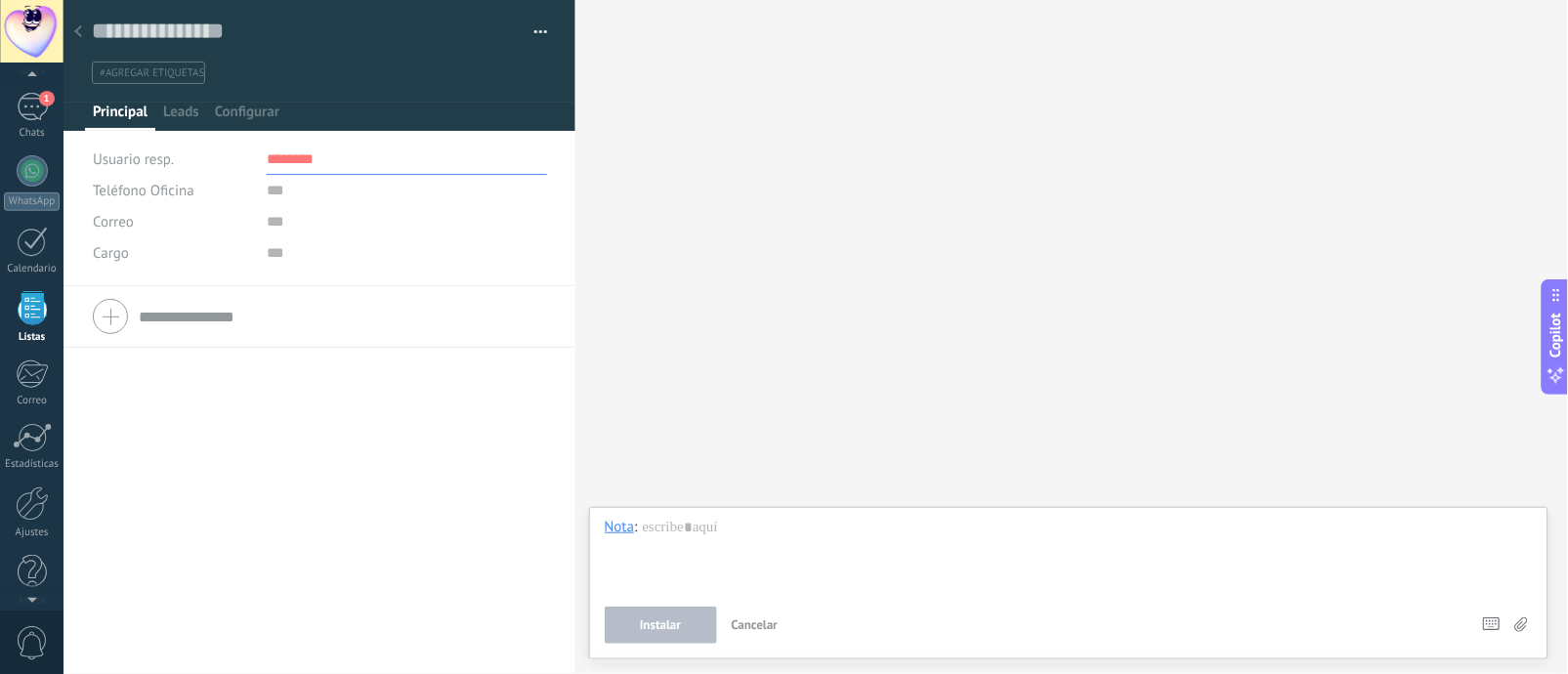
type input "*********"
drag, startPoint x: 354, startPoint y: 156, endPoint x: 225, endPoint y: 160, distance: 129.1
click at [225, 160] on div "Usuario resp. ASAPROSAR El Salvador ********* YO PRUEBA" at bounding box center [319, 160] width 454 height 31
click at [240, 236] on div "Correo E-mail priv. Otro e-mail Correo" at bounding box center [172, 221] width 159 height 31
click at [318, 201] on input "text" at bounding box center [406, 190] width 279 height 31
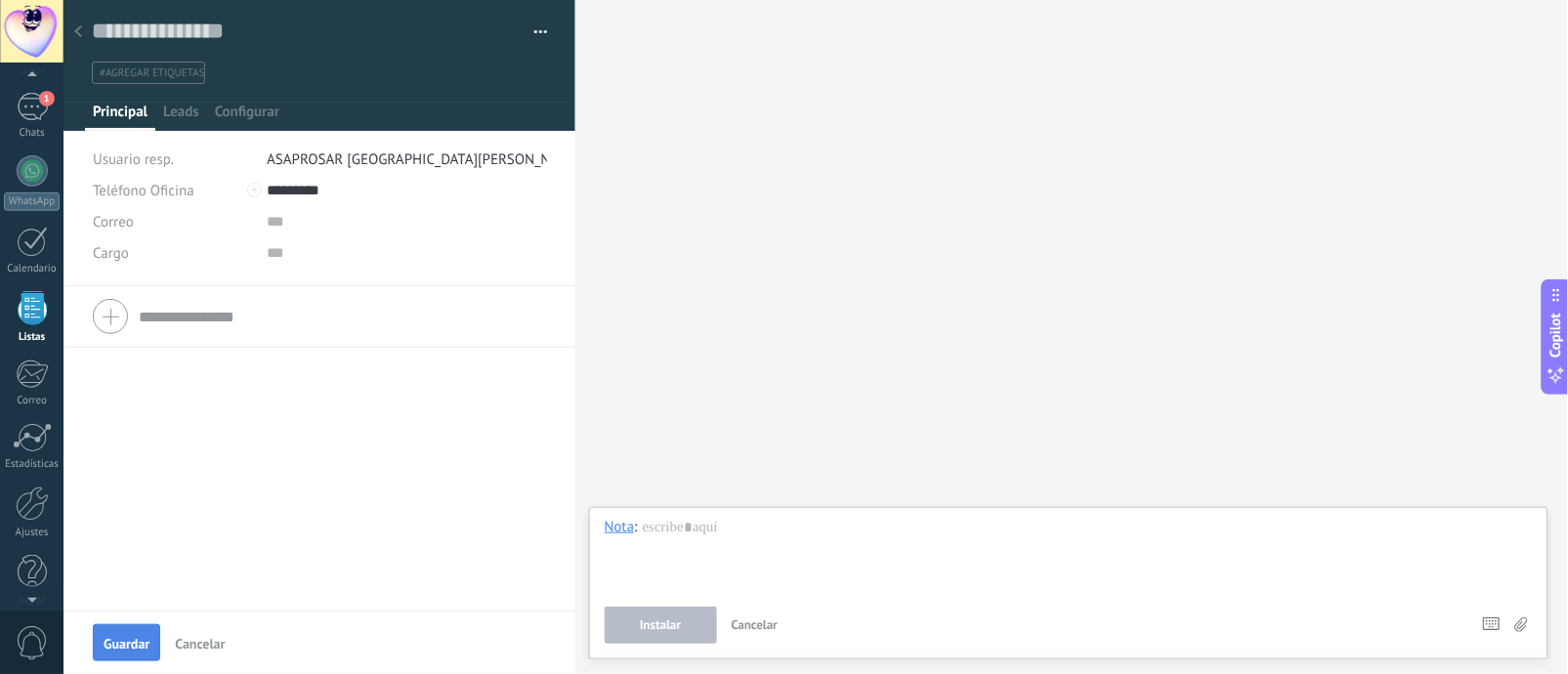
type input "*********"
click at [120, 505] on span "Guardar" at bounding box center [126, 644] width 46 height 14
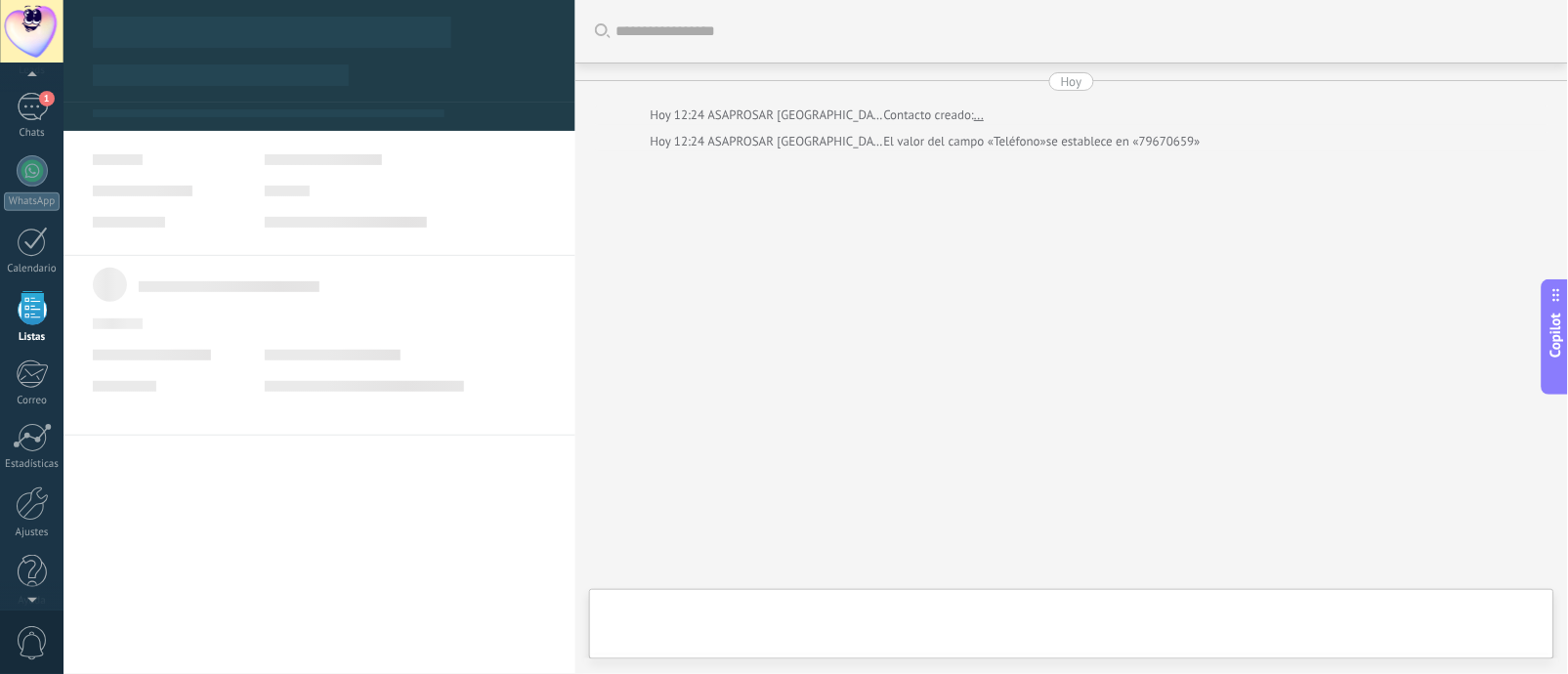
type textarea "**********"
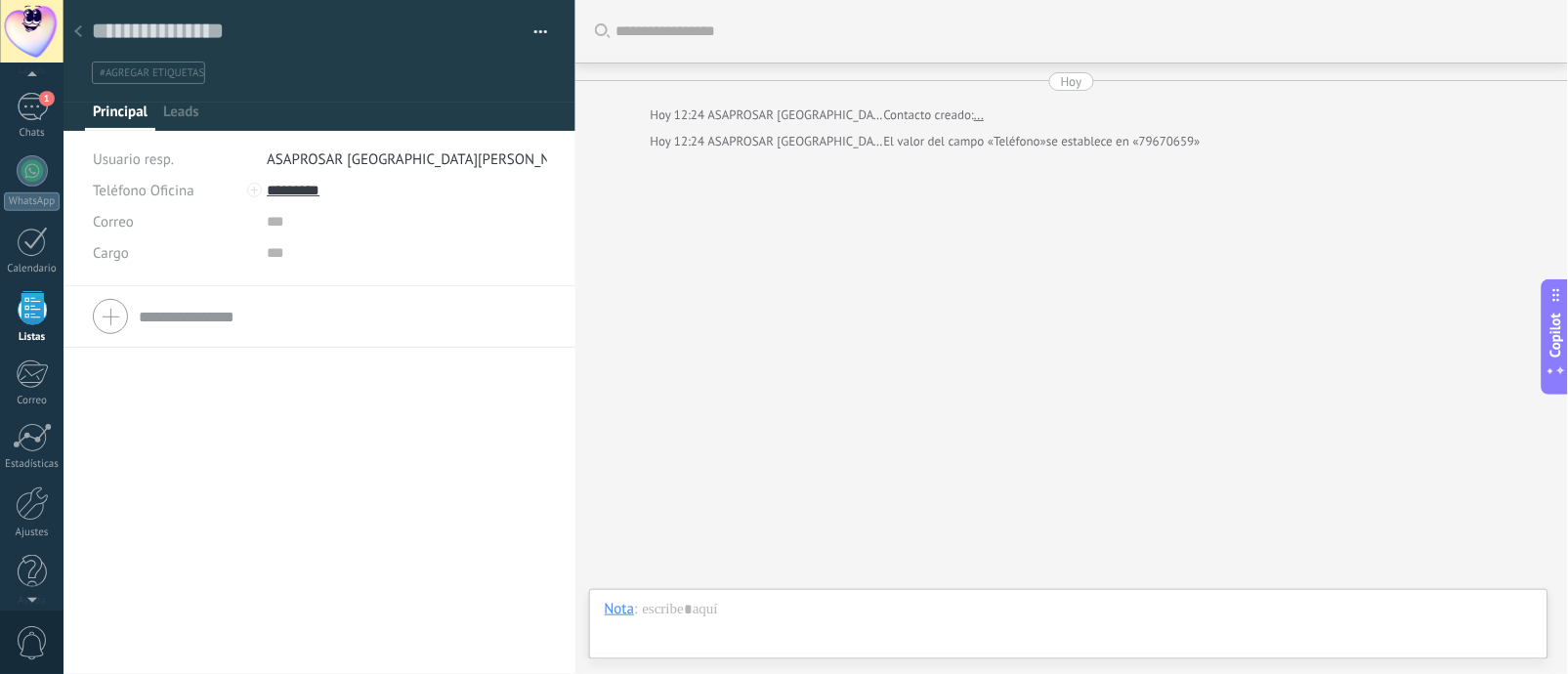
scroll to position [29, 0]
click at [24, 157] on div at bounding box center [32, 170] width 31 height 31
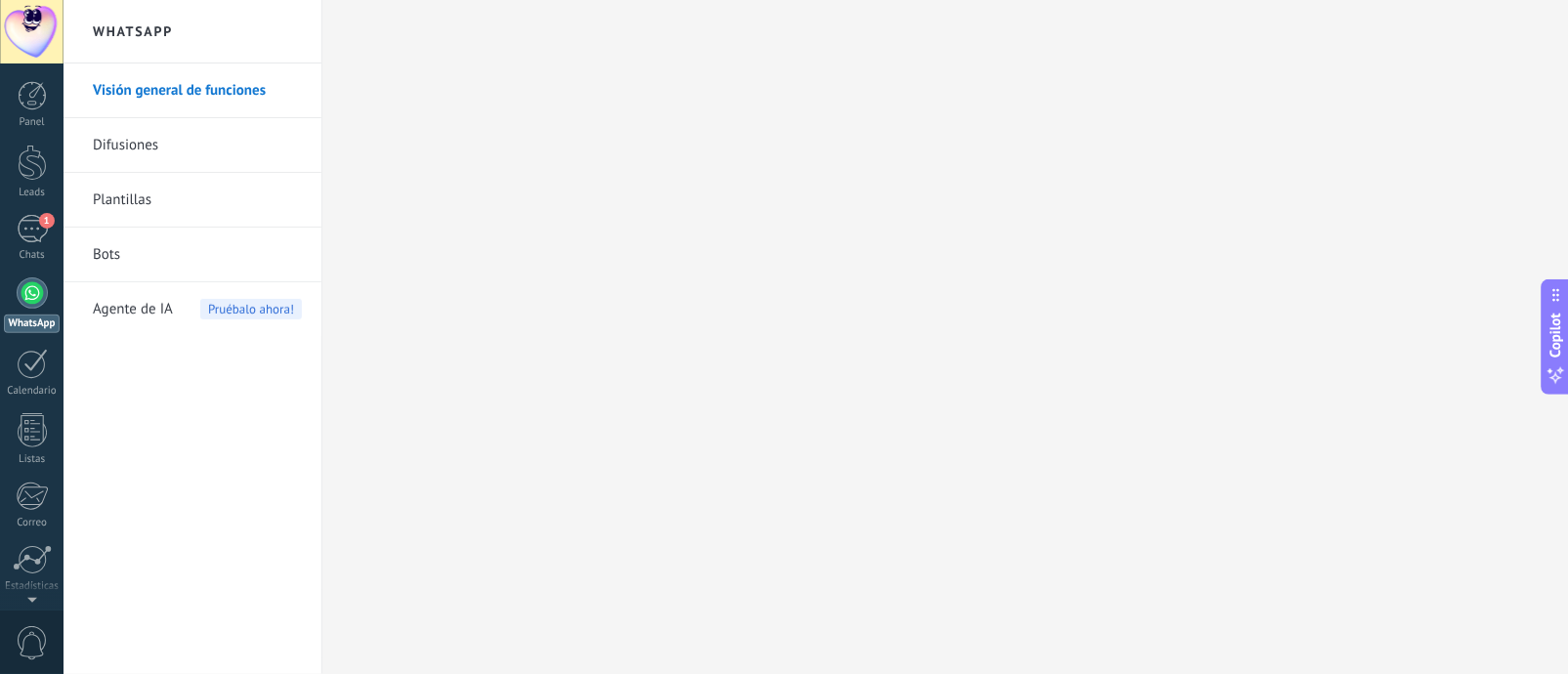
click at [108, 242] on link "Bots" at bounding box center [197, 255] width 209 height 55
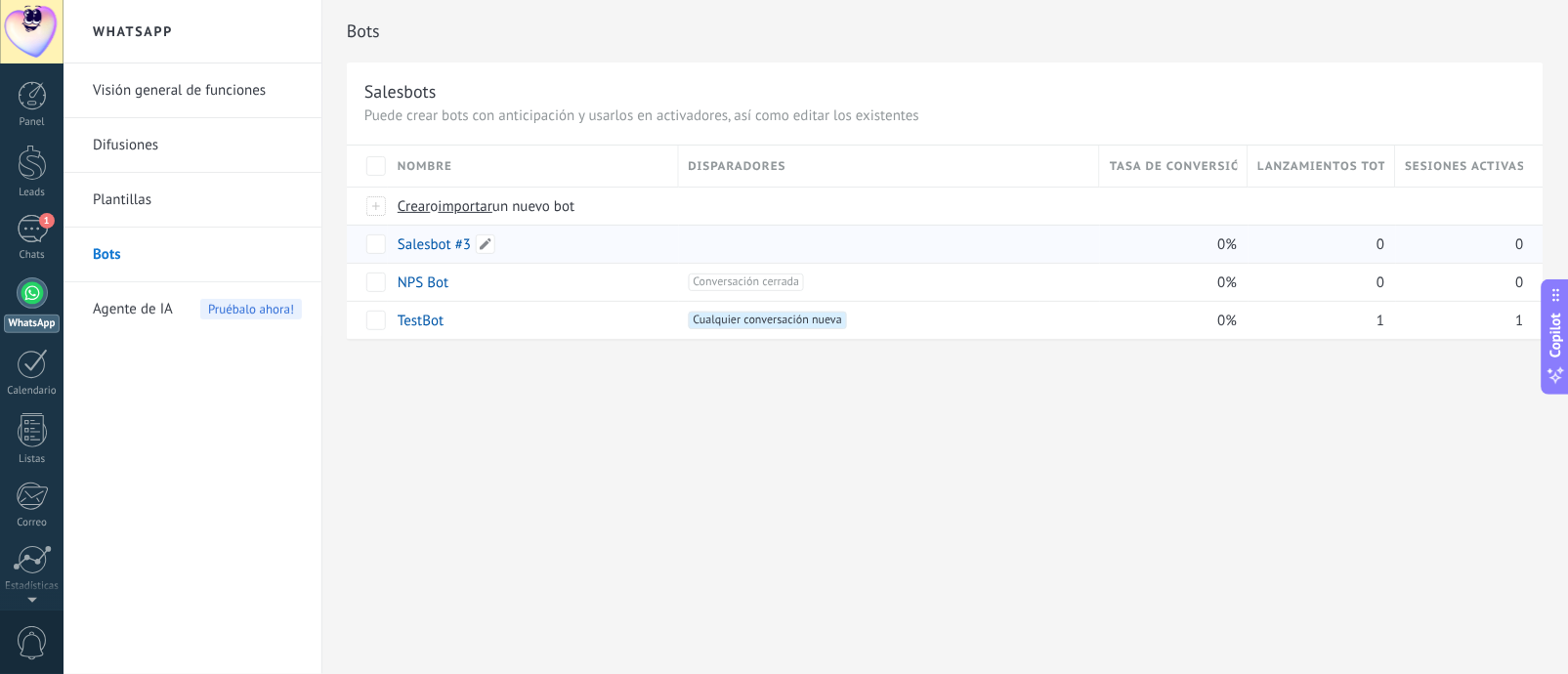
click at [438, 249] on link "Salesbot #3" at bounding box center [434, 244] width 74 height 19
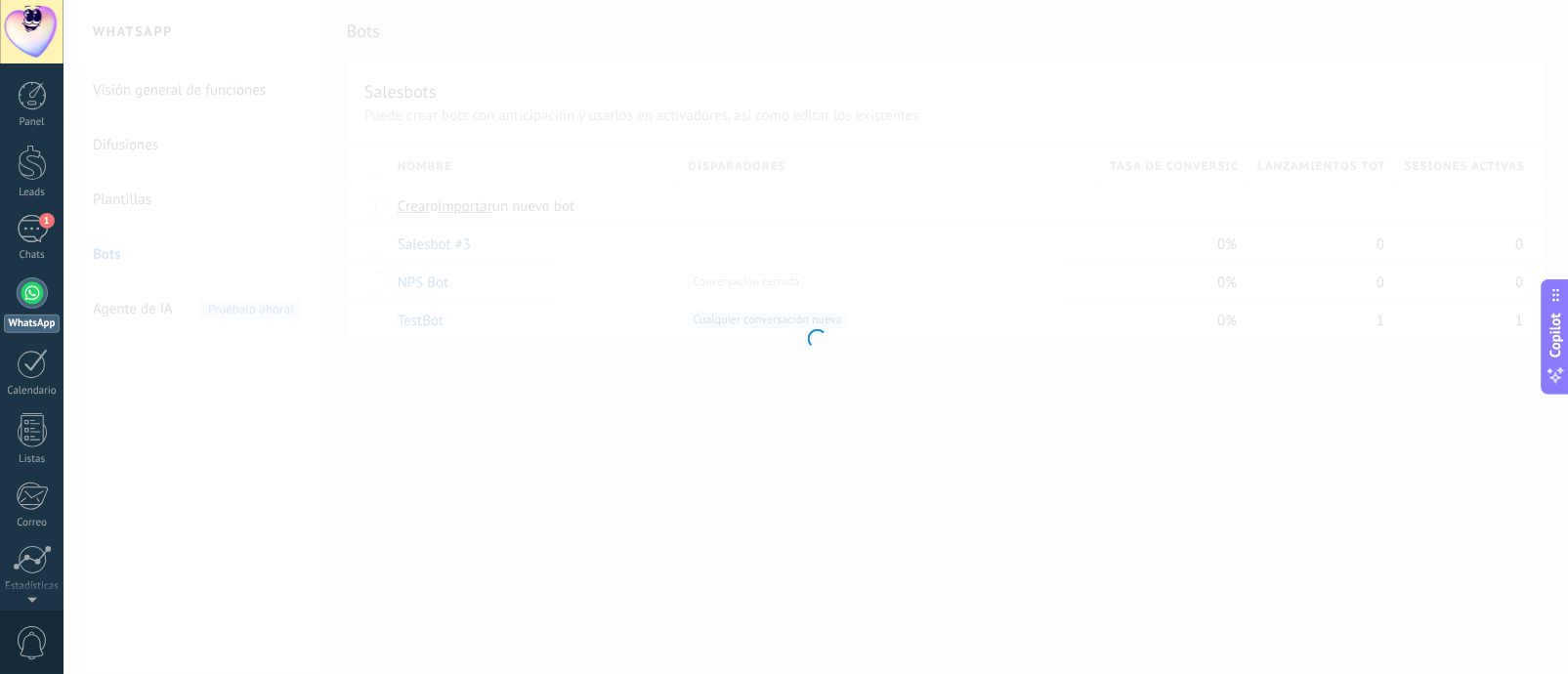
type input "**********"
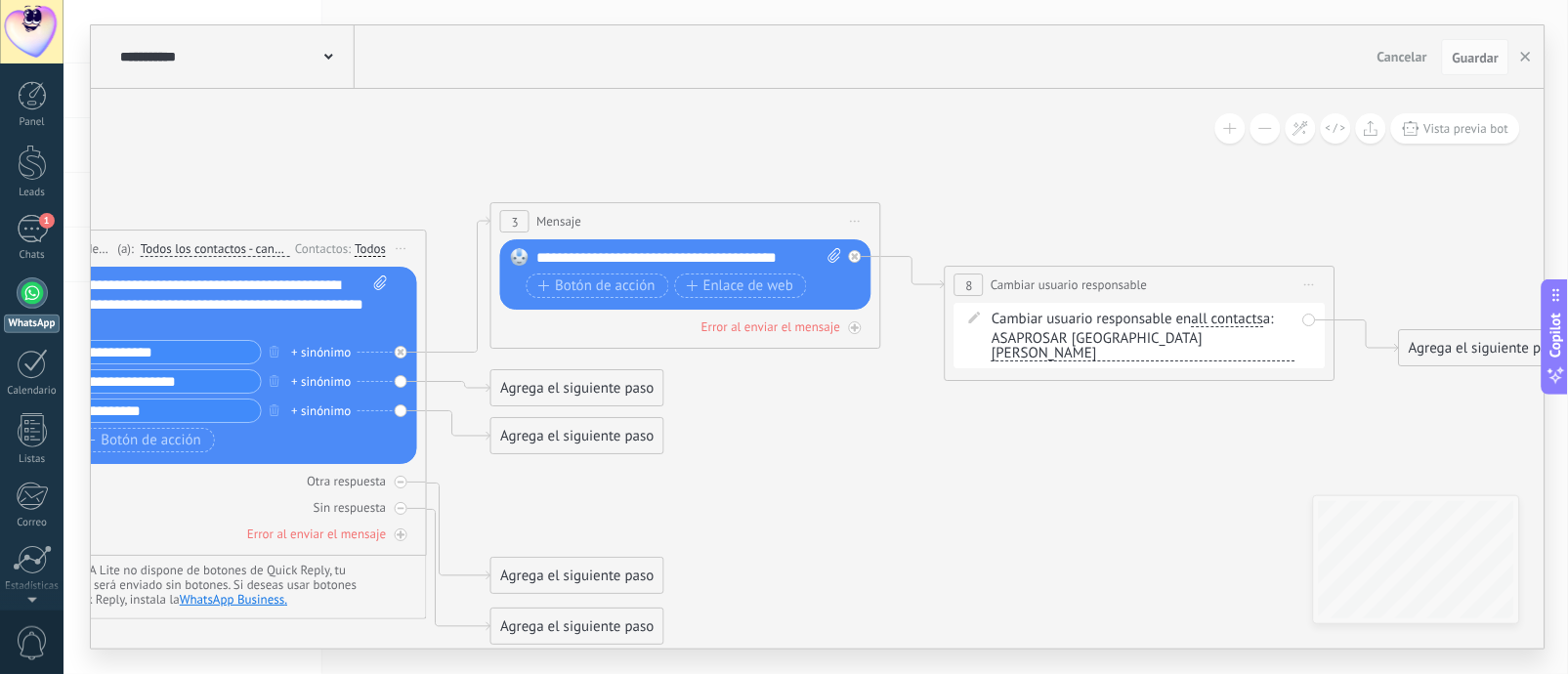
drag, startPoint x: 1066, startPoint y: 231, endPoint x: 330, endPoint y: 162, distance: 739.2
click at [330, 162] on icon at bounding box center [656, 406] width 2675 height 1456
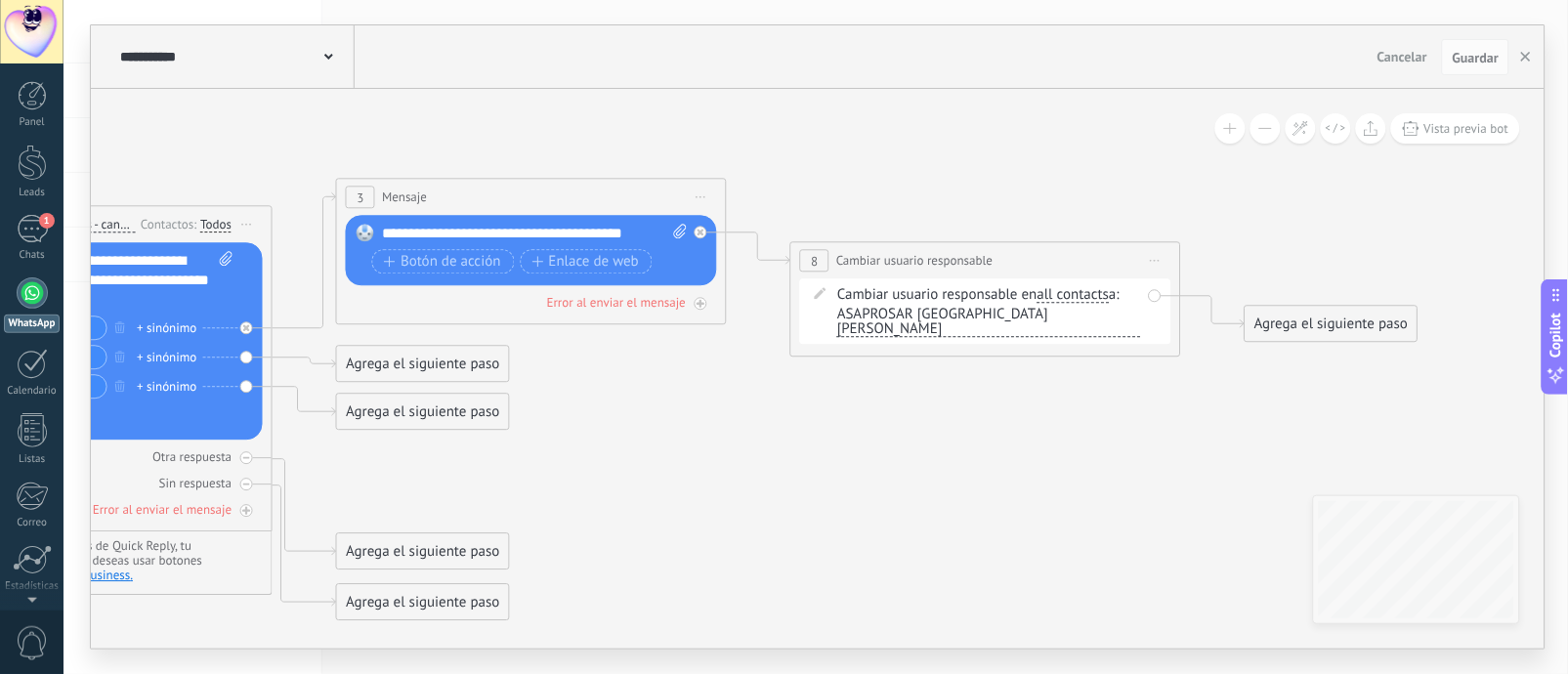
drag, startPoint x: 1193, startPoint y: 432, endPoint x: 1074, endPoint y: 409, distance: 121.2
click at [1074, 409] on icon at bounding box center [502, 382] width 2675 height 1456
click at [969, 321] on span "ASAPROSAR [GEOGRAPHIC_DATA][PERSON_NAME]" at bounding box center [989, 322] width 304 height 30
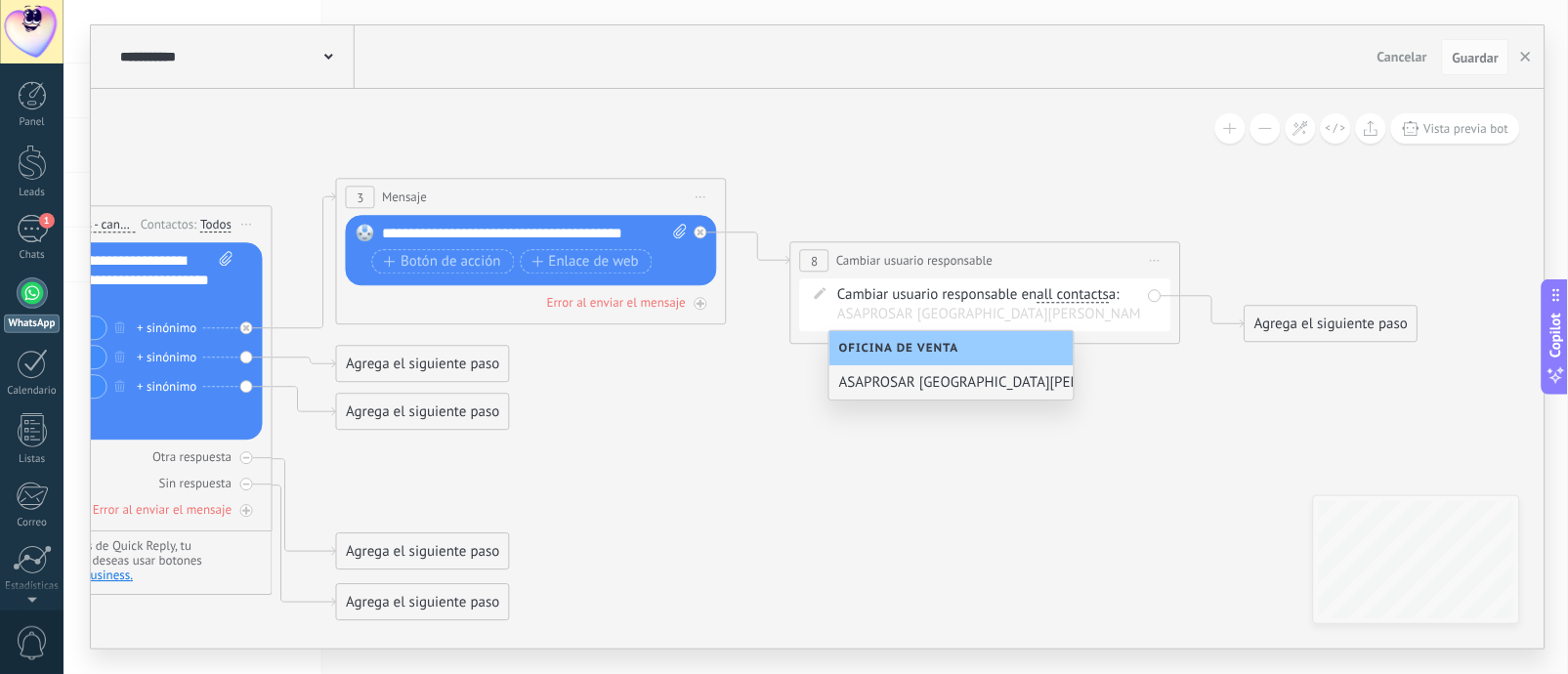
click at [938, 390] on div "ASAPROSAR [GEOGRAPHIC_DATA][PERSON_NAME]" at bounding box center [951, 382] width 244 height 34
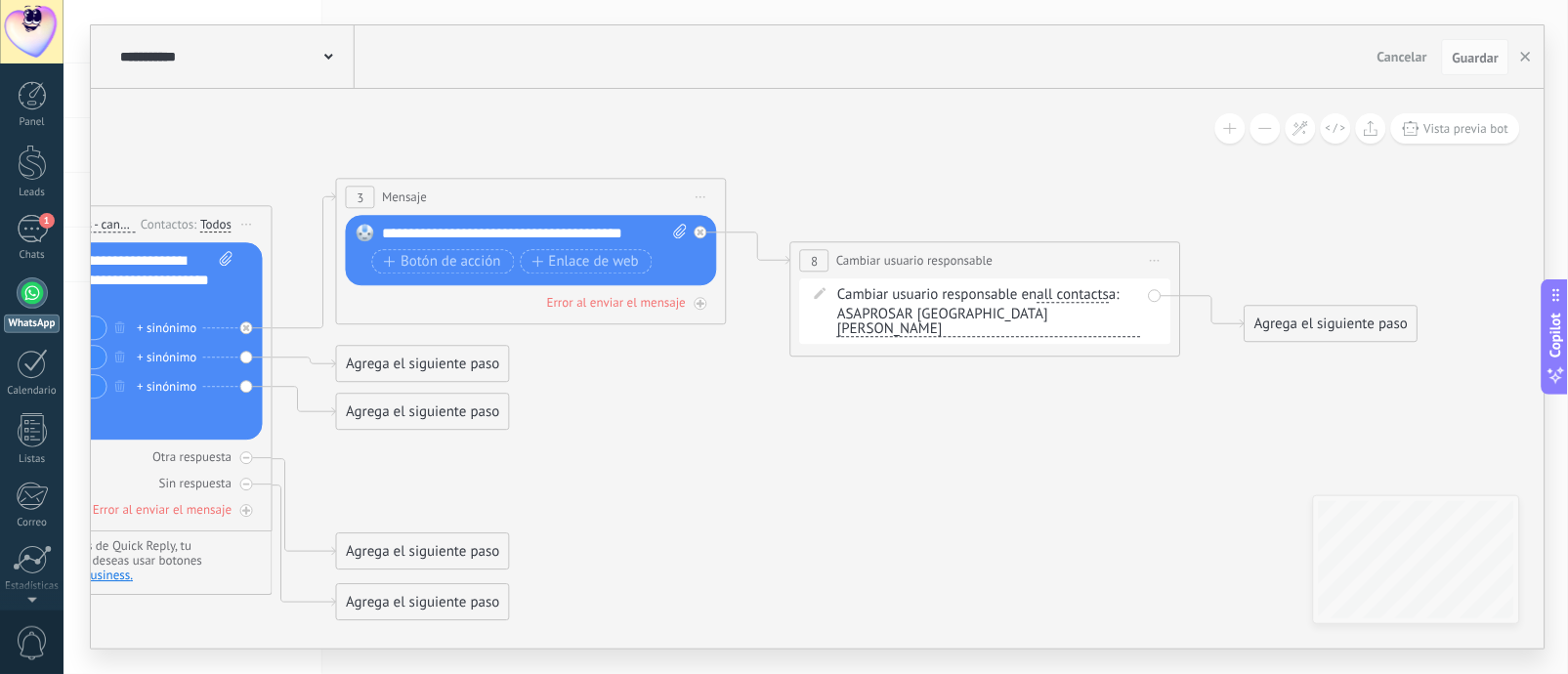
click at [1045, 375] on icon at bounding box center [502, 382] width 2675 height 1456
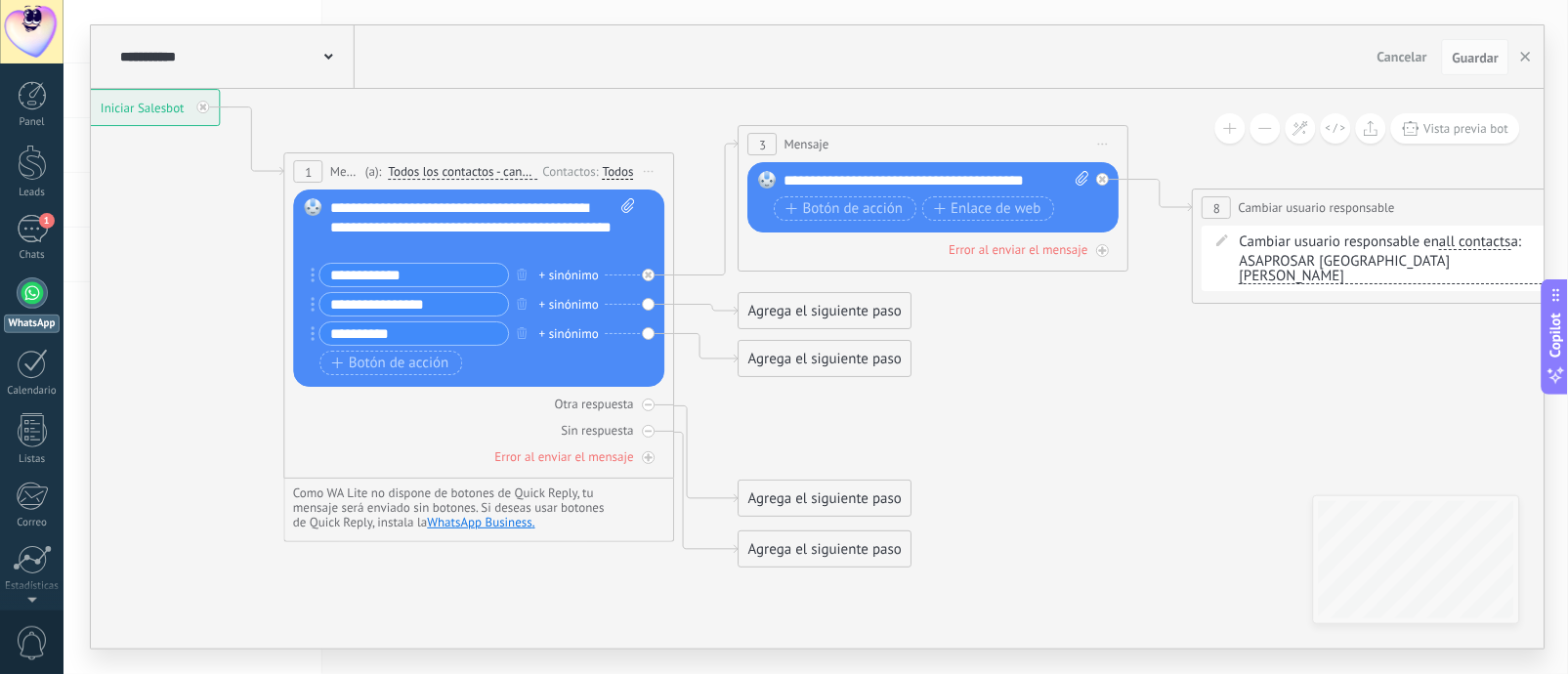
drag, startPoint x: 884, startPoint y: 419, endPoint x: 1286, endPoint y: 366, distance: 405.5
click at [1175, 366] on icon at bounding box center [904, 328] width 2675 height 1456
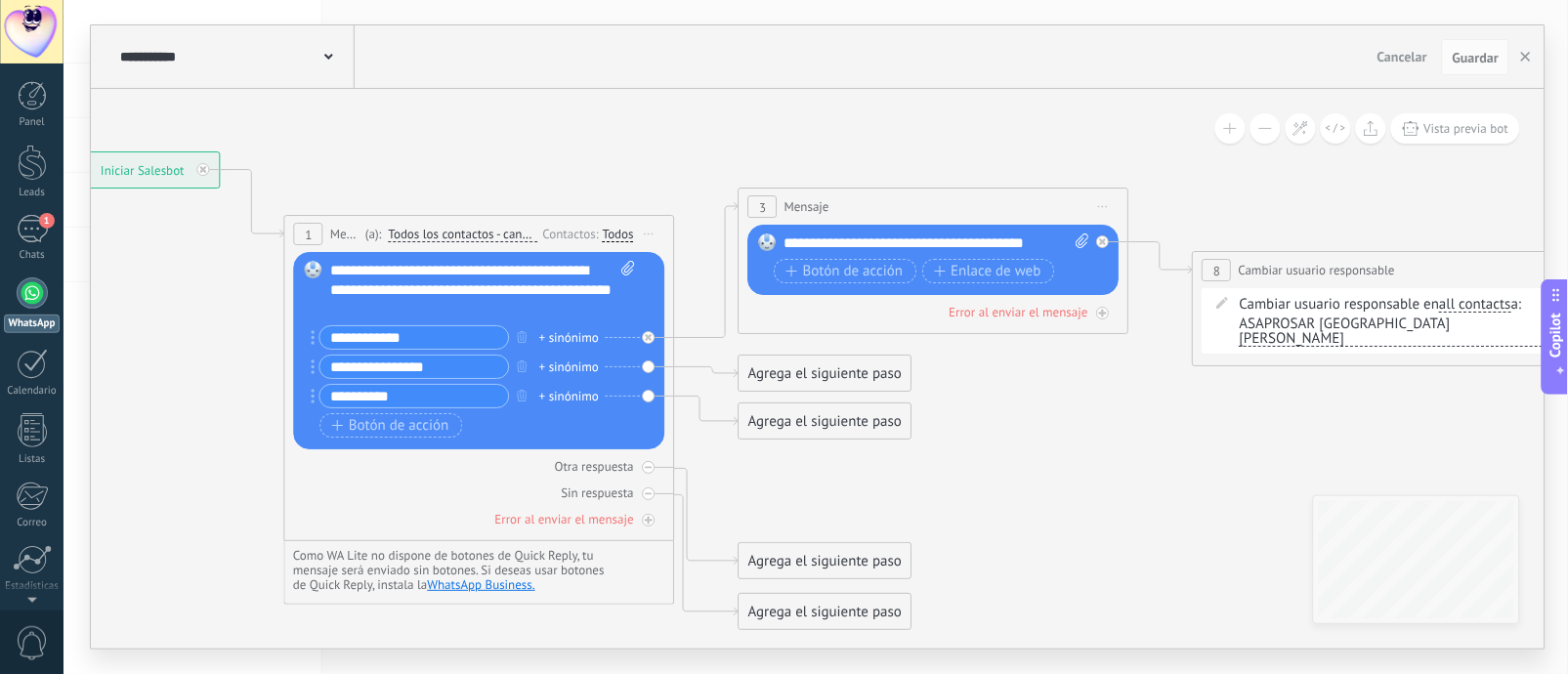
click at [1111, 401] on icon at bounding box center [904, 391] width 2675 height 1456
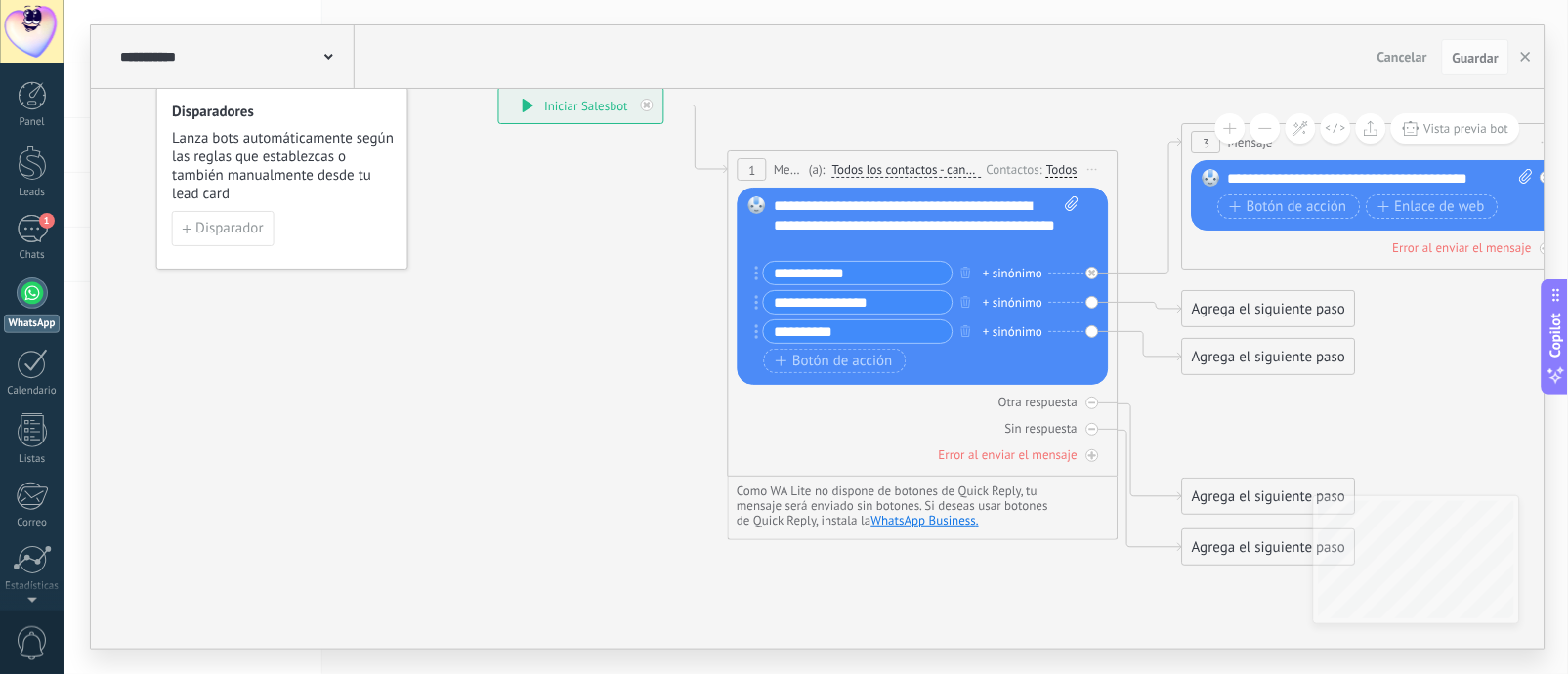
drag, startPoint x: 896, startPoint y: 477, endPoint x: 1340, endPoint y: 412, distance: 448.7
click at [1175, 412] on icon at bounding box center [1348, 326] width 2675 height 1456
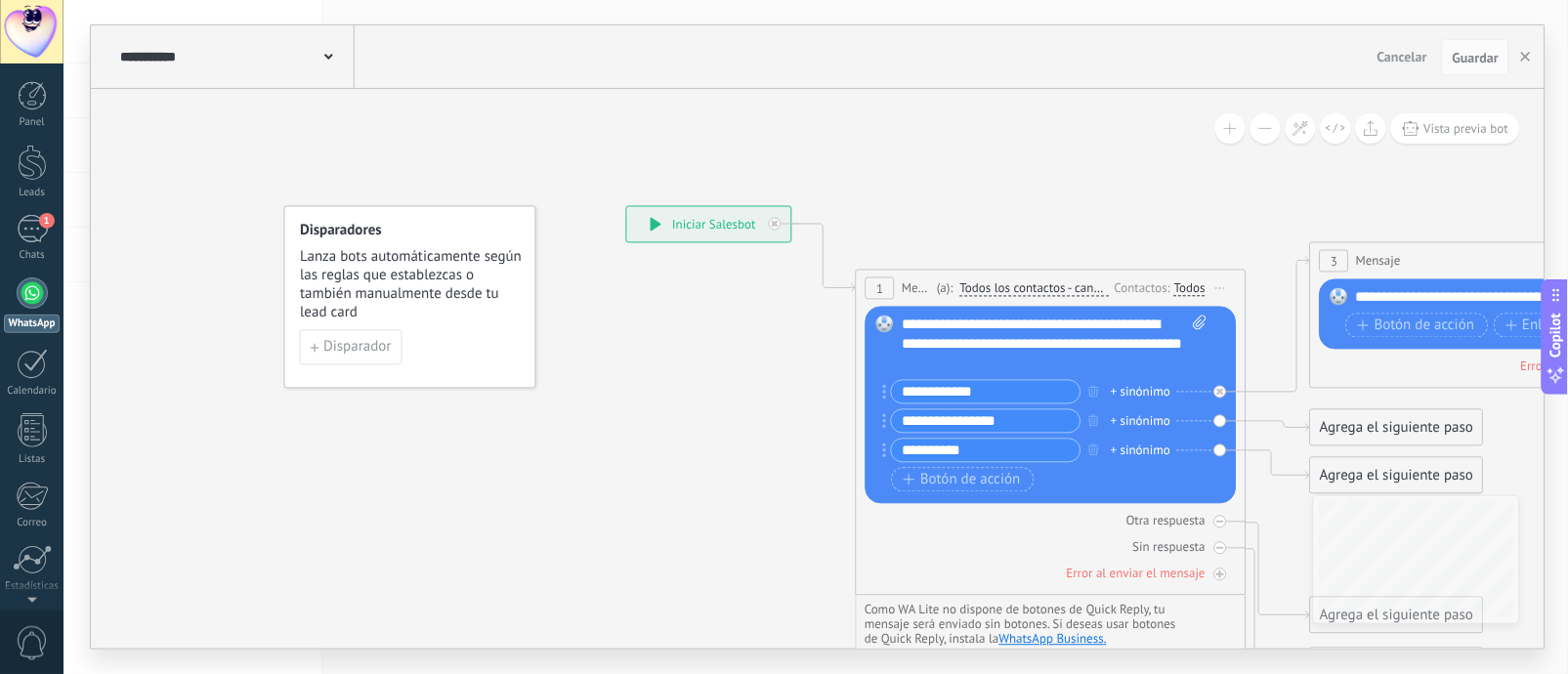
drag, startPoint x: 325, startPoint y: 301, endPoint x: 453, endPoint y: 419, distance: 174.1
click at [453, 419] on icon at bounding box center [1476, 446] width 2675 height 1456
click at [17, 304] on link "WhatsApp" at bounding box center [31, 305] width 64 height 56
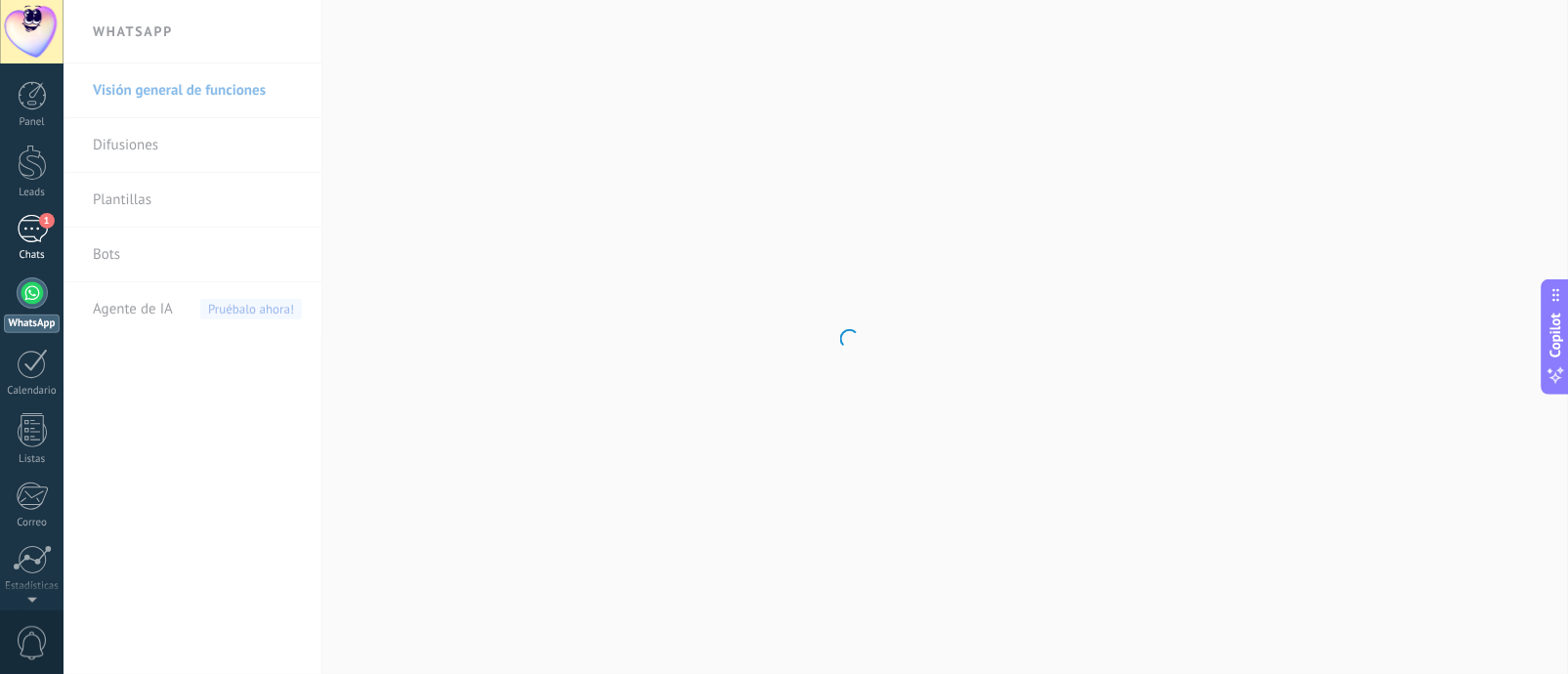
click at [28, 233] on div "1" at bounding box center [32, 228] width 31 height 28
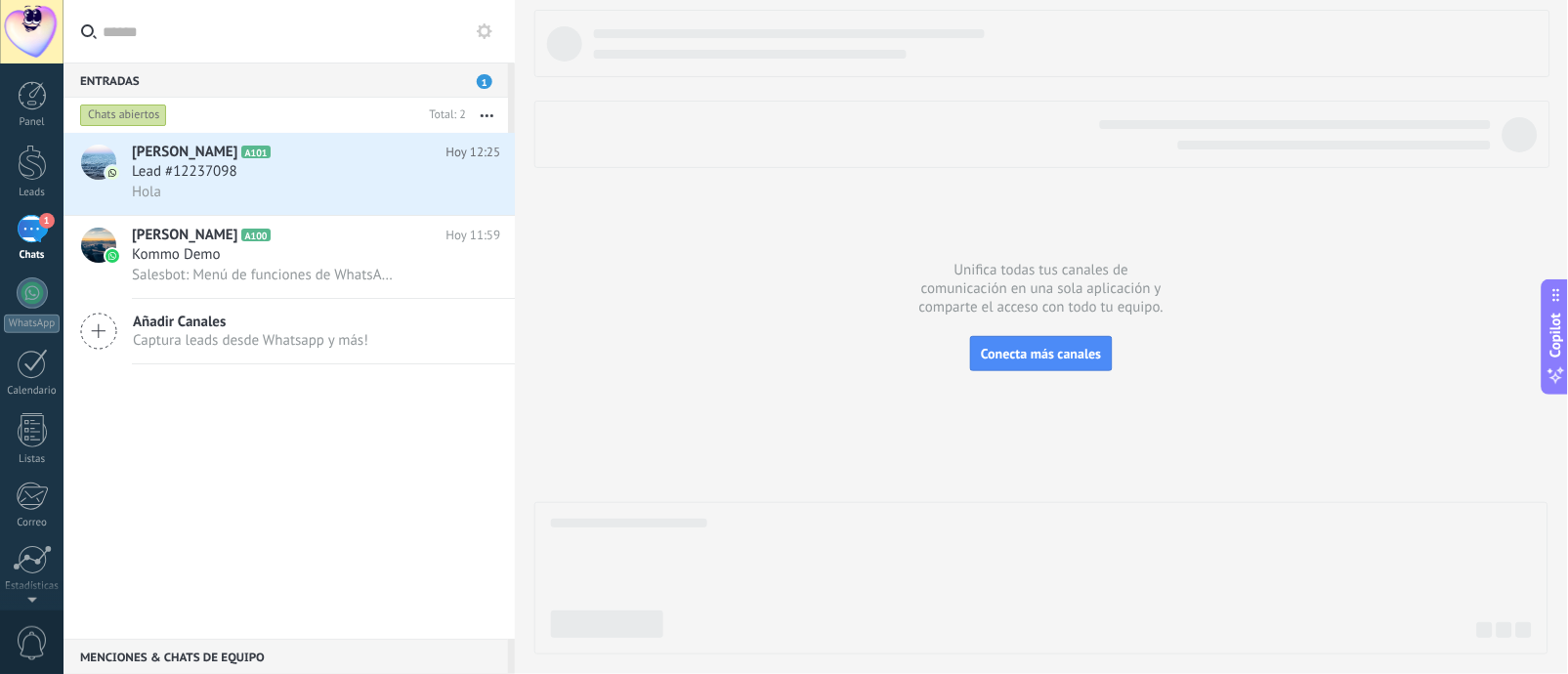
click at [485, 115] on icon "button" at bounding box center [486, 116] width 13 height 3
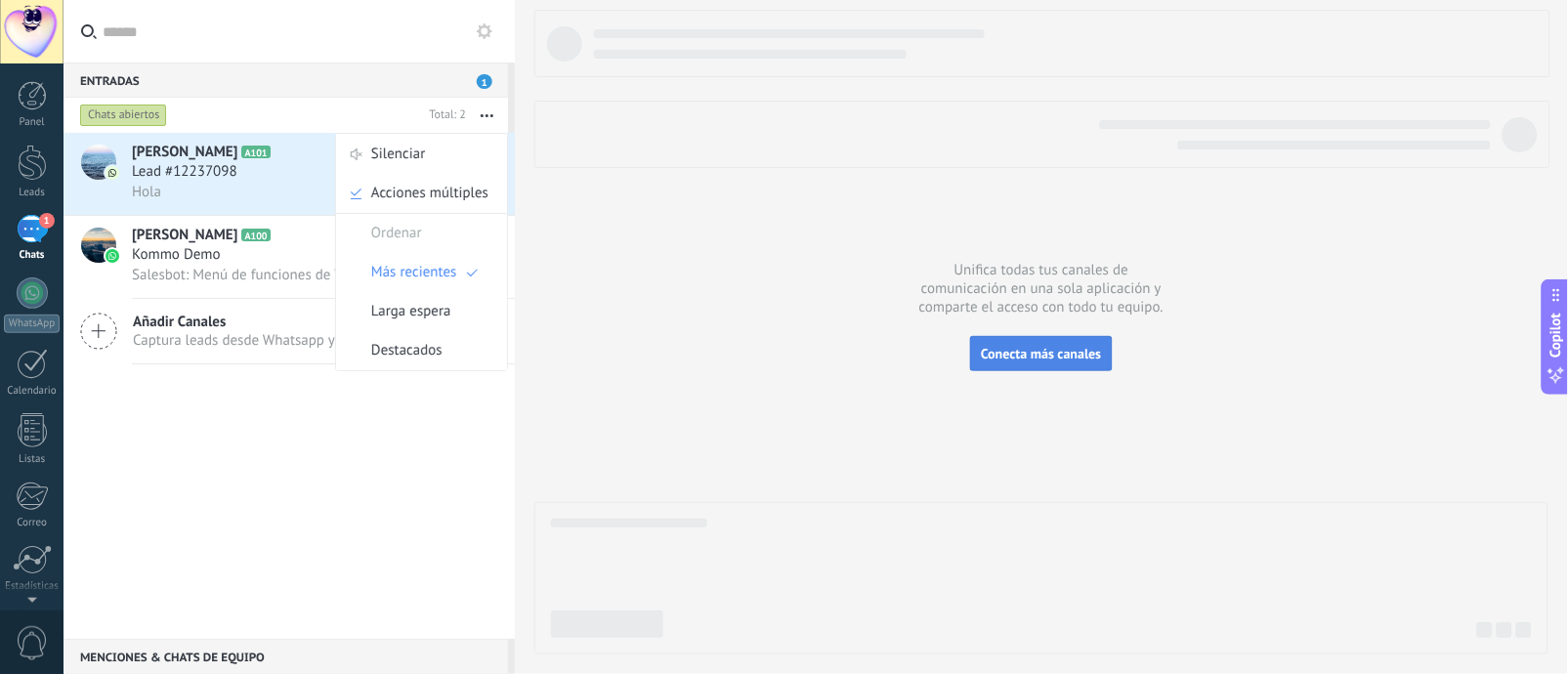
click at [1045, 360] on span "Conecta más canales" at bounding box center [1041, 354] width 121 height 18
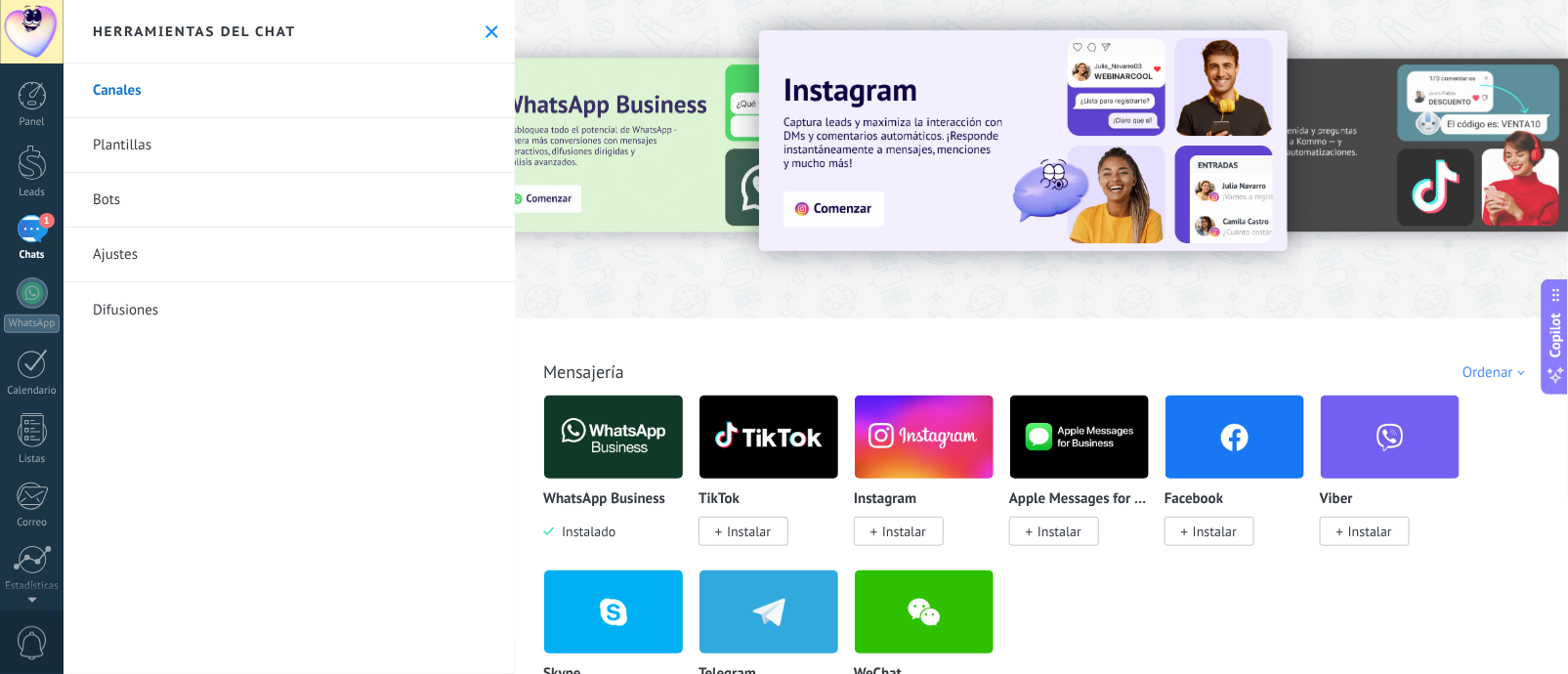
click at [222, 205] on link "Bots" at bounding box center [289, 200] width 451 height 55
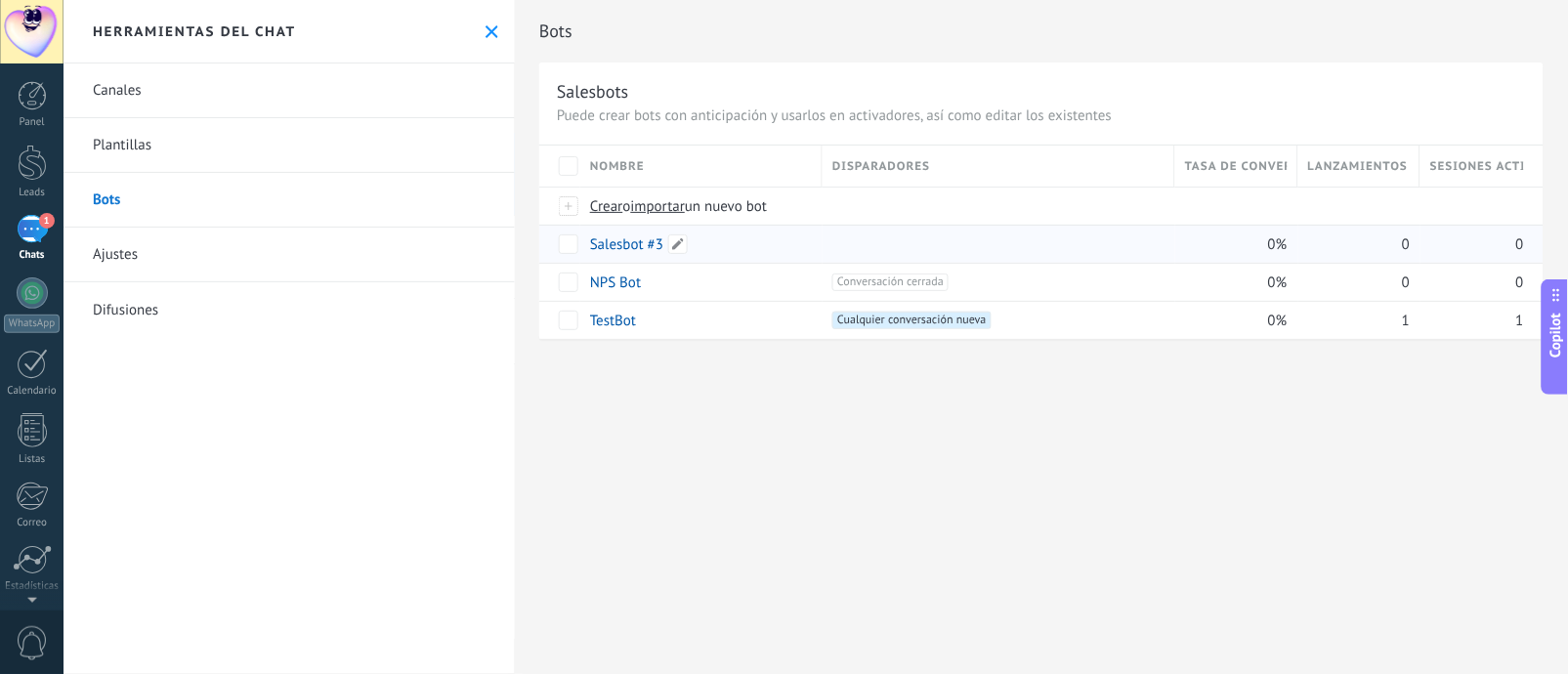
click at [611, 240] on link "Salesbot #3" at bounding box center [626, 244] width 74 height 19
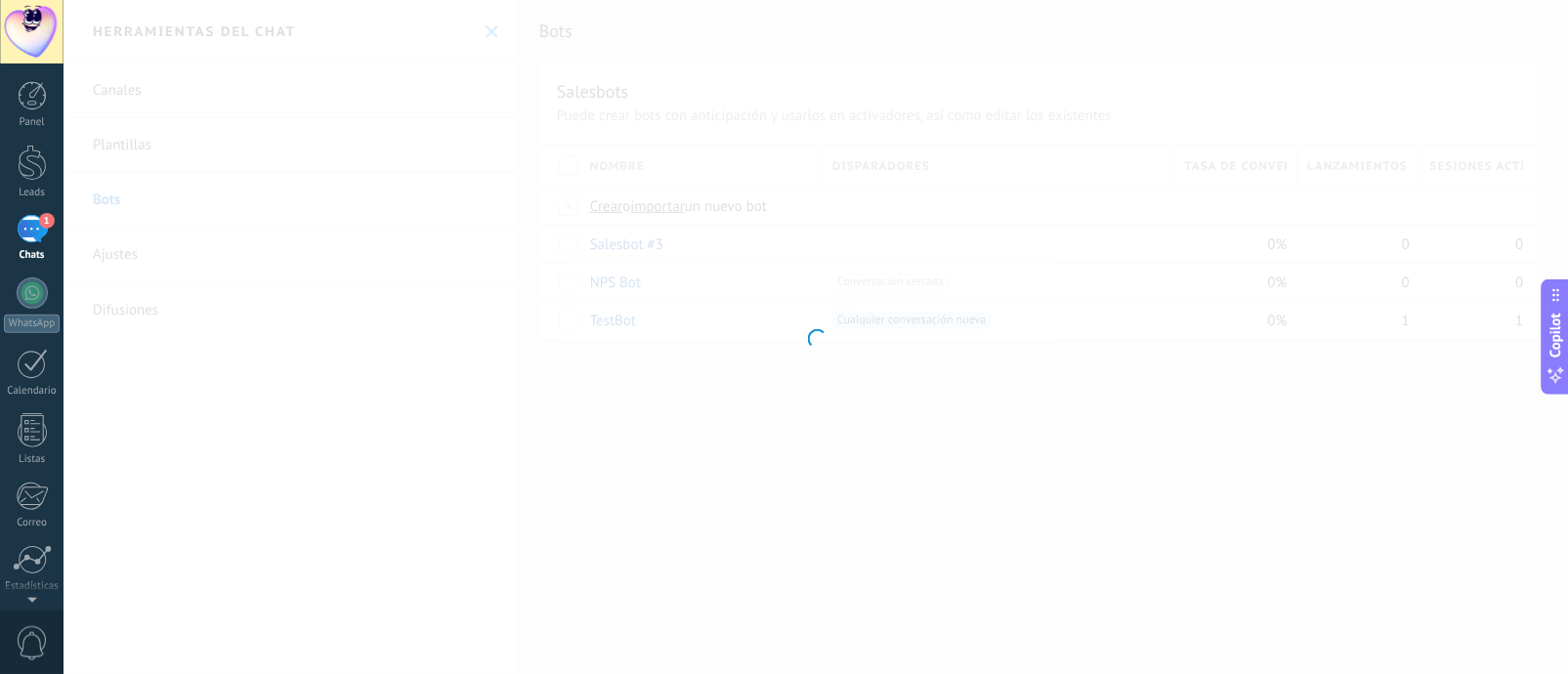
type input "**********"
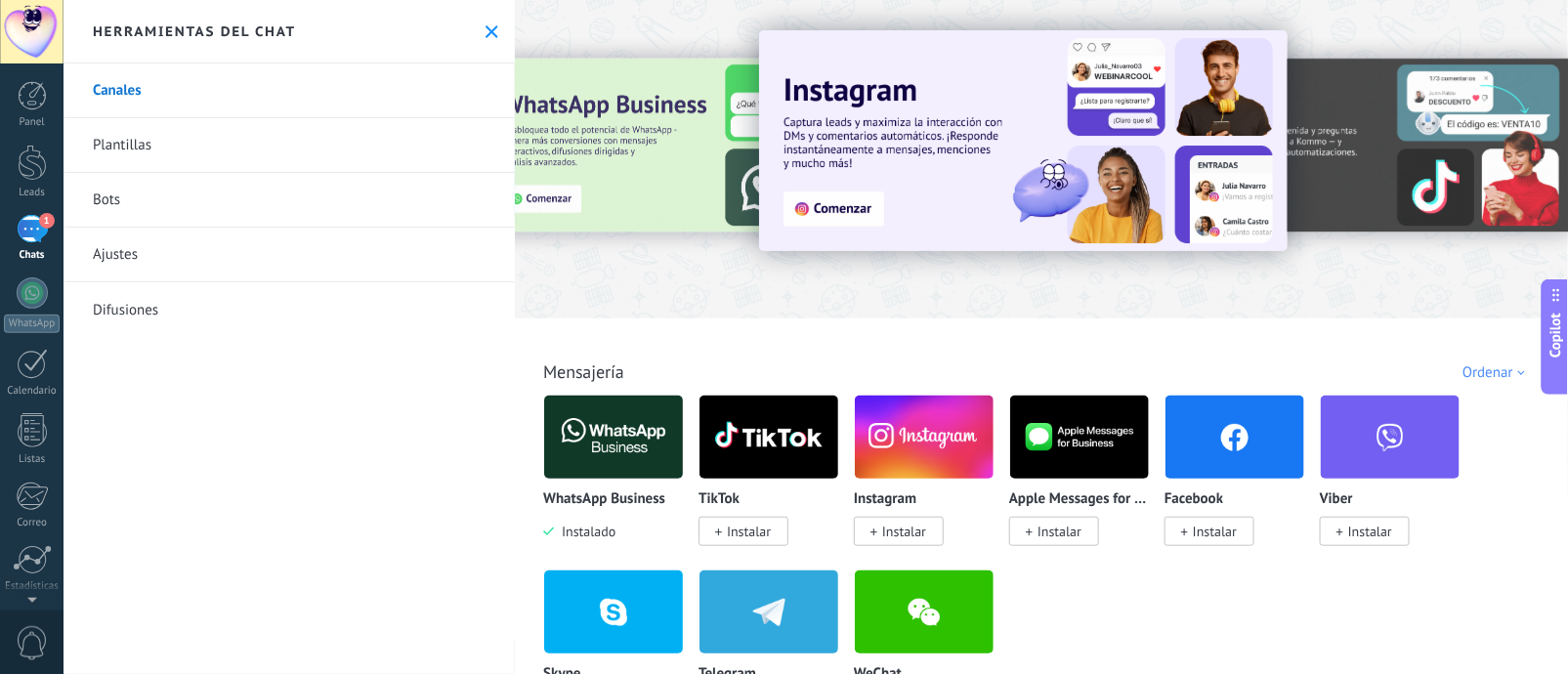
click at [183, 184] on link "Bots" at bounding box center [289, 200] width 451 height 55
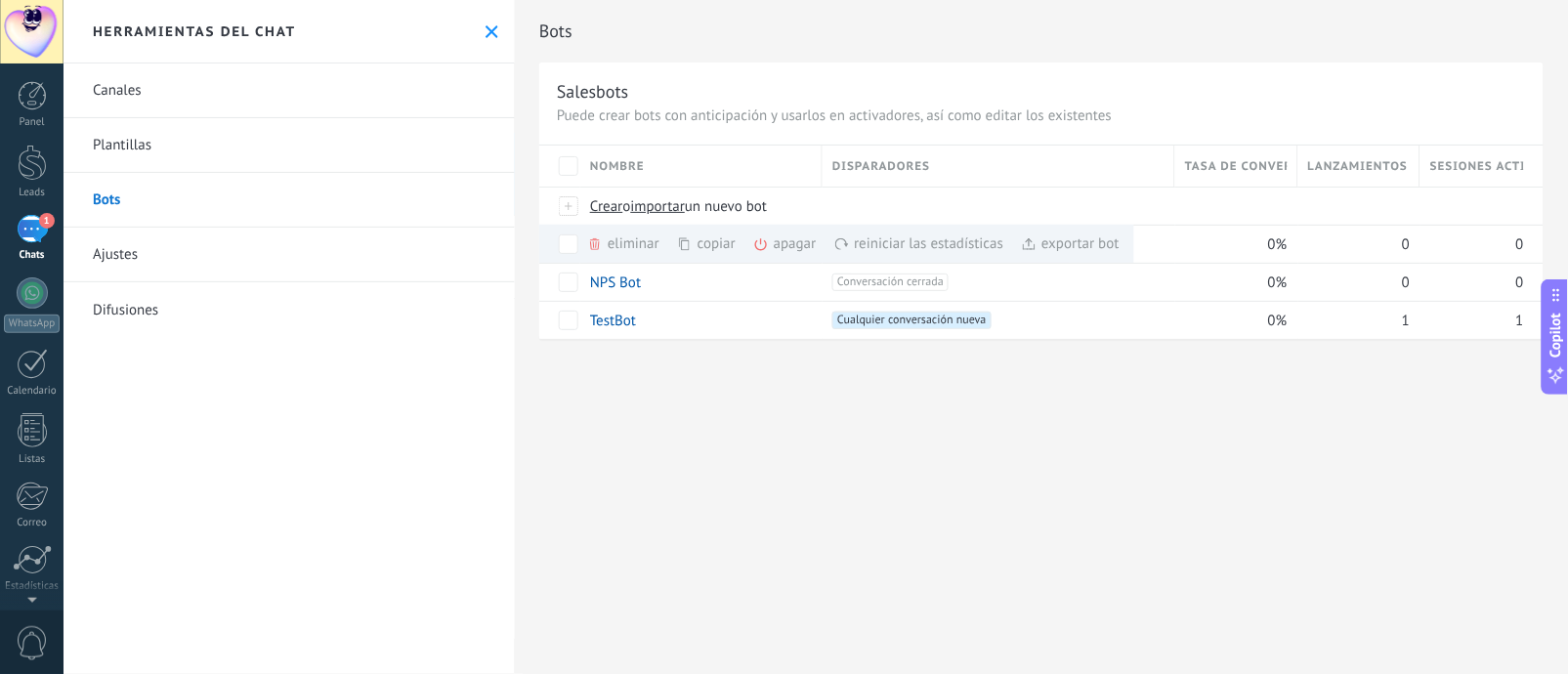
click at [485, 28] on icon at bounding box center [491, 31] width 13 height 13
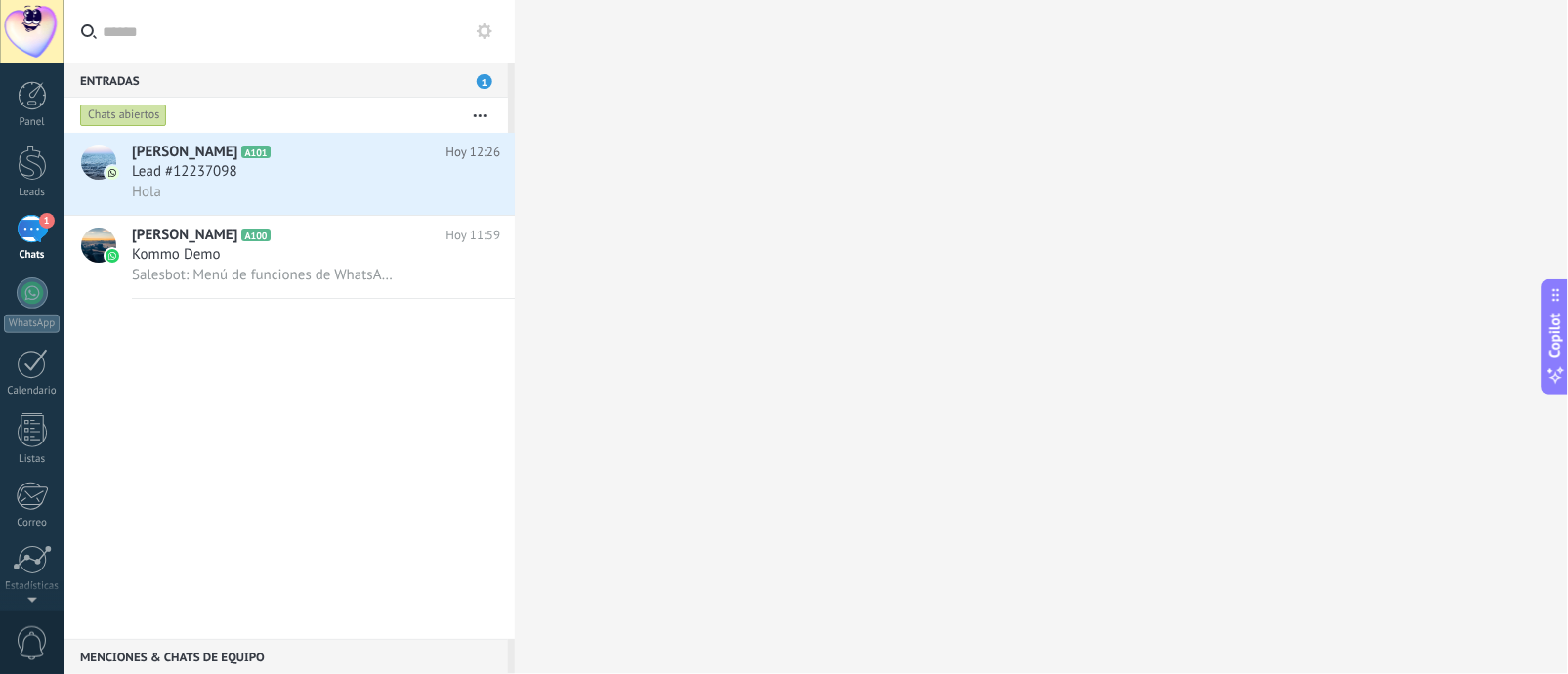
click at [482, 91] on div "Entradas 1" at bounding box center [286, 80] width 445 height 35
click at [489, 80] on span "1" at bounding box center [484, 81] width 16 height 15
click at [481, 118] on button "button" at bounding box center [479, 116] width 42 height 35
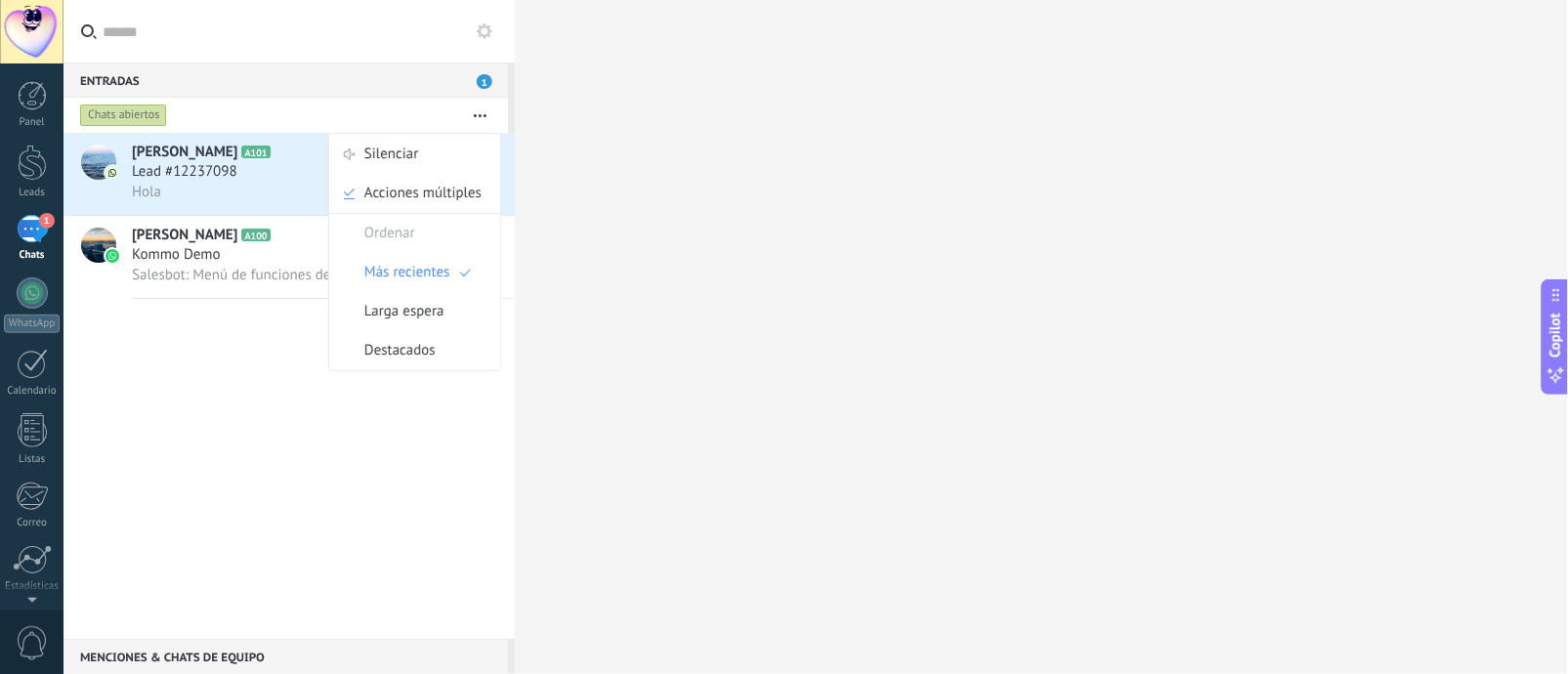
click at [481, 118] on button "button" at bounding box center [479, 116] width 42 height 35
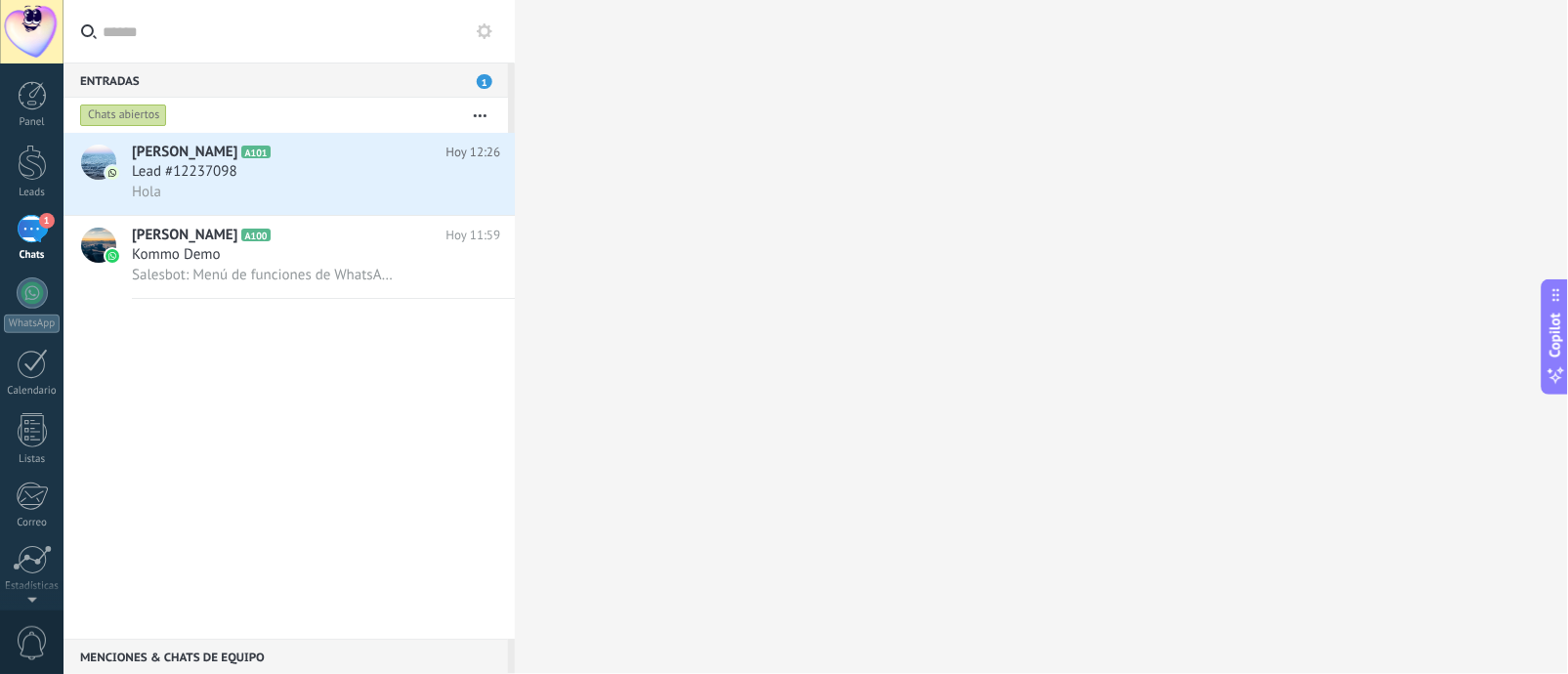
click at [485, 35] on use at bounding box center [484, 31] width 16 height 16
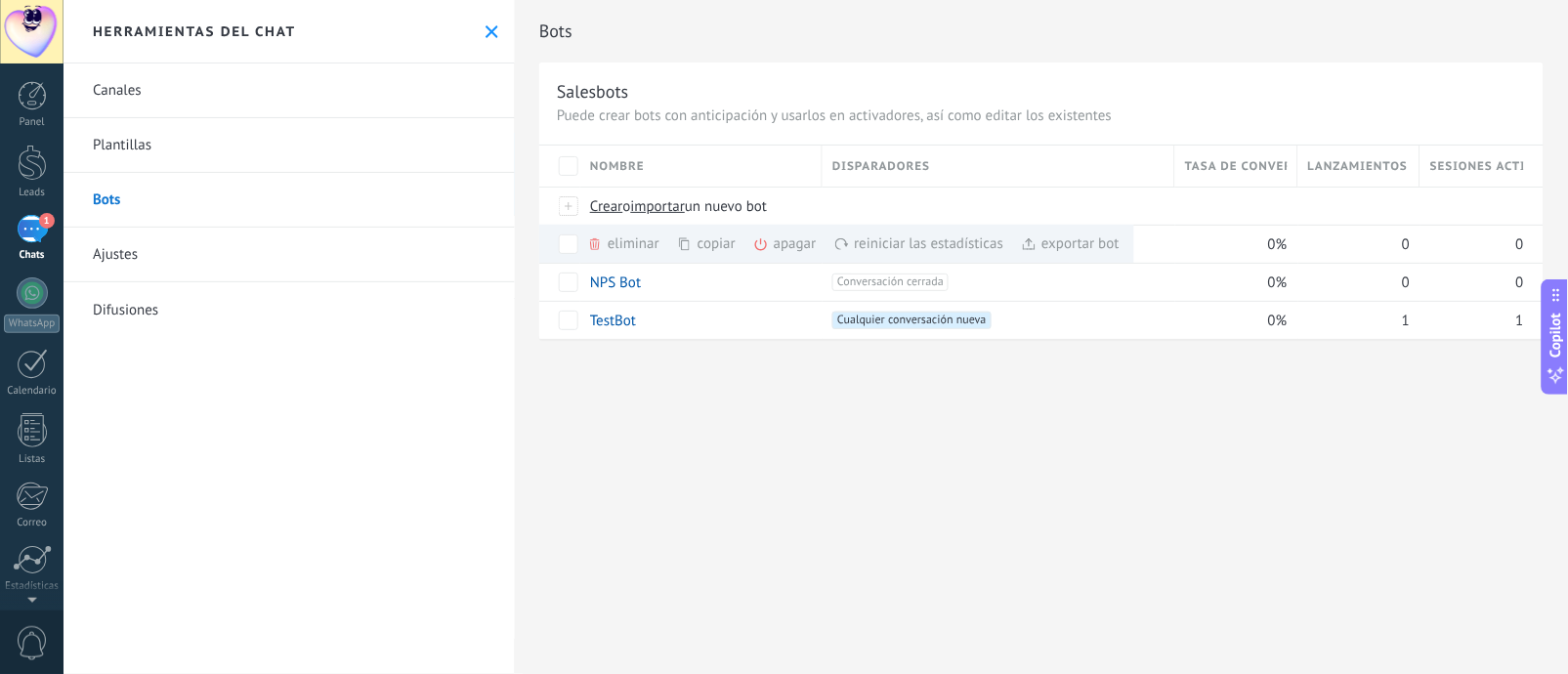
click at [934, 453] on div "Bots Salesbots Puede crear bots con anticipación y usarlos en activadores, así …" at bounding box center [1041, 337] width 1053 height 674
click at [604, 451] on div "Bots Salesbots Puede crear bots con anticipación y usarlos en activadores, así …" at bounding box center [1041, 337] width 1053 height 674
click at [475, 24] on div "Herramientas del chat" at bounding box center [289, 31] width 451 height 64
click at [1065, 496] on div "Bots Salesbots Puede crear bots con anticipación y usarlos en activadores, así …" at bounding box center [1041, 337] width 1053 height 674
click at [677, 248] on span at bounding box center [678, 244] width 20 height 20
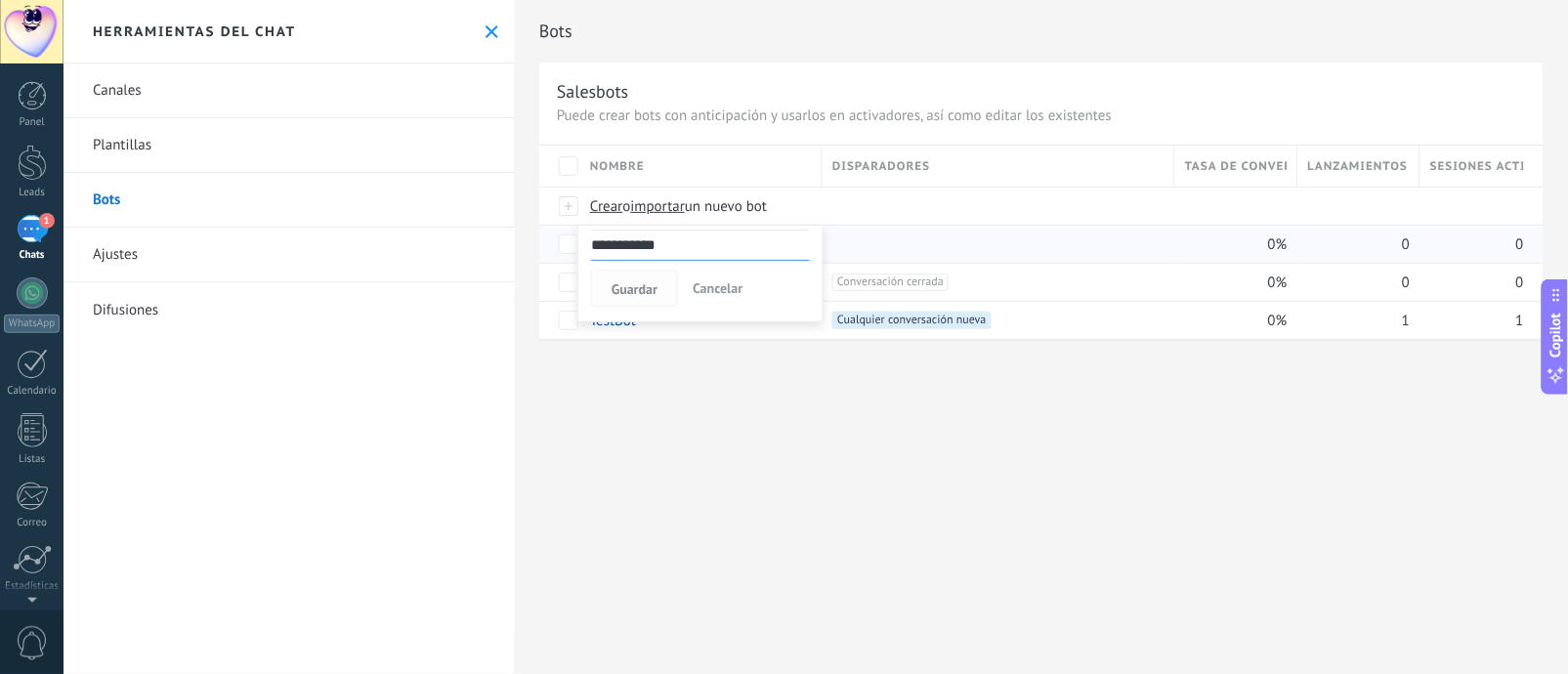
click at [662, 291] on button "Guardar" at bounding box center [634, 288] width 87 height 37
click at [636, 293] on span "Guardar" at bounding box center [634, 289] width 46 height 14
click at [843, 226] on div at bounding box center [994, 244] width 343 height 37
click at [863, 251] on span at bounding box center [858, 244] width 20 height 20
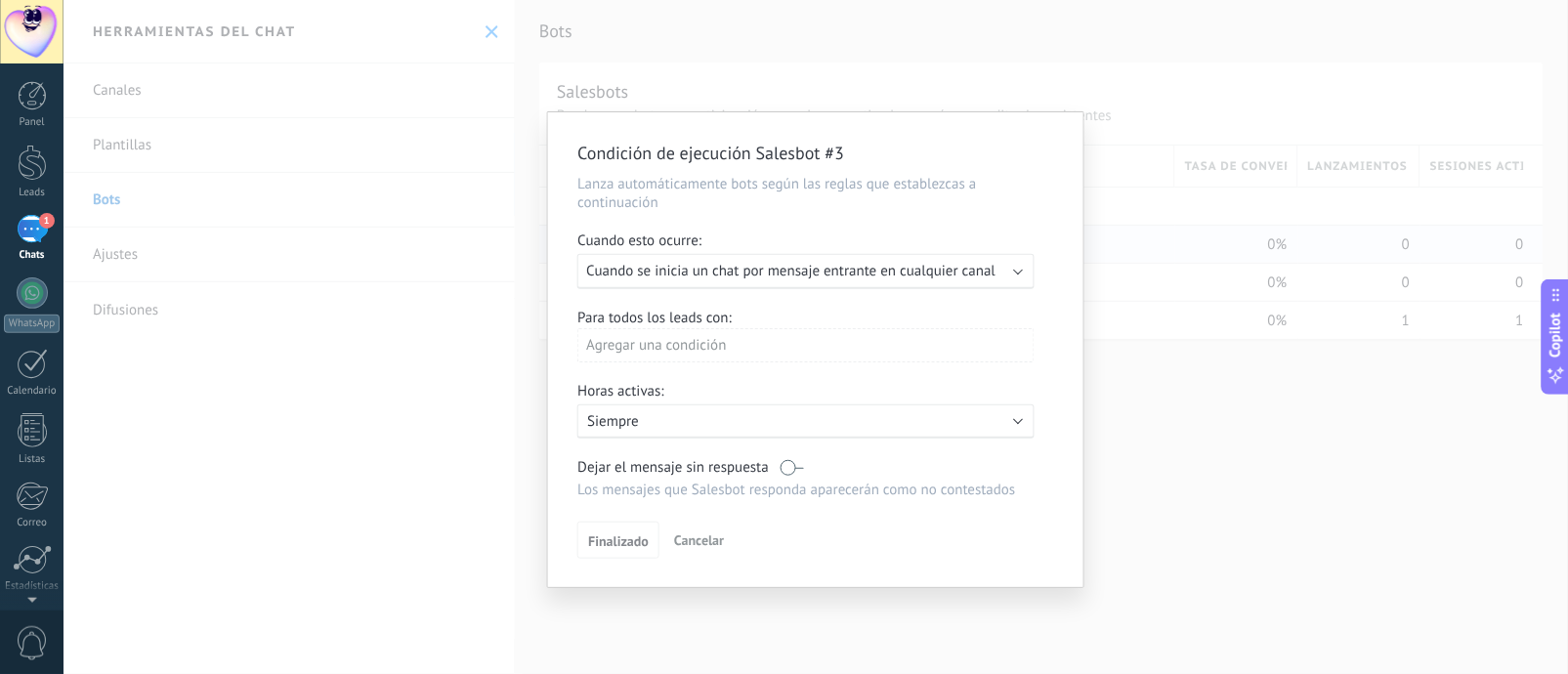
click at [830, 280] on span "Cuando se inicia un chat por mensaje entrante en cualquier canal" at bounding box center [791, 270] width 410 height 19
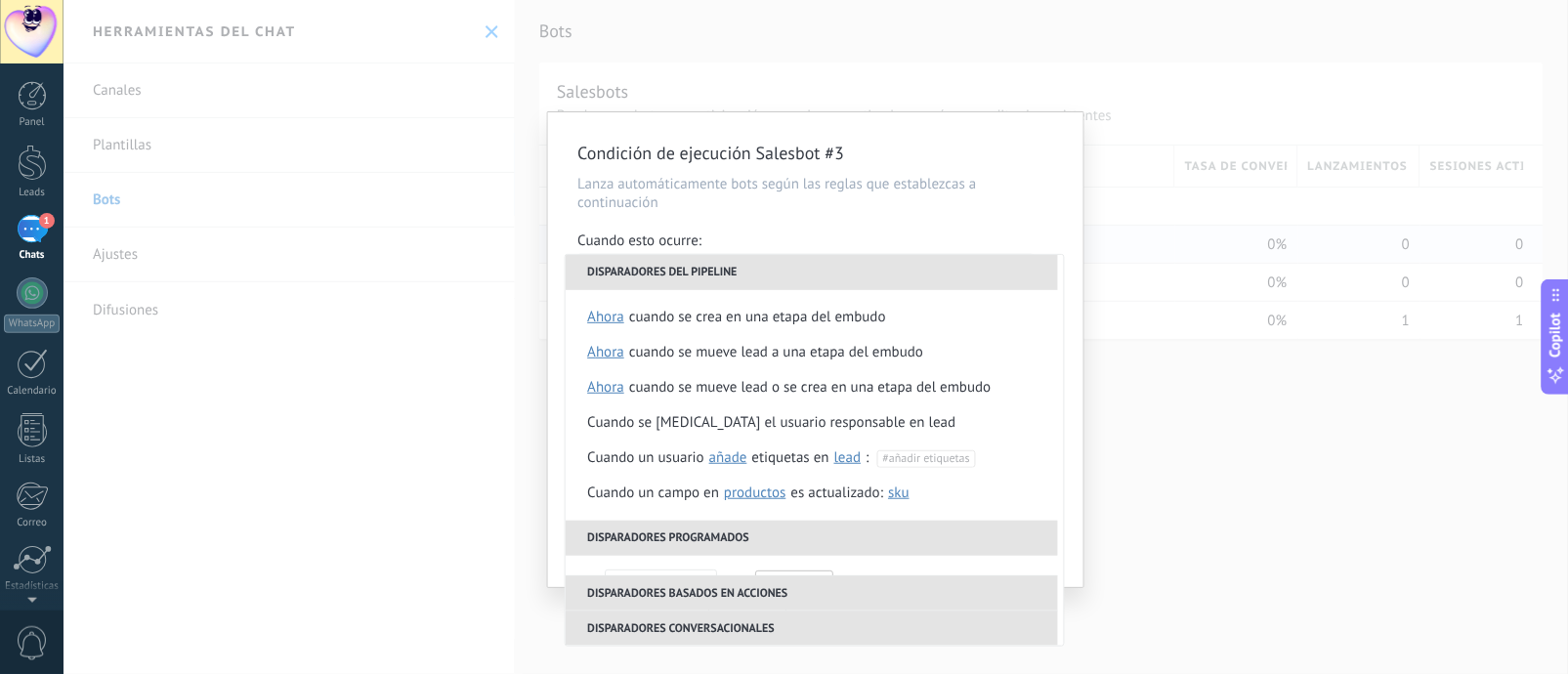
click at [830, 283] on li "Disparadores del pipeline" at bounding box center [811, 272] width 492 height 35
click at [1081, 218] on div "Condición de ejecución Salesbot #3 Lanza automáticamente bots según las reglas …" at bounding box center [815, 350] width 535 height 474
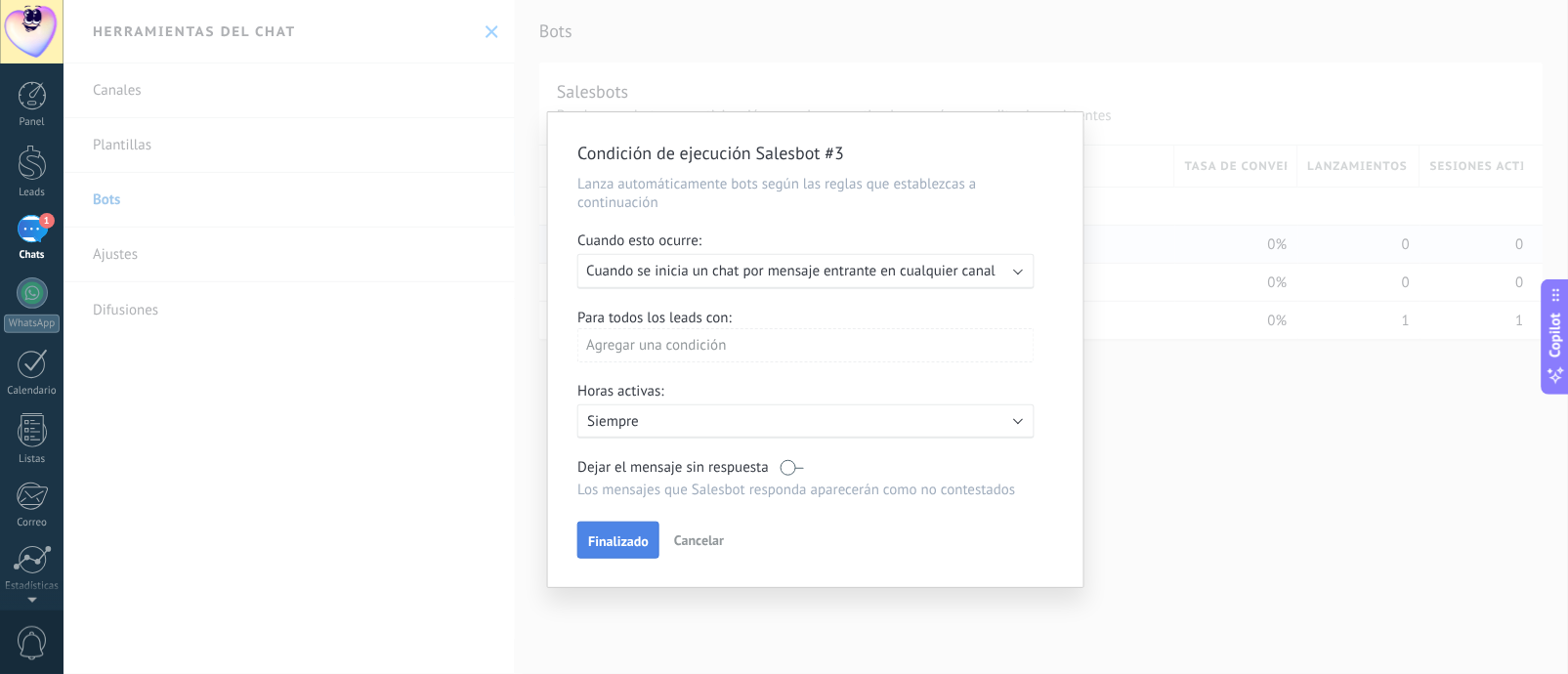
click at [628, 505] on span "Finalizado" at bounding box center [618, 541] width 61 height 14
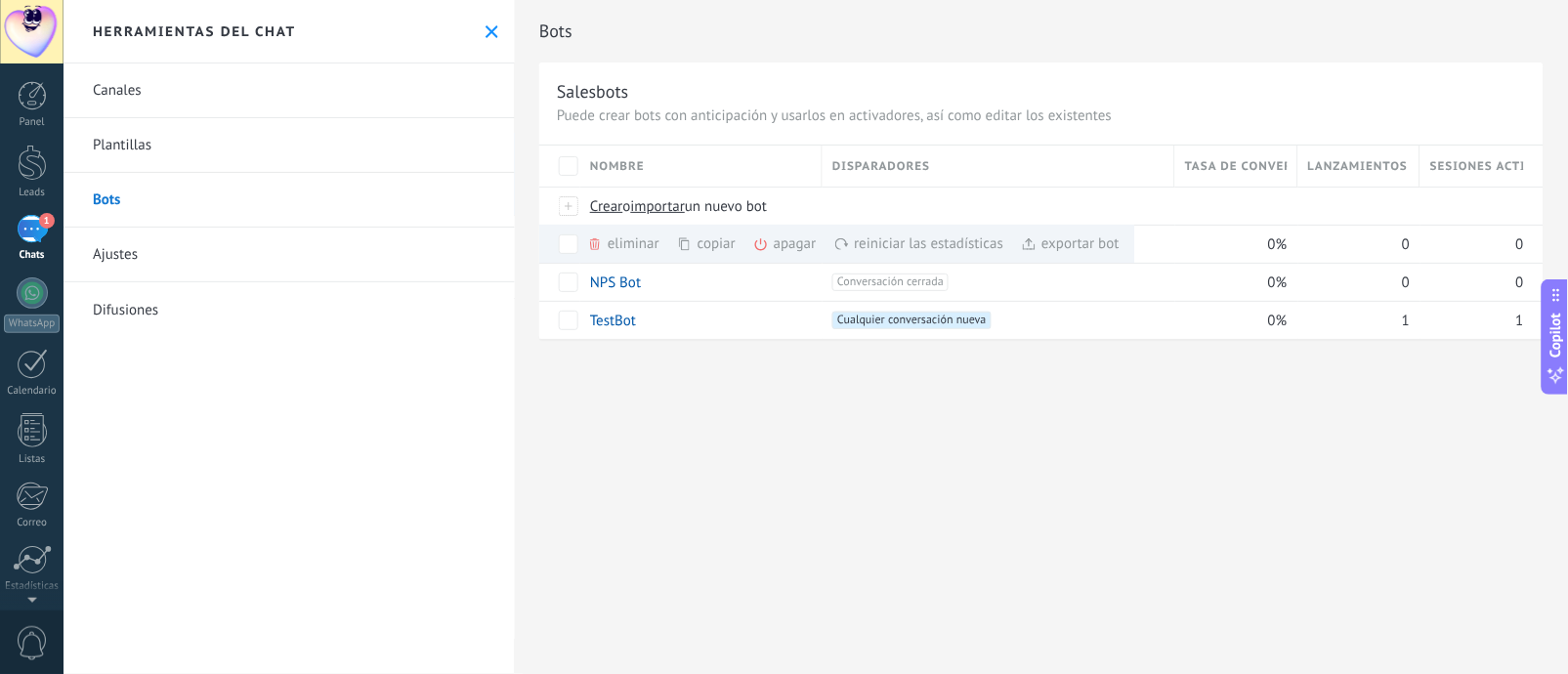
click at [760, 462] on div "Bots Salesbots Puede crear bots con anticipación y usarlos en activadores, así …" at bounding box center [1041, 337] width 1053 height 674
click at [760, 424] on div "Bots Salesbots Puede crear bots con anticipación y usarlos en activadores, así …" at bounding box center [1041, 337] width 1053 height 674
click at [173, 257] on link "Ajustes" at bounding box center [289, 255] width 451 height 55
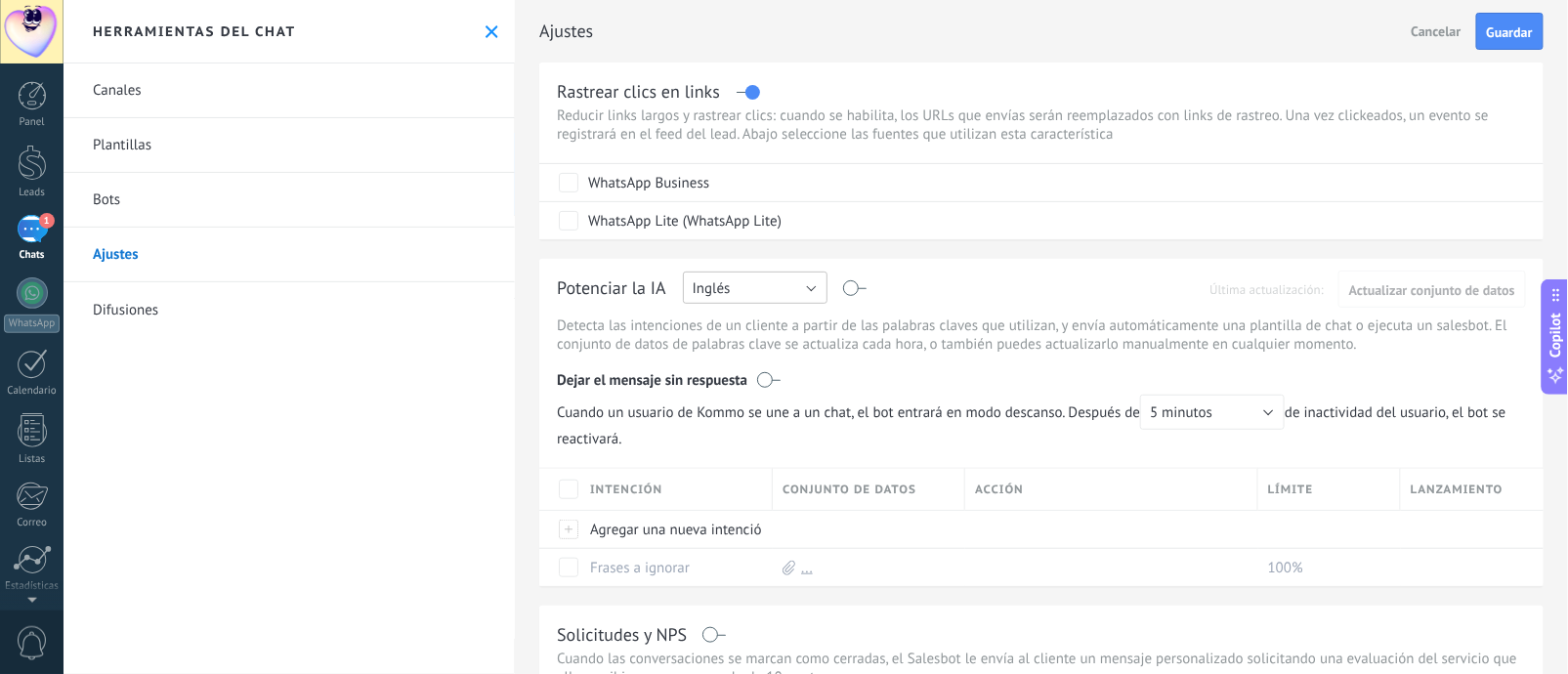
click at [809, 280] on button "Inglés" at bounding box center [756, 287] width 145 height 32
click at [778, 338] on li "Inglés" at bounding box center [749, 322] width 155 height 33
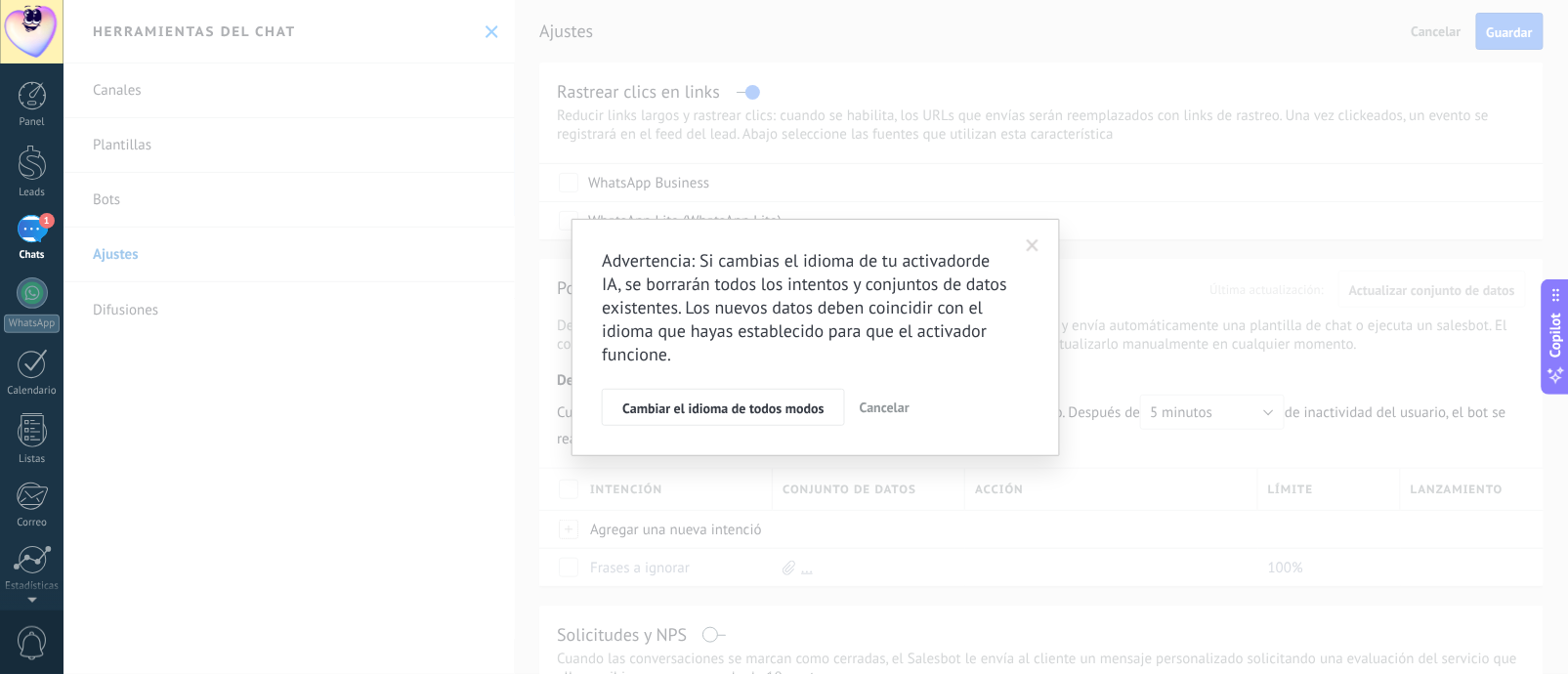
click at [1023, 236] on span at bounding box center [1033, 246] width 32 height 33
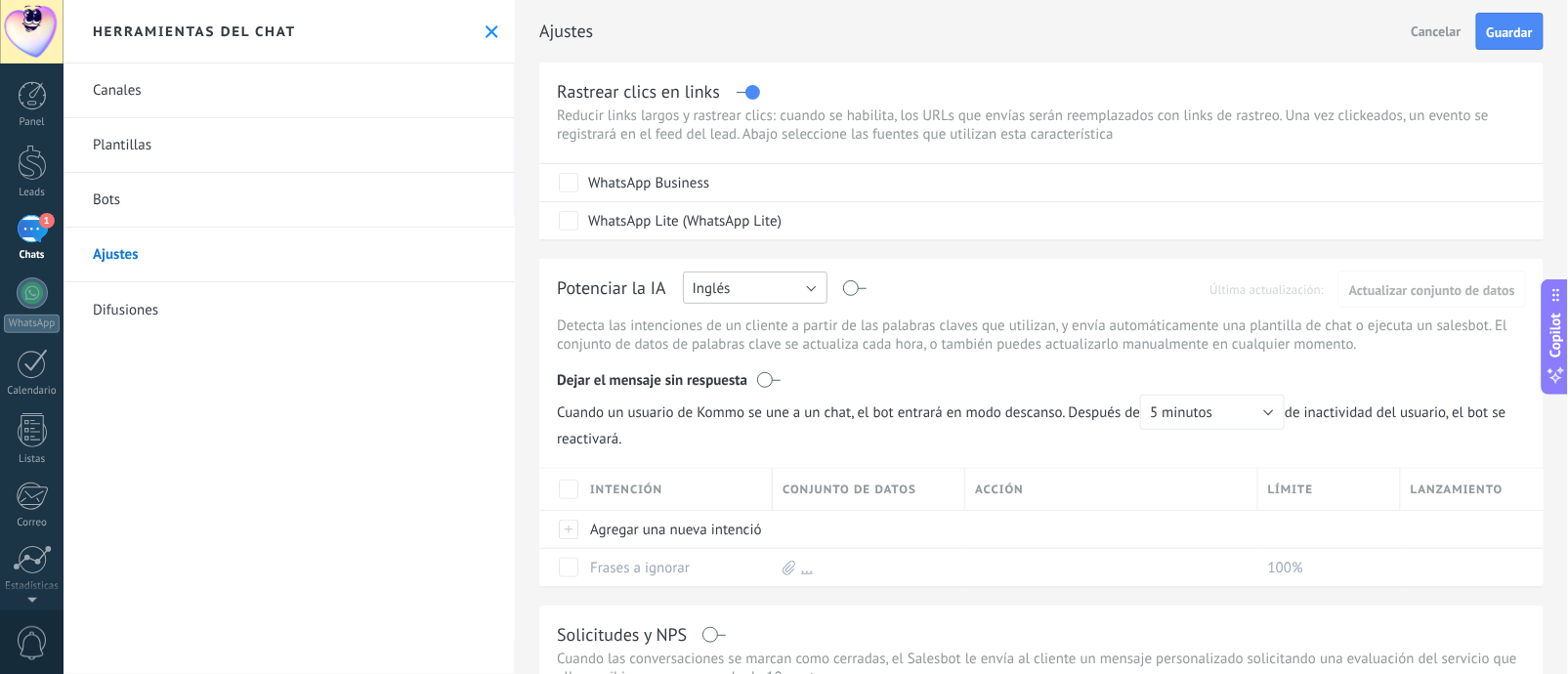
click at [781, 291] on button "Inglés" at bounding box center [756, 287] width 145 height 32
click at [720, 365] on span "Español" at bounding box center [746, 356] width 149 height 19
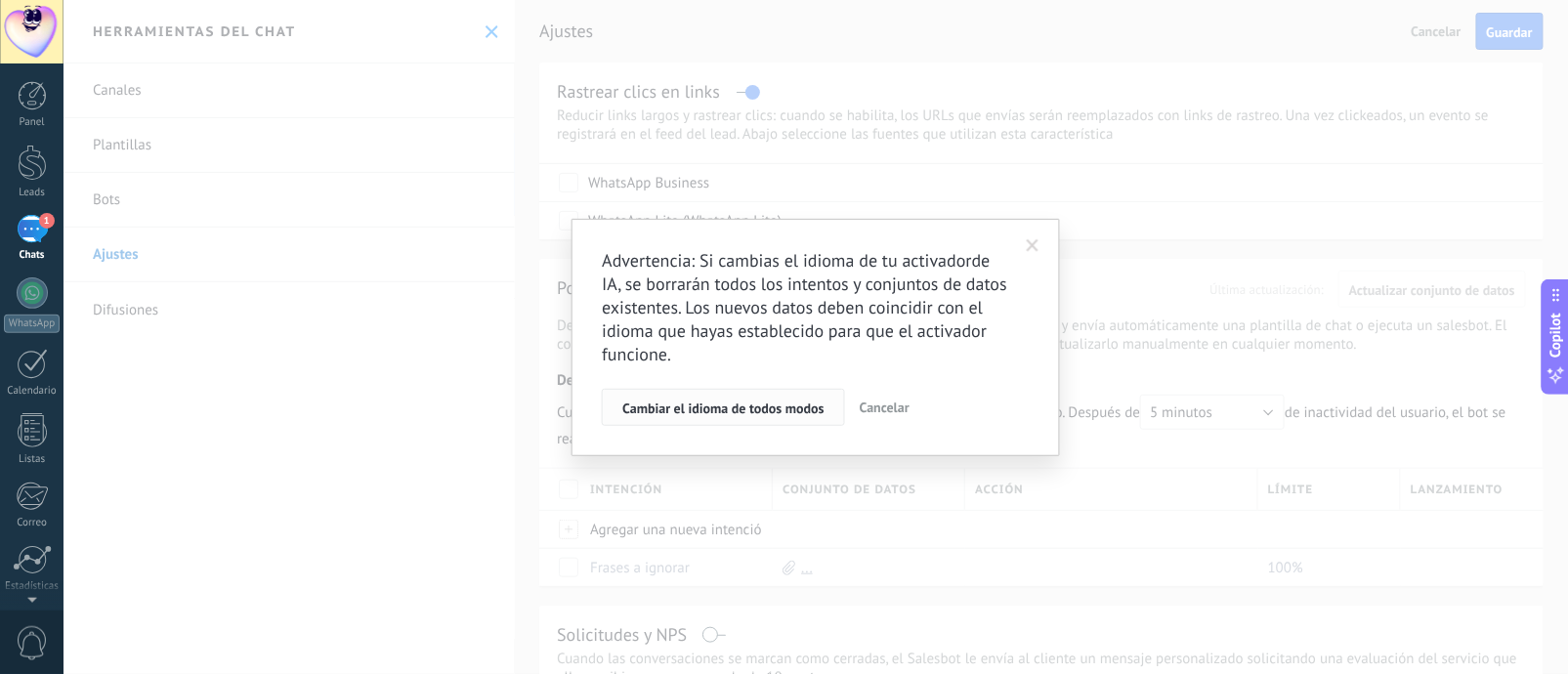
click at [701, 413] on span "Cambiar el idioma de todos modos" at bounding box center [723, 409] width 202 height 14
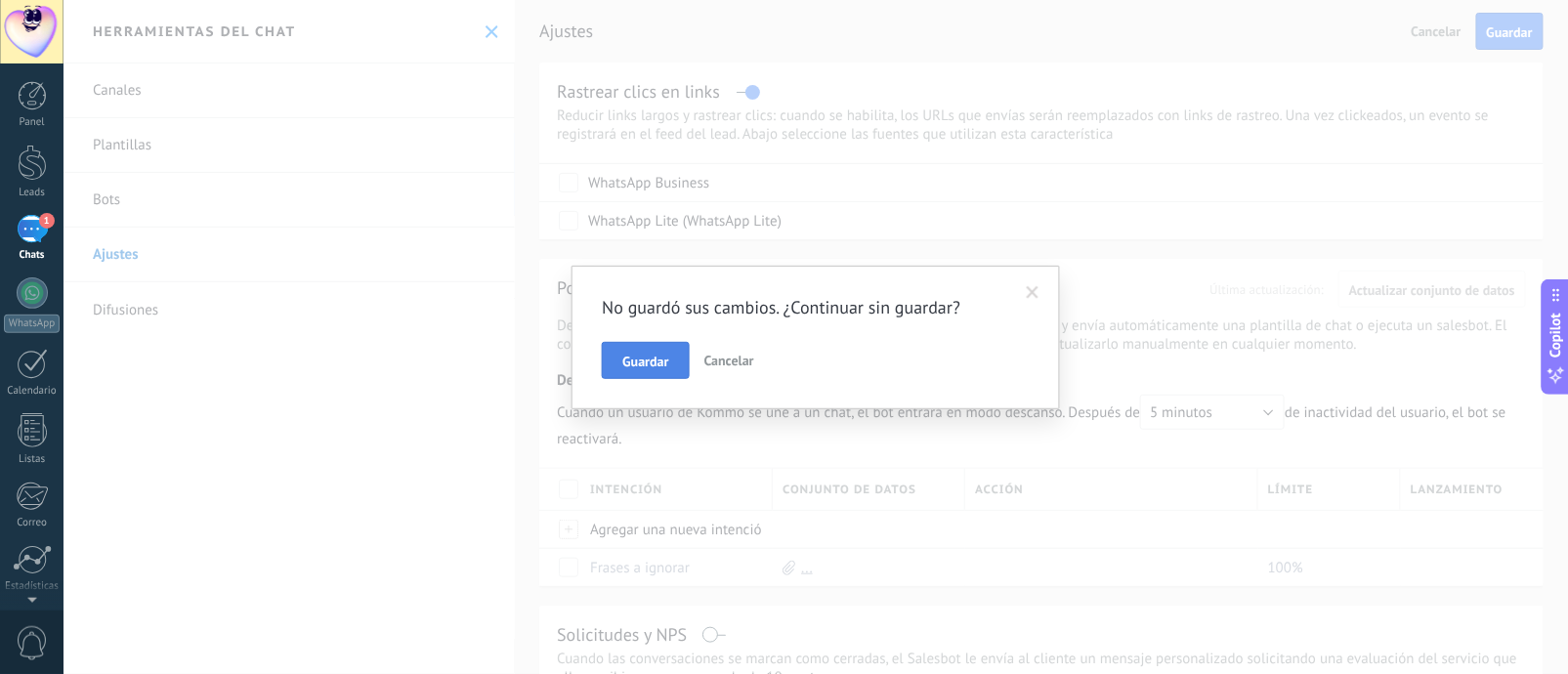
click at [643, 361] on span "Guardar" at bounding box center [645, 361] width 46 height 14
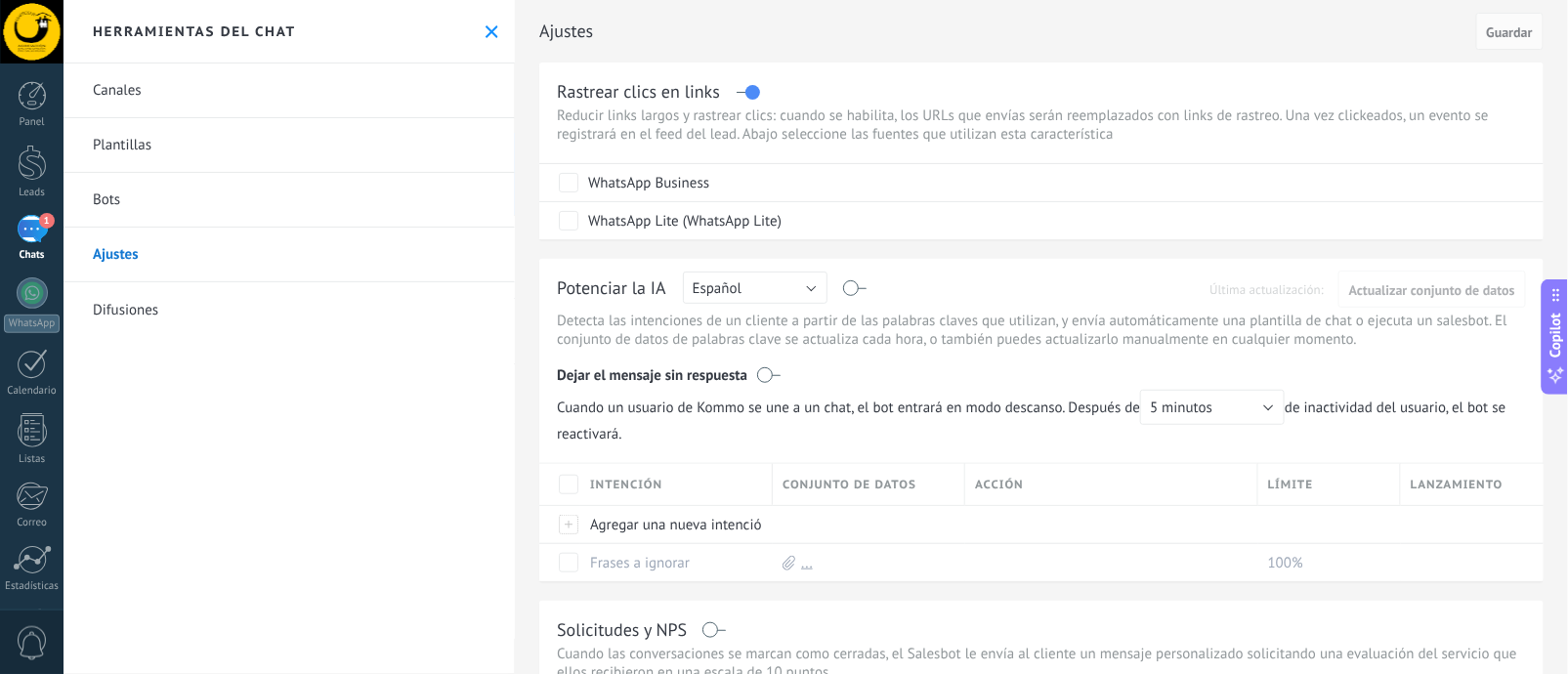
click at [240, 175] on link "Bots" at bounding box center [289, 200] width 451 height 55
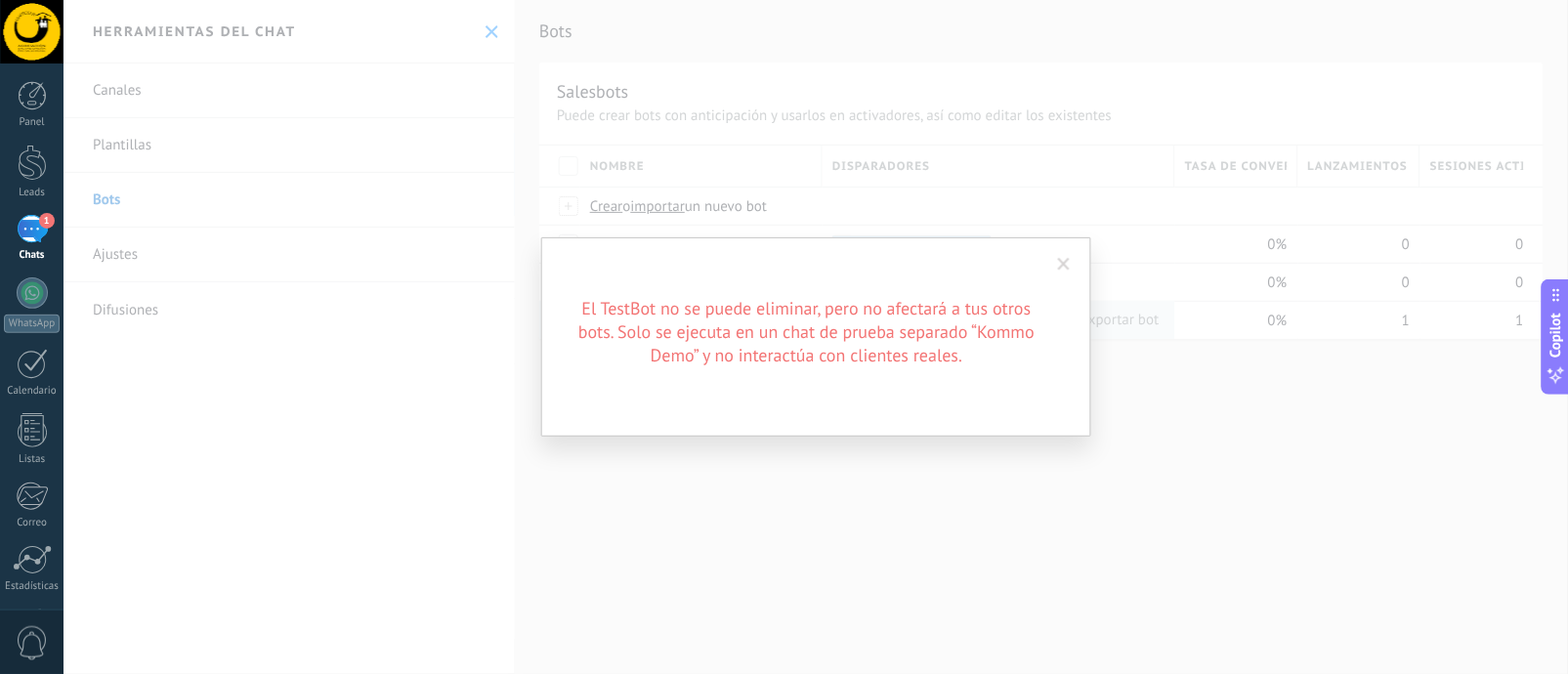
click at [1061, 275] on span at bounding box center [1063, 265] width 32 height 33
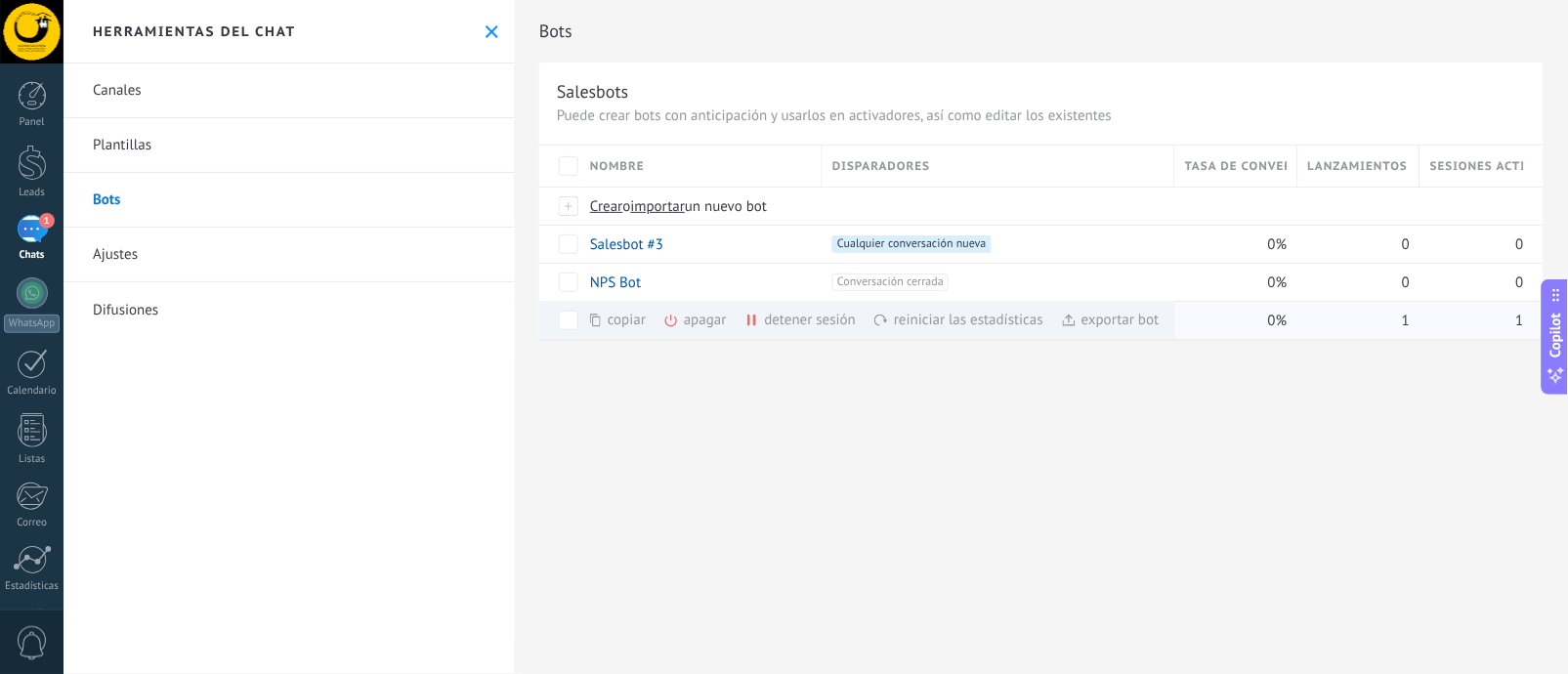
click at [713, 330] on div "apagar màs" at bounding box center [728, 319] width 130 height 38
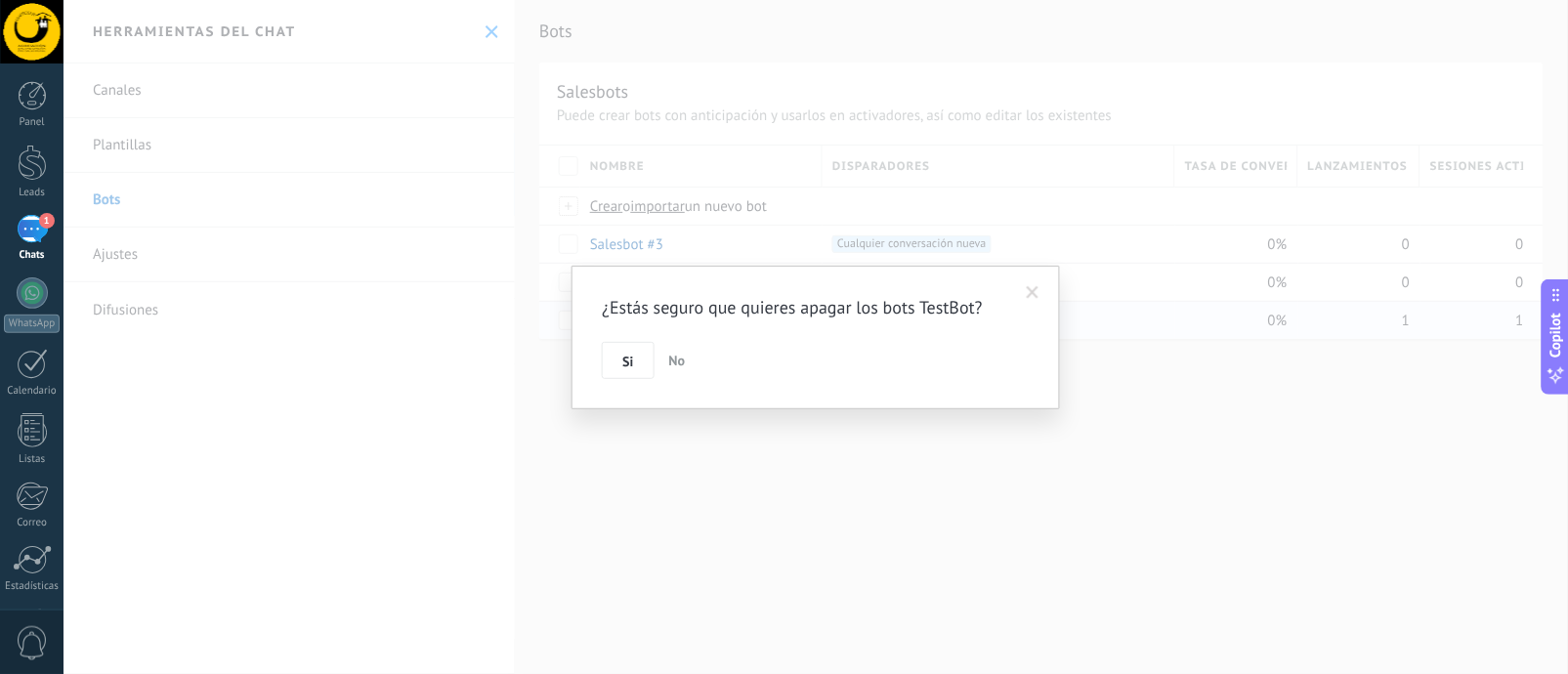
click at [616, 379] on div "¿Estás seguro que quieres apagar los bots TestBot? Si No" at bounding box center [815, 337] width 488 height 144
click at [628, 361] on span "Si" at bounding box center [627, 361] width 11 height 14
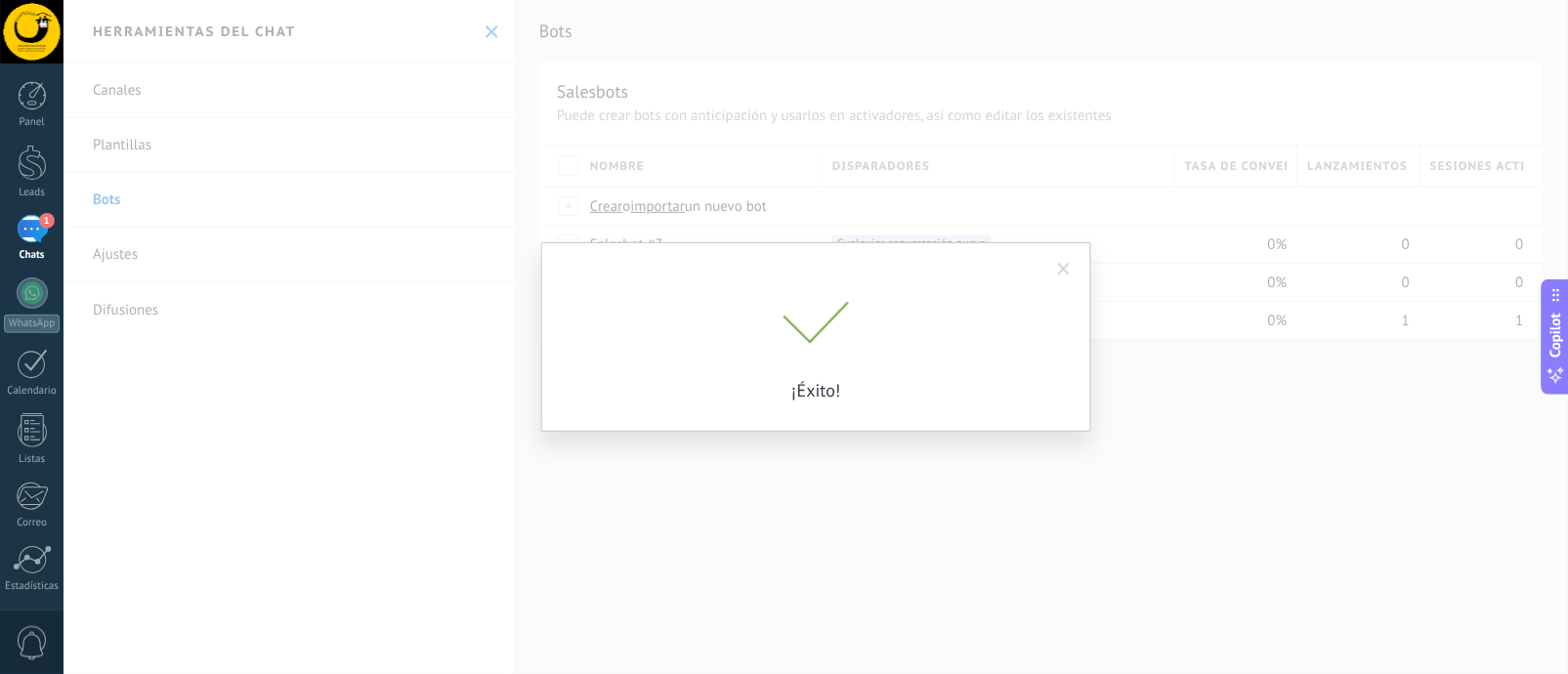
click at [732, 418] on div "¿Estás seguro que quieres apagar los bots TestBot? Si No ¡Éxito!" at bounding box center [815, 337] width 1504 height 674
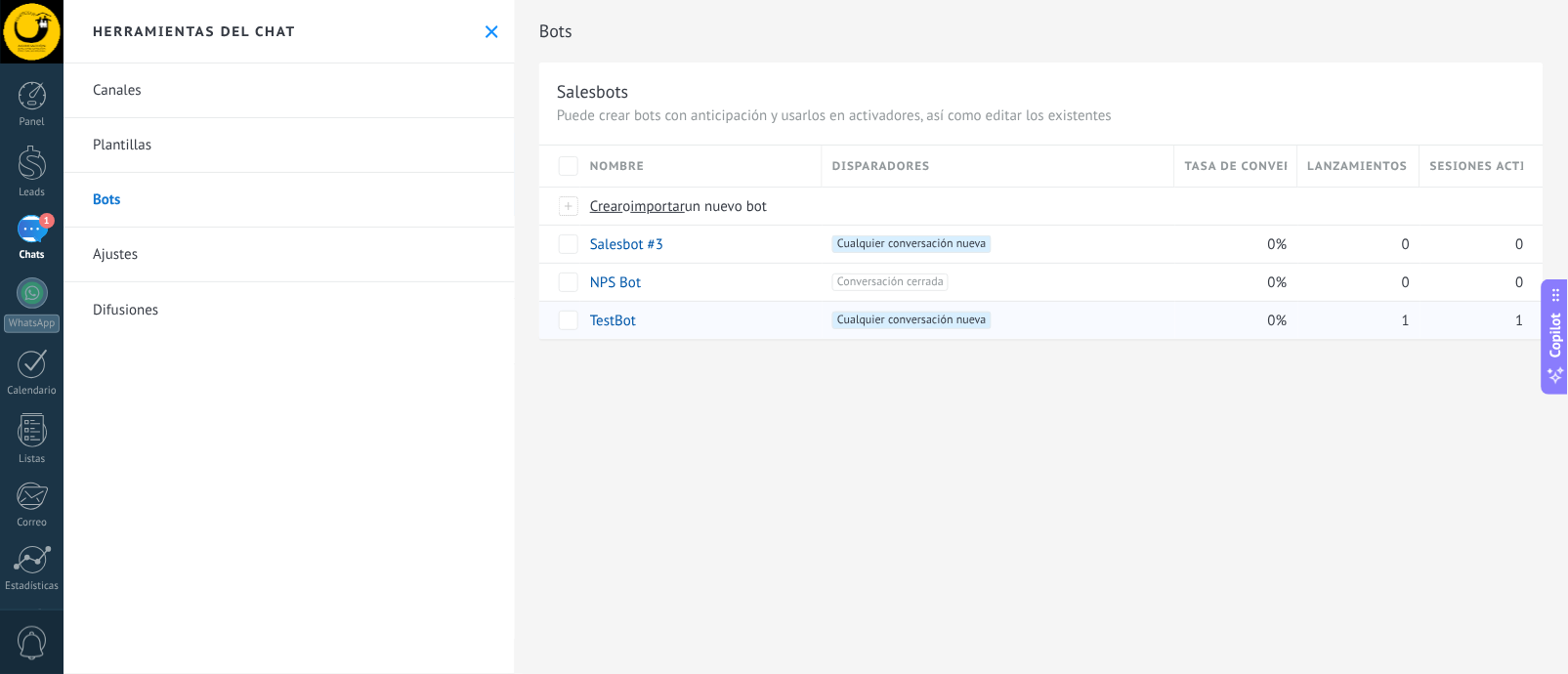
click at [641, 321] on div "TestBot" at bounding box center [696, 320] width 232 height 37
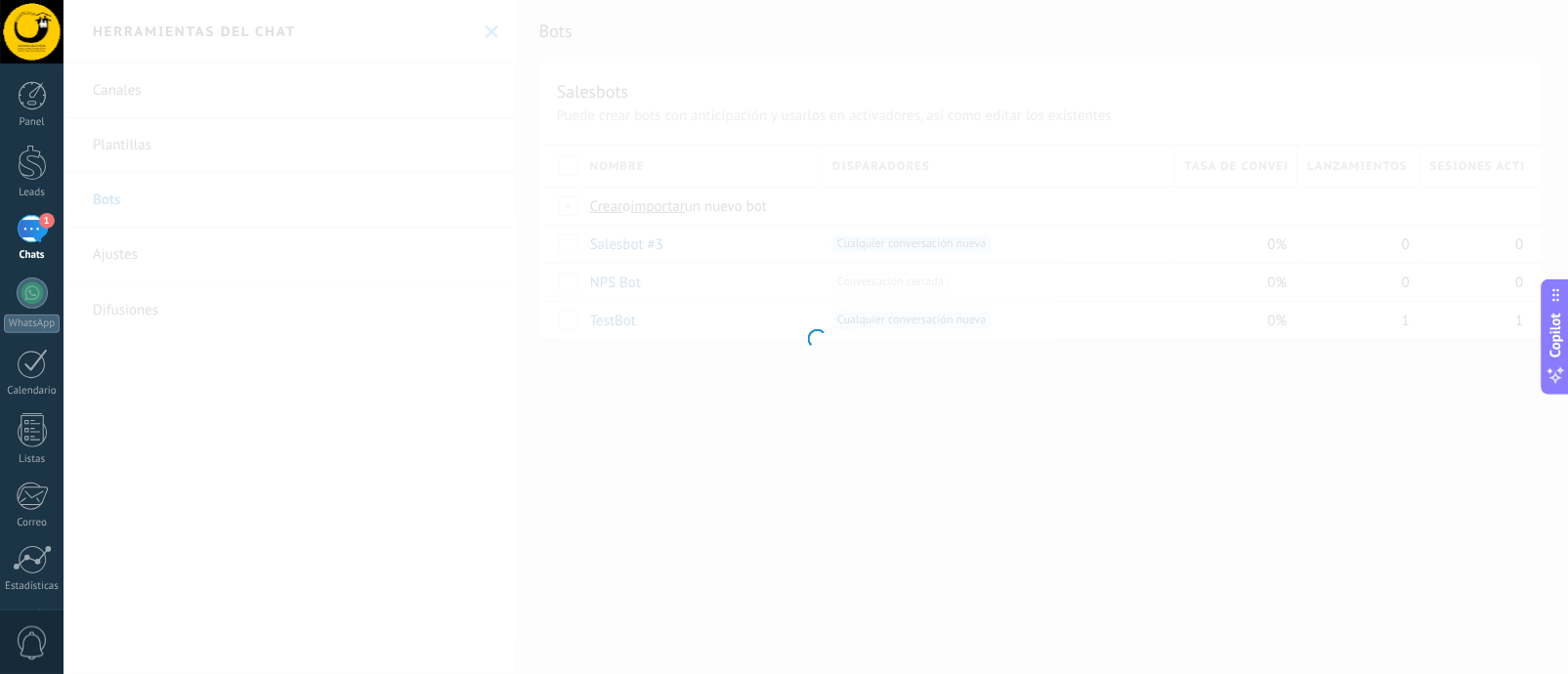
type input "*******"
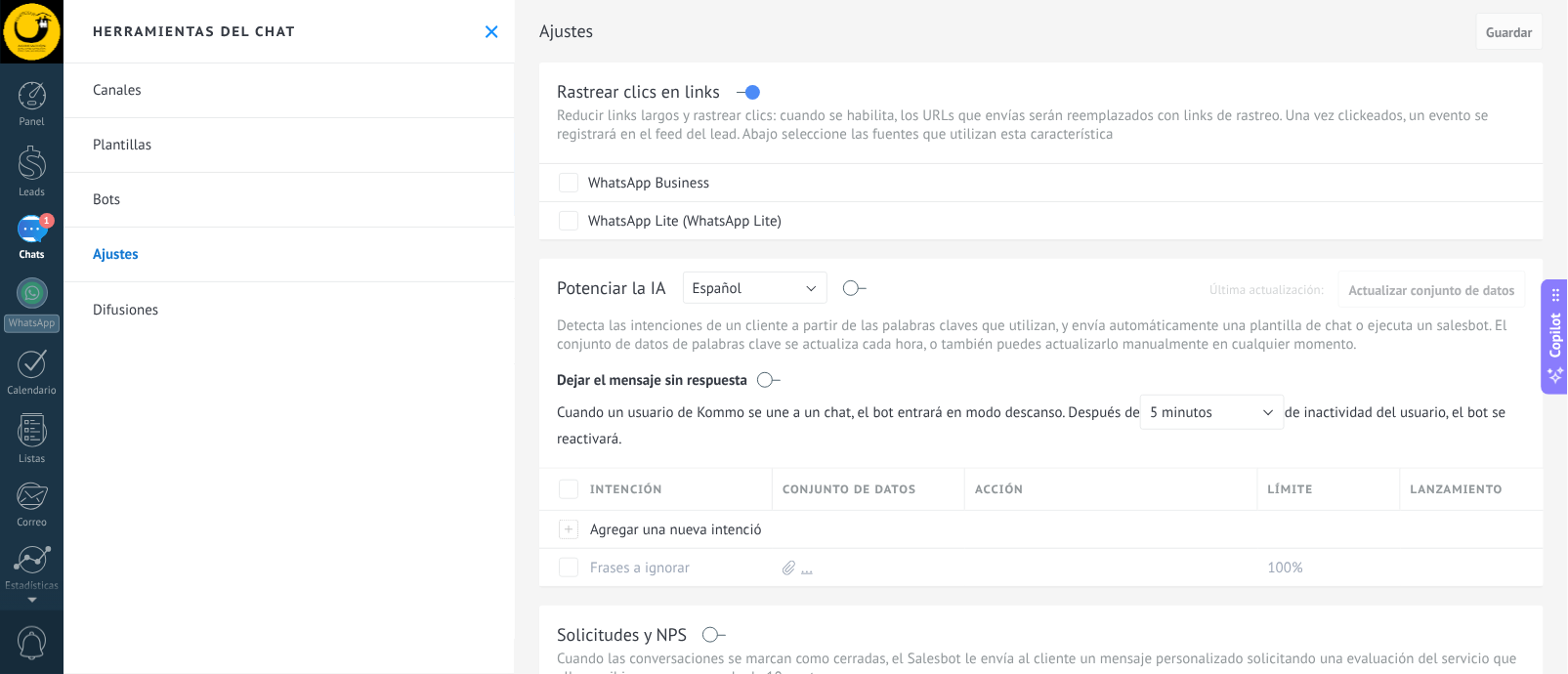
click at [231, 184] on link "Bots" at bounding box center [289, 200] width 451 height 55
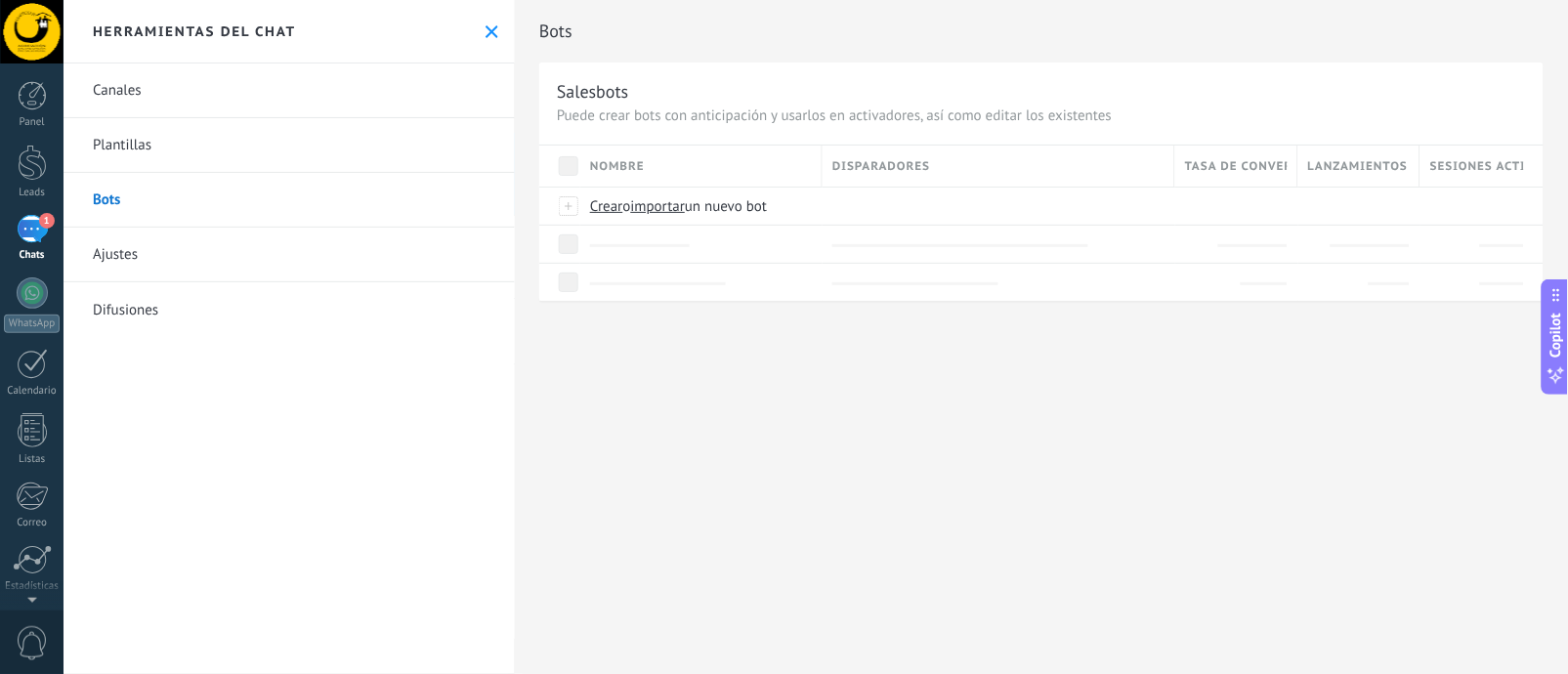
click at [245, 133] on link "Plantillas" at bounding box center [289, 146] width 451 height 55
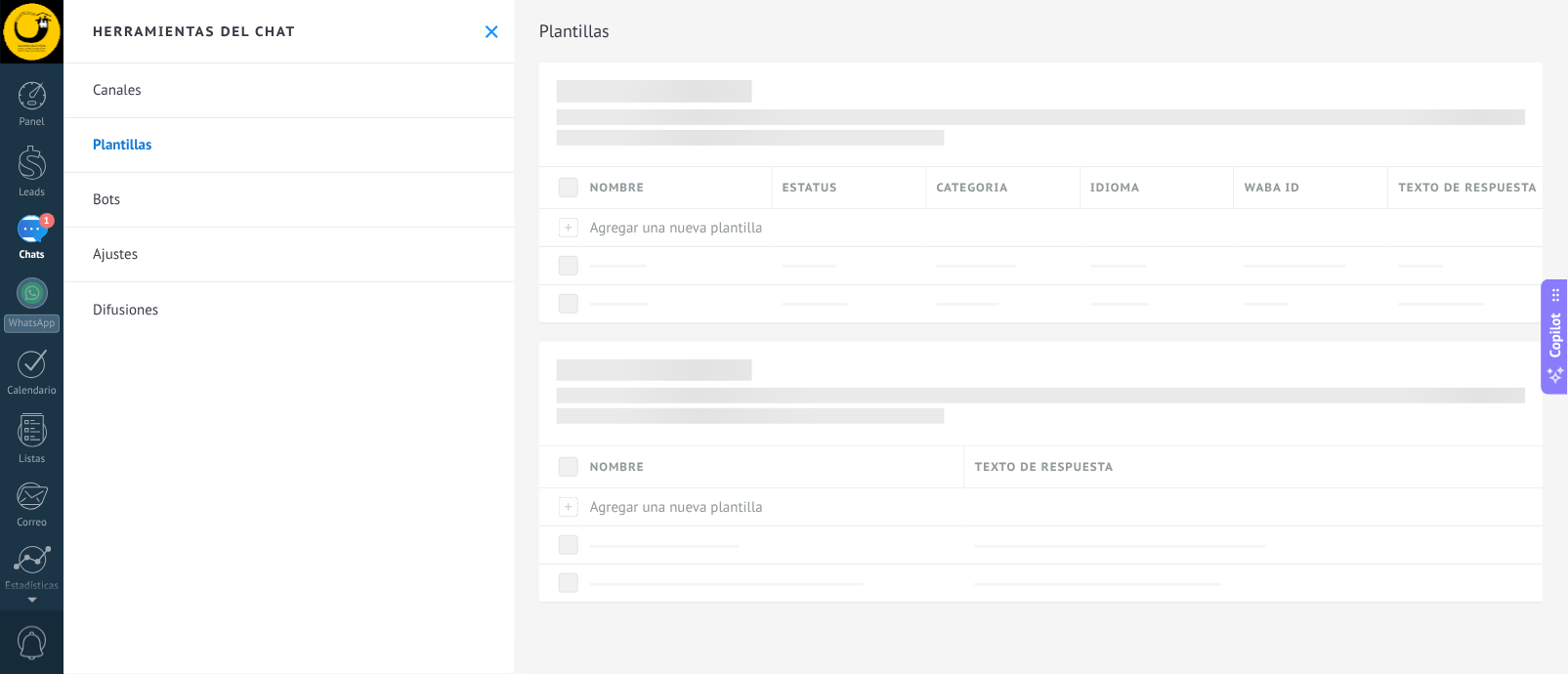
click at [271, 77] on link "Canales" at bounding box center [289, 91] width 451 height 55
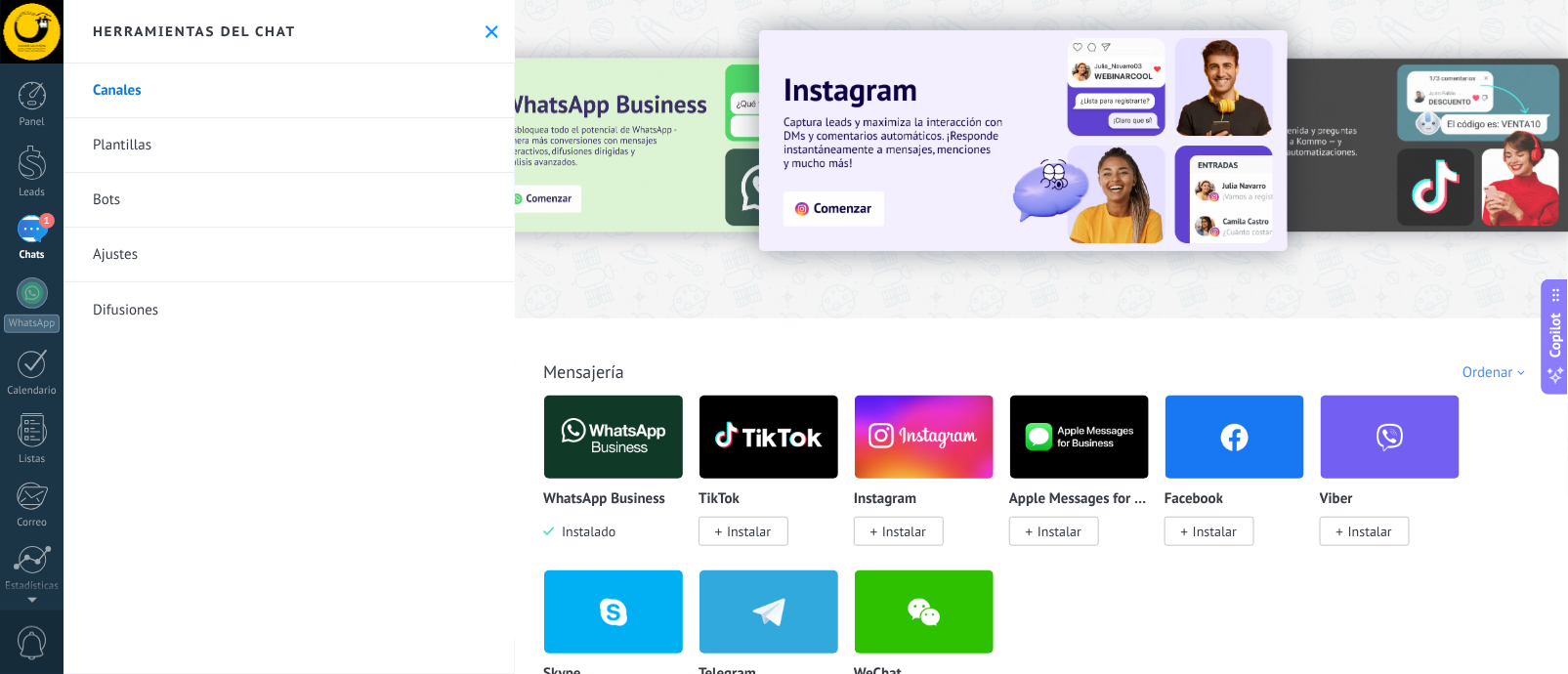
click at [277, 131] on link "Plantillas" at bounding box center [289, 146] width 451 height 55
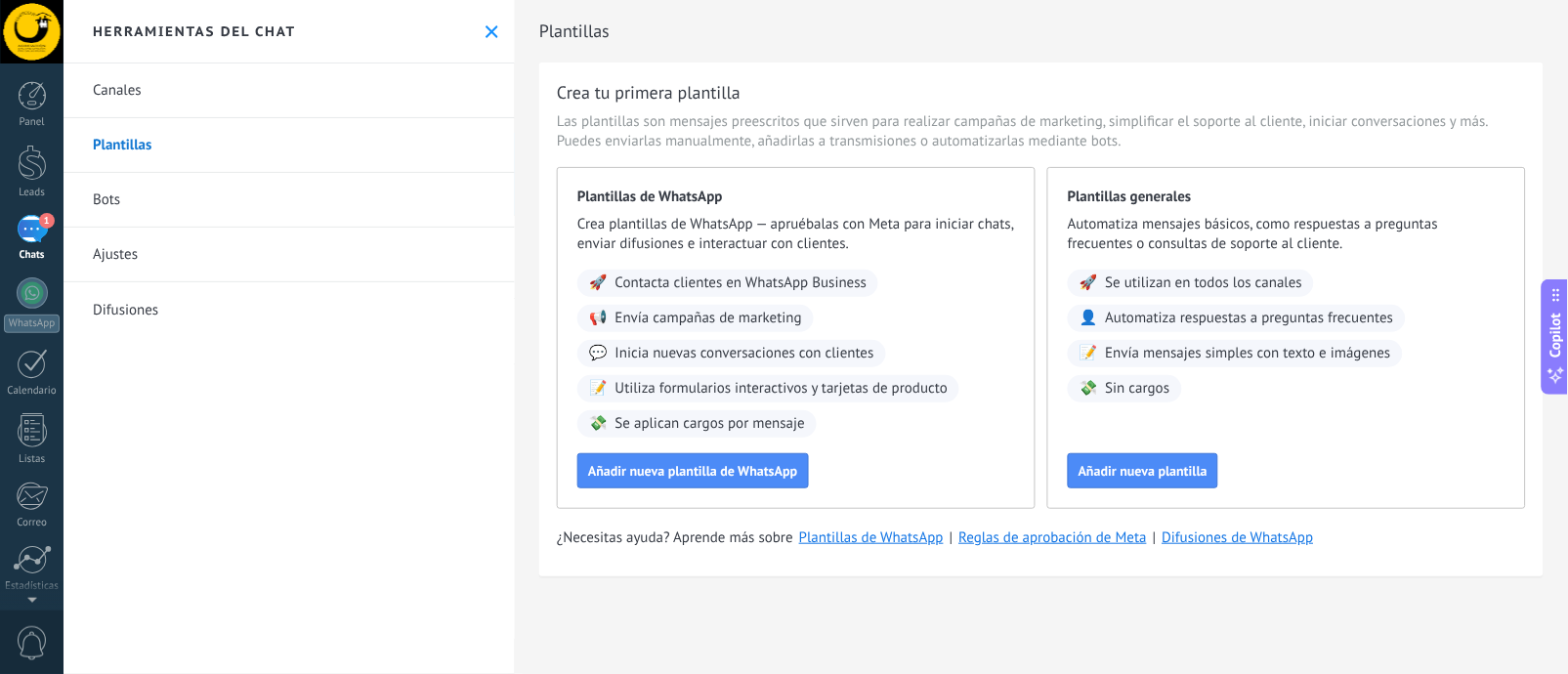
click at [471, 31] on div "Herramientas del chat" at bounding box center [289, 31] width 451 height 64
click at [485, 32] on use at bounding box center [491, 31] width 13 height 13
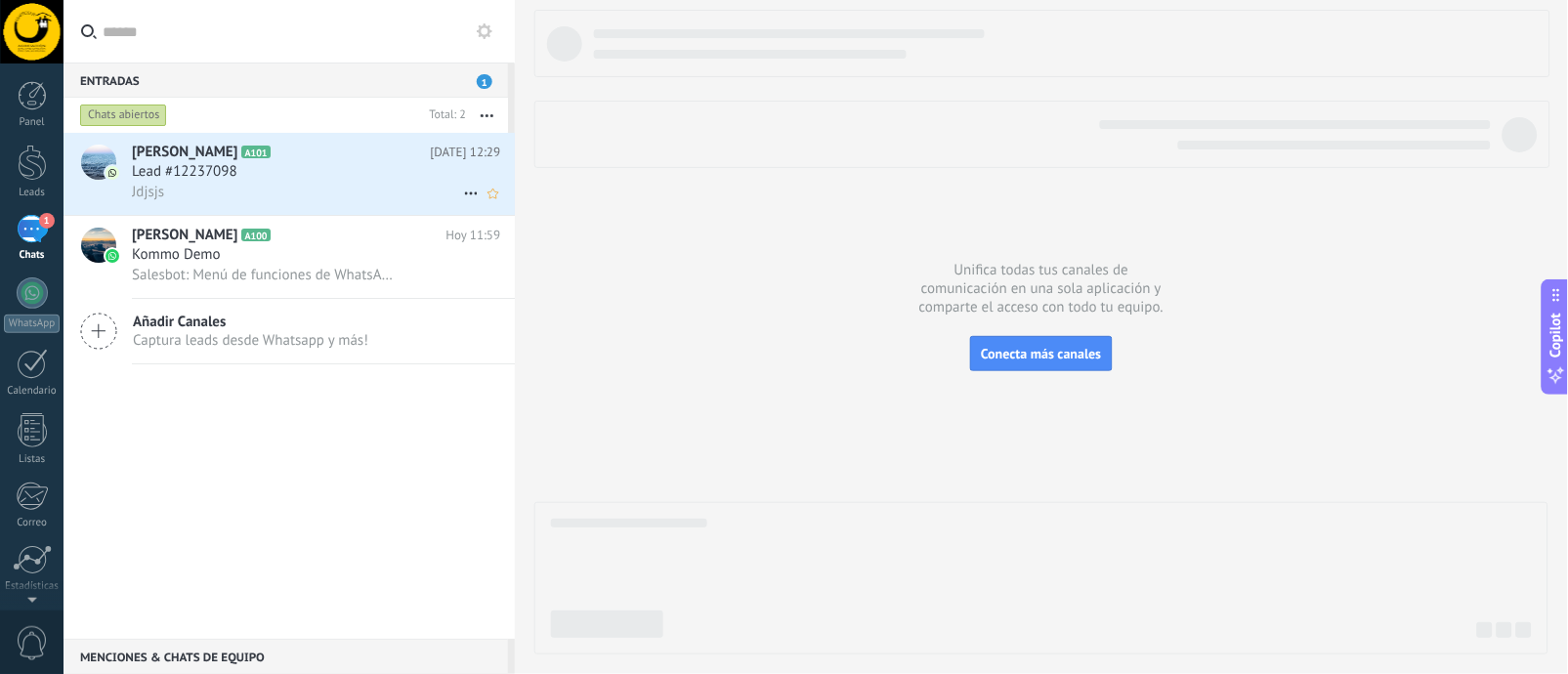
click at [414, 186] on div "Jdjsjs" at bounding box center [317, 191] width 368 height 21
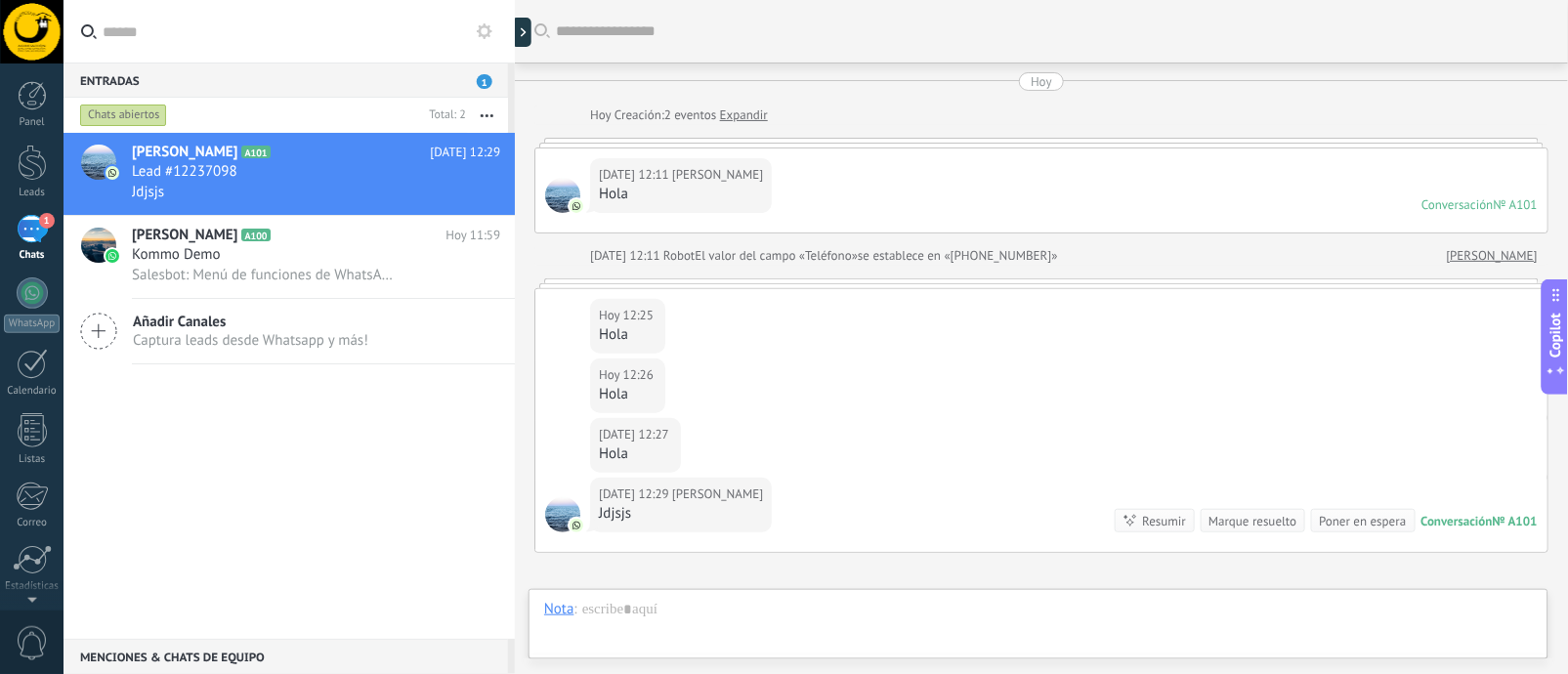
scroll to position [219, 0]
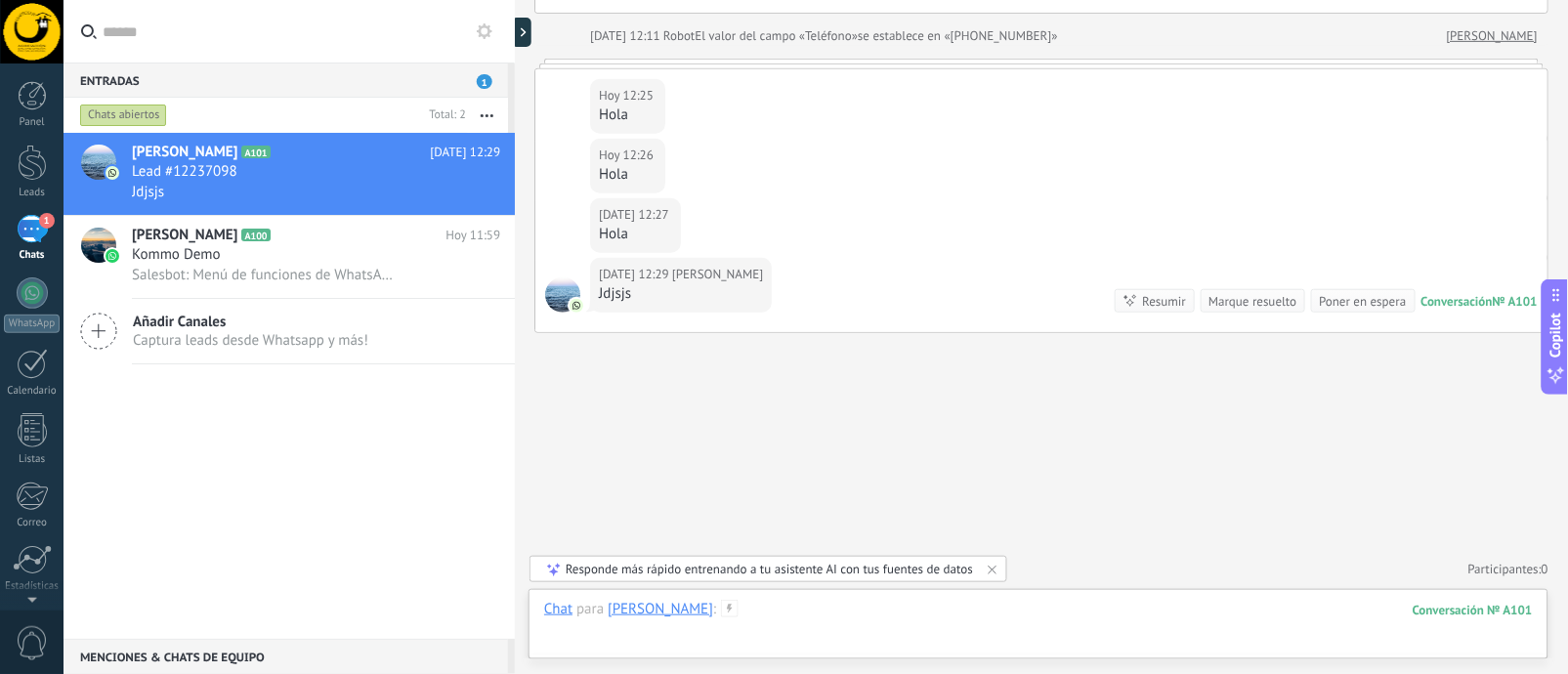
click at [958, 622] on div at bounding box center [1038, 629] width 989 height 59
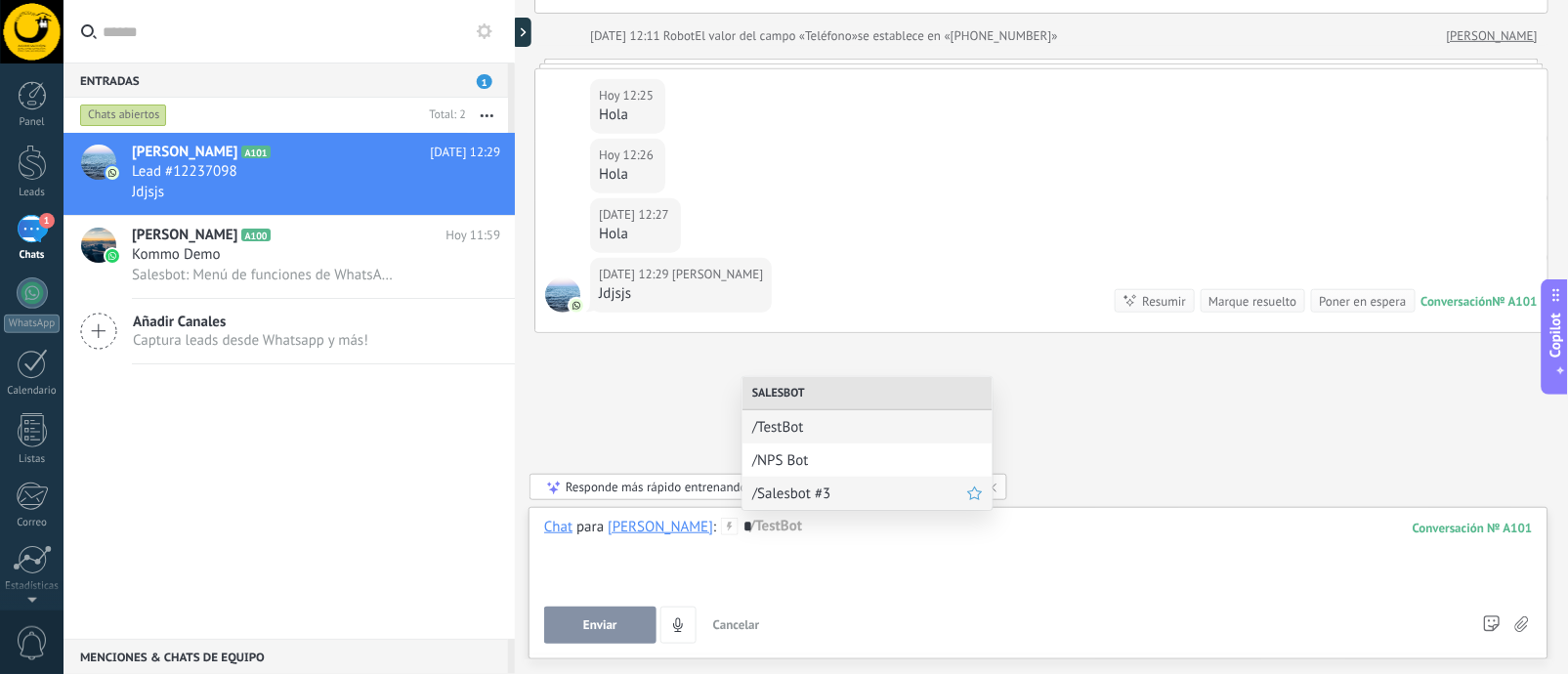
click at [923, 488] on span "/Salesbot #3" at bounding box center [858, 493] width 215 height 19
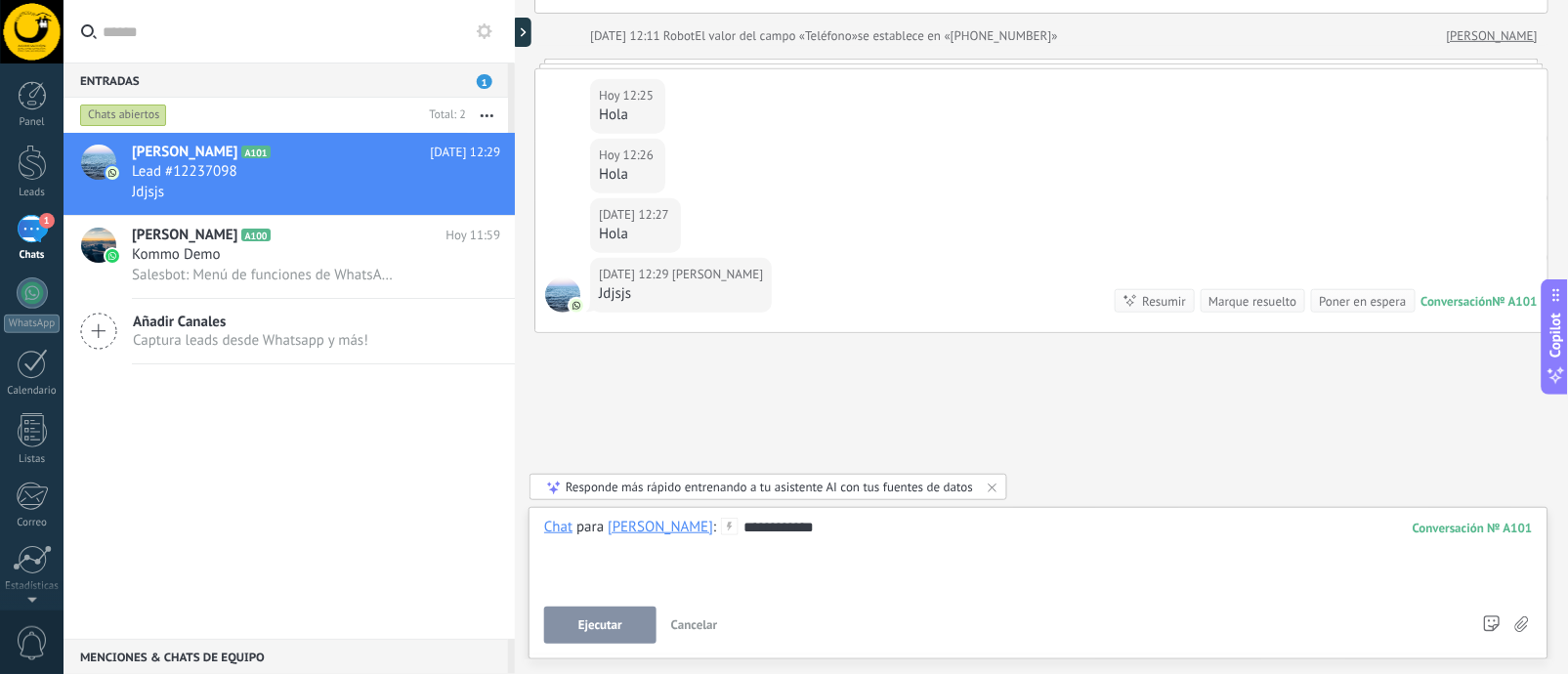
click at [573, 623] on button "Ejecutar" at bounding box center [600, 625] width 113 height 37
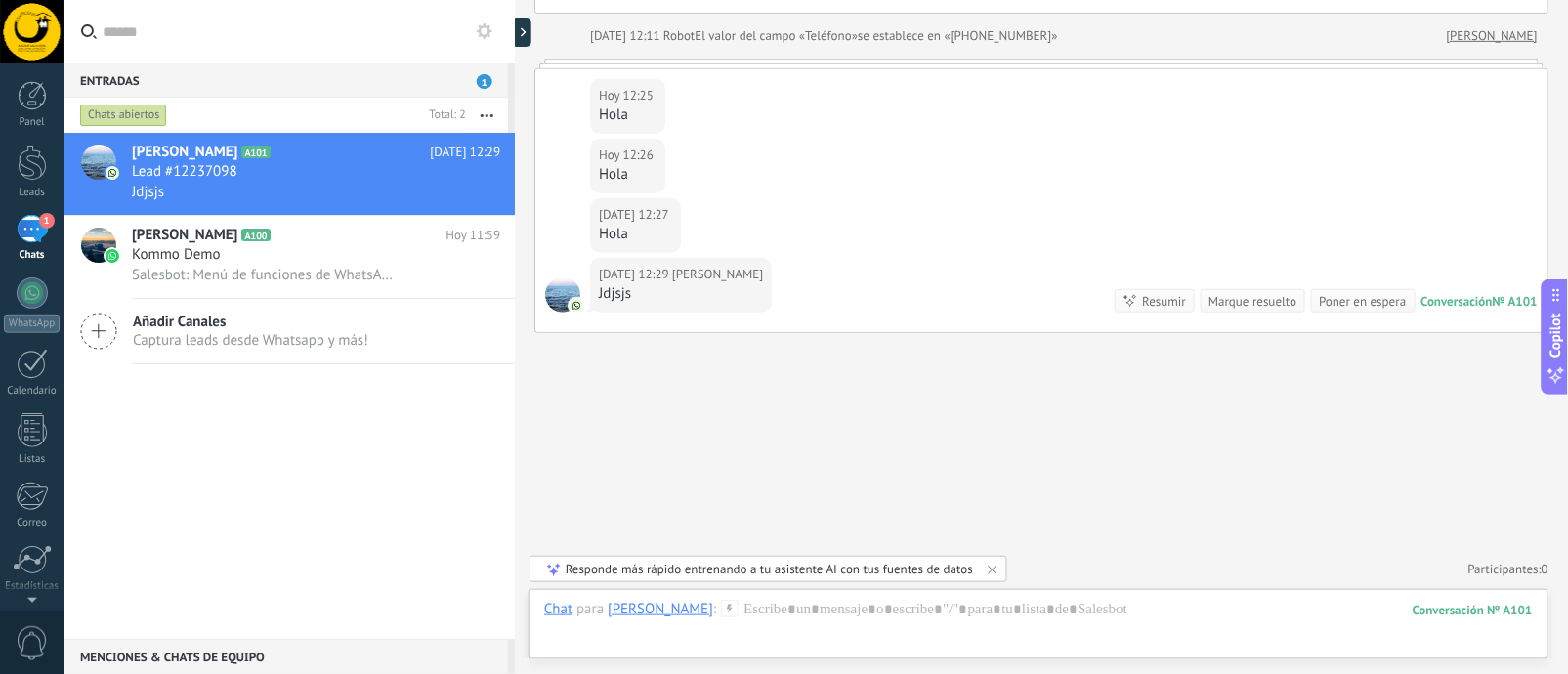
scroll to position [330, 0]
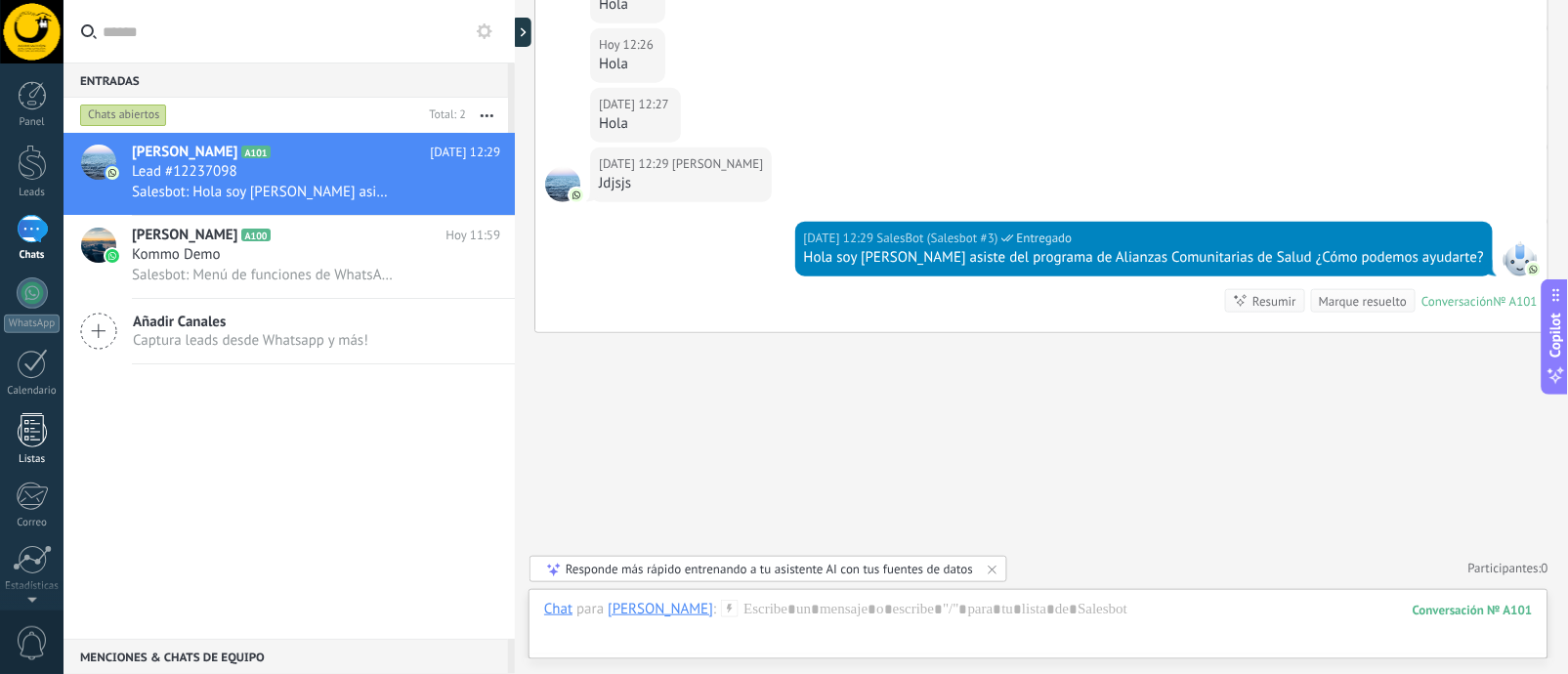
click at [32, 435] on div at bounding box center [32, 430] width 29 height 34
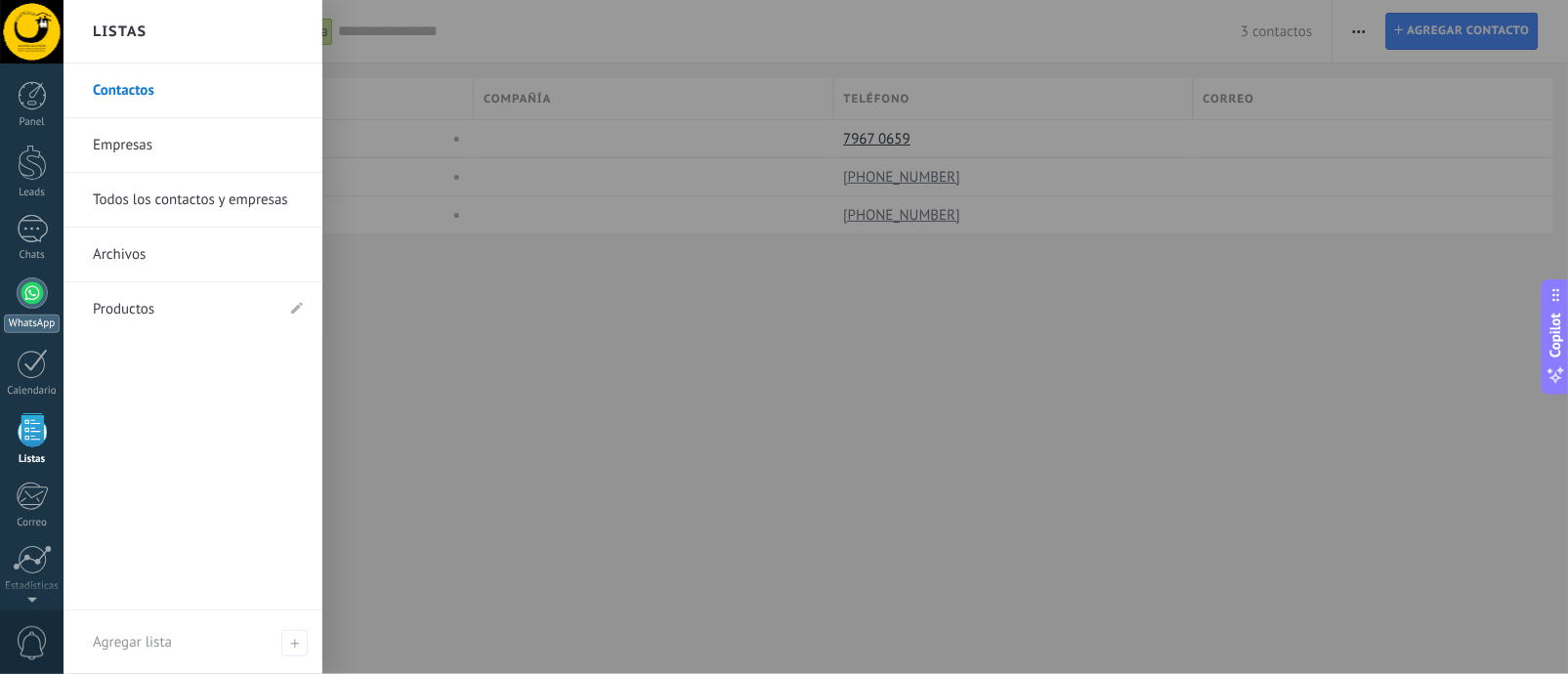
click at [35, 315] on div "WhatsApp" at bounding box center [31, 323] width 56 height 19
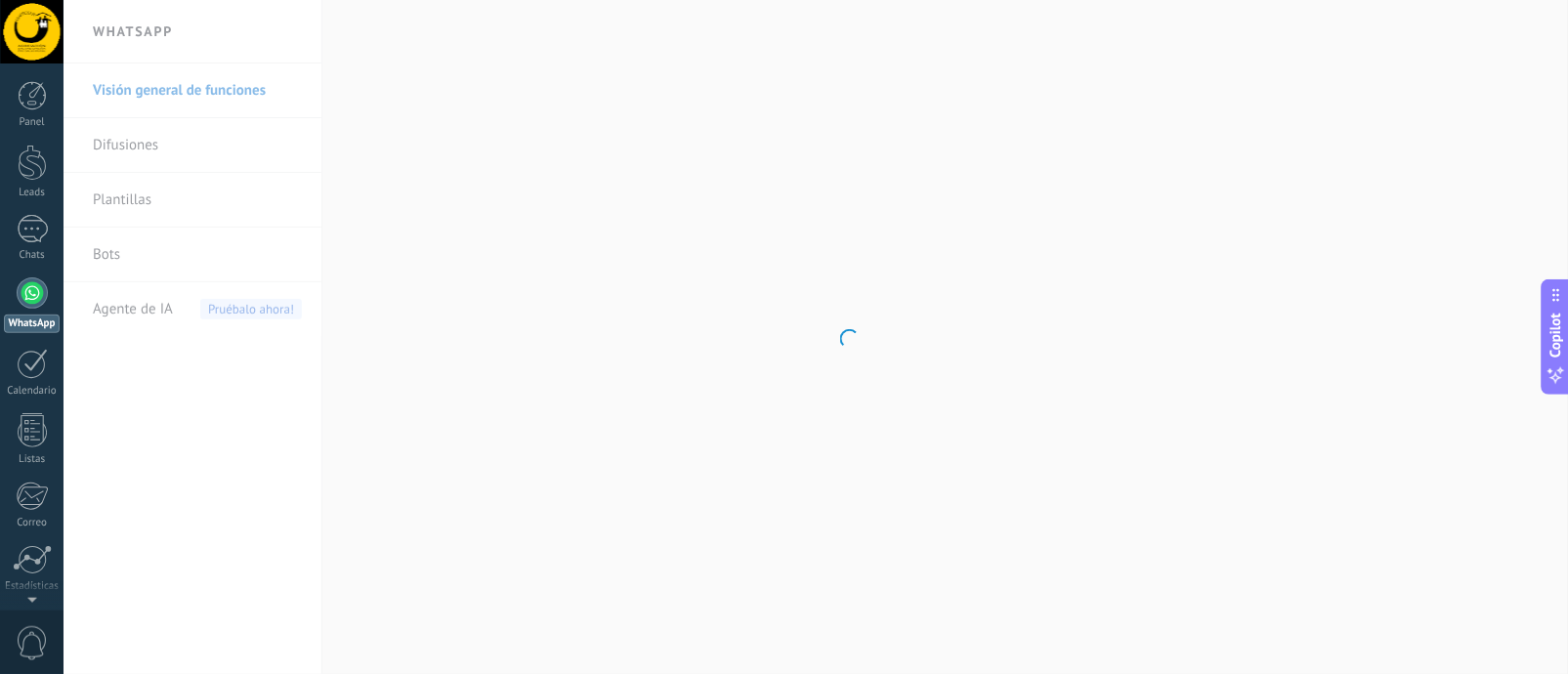
click at [151, 257] on body ".abecls-1,.abecls-2{fill-rule:evenodd}.abecls-2{fill:#fff} .abhcls-1{fill:none}…" at bounding box center [784, 337] width 1568 height 674
click at [104, 257] on link "Bots" at bounding box center [197, 255] width 209 height 55
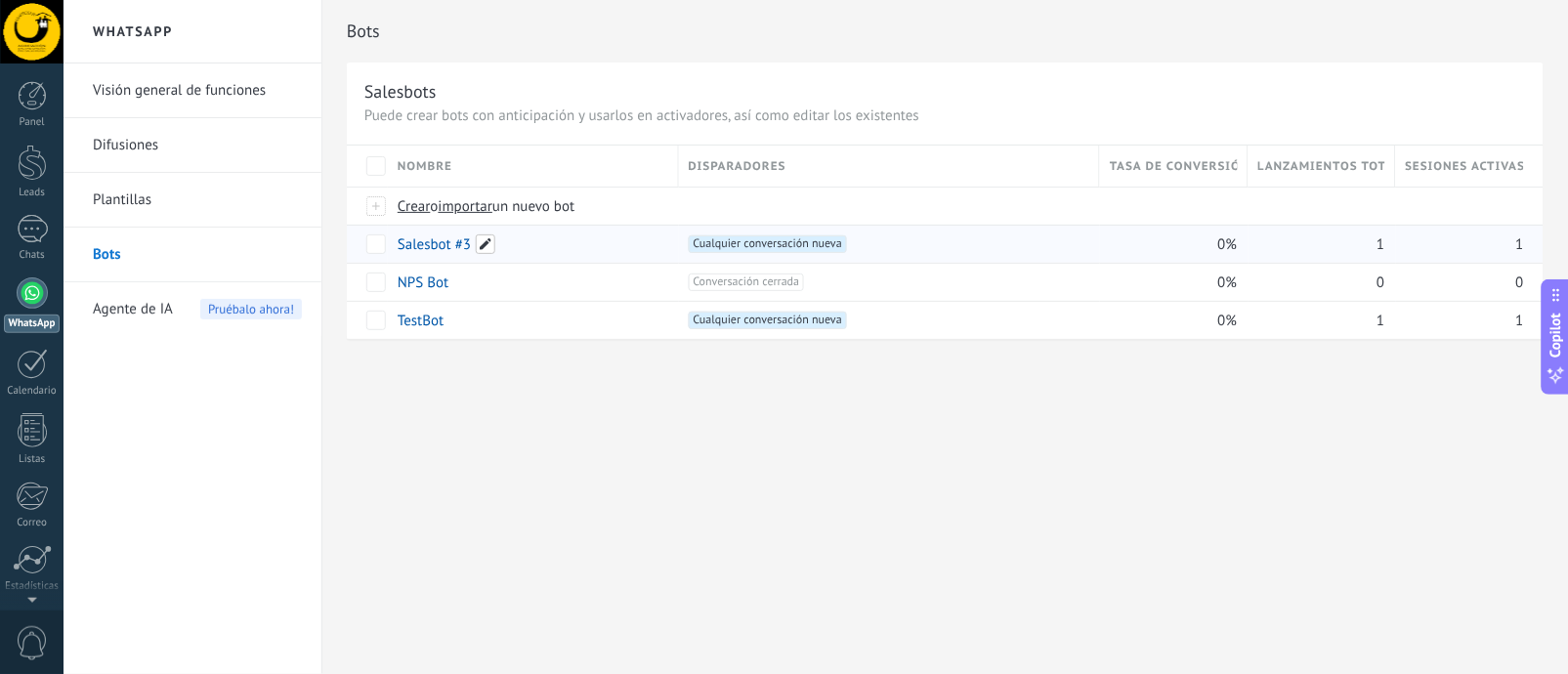
click at [478, 248] on span at bounding box center [485, 244] width 20 height 20
click at [515, 358] on div "**********" at bounding box center [945, 190] width 1246 height 381
click at [417, 248] on link "Salesbot #3" at bounding box center [434, 244] width 74 height 19
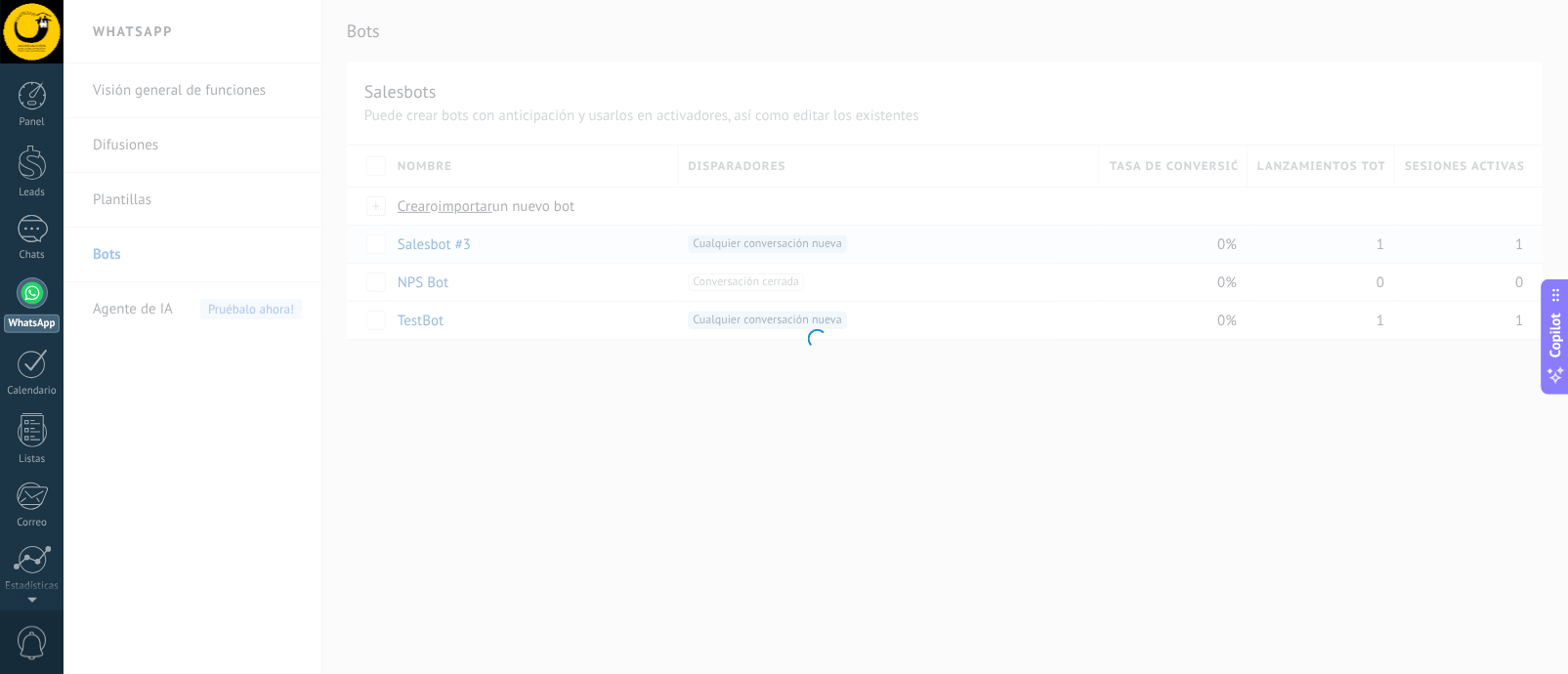
click at [417, 248] on div at bounding box center [815, 337] width 1504 height 674
type input "**********"
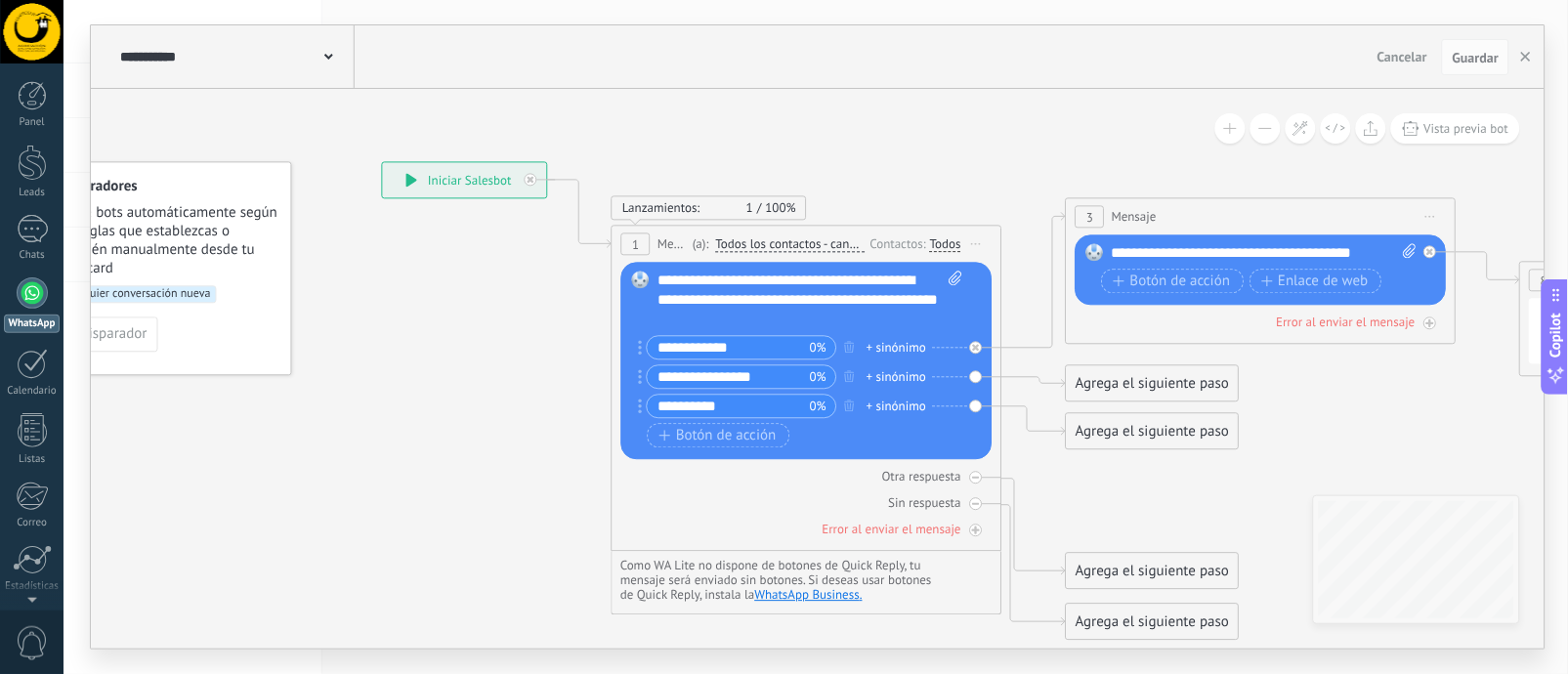
drag, startPoint x: 683, startPoint y: 459, endPoint x: 493, endPoint y: 361, distance: 213.8
click at [494, 361] on icon at bounding box center [1231, 402] width 2675 height 1456
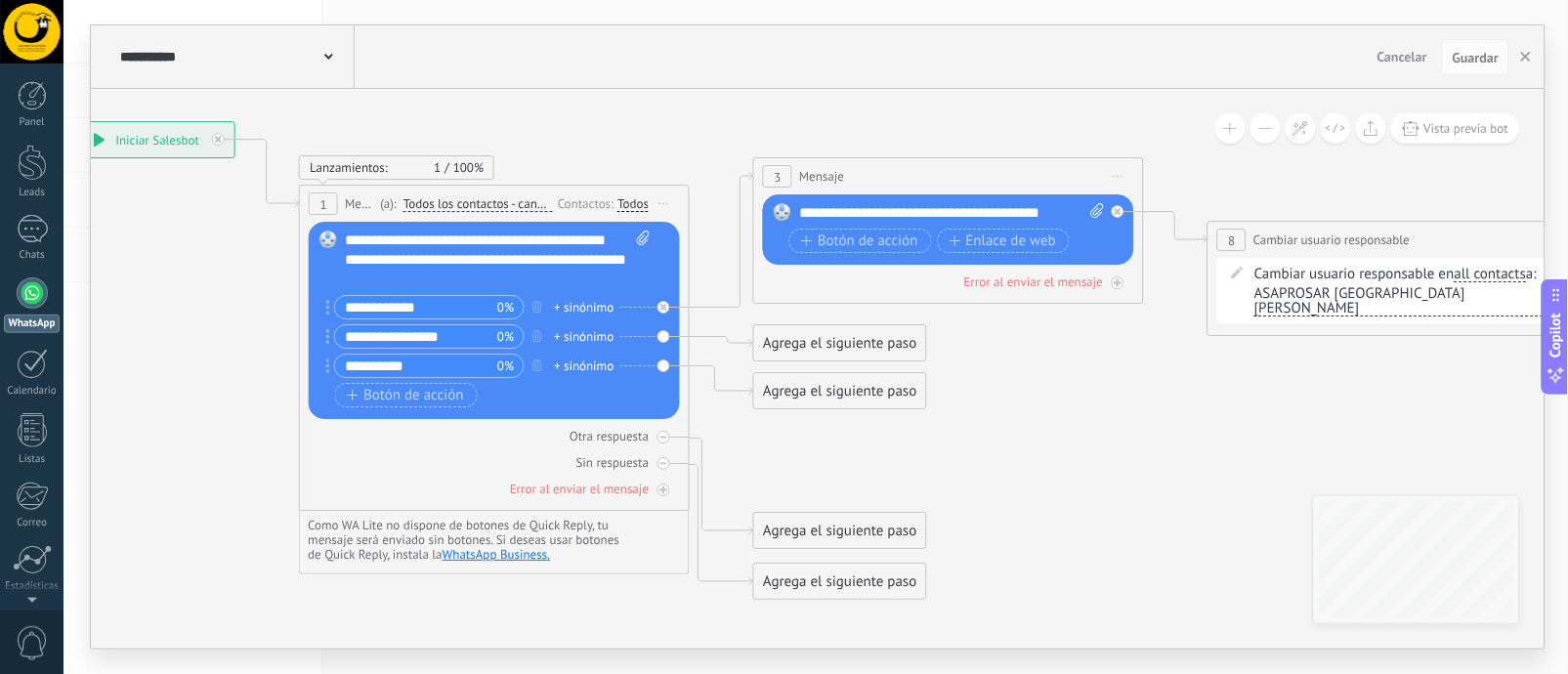
drag, startPoint x: 493, startPoint y: 361, endPoint x: 246, endPoint y: 346, distance: 247.5
click at [246, 346] on icon at bounding box center [918, 361] width 2675 height 1456
click at [831, 339] on div "Agrega el siguiente paso" at bounding box center [839, 343] width 171 height 32
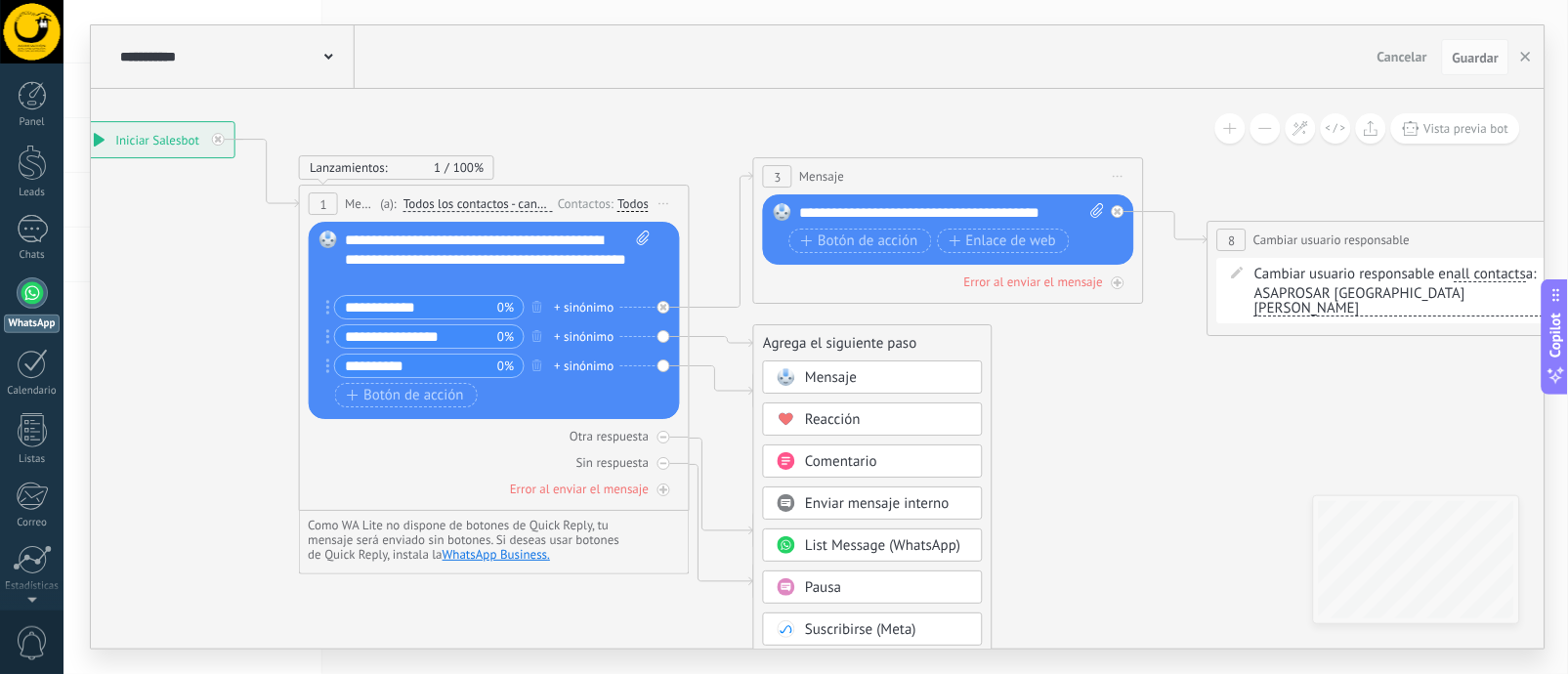
click at [848, 373] on span "Mensaje" at bounding box center [830, 377] width 52 height 19
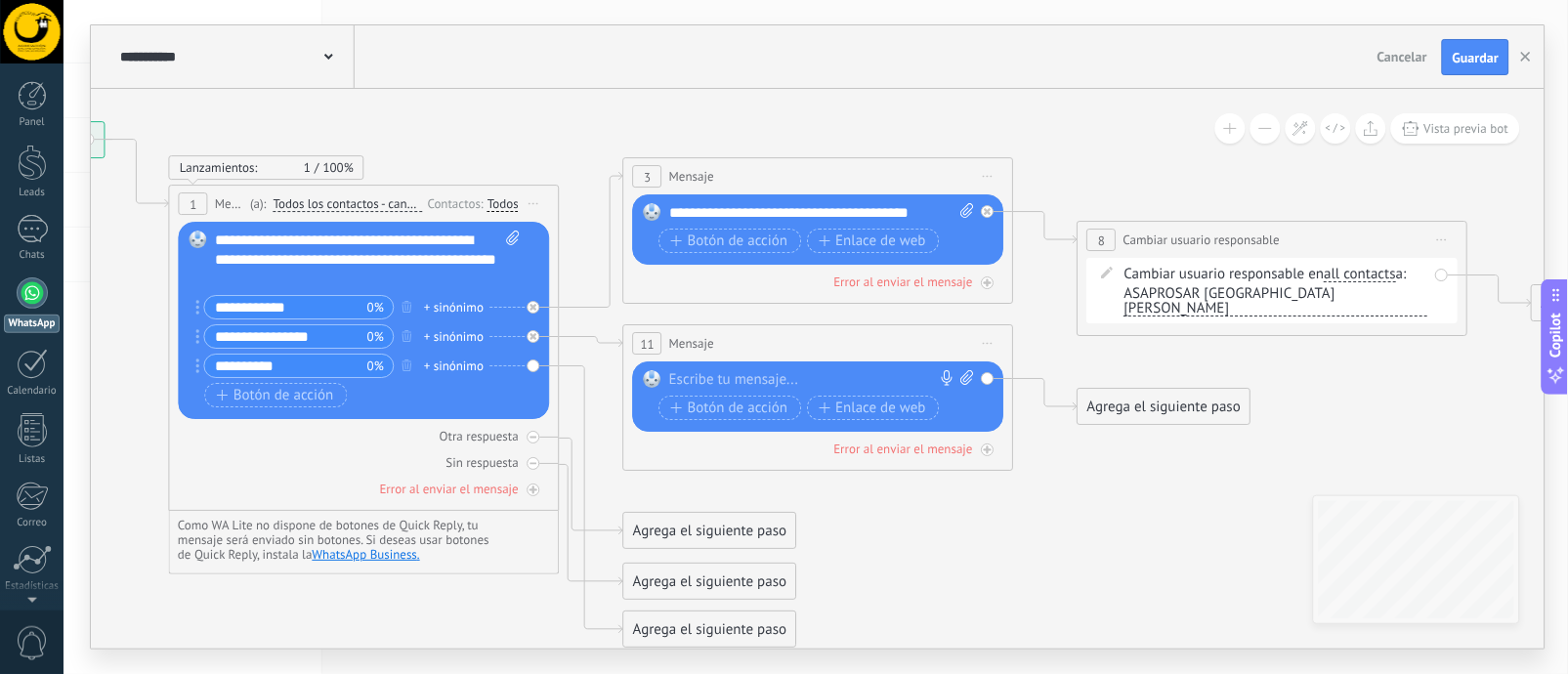
click at [848, 374] on div at bounding box center [814, 380] width 290 height 20
drag, startPoint x: 662, startPoint y: 631, endPoint x: 865, endPoint y: 501, distance: 241.1
click at [865, 501] on div "Agrega el siguiente paso" at bounding box center [911, 498] width 171 height 32
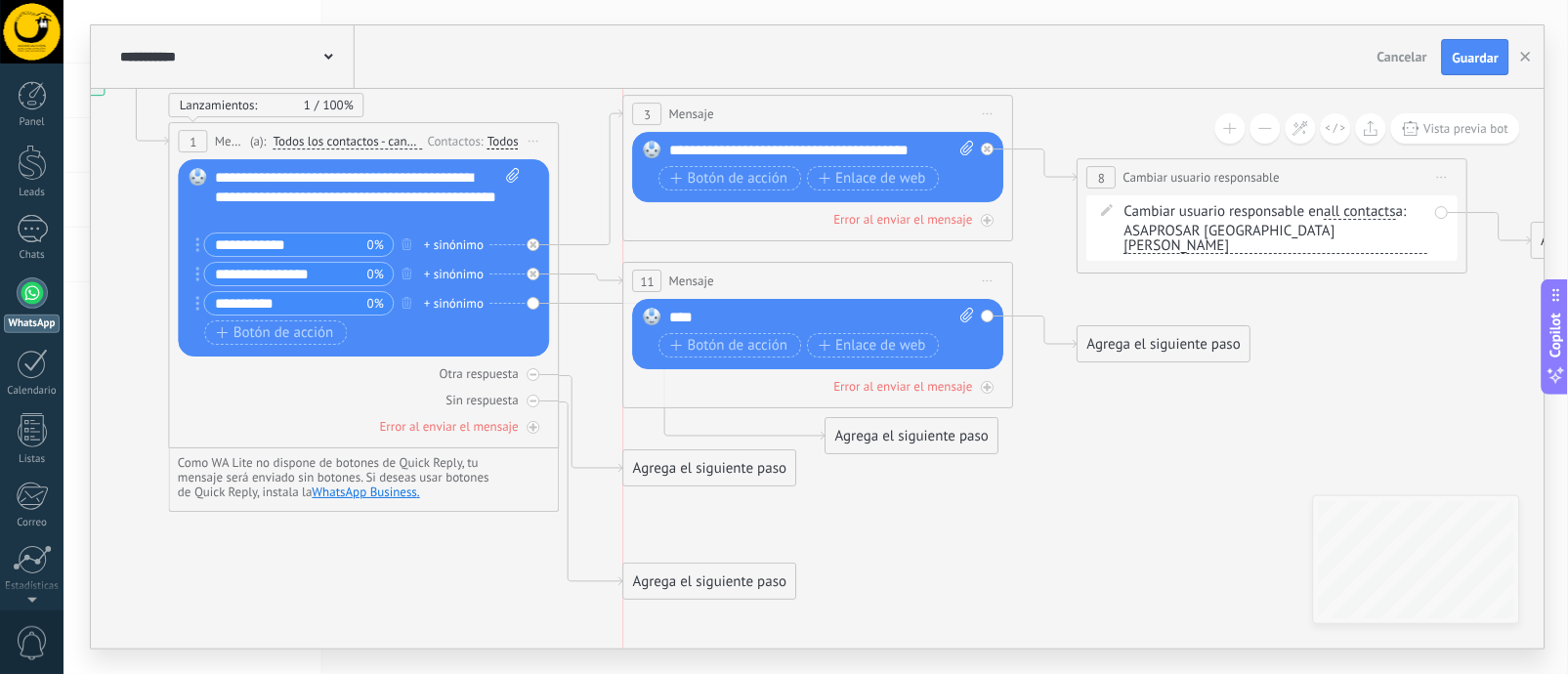
drag, startPoint x: 691, startPoint y: 515, endPoint x: 688, endPoint y: 577, distance: 62.1
click at [687, 581] on div "Agrega el siguiente paso" at bounding box center [710, 581] width 171 height 32
drag, startPoint x: 690, startPoint y: 462, endPoint x: 691, endPoint y: 511, distance: 49.0
click at [691, 511] on div "Agrega el siguiente paso" at bounding box center [710, 516] width 171 height 32
drag, startPoint x: 879, startPoint y: 437, endPoint x: 736, endPoint y: 456, distance: 144.3
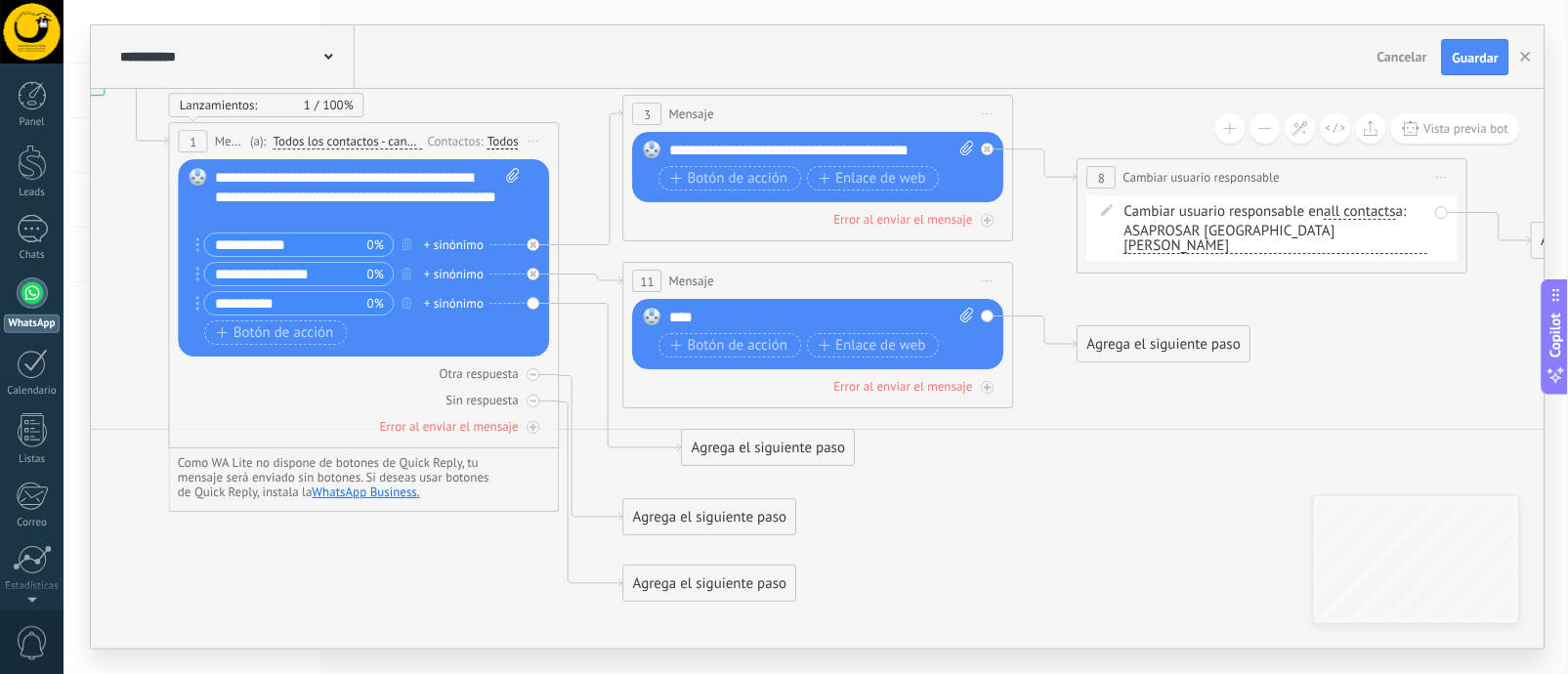
click at [736, 456] on div "Agrega el siguiente paso" at bounding box center [768, 448] width 171 height 32
click at [745, 490] on span "Mensaje" at bounding box center [760, 481] width 52 height 19
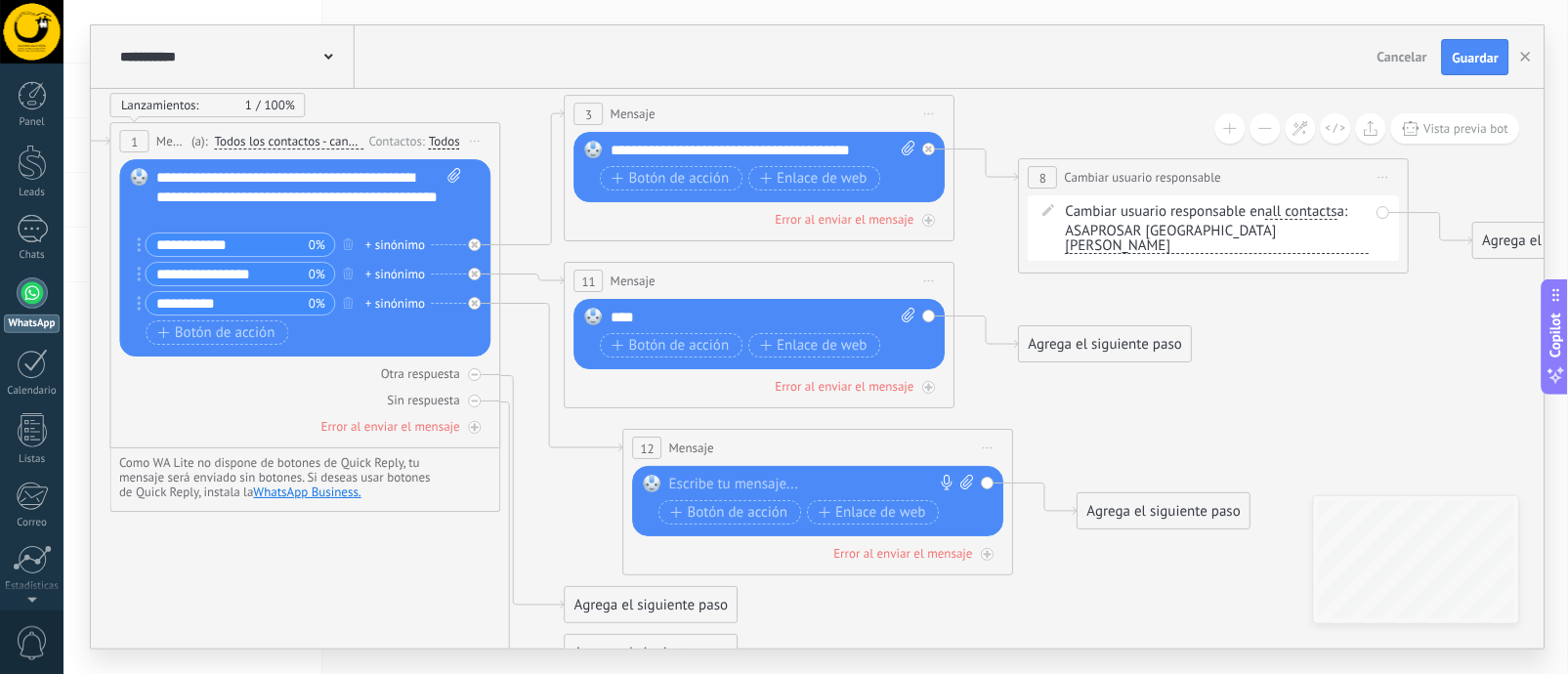
click at [745, 490] on div at bounding box center [814, 484] width 290 height 20
click at [1089, 424] on icon at bounding box center [730, 364] width 2675 height 1590
click at [1494, 251] on div "Agrega el siguiente paso" at bounding box center [1559, 240] width 171 height 32
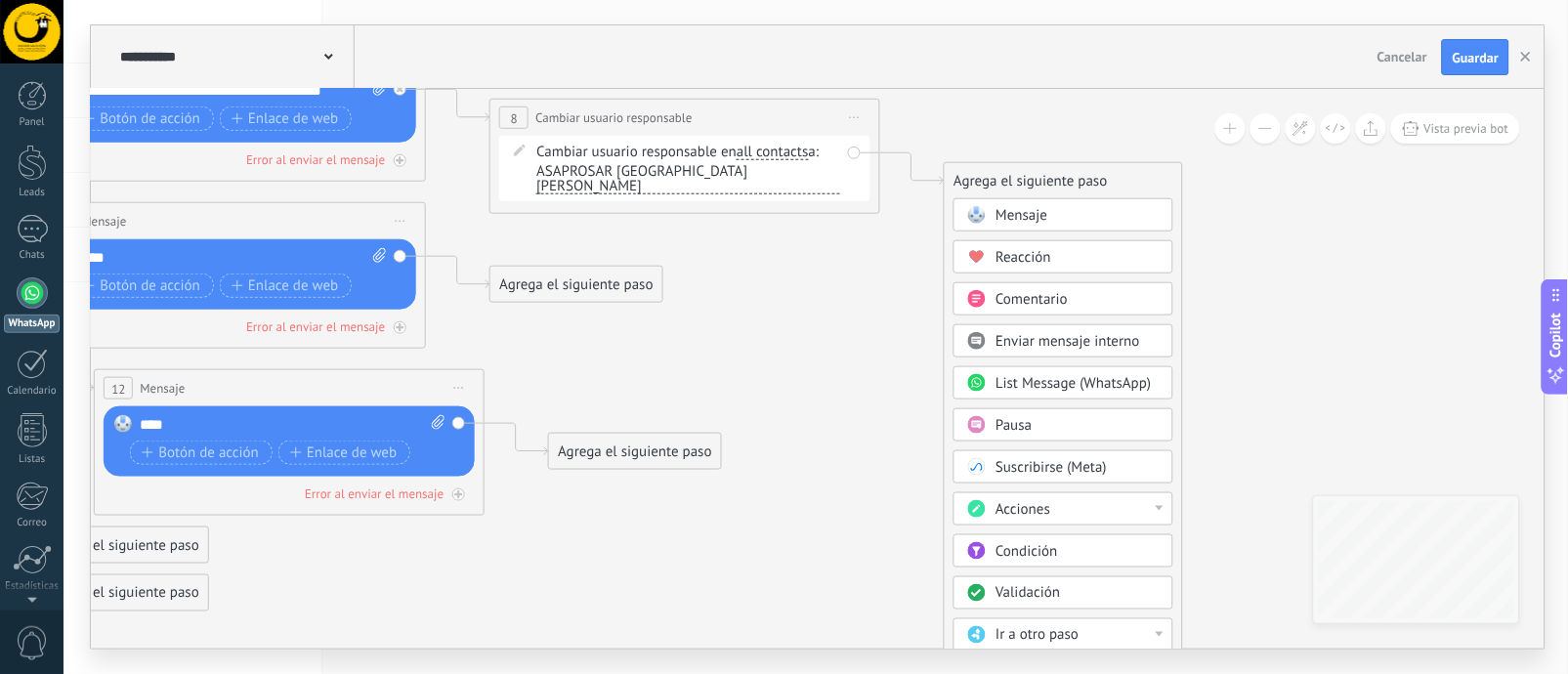
drag, startPoint x: 1347, startPoint y: 391, endPoint x: 817, endPoint y: 330, distance: 533.5
click at [817, 330] on icon at bounding box center [201, 306] width 2675 height 1590
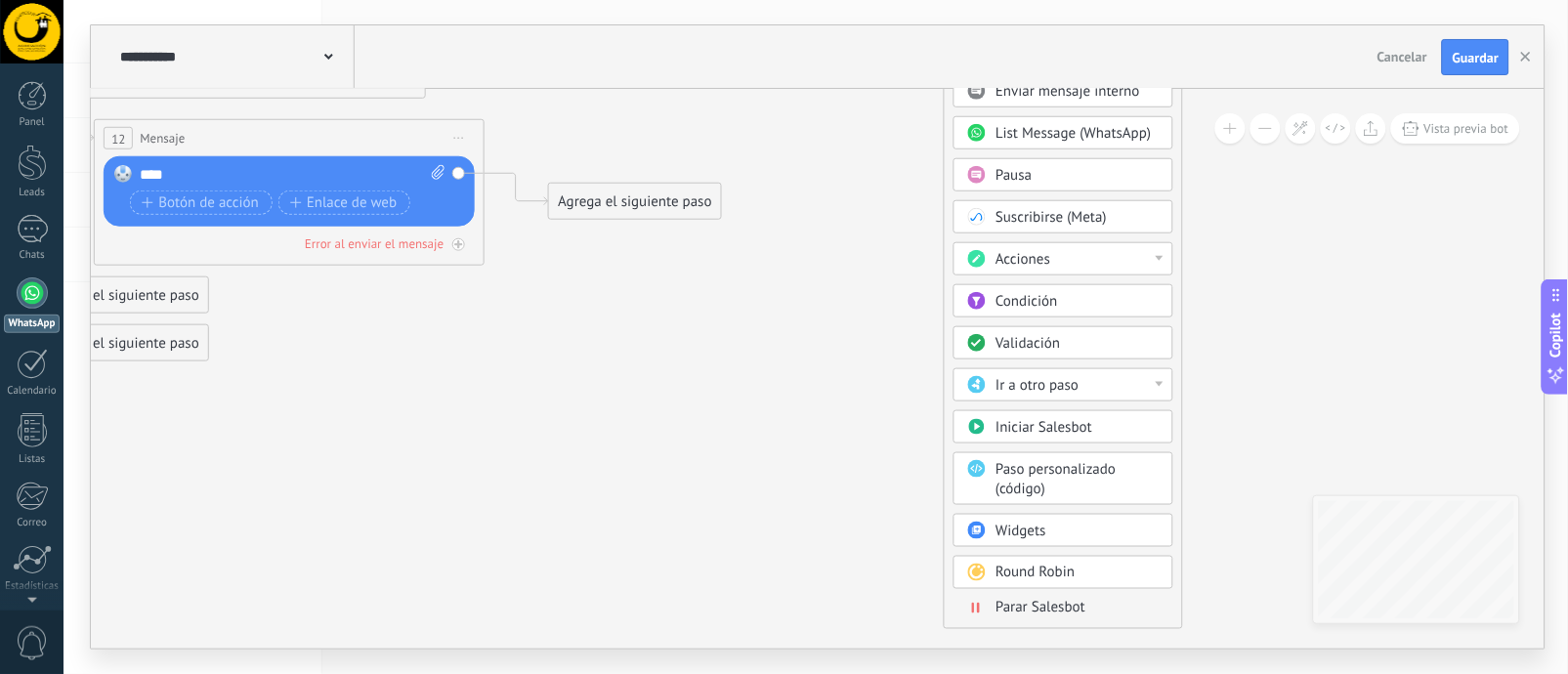
click at [1053, 613] on span "Parar Salesbot" at bounding box center [1041, 607] width 90 height 19
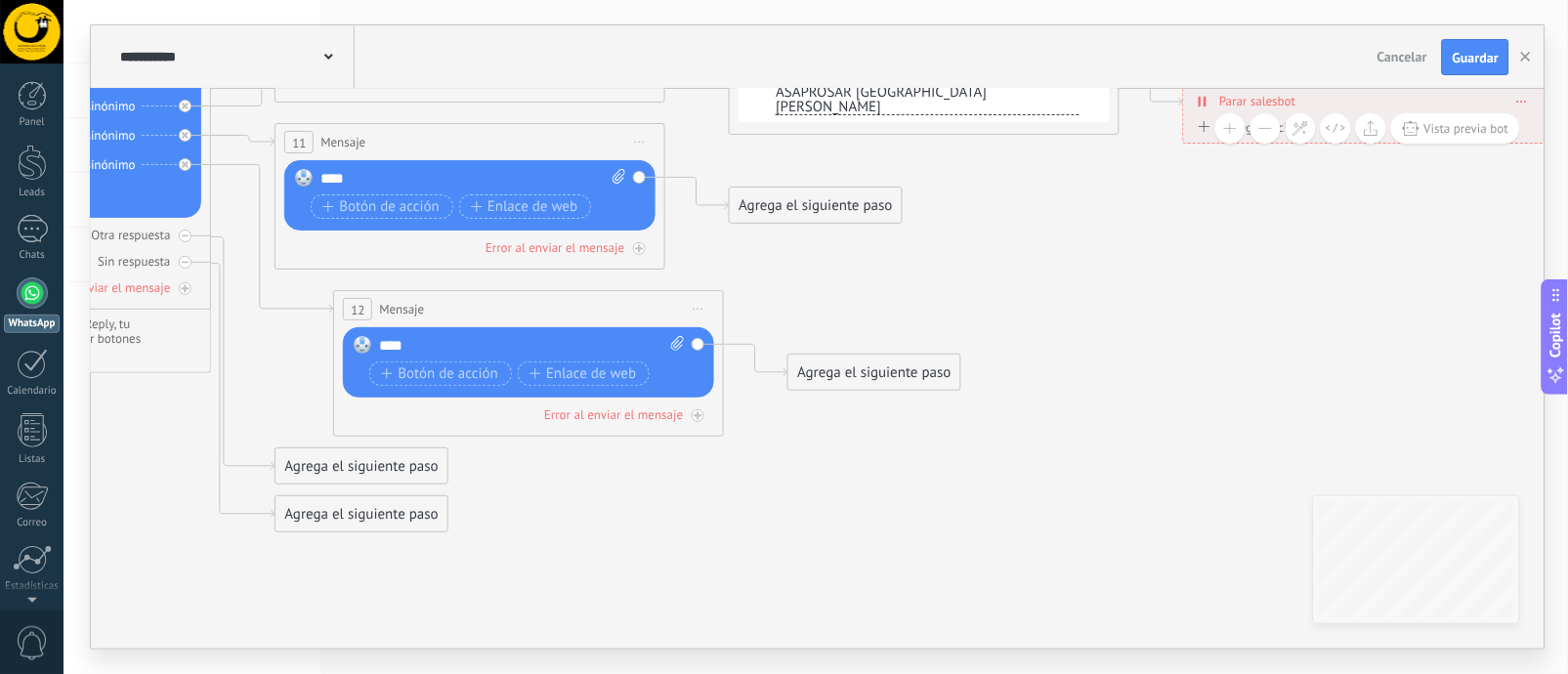
drag, startPoint x: 620, startPoint y: 392, endPoint x: 1168, endPoint y: 438, distance: 549.9
click at [1168, 438] on icon at bounding box center [440, 226] width 2675 height 1590
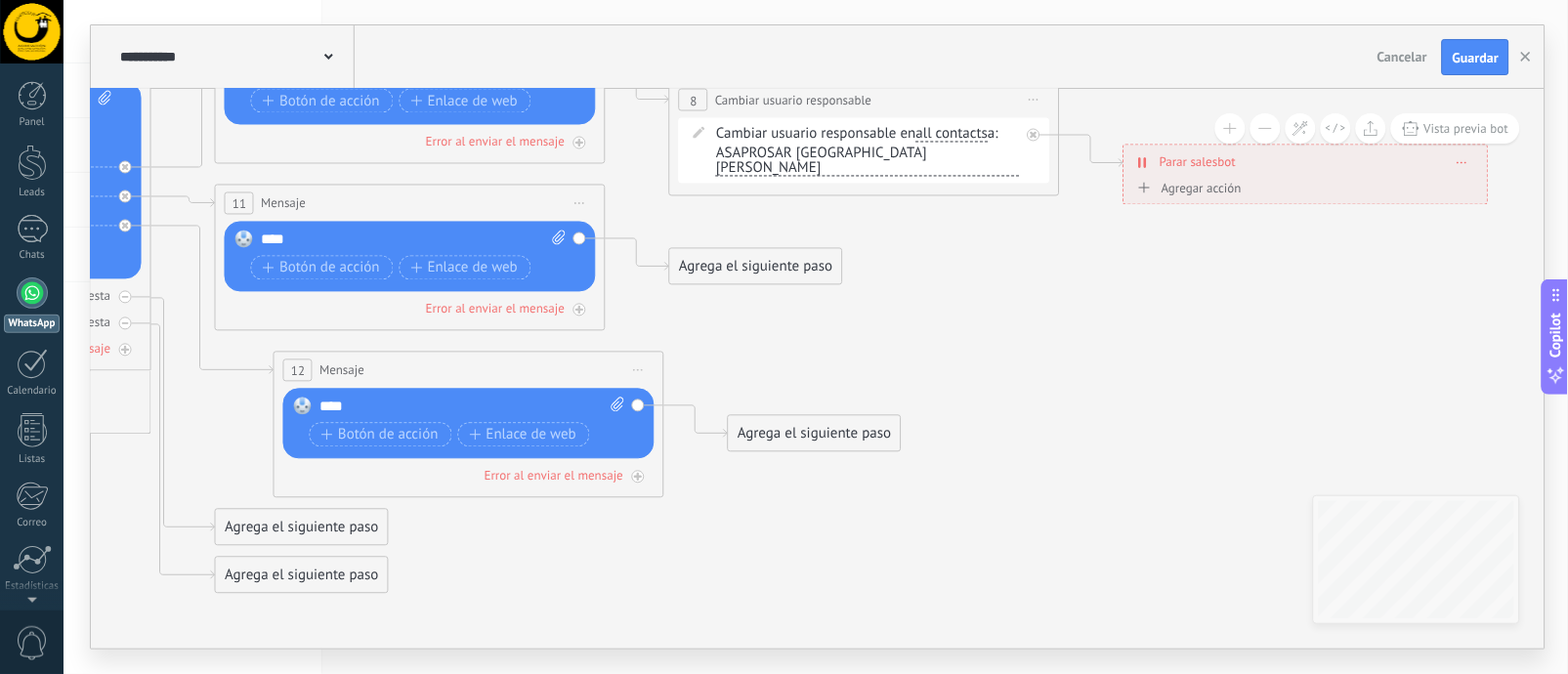
drag, startPoint x: 1130, startPoint y: 303, endPoint x: 1054, endPoint y: 390, distance: 115.5
click at [1054, 390] on icon at bounding box center [380, 288] width 2675 height 1590
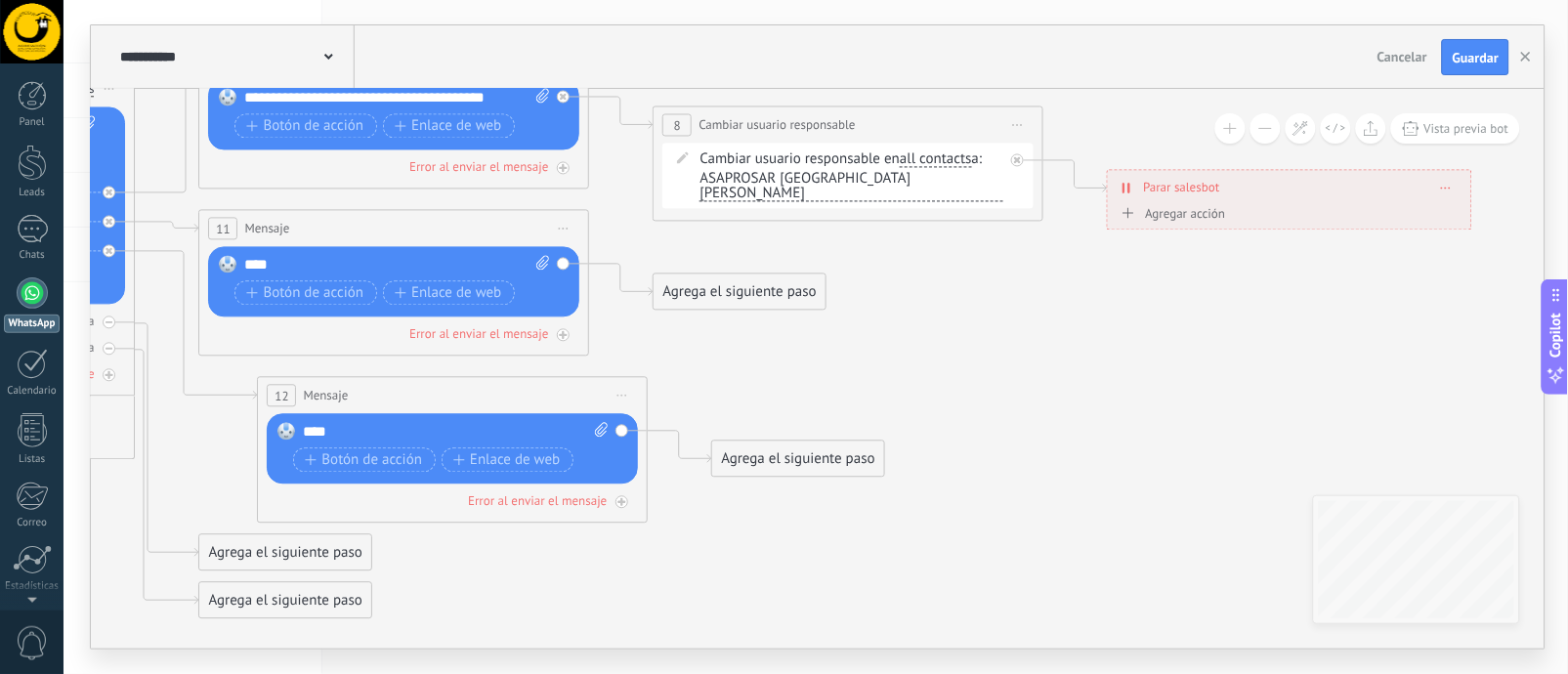
click at [729, 291] on div "Agrega el siguiente paso" at bounding box center [740, 292] width 171 height 32
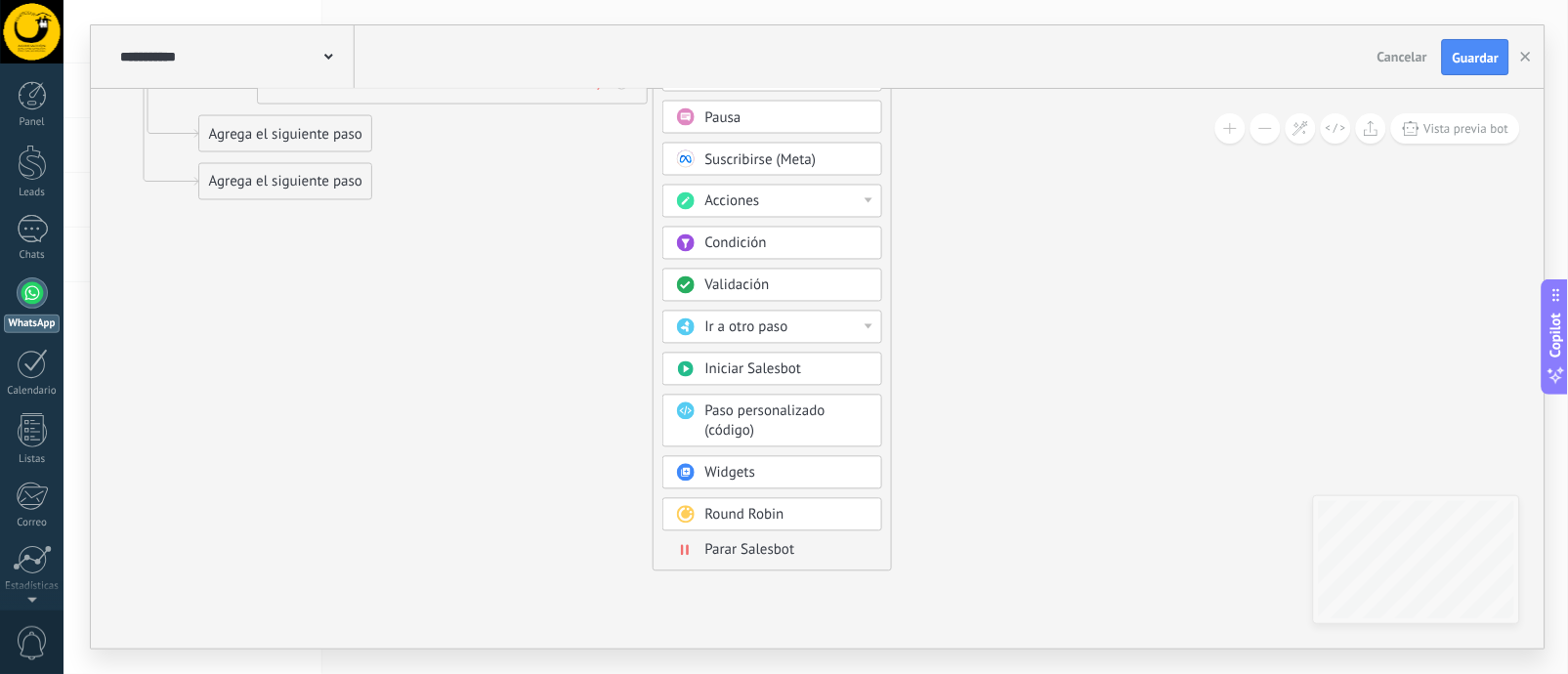
click at [782, 553] on span "Parar Salesbot" at bounding box center [751, 550] width 90 height 19
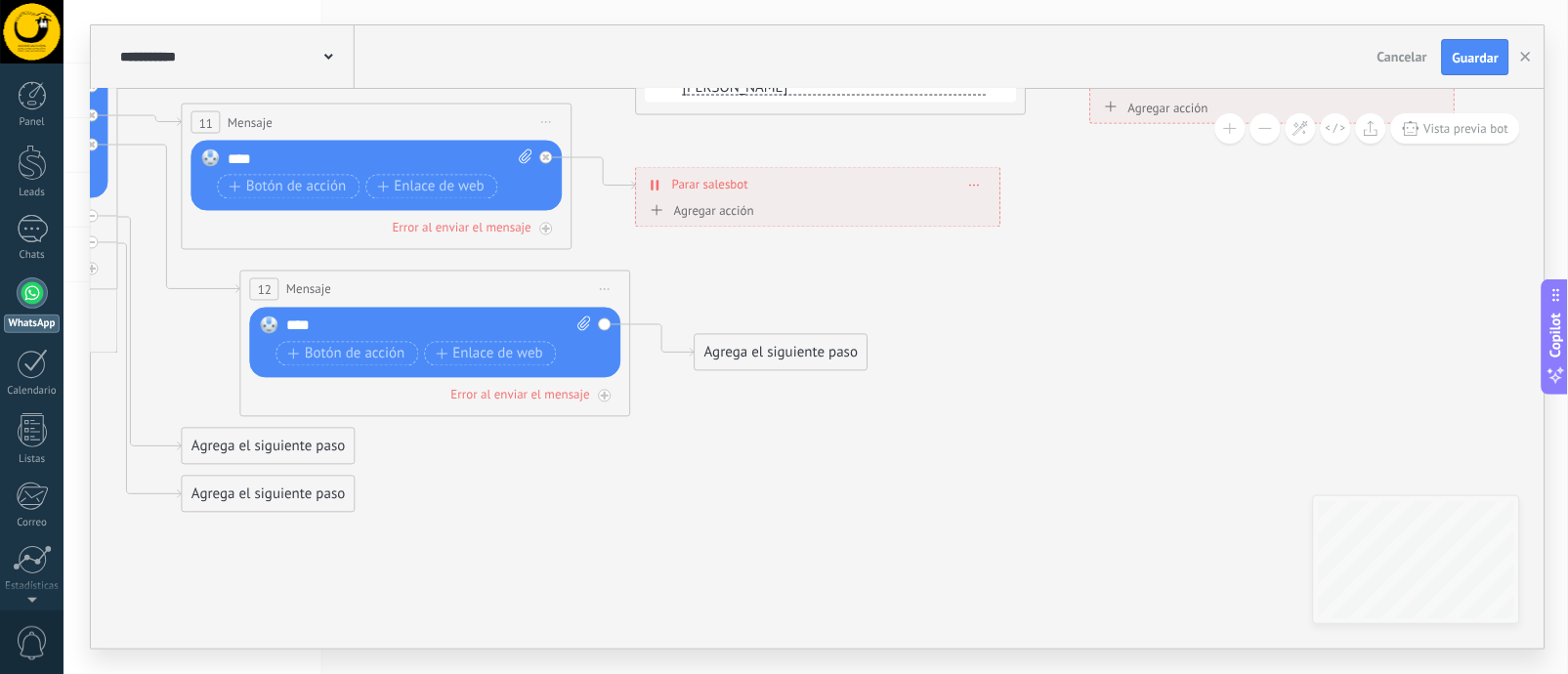
click at [826, 360] on div "Agrega el siguiente paso" at bounding box center [781, 353] width 171 height 32
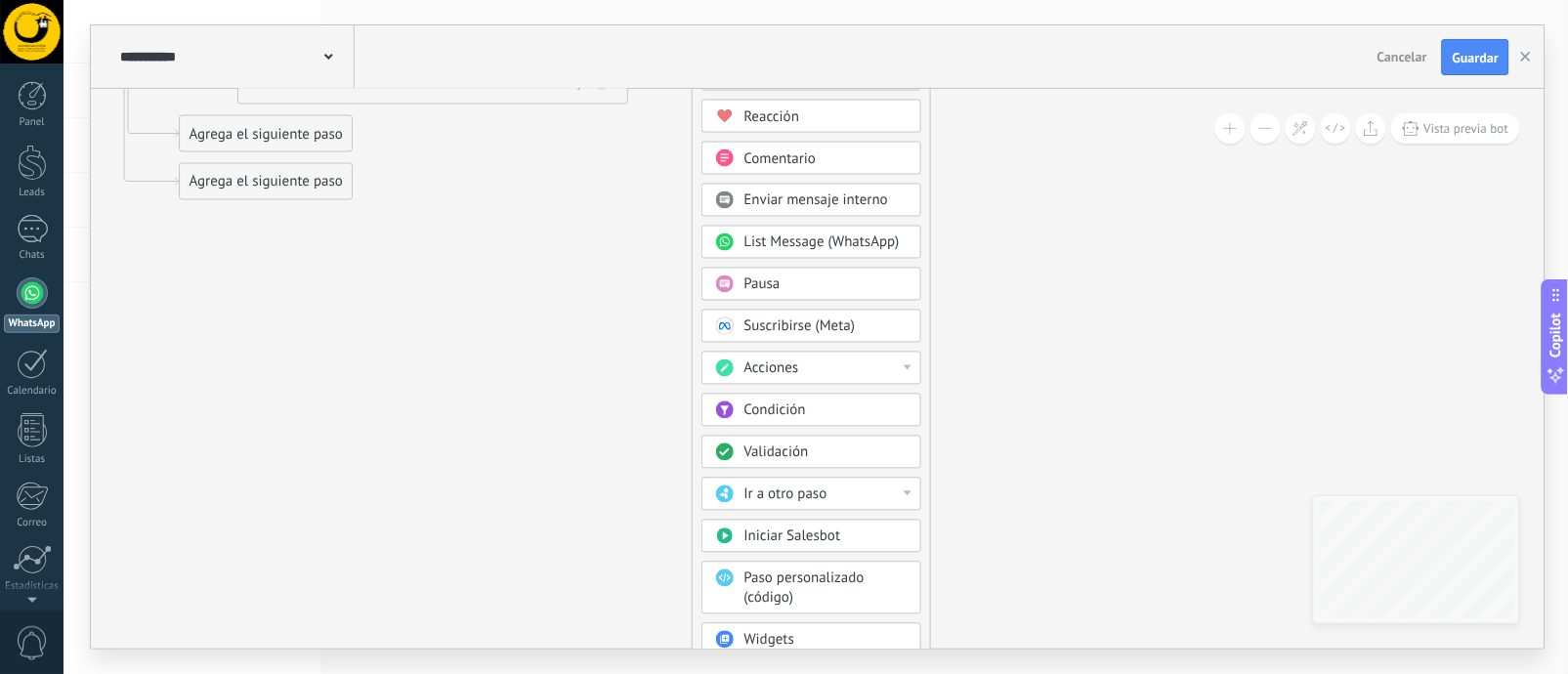
drag, startPoint x: 1002, startPoint y: 557, endPoint x: 1000, endPoint y: 372, distance: 185.0
drag, startPoint x: 1013, startPoint y: 479, endPoint x: 1011, endPoint y: 280, distance: 199.0
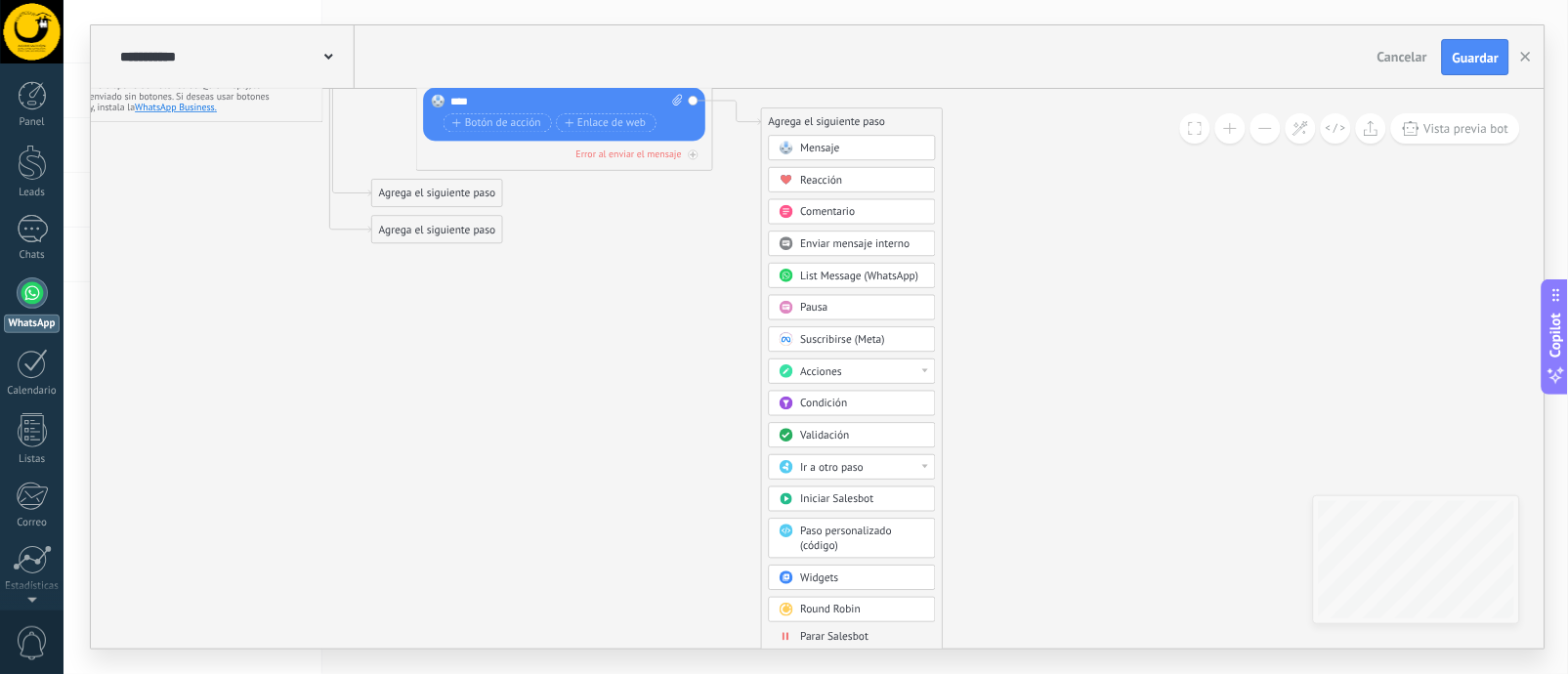
click at [850, 643] on span "Parar Salesbot" at bounding box center [835, 637] width 69 height 14
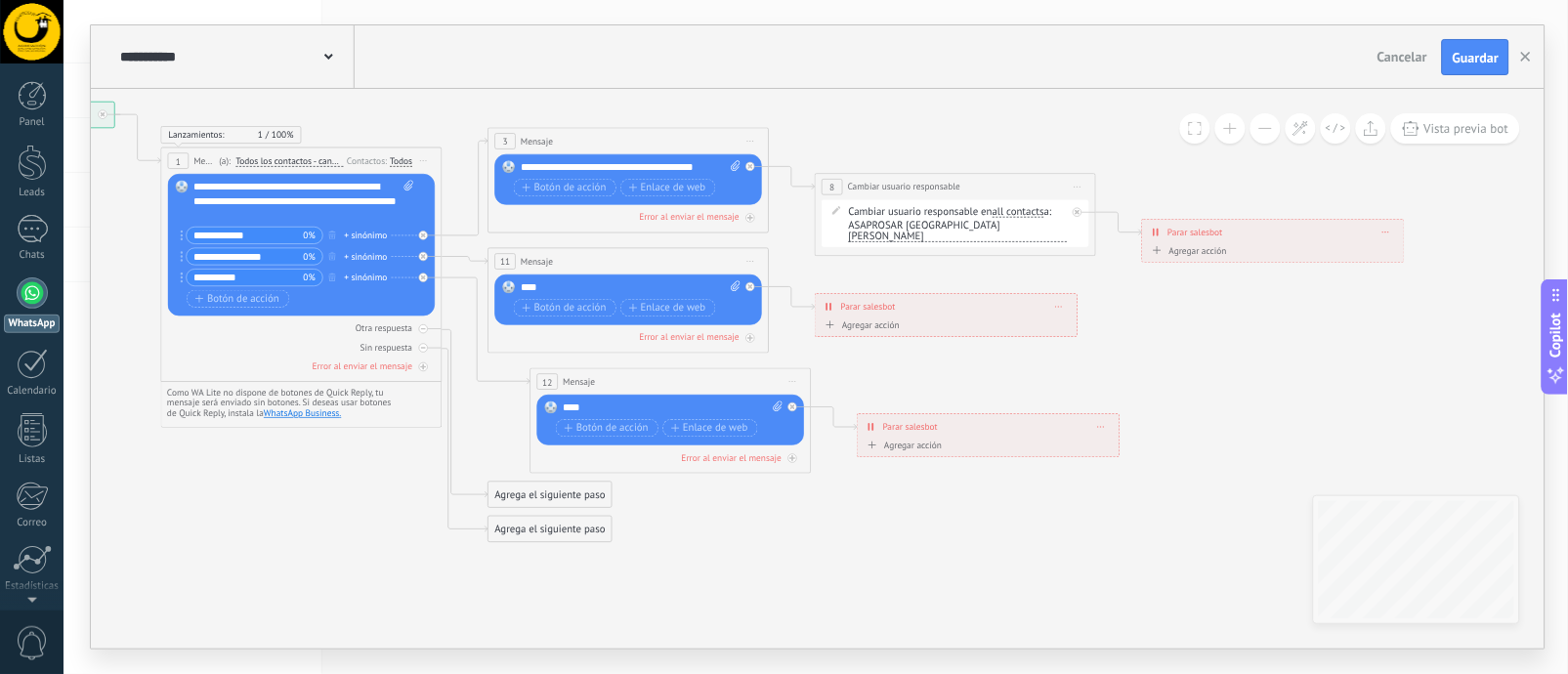
drag, startPoint x: 923, startPoint y: 368, endPoint x: 1092, endPoint y: 366, distance: 169.0
click at [1092, 366] on icon at bounding box center [608, 322] width 1927 height 1144
click at [529, 500] on div "Agrega el siguiente paso" at bounding box center [550, 495] width 123 height 24
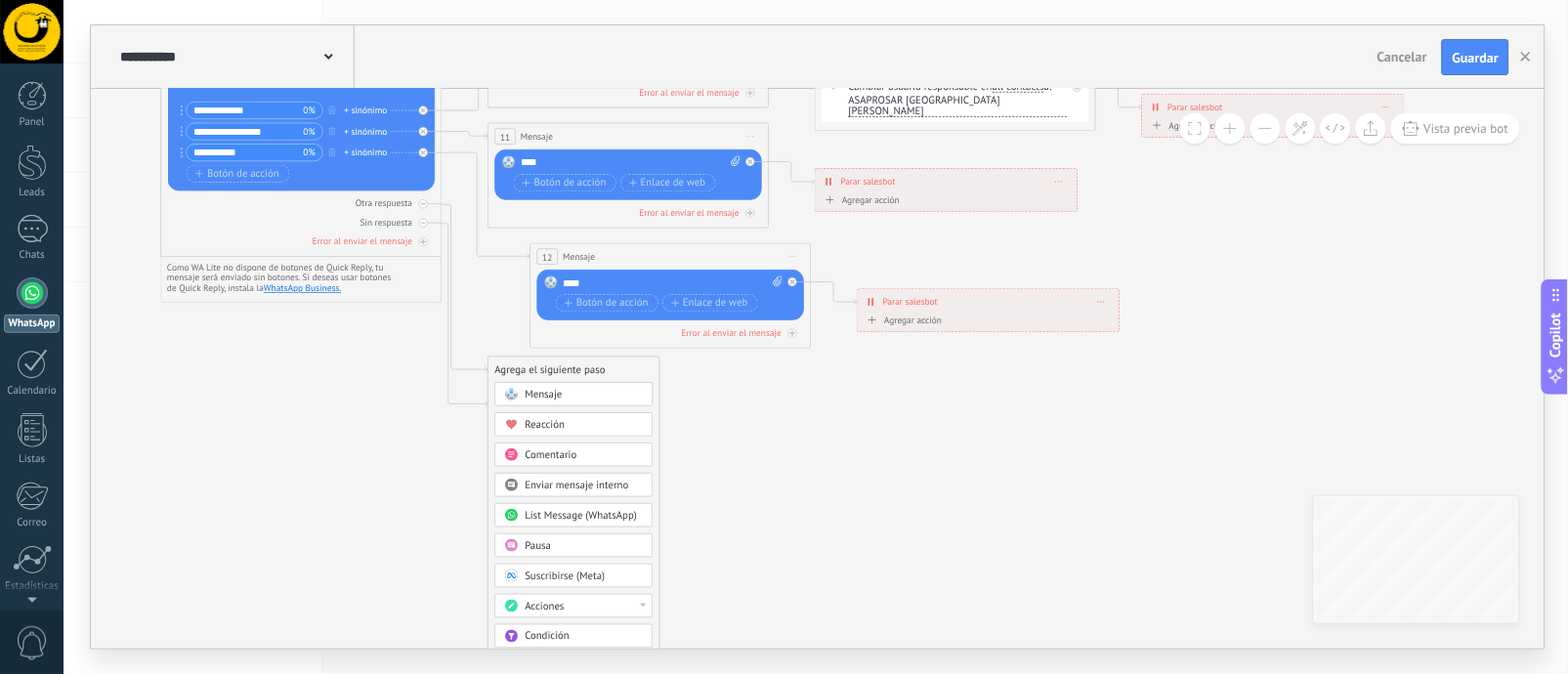
click at [609, 443] on div "Mensaje Mensaje Mensaje Reacción Comentario Enviar mensaje interno" at bounding box center [573, 627] width 158 height 489
click at [600, 447] on div "Comentario" at bounding box center [573, 456] width 158 height 24
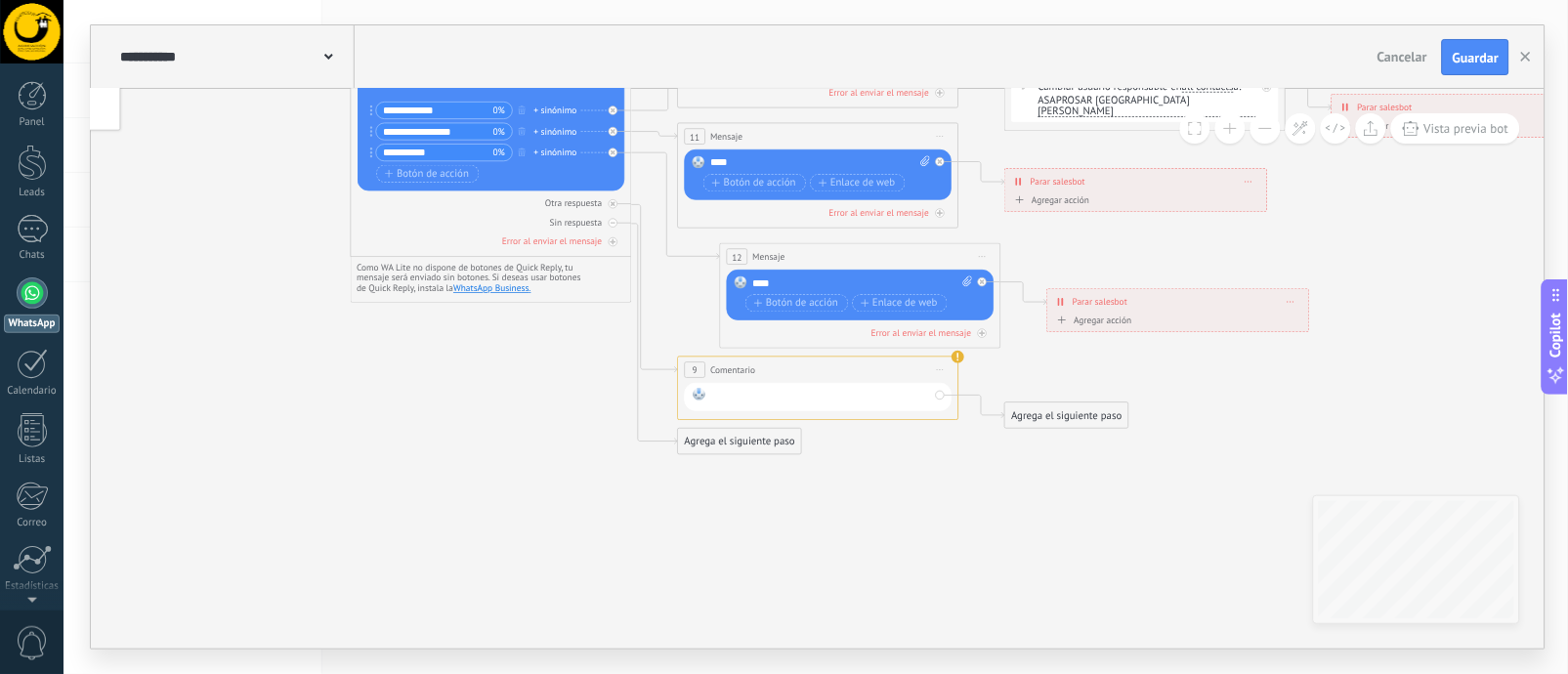
click at [746, 397] on div at bounding box center [821, 397] width 219 height 19
click at [1002, 418] on icon at bounding box center [982, 407] width 46 height 23
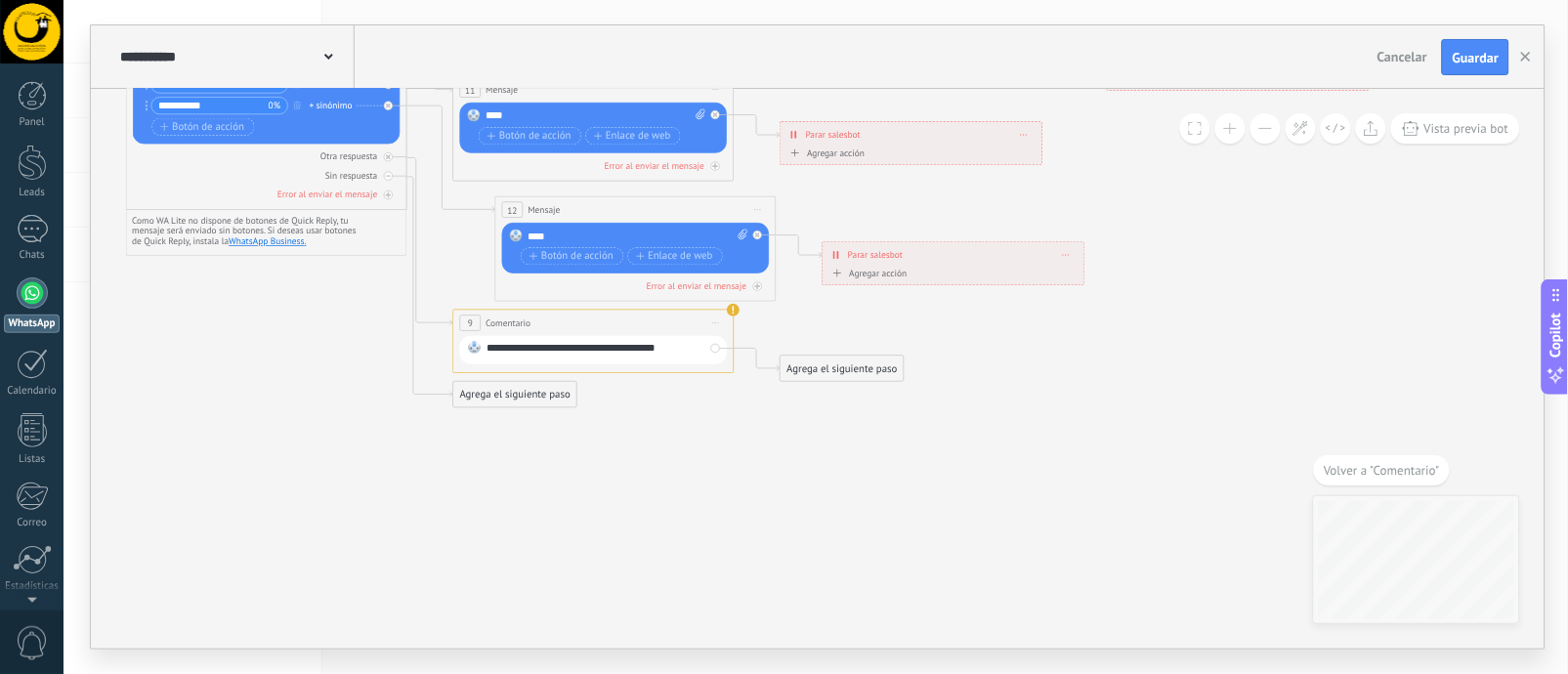
click at [854, 375] on div "Agrega el siguiente paso" at bounding box center [842, 369] width 123 height 24
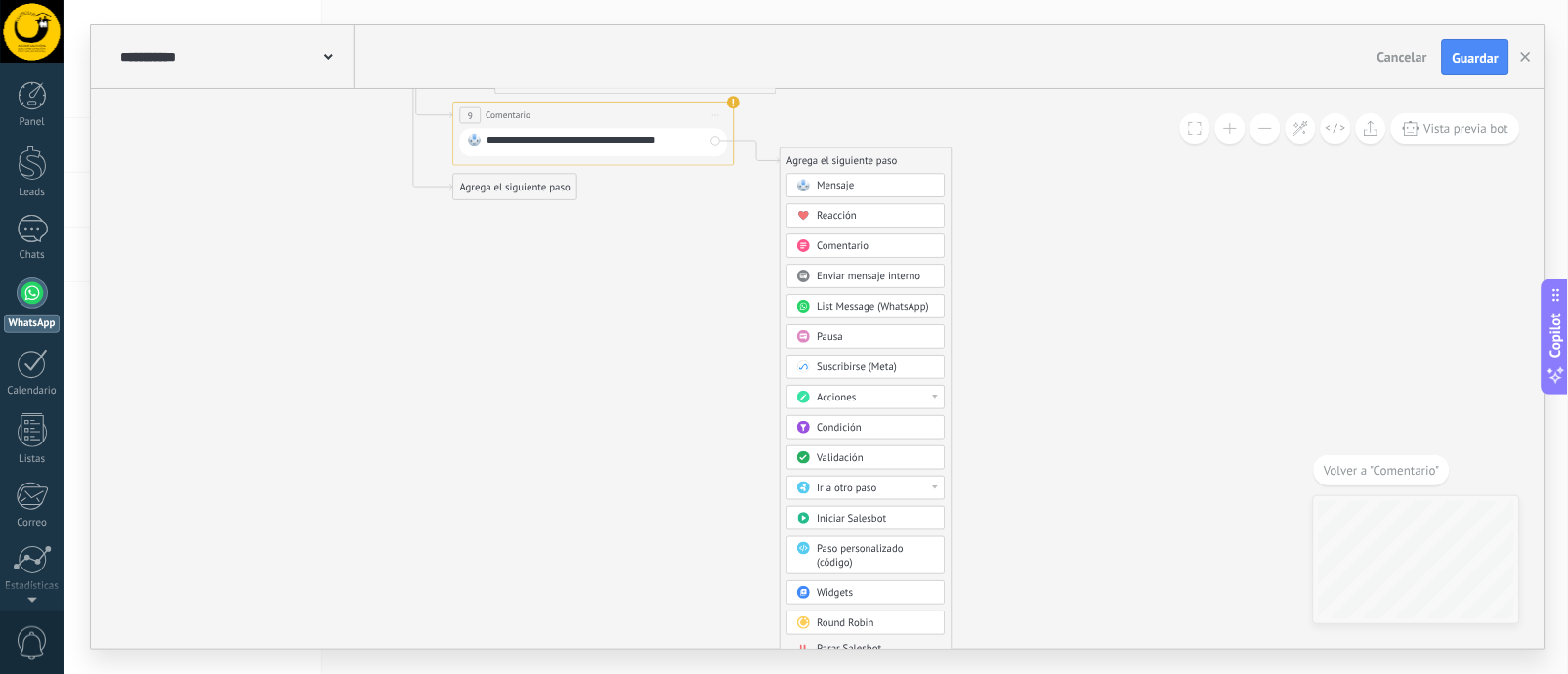
drag, startPoint x: 1020, startPoint y: 537, endPoint x: 1020, endPoint y: 432, distance: 105.0
click at [884, 647] on span "Parar Salesbot" at bounding box center [855, 643] width 63 height 13
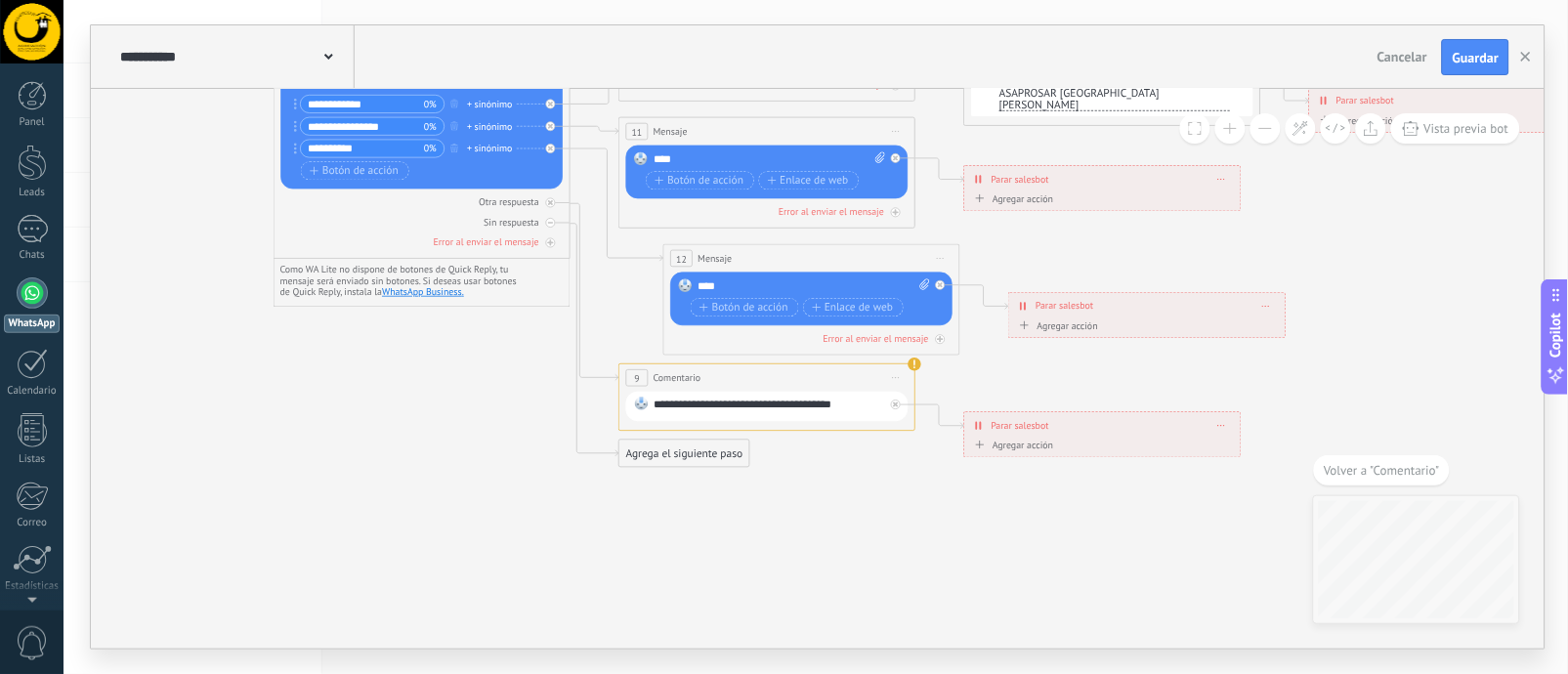
drag, startPoint x: 722, startPoint y: 295, endPoint x: 1000, endPoint y: 566, distance: 388.2
click at [1000, 566] on icon at bounding box center [843, 216] width 2230 height 1248
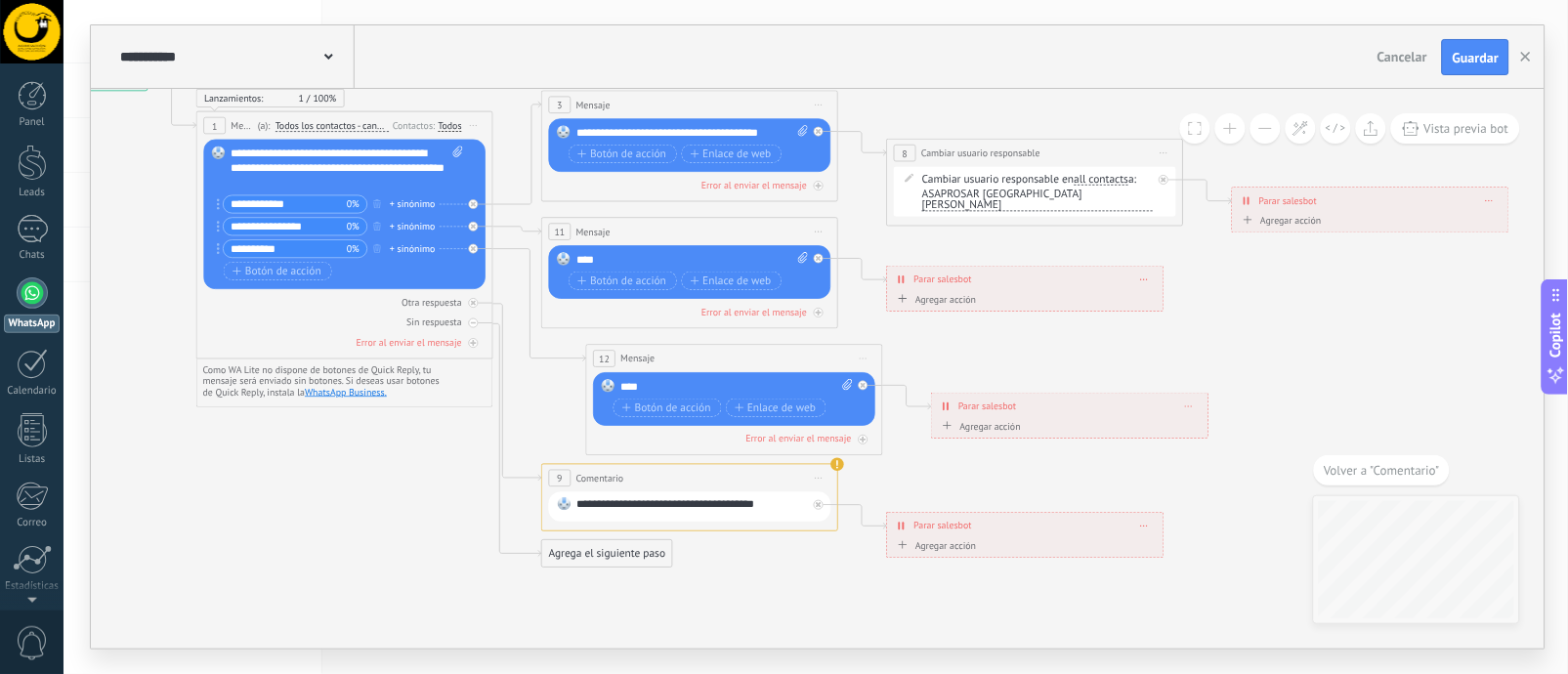
drag, startPoint x: 904, startPoint y: 472, endPoint x: 826, endPoint y: 572, distance: 126.8
click at [826, 572] on icon at bounding box center [765, 316] width 2230 height 1248
click at [593, 560] on div "Agrega el siguiente paso" at bounding box center [607, 554] width 130 height 24
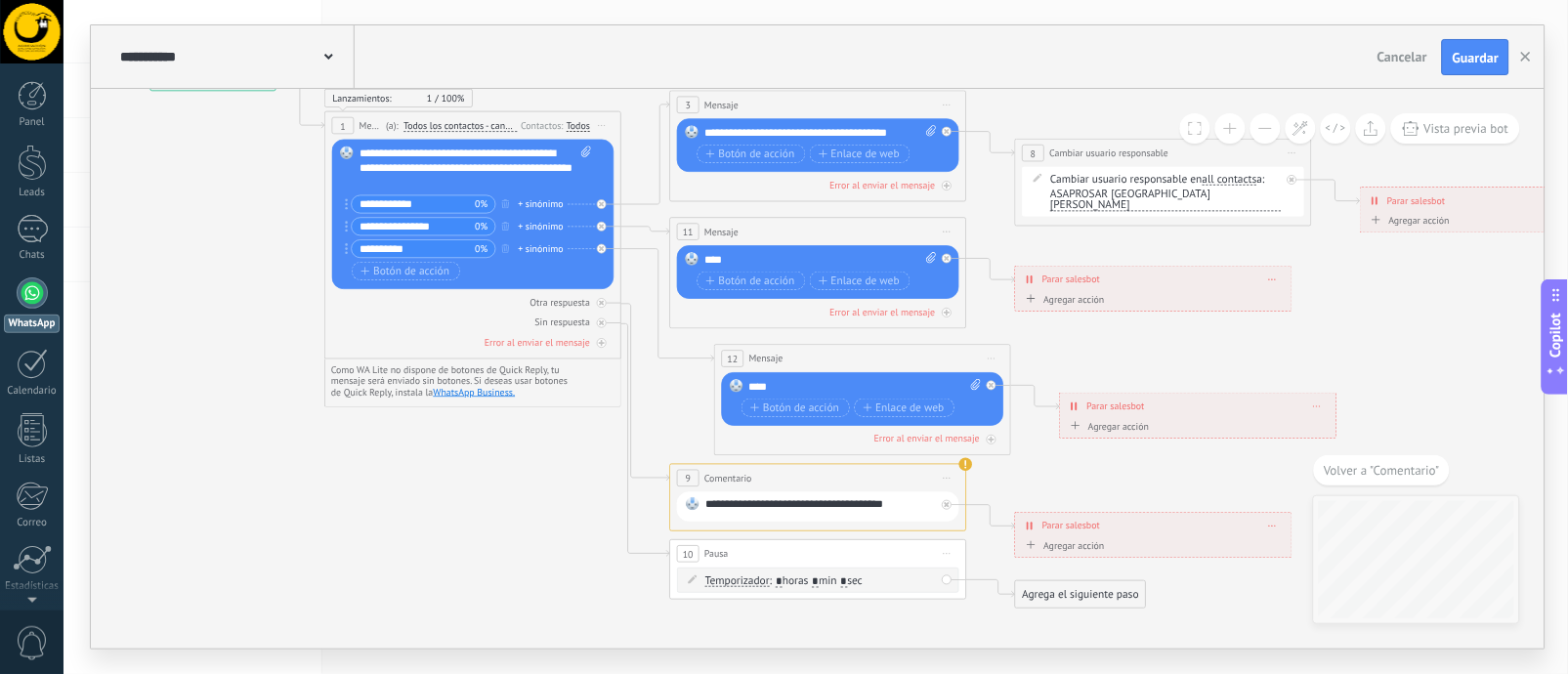
click at [721, 554] on span "Pausa" at bounding box center [717, 554] width 24 height 14
click at [1087, 602] on div "Agrega el siguiente paso" at bounding box center [1081, 595] width 130 height 24
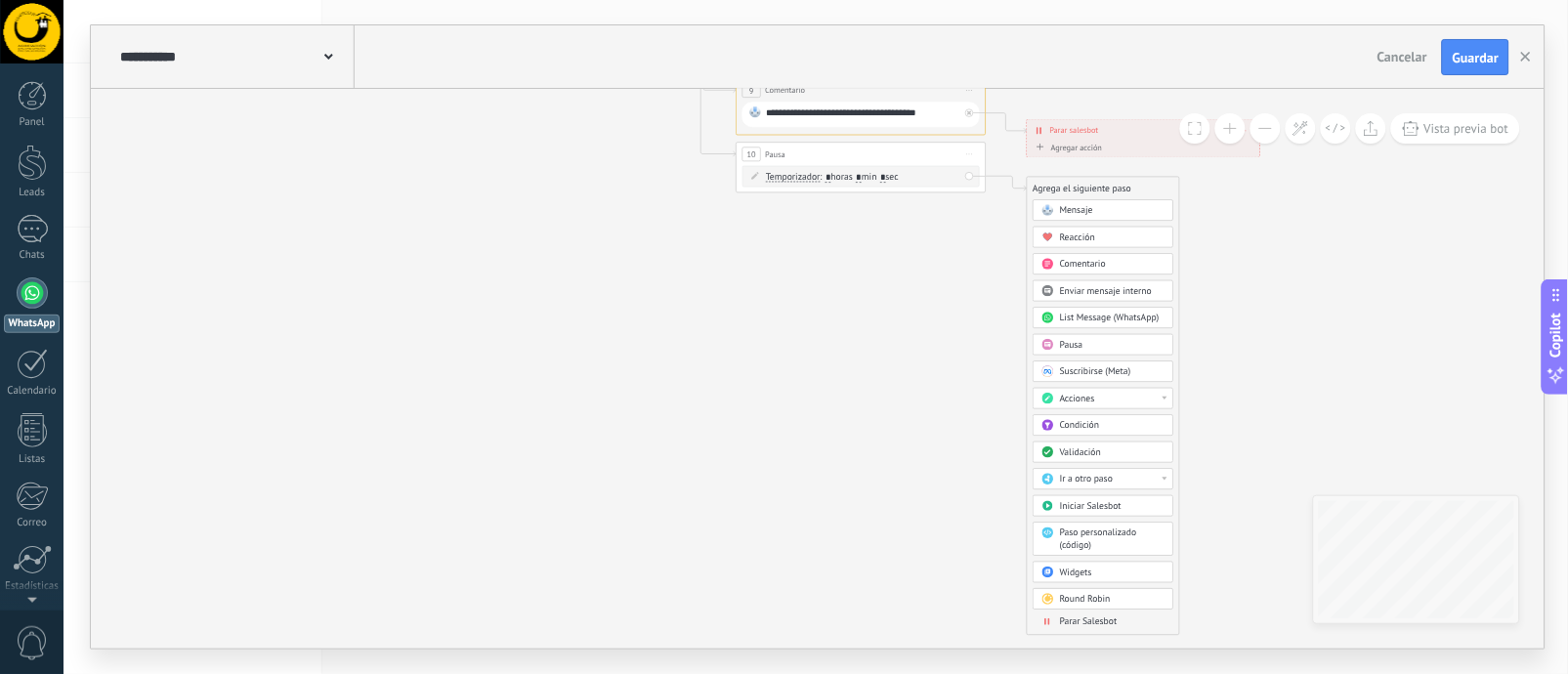
click at [1106, 616] on div "Mensaje Mensaje Mensaje Reacción Comentario Enviar mensaje interno" at bounding box center [1104, 417] width 141 height 435
click at [1087, 627] on span "Parar Salesbot" at bounding box center [1088, 622] width 58 height 12
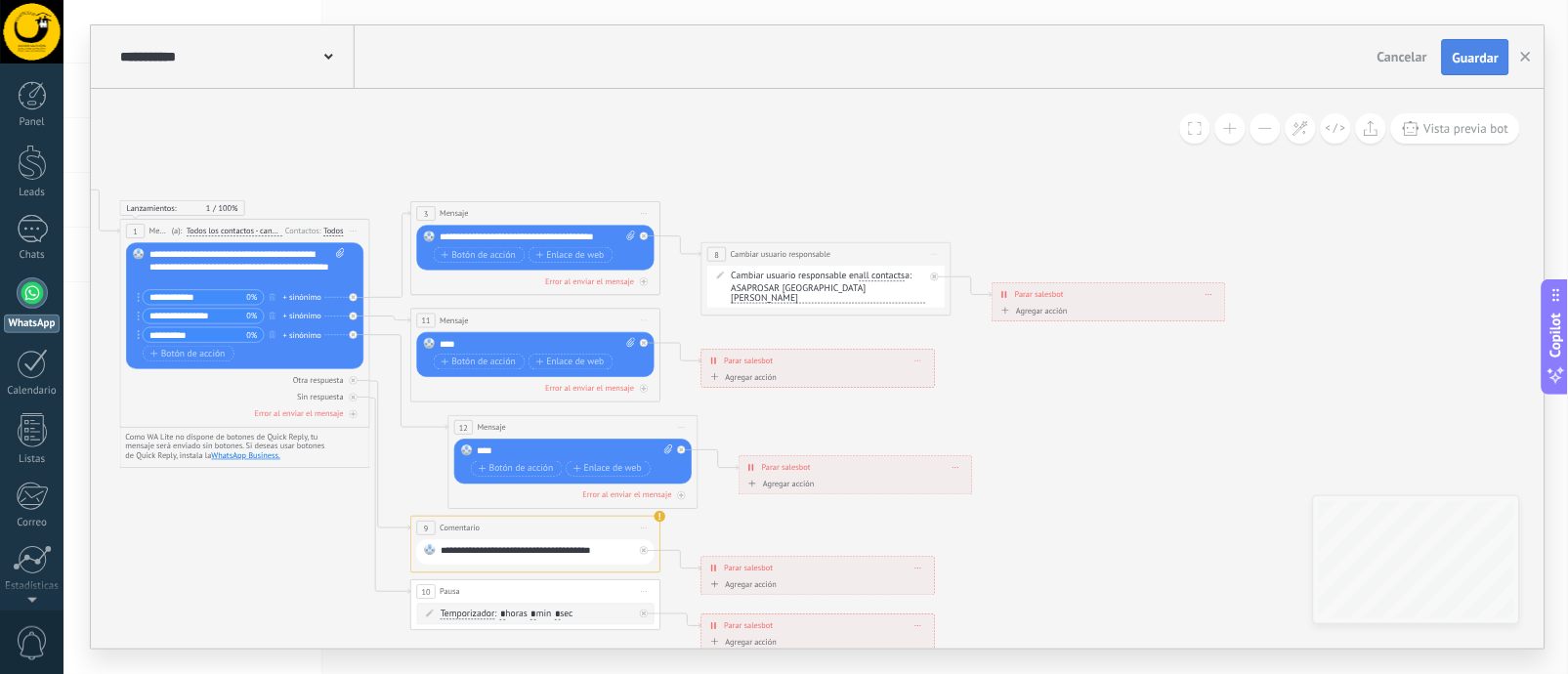
click at [1477, 52] on span "Guardar" at bounding box center [1475, 58] width 46 height 14
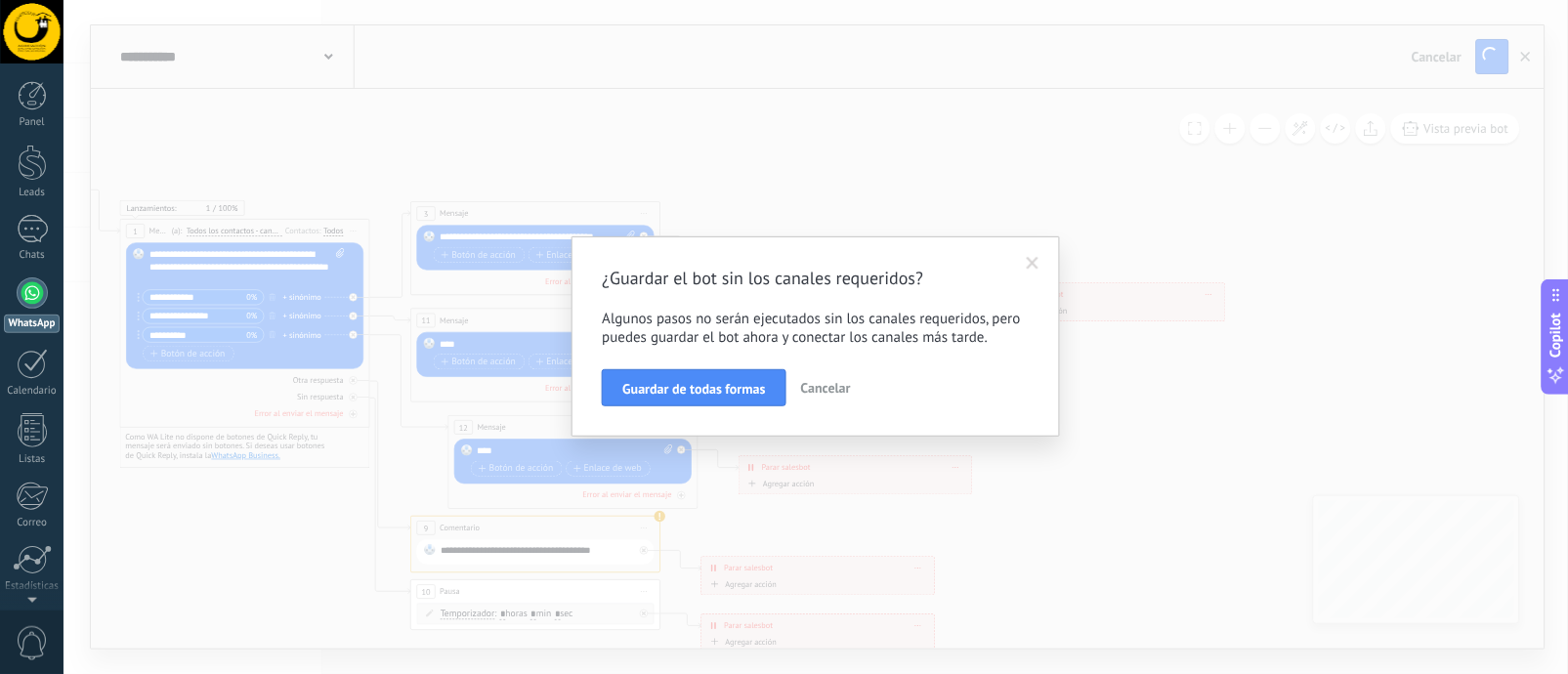
click at [837, 384] on span "Cancelar" at bounding box center [825, 388] width 50 height 18
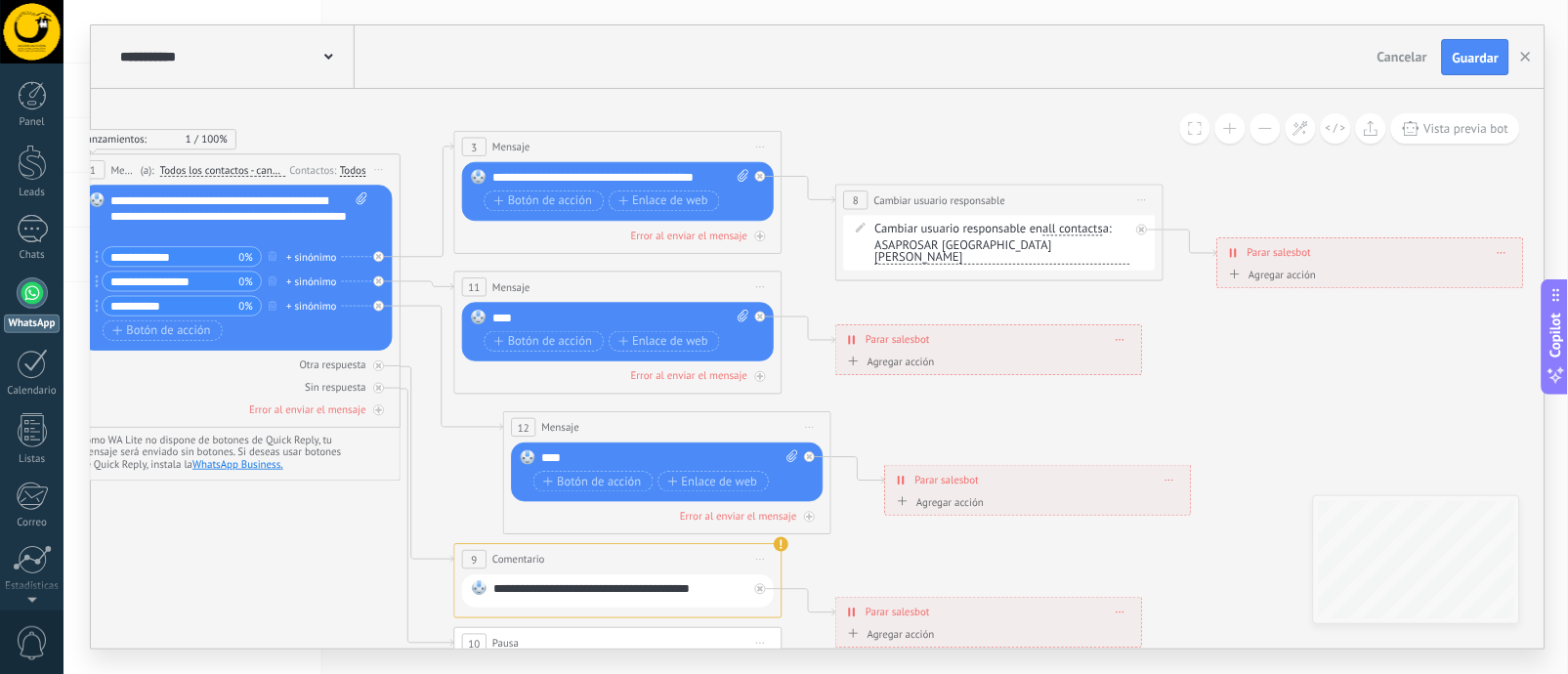
drag, startPoint x: 793, startPoint y: 413, endPoint x: 1011, endPoint y: 406, distance: 218.1
click at [1011, 406] on icon at bounding box center [702, 402] width 2465 height 1423
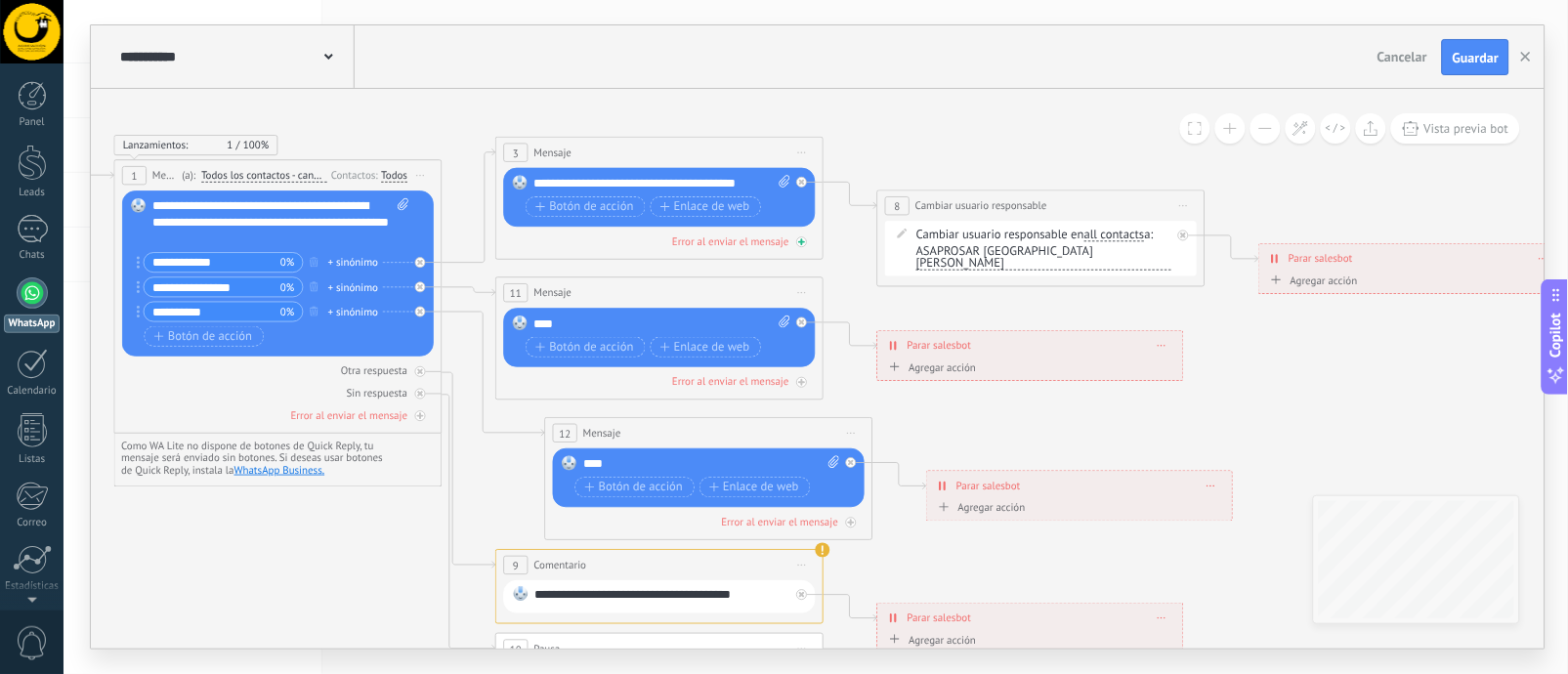
click at [766, 244] on div "Error al enviar el mensaje" at bounding box center [732, 241] width 118 height 14
click at [981, 412] on div "Agrega el siguiente paso" at bounding box center [950, 407] width 144 height 27
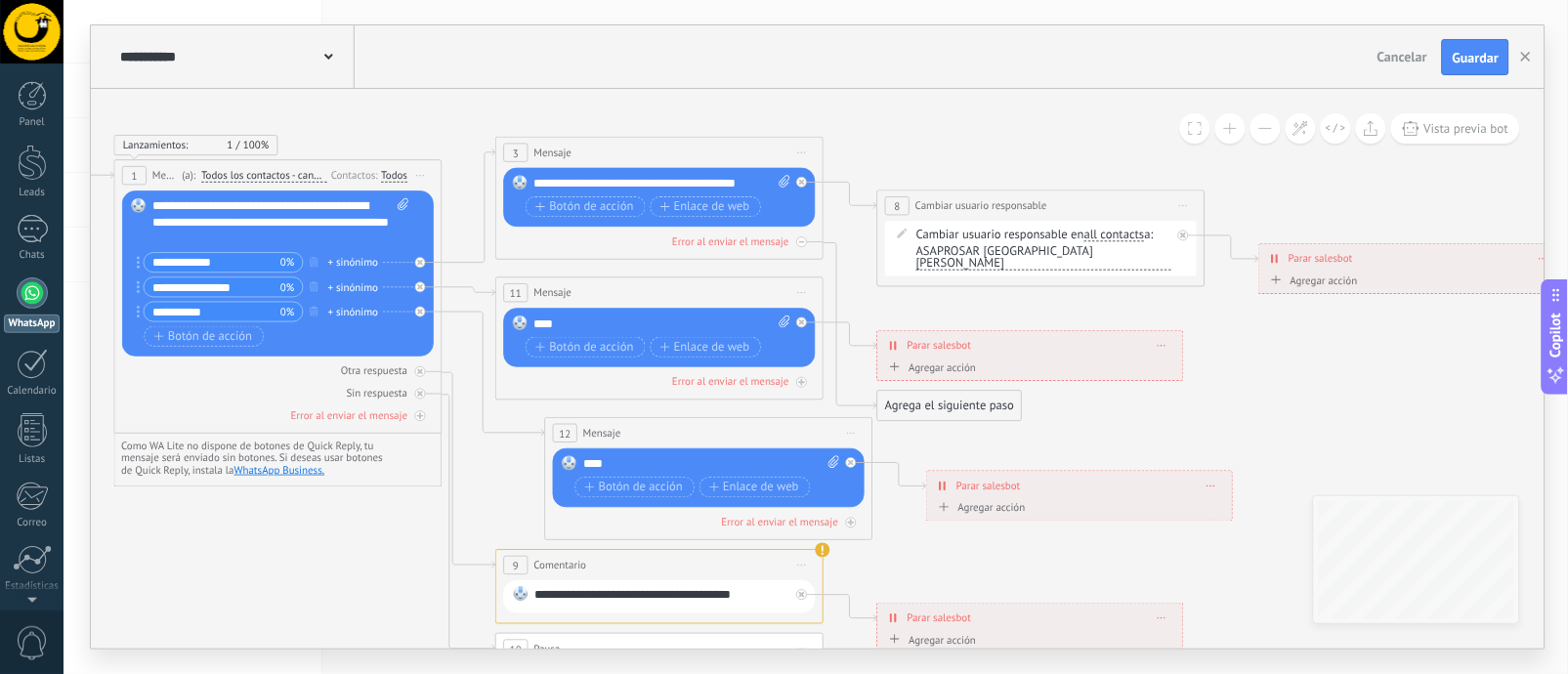
click at [1099, 409] on icon at bounding box center [744, 417] width 2465 height 1443
click at [1085, 419] on icon at bounding box center [744, 417] width 2465 height 1443
drag, startPoint x: 933, startPoint y: 406, endPoint x: 919, endPoint y: 400, distance: 15.2
click at [919, 400] on div "Agrega el siguiente paso" at bounding box center [950, 407] width 144 height 27
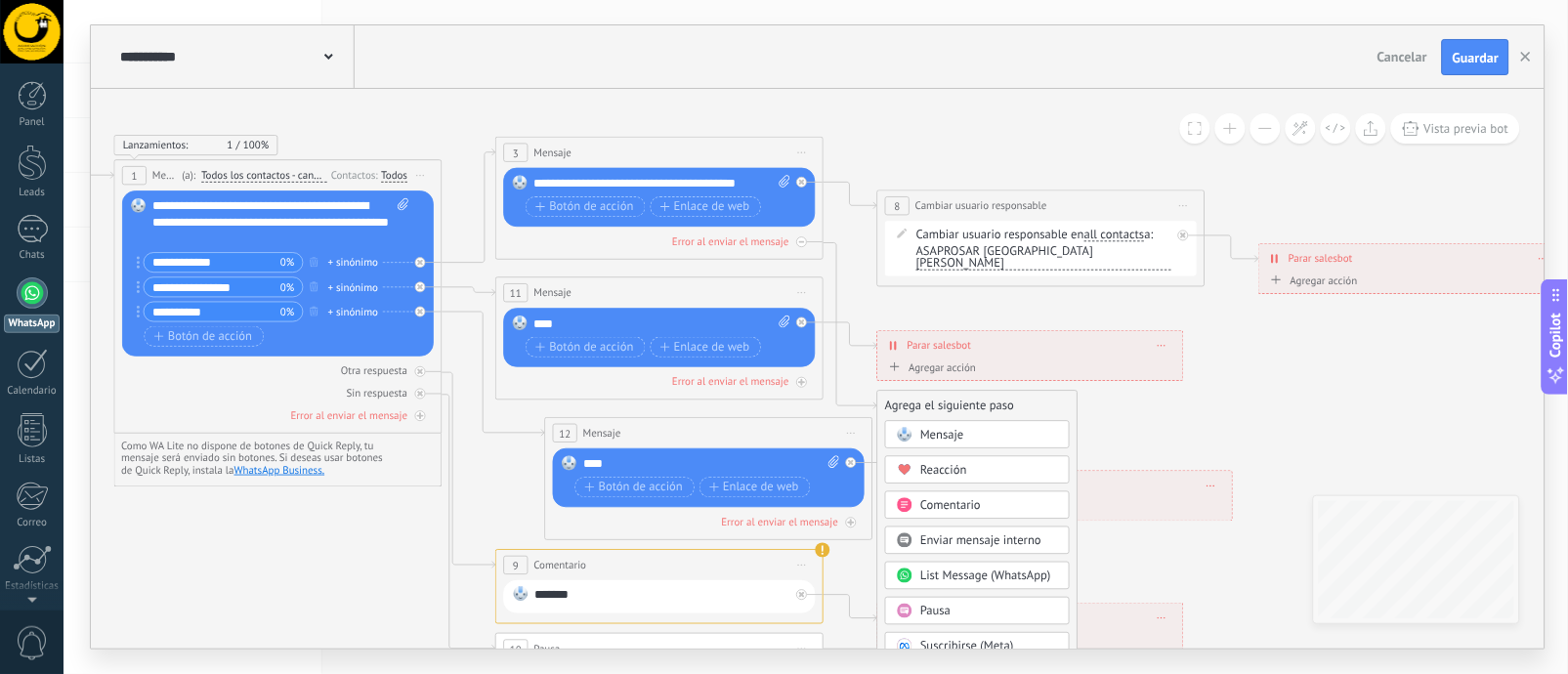
click at [1129, 413] on icon at bounding box center [744, 417] width 2465 height 1443
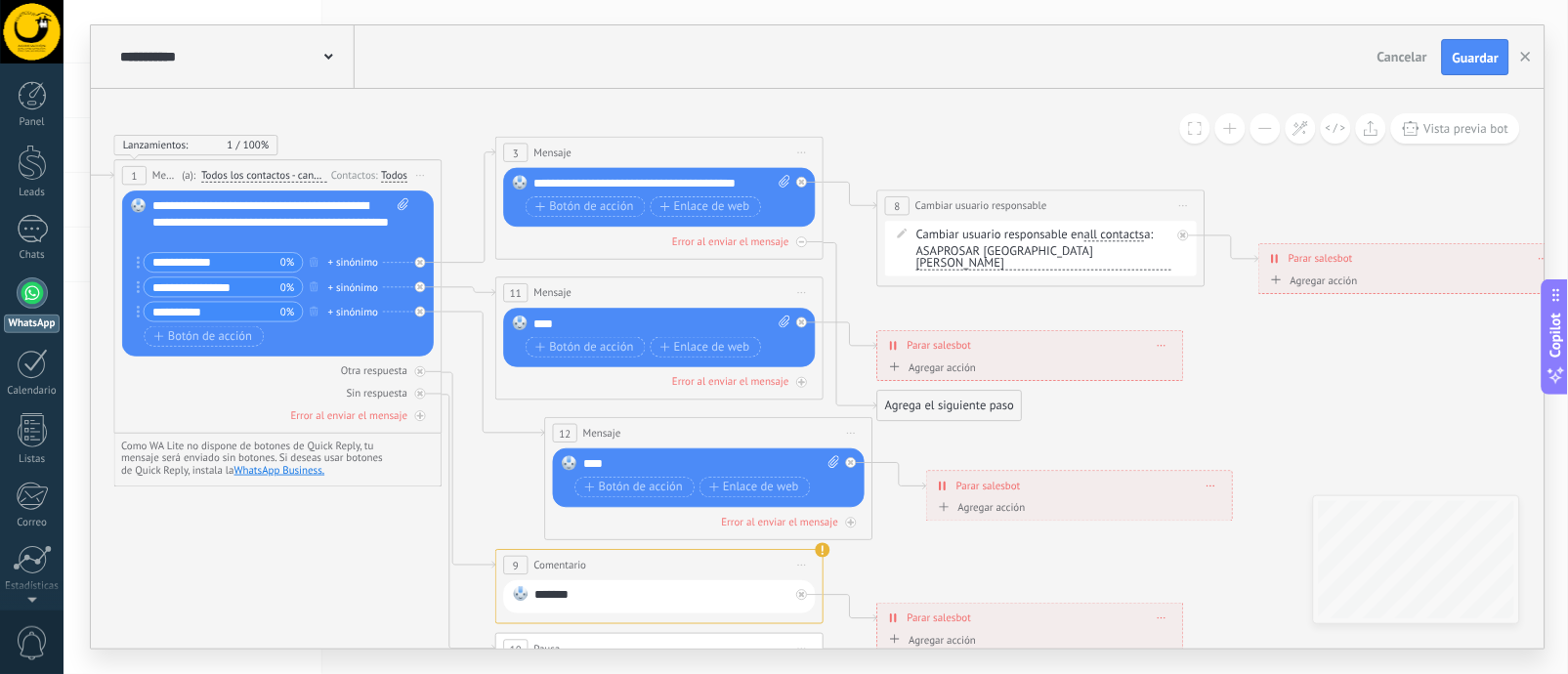
click at [1129, 413] on icon at bounding box center [744, 417] width 2465 height 1443
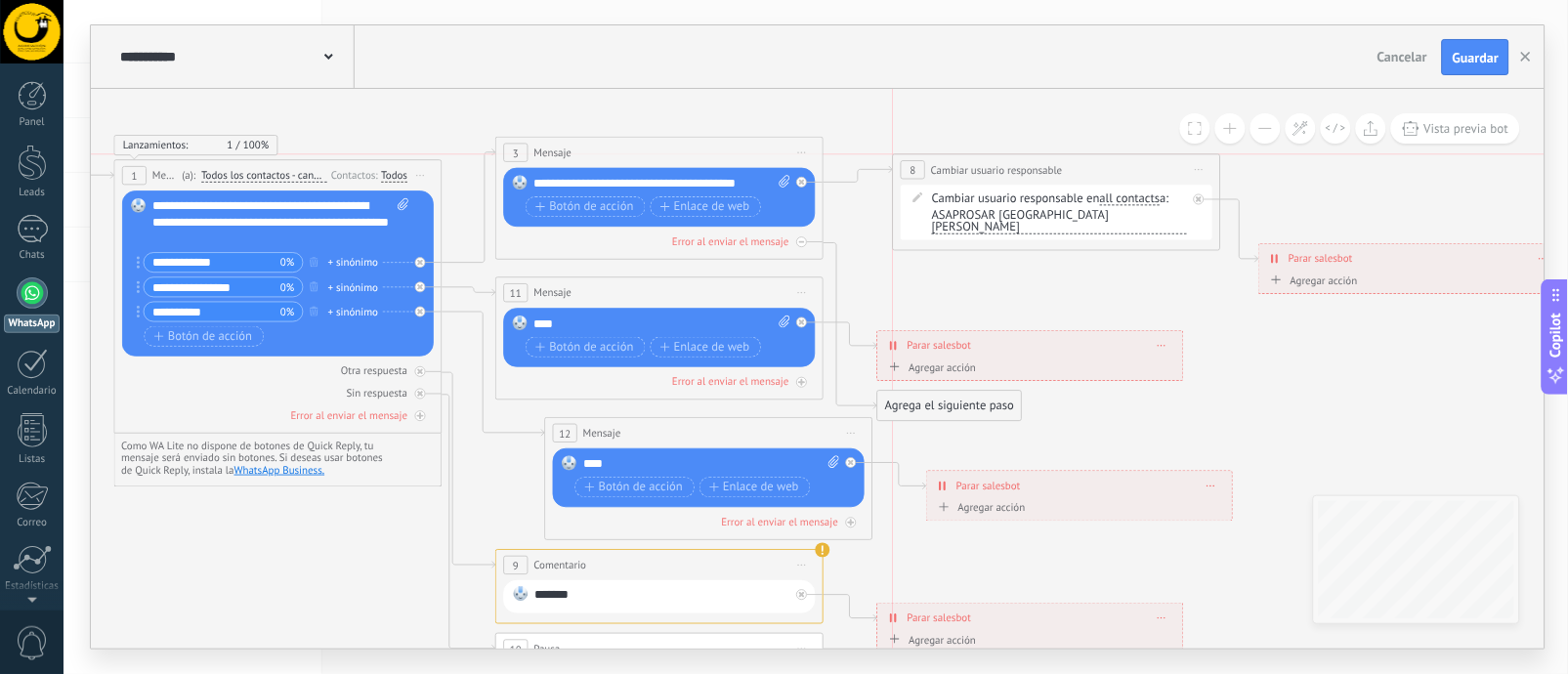
drag, startPoint x: 994, startPoint y: 206, endPoint x: 1011, endPoint y: 167, distance: 42.5
click at [1011, 167] on span "Cambiar usuario responsable" at bounding box center [998, 169] width 132 height 16
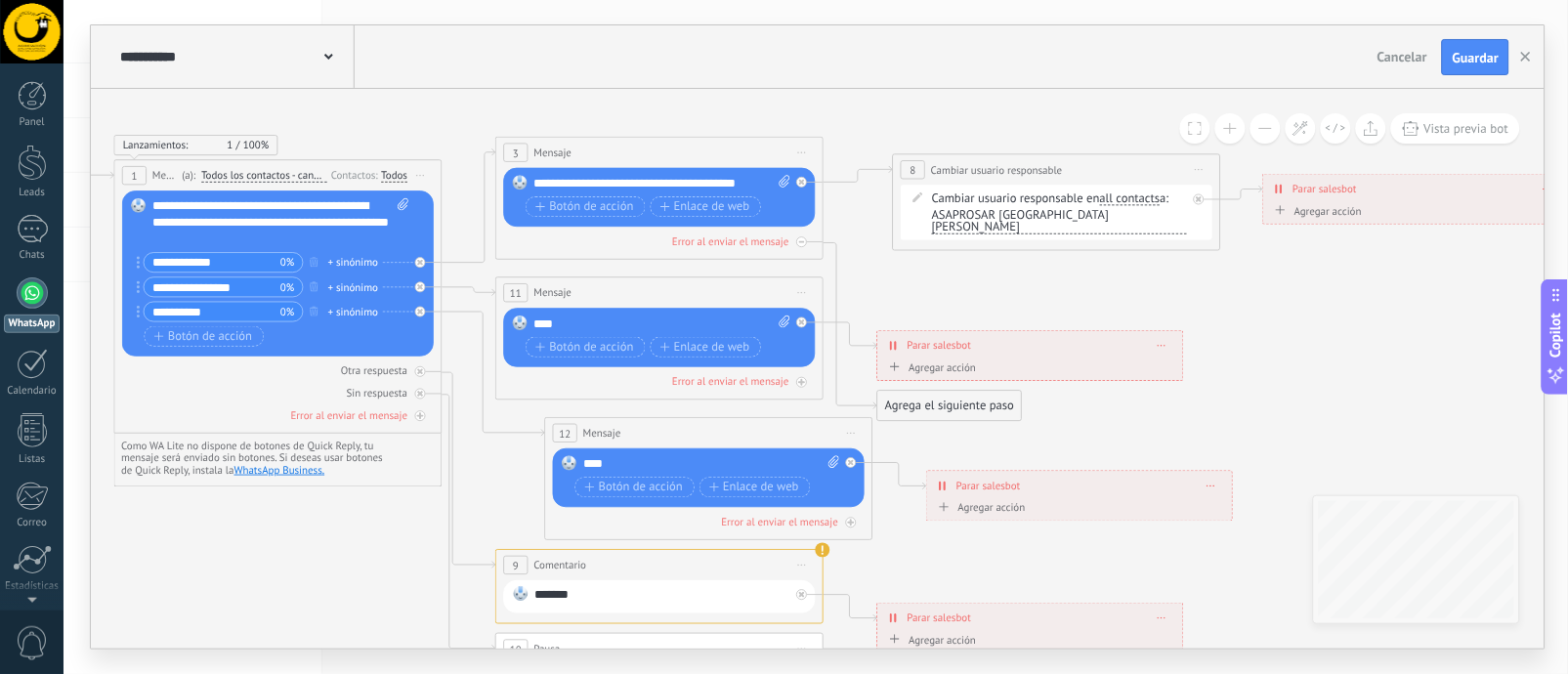
drag, startPoint x: 1298, startPoint y: 253, endPoint x: 1302, endPoint y: 184, distance: 69.1
click at [1302, 184] on span "Parar salesbot" at bounding box center [1326, 188] width 65 height 16
drag, startPoint x: 1036, startPoint y: 353, endPoint x: 1074, endPoint y: 347, distance: 38.5
click at [1074, 347] on div "**********" at bounding box center [1068, 338] width 305 height 28
click at [1450, 65] on button "Guardar" at bounding box center [1475, 58] width 68 height 37
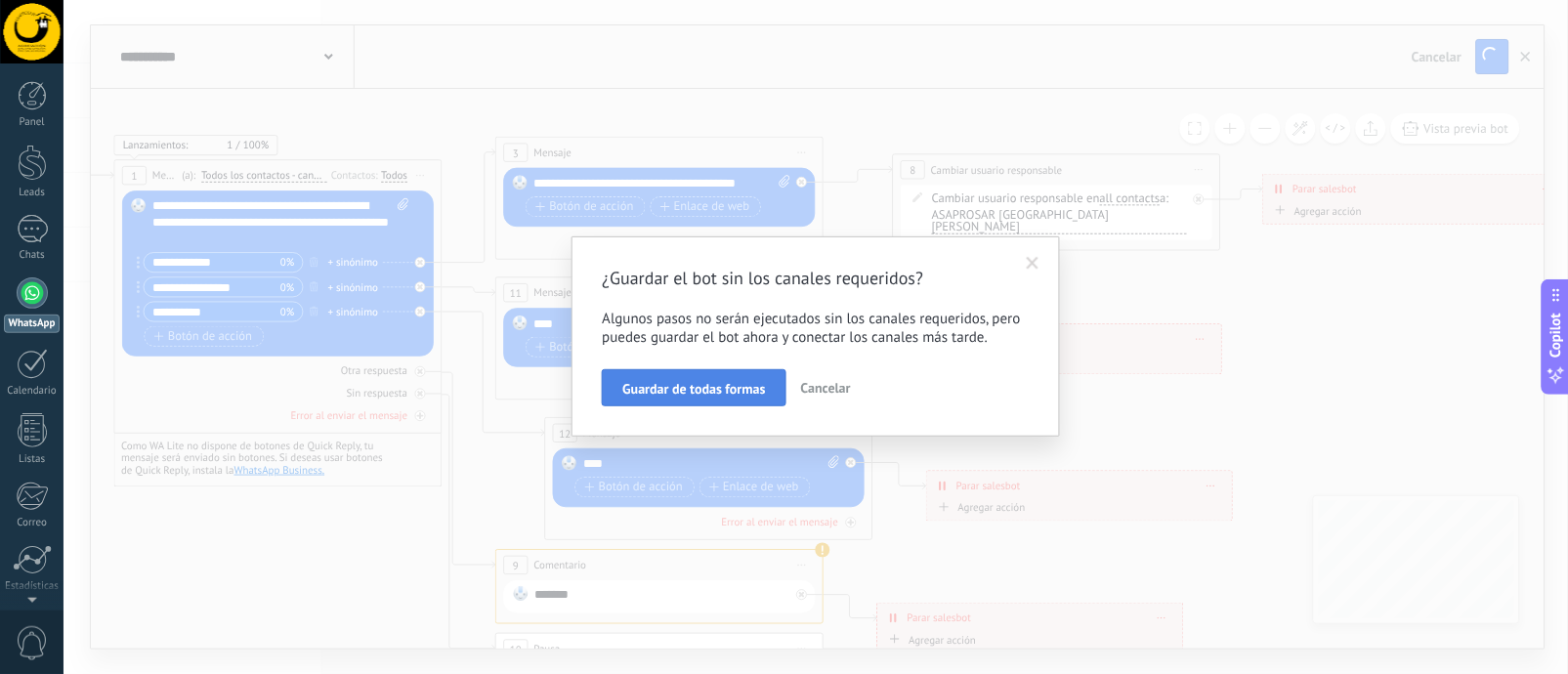
click at [688, 394] on span "Guardar de todas formas" at bounding box center [694, 389] width 143 height 14
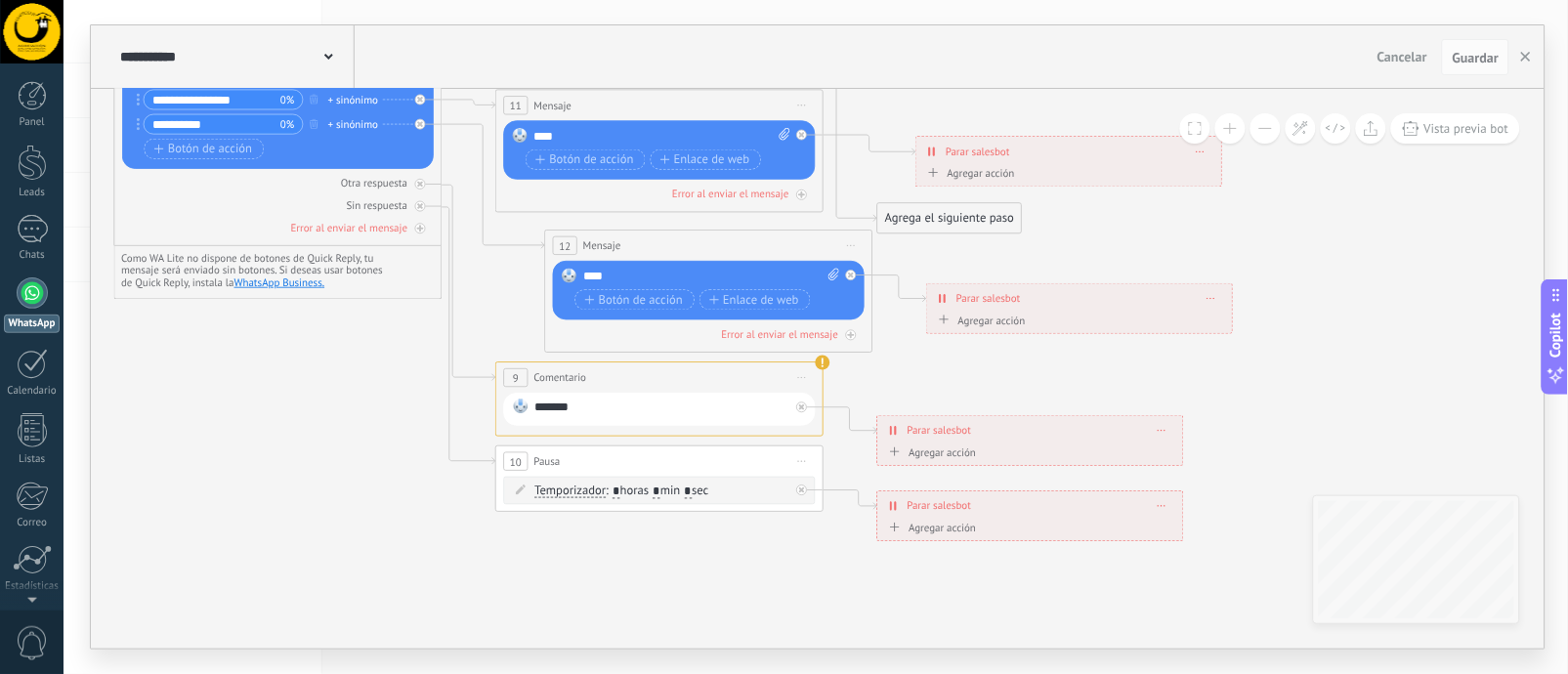
click at [651, 400] on div "*******" at bounding box center [662, 409] width 255 height 22
click at [907, 392] on icon at bounding box center [747, 230] width 2470 height 1443
click at [670, 398] on div "**********" at bounding box center [660, 410] width 312 height 33
drag, startPoint x: 622, startPoint y: 407, endPoint x: 488, endPoint y: 409, distance: 134.0
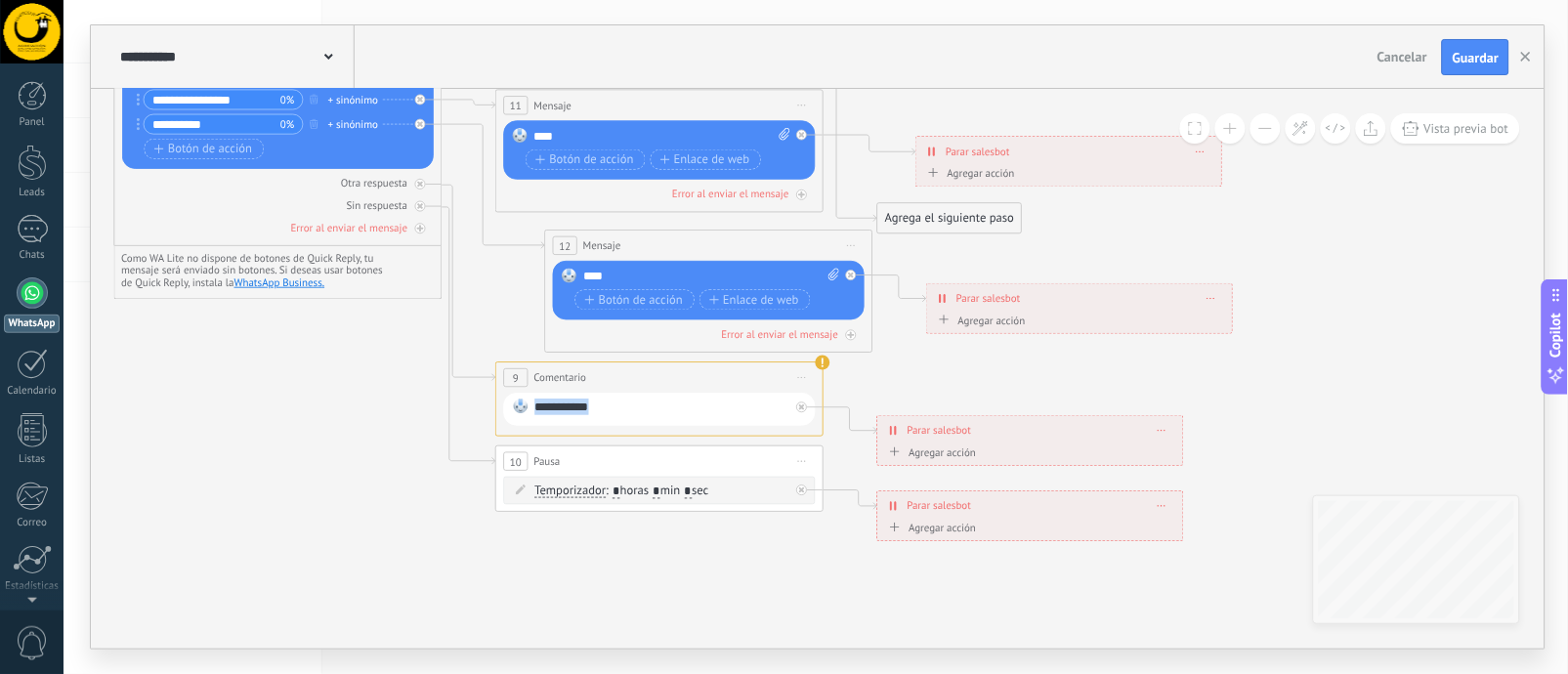
click at [520, 411] on rect at bounding box center [520, 406] width 15 height 15
click at [546, 407] on div "**********" at bounding box center [662, 409] width 255 height 22
drag, startPoint x: 610, startPoint y: 409, endPoint x: 519, endPoint y: 409, distance: 91.0
click at [519, 409] on div "**********" at bounding box center [660, 410] width 312 height 33
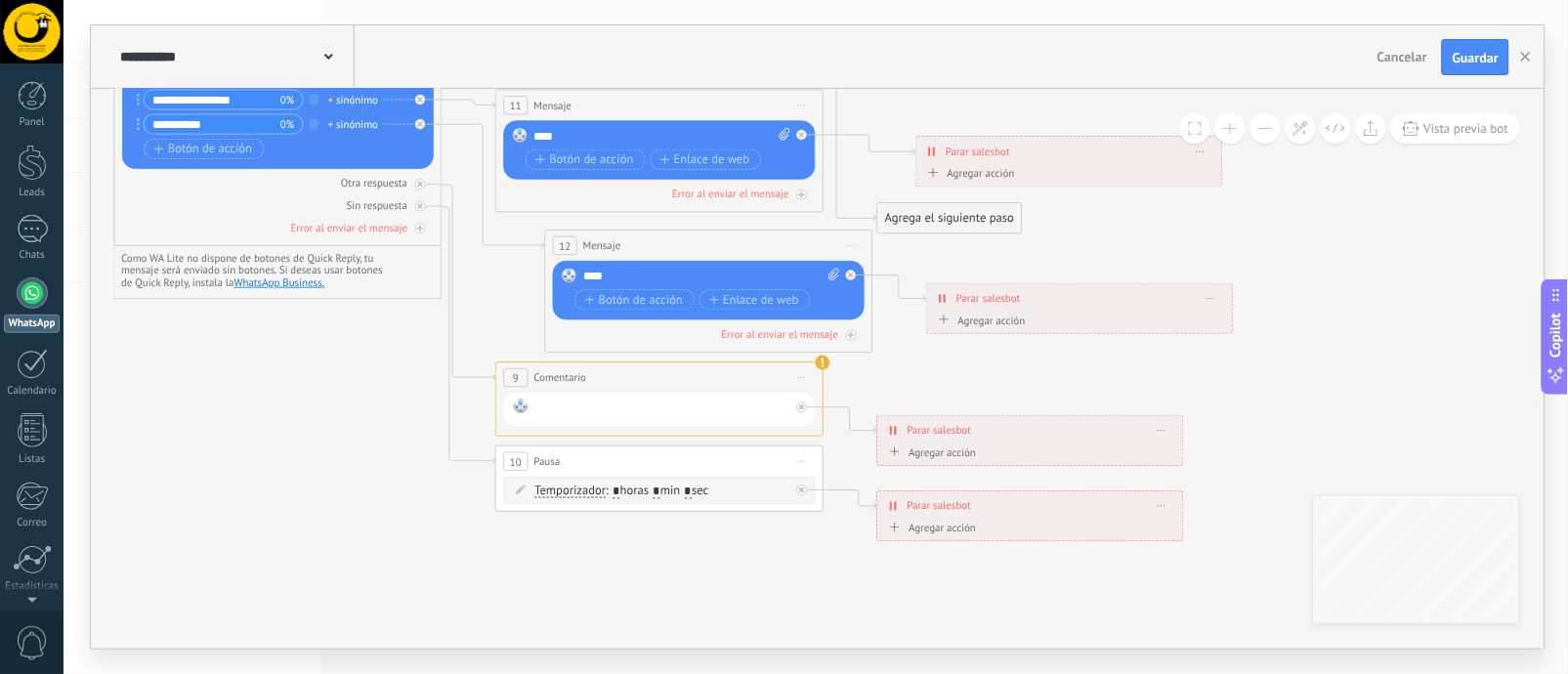
click at [528, 410] on icon at bounding box center [520, 406] width 15 height 15
click at [797, 410] on div at bounding box center [802, 408] width 11 height 11
click at [798, 409] on div at bounding box center [660, 410] width 312 height 33
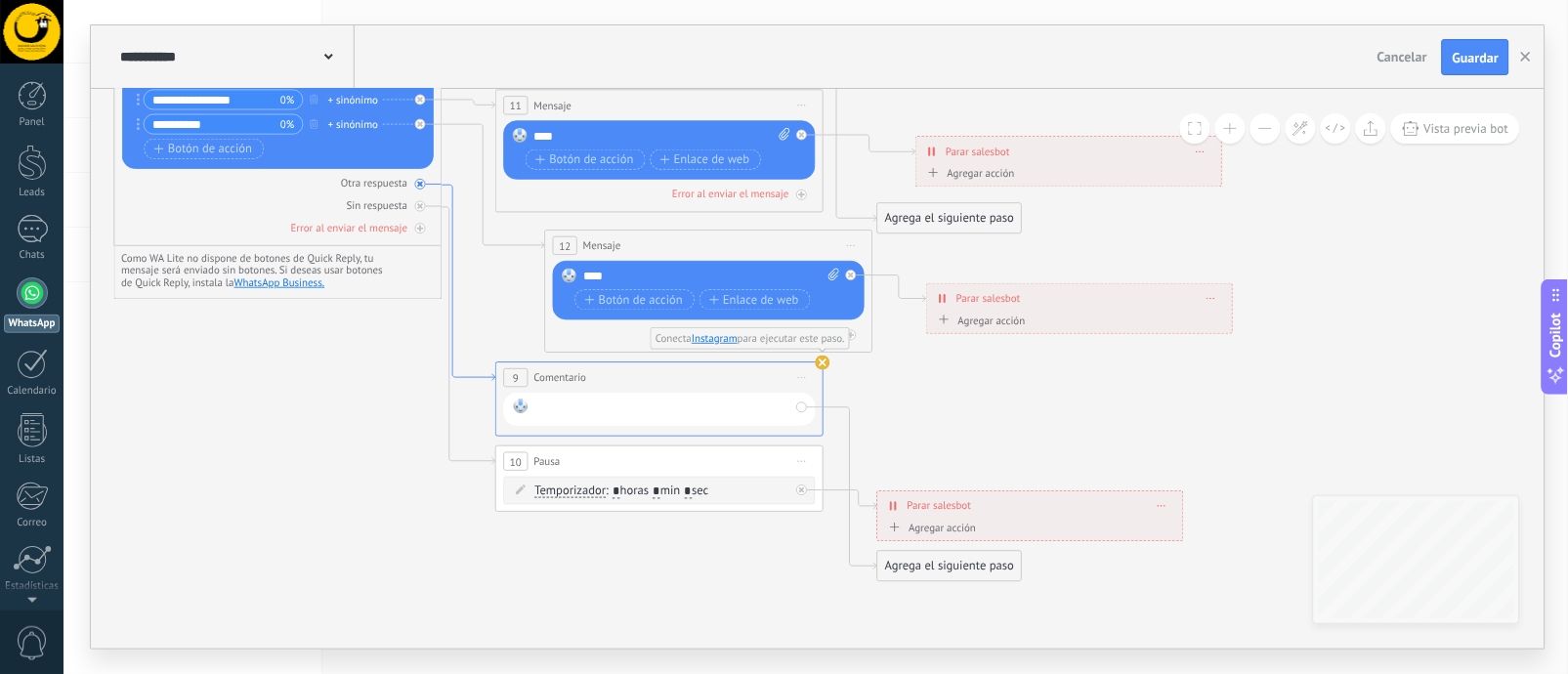
click at [482, 375] on icon at bounding box center [469, 282] width 54 height 195
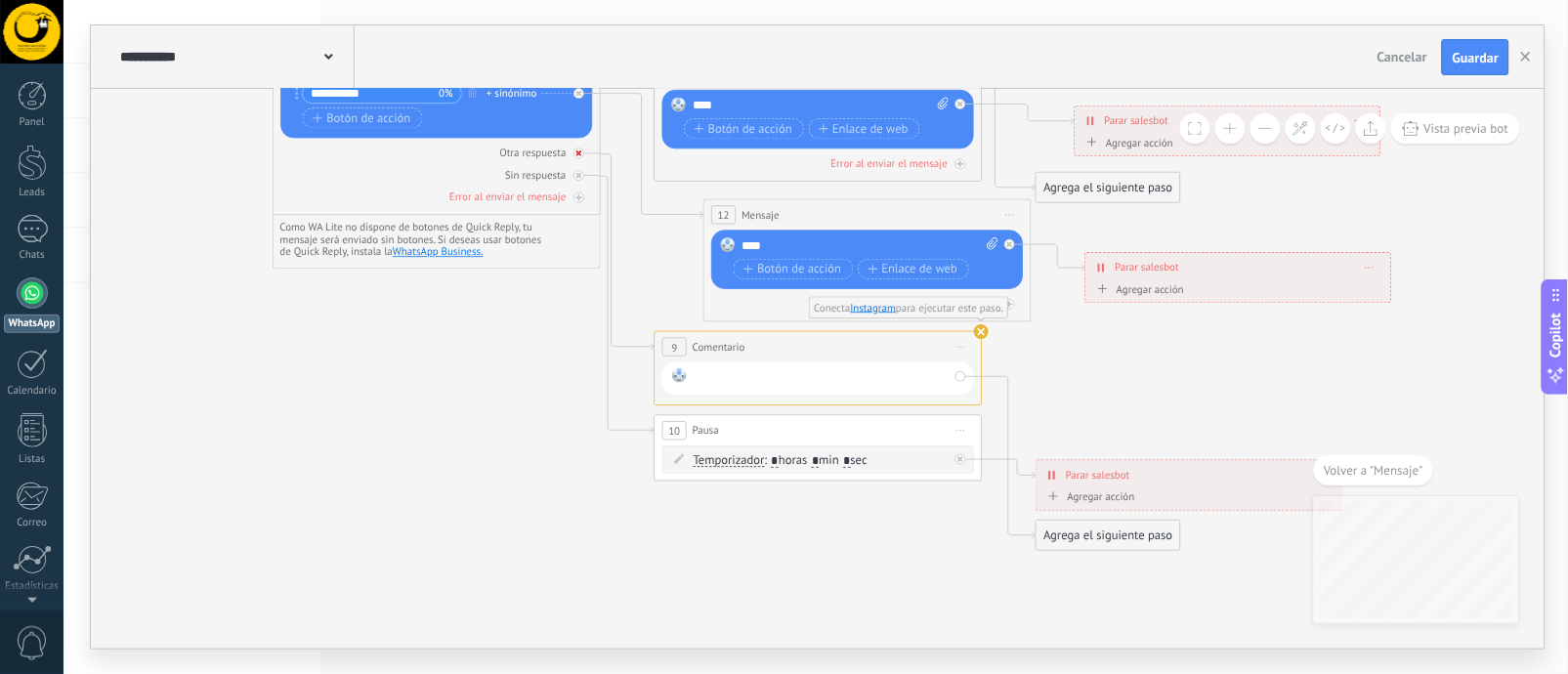
click at [574, 155] on div at bounding box center [579, 154] width 11 height 11
click at [581, 171] on div at bounding box center [579, 175] width 11 height 11
click at [577, 201] on div at bounding box center [579, 197] width 11 height 11
drag, startPoint x: 846, startPoint y: 366, endPoint x: 939, endPoint y: 380, distance: 94.0
click at [939, 380] on div at bounding box center [818, 379] width 312 height 33
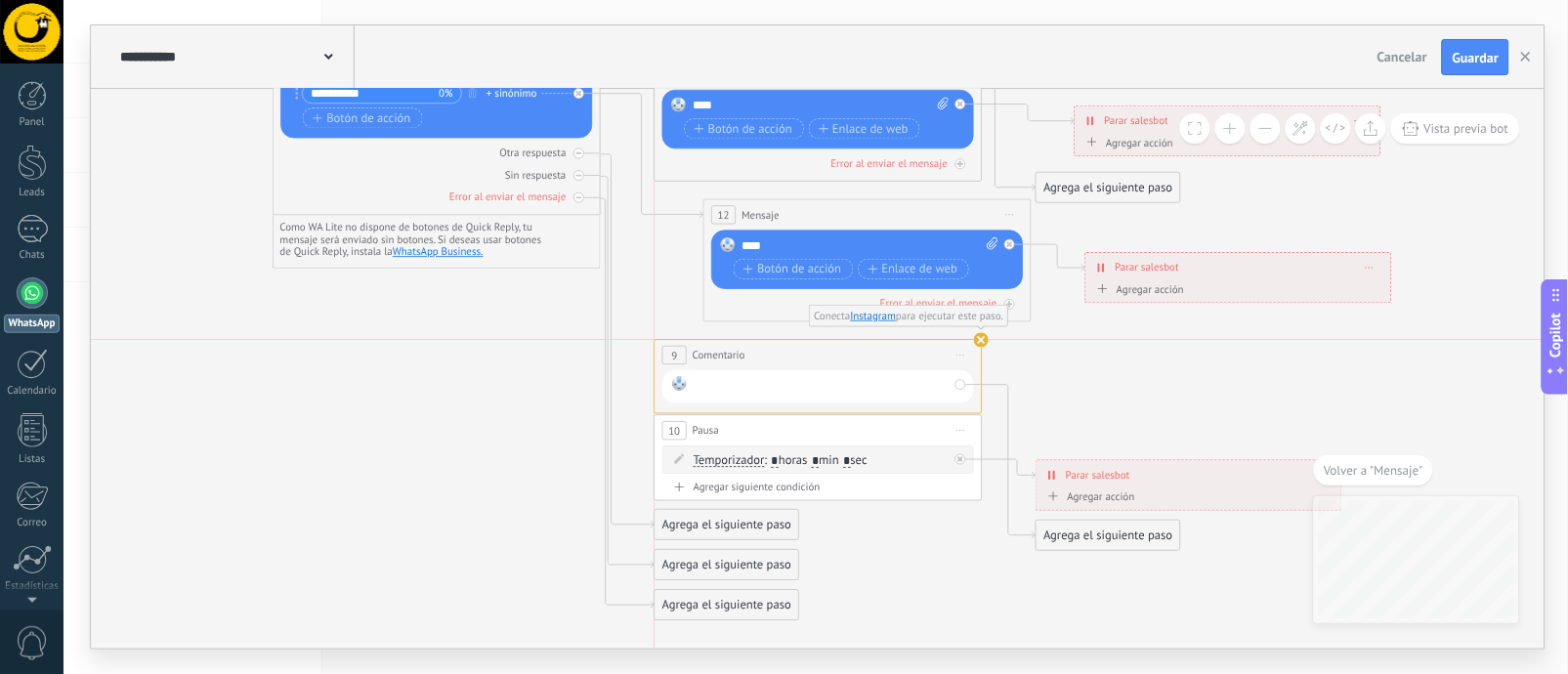
drag, startPoint x: 953, startPoint y: 346, endPoint x: 978, endPoint y: 340, distance: 25.7
click at [954, 359] on span "Iniciar vista previa aquí Cambiar nombre Duplicar [GEOGRAPHIC_DATA]" at bounding box center [961, 356] width 26 height 24
click at [979, 340] on use at bounding box center [982, 340] width 15 height 15
click at [964, 349] on span "Iniciar vista previa aquí Cambiar nombre Duplicar [GEOGRAPHIC_DATA]" at bounding box center [961, 356] width 26 height 24
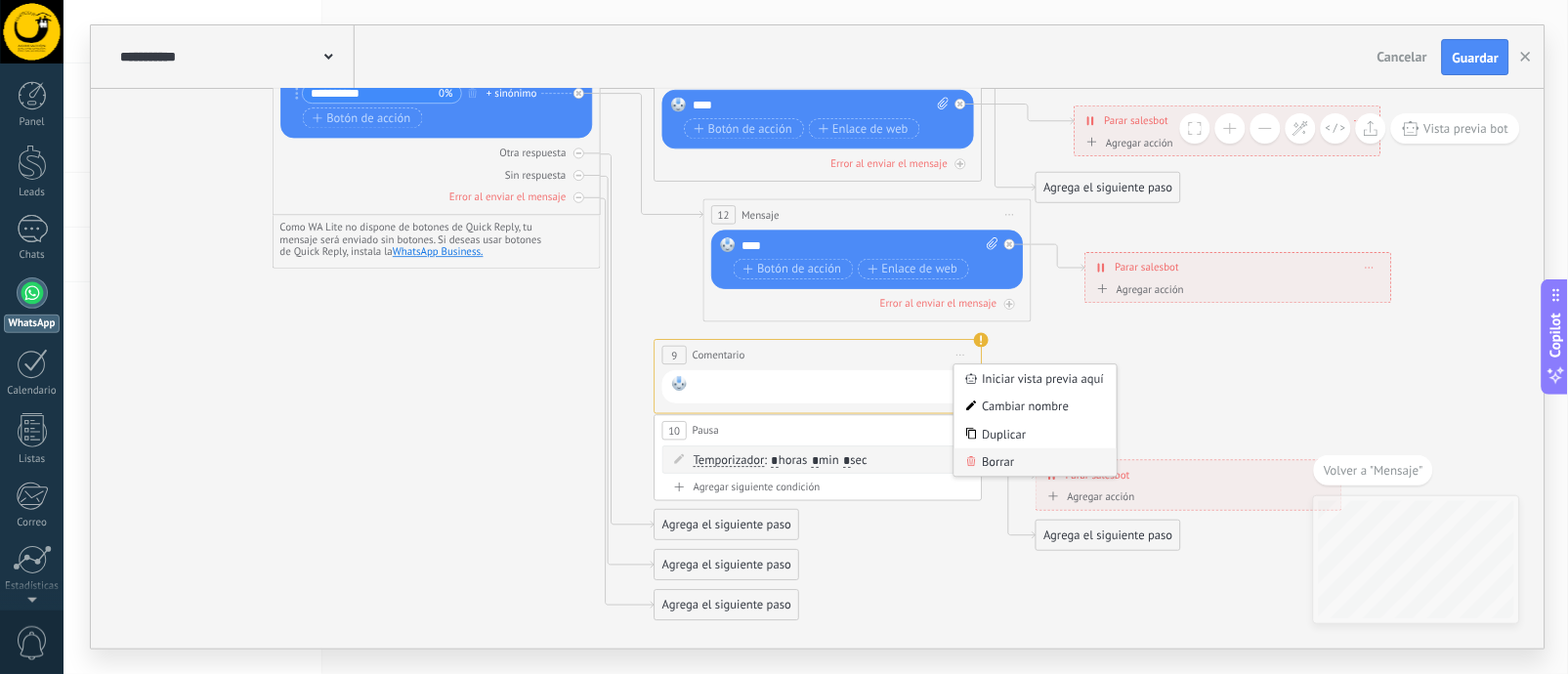
click at [981, 457] on div "Borrar" at bounding box center [1035, 461] width 162 height 28
click at [885, 418] on div "10 Pausa ***** Iniciar vista previa aquí Cambiar nombre Duplicar [GEOGRAPHIC_DA…" at bounding box center [818, 431] width 326 height 30
click at [882, 431] on div "10 Pausa ***** Iniciar vista previa aquí Cambiar nombre Duplicar [GEOGRAPHIC_DA…" at bounding box center [818, 431] width 326 height 30
click at [885, 446] on div "Temporizador Temporizador Temporizador Temporizador : * horas * min * sec : Lu …" at bounding box center [818, 459] width 312 height 28
click at [885, 470] on div "Temporizador Temporizador Temporizador Temporizador : * horas * min * sec : Lu …" at bounding box center [818, 459] width 312 height 28
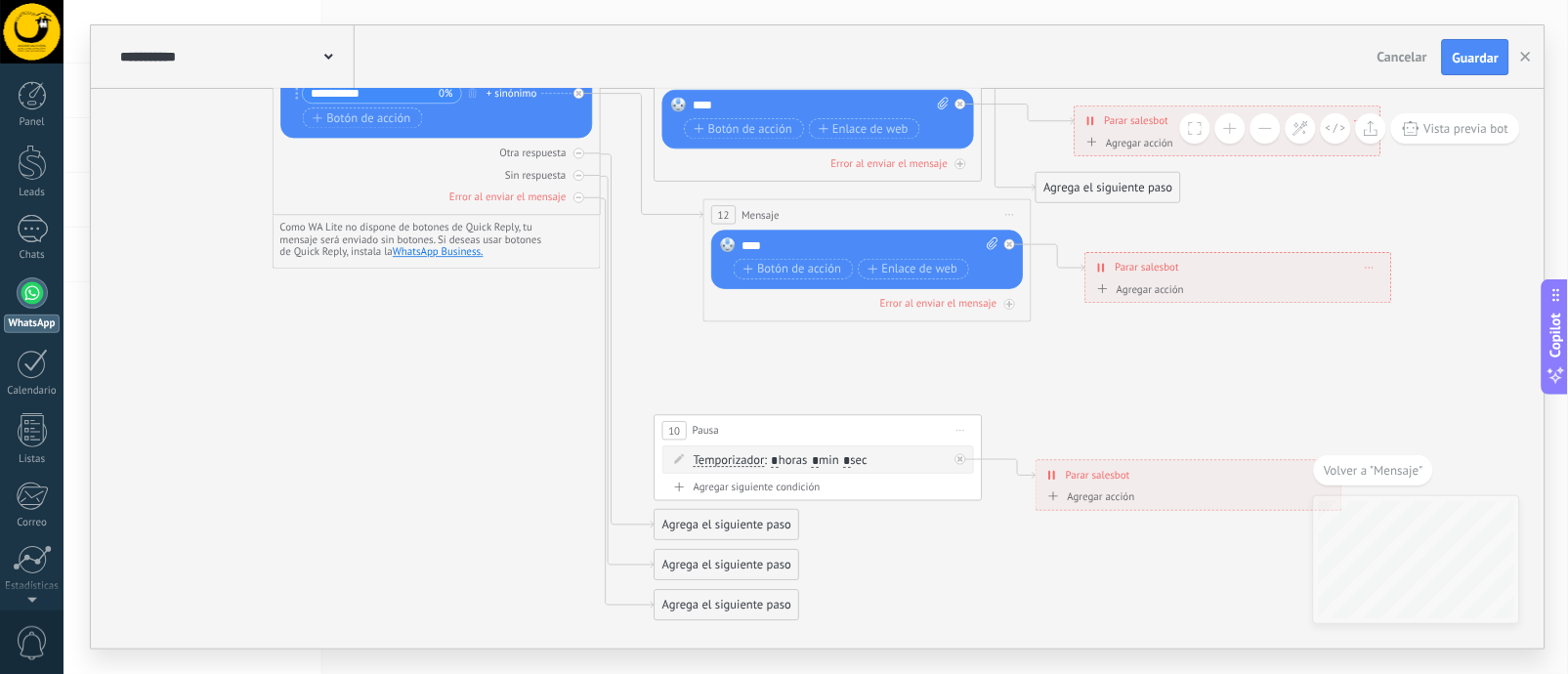
drag, startPoint x: 907, startPoint y: 449, endPoint x: 994, endPoint y: 416, distance: 93.0
click at [918, 429] on div "10 Pausa ***** Iniciar vista previa aquí Cambiar nombre Duplicar [GEOGRAPHIC_DA…" at bounding box center [818, 431] width 326 height 30
click at [957, 435] on span "Iniciar vista previa aquí Cambiar nombre Duplicar [GEOGRAPHIC_DATA]" at bounding box center [961, 431] width 26 height 24
click at [979, 545] on div "Borrar" at bounding box center [1035, 538] width 162 height 28
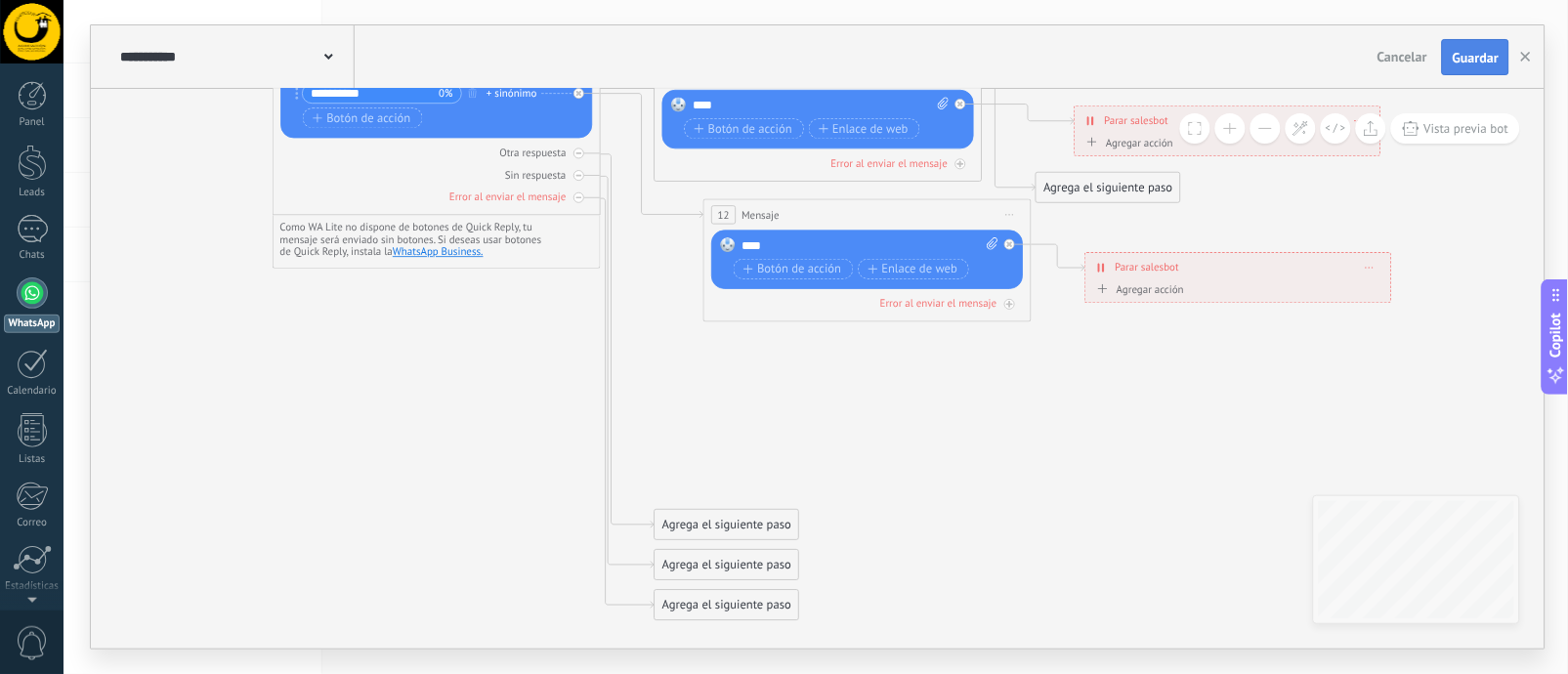
click at [1484, 51] on span "Guardar" at bounding box center [1475, 58] width 46 height 14
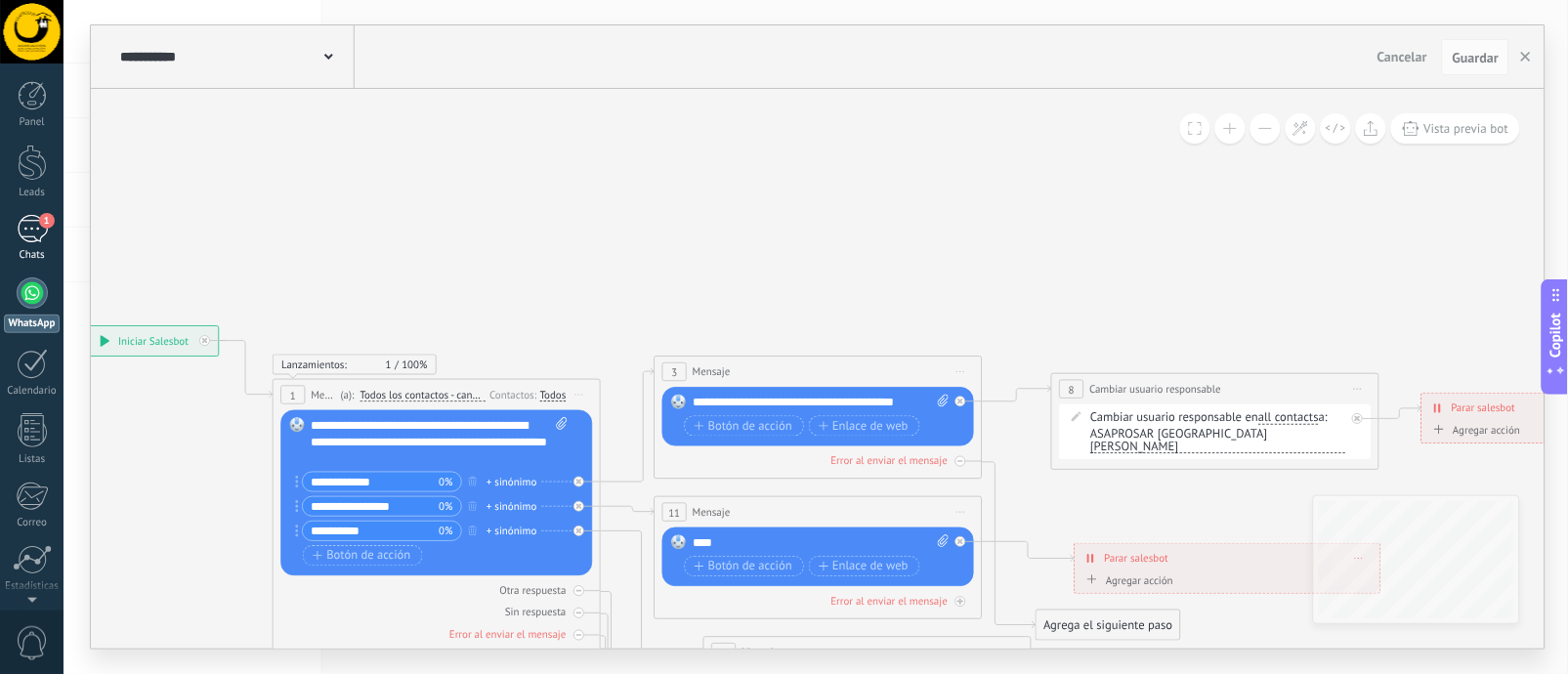
click at [24, 236] on div "1" at bounding box center [32, 228] width 31 height 28
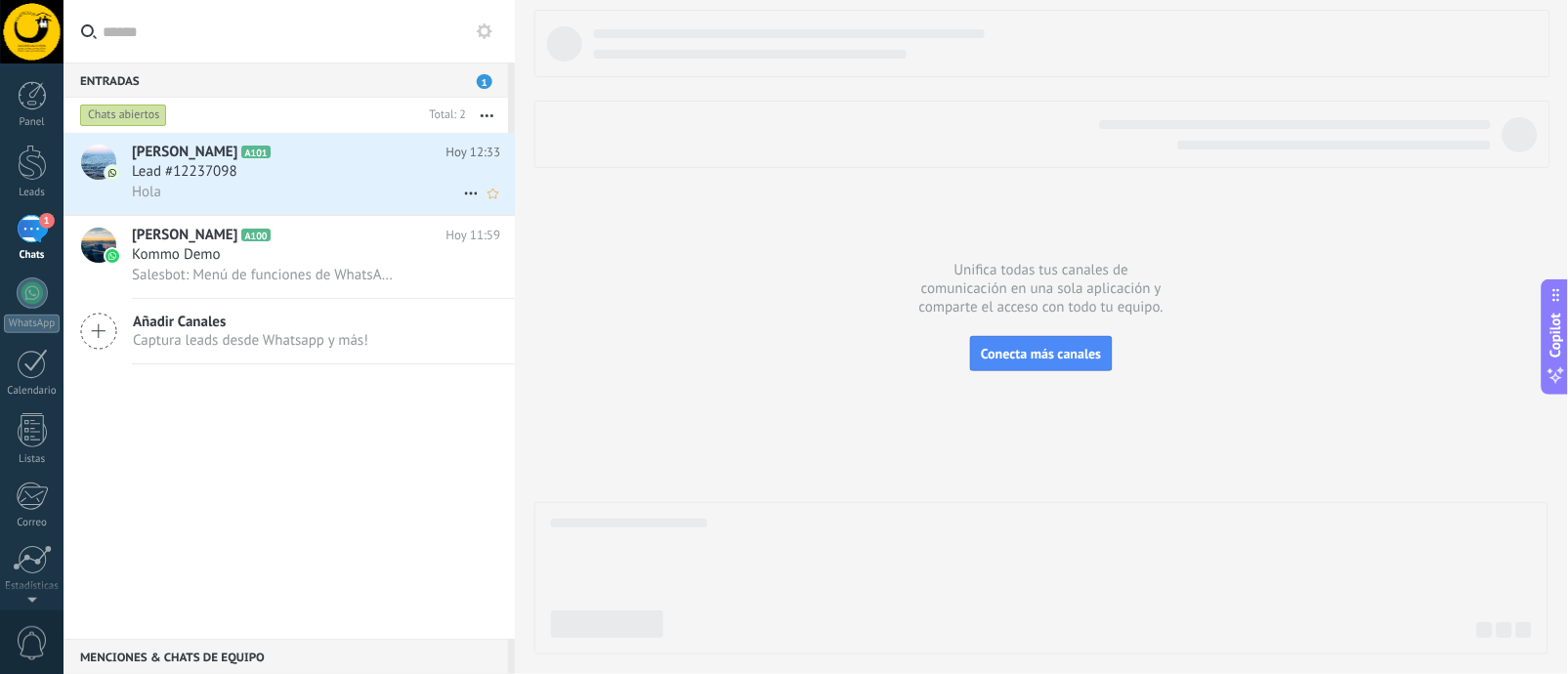
click at [331, 156] on h2 "[PERSON_NAME] A101" at bounding box center [289, 153] width 314 height 20
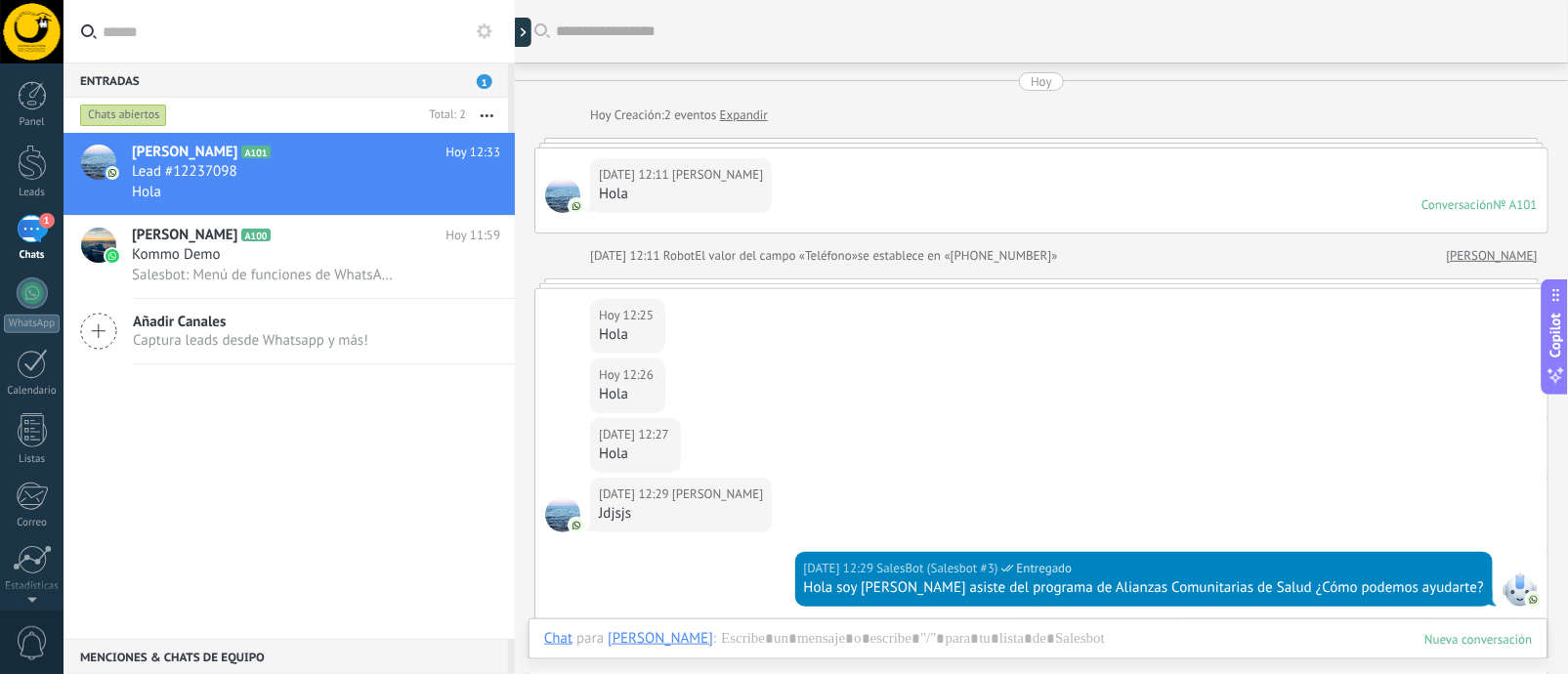
scroll to position [341, 0]
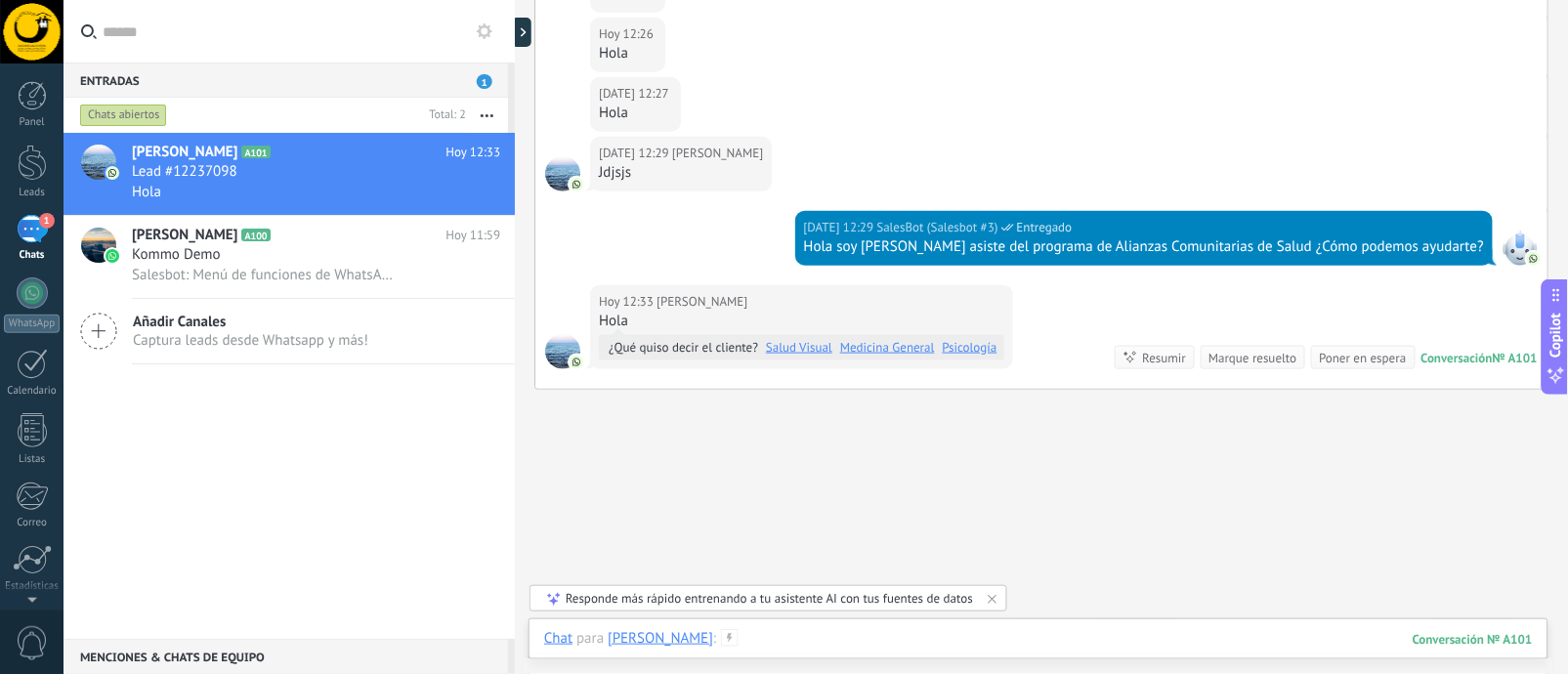
click at [1235, 647] on div at bounding box center [1038, 658] width 989 height 59
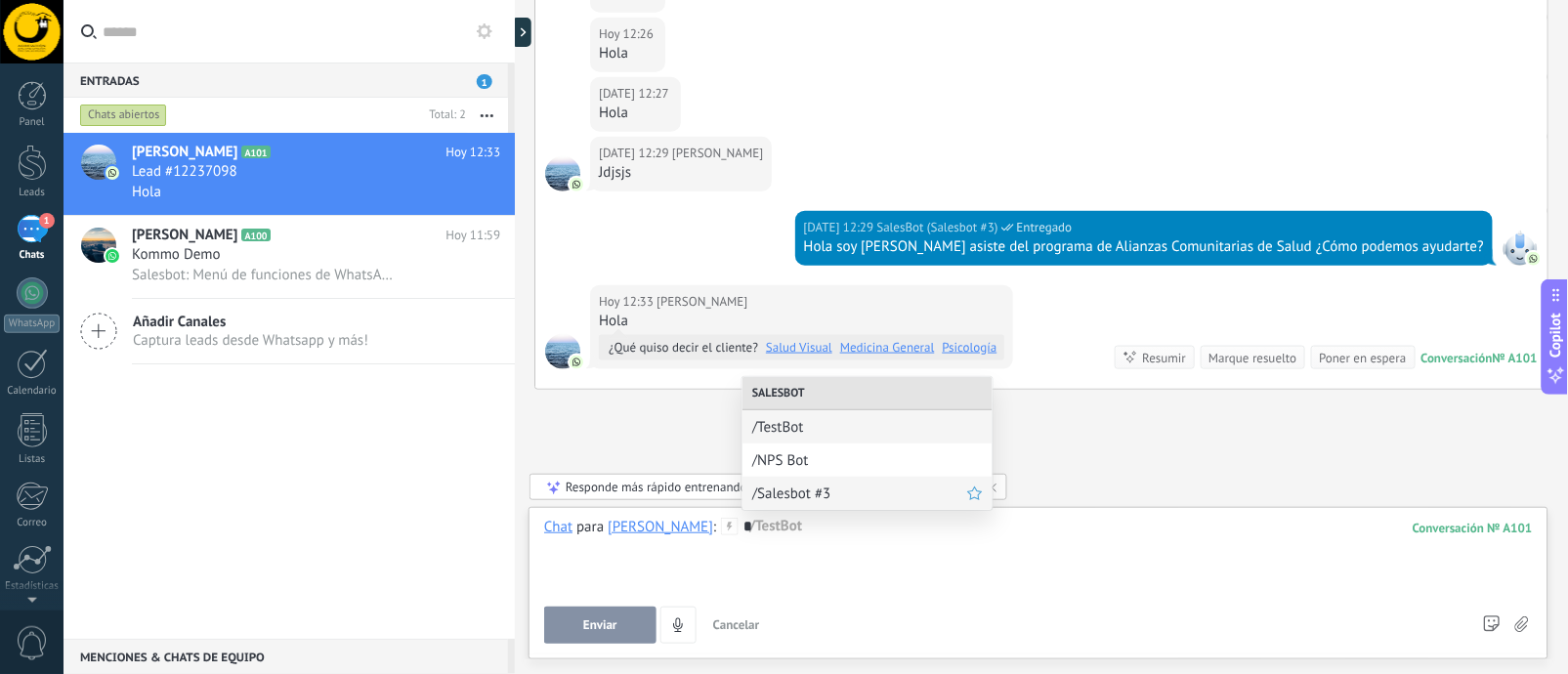
click at [836, 496] on span "/Salesbot #3" at bounding box center [858, 493] width 215 height 19
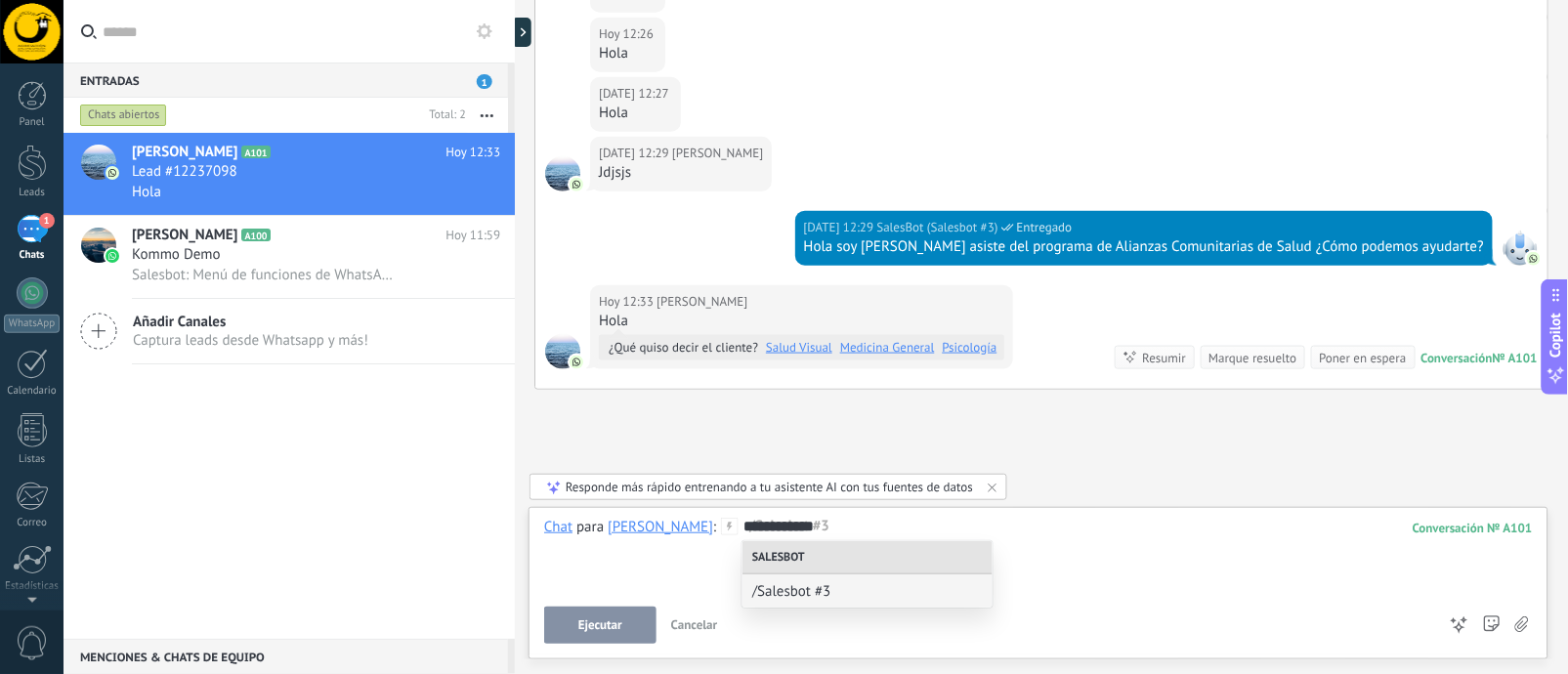
click at [565, 630] on button "Ejecutar" at bounding box center [600, 625] width 113 height 37
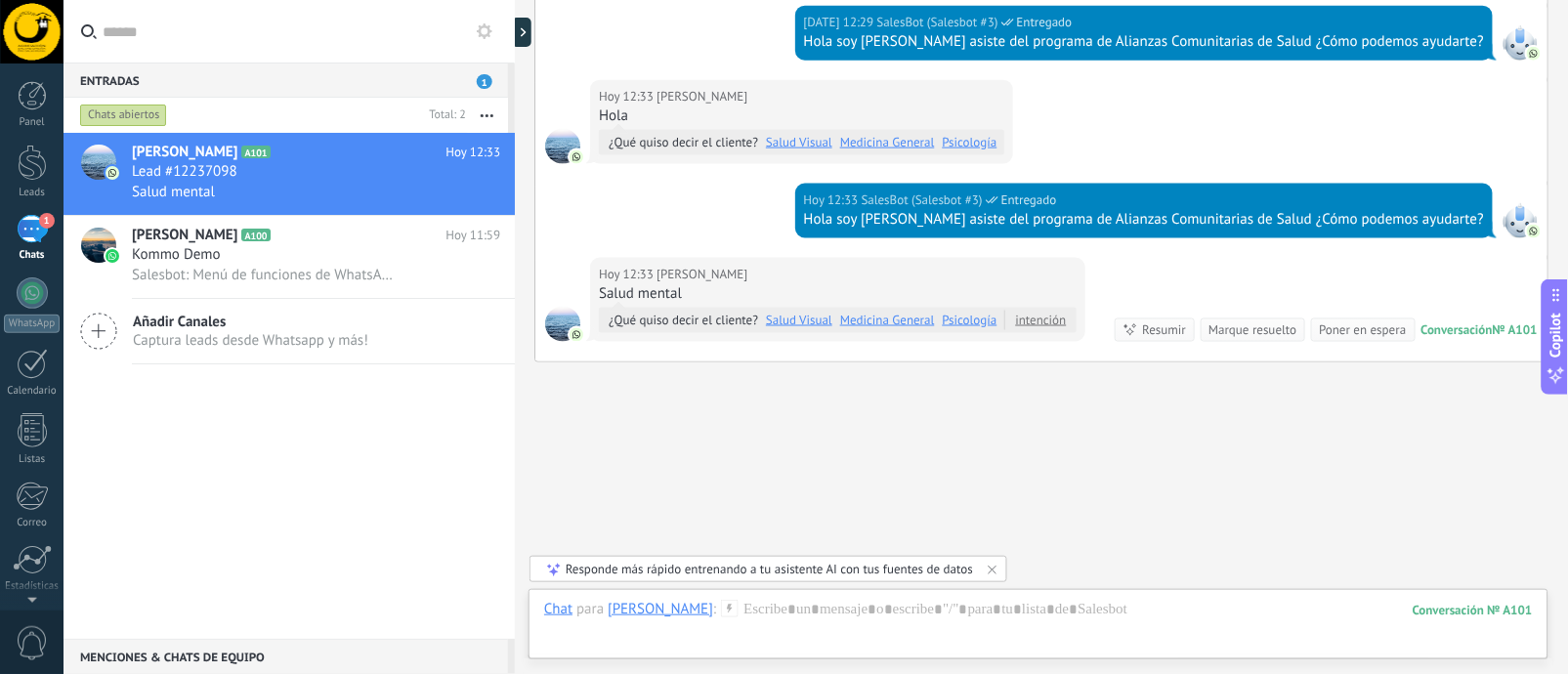
scroll to position [611, 0]
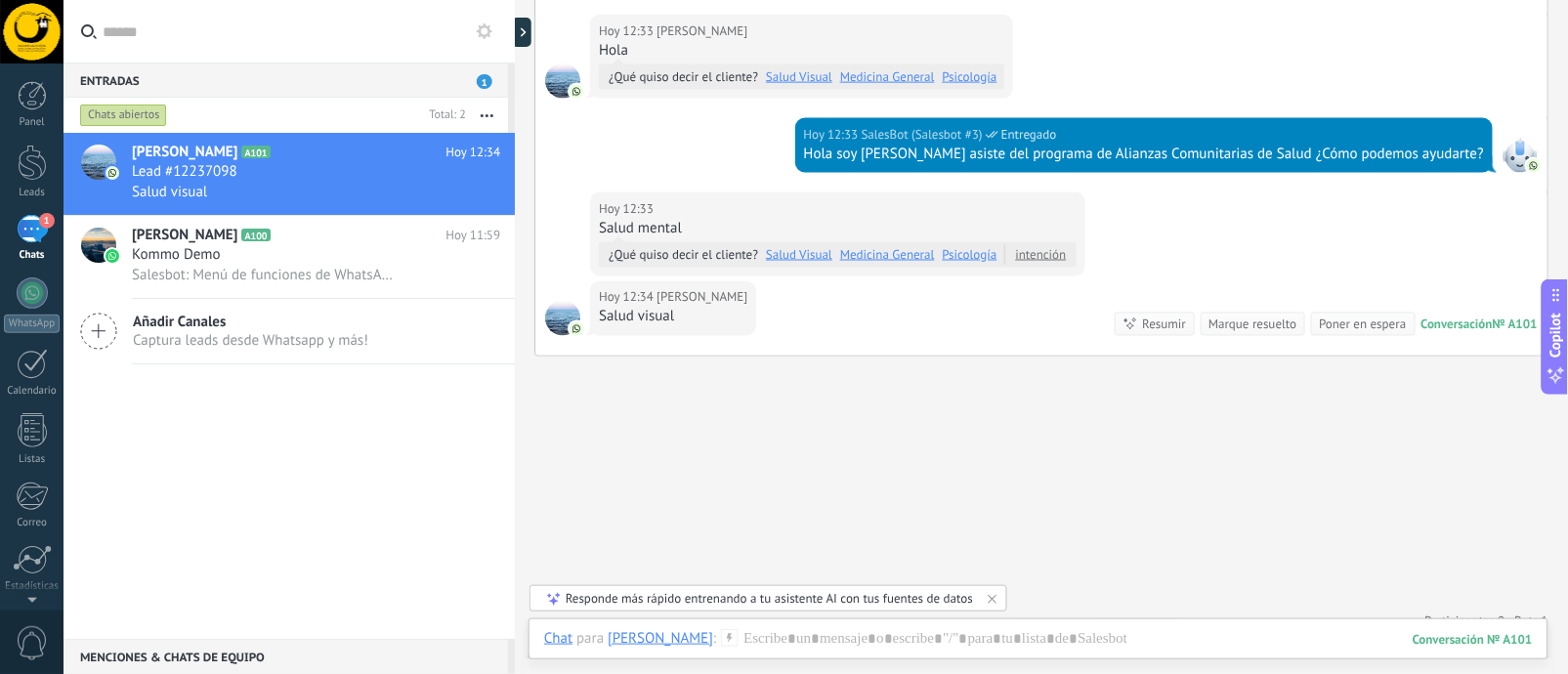
click at [804, 253] on link "Salud Visual" at bounding box center [799, 255] width 67 height 20
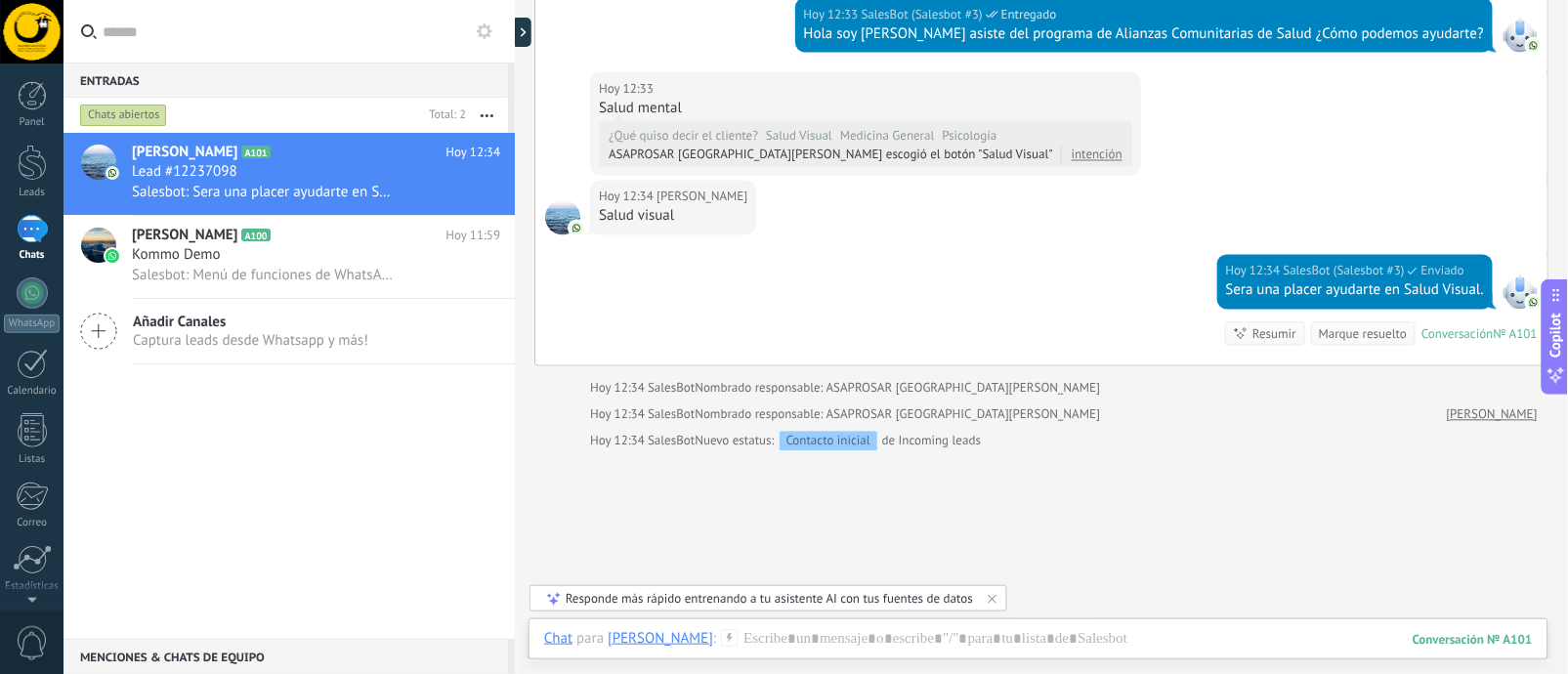
scroll to position [804, 0]
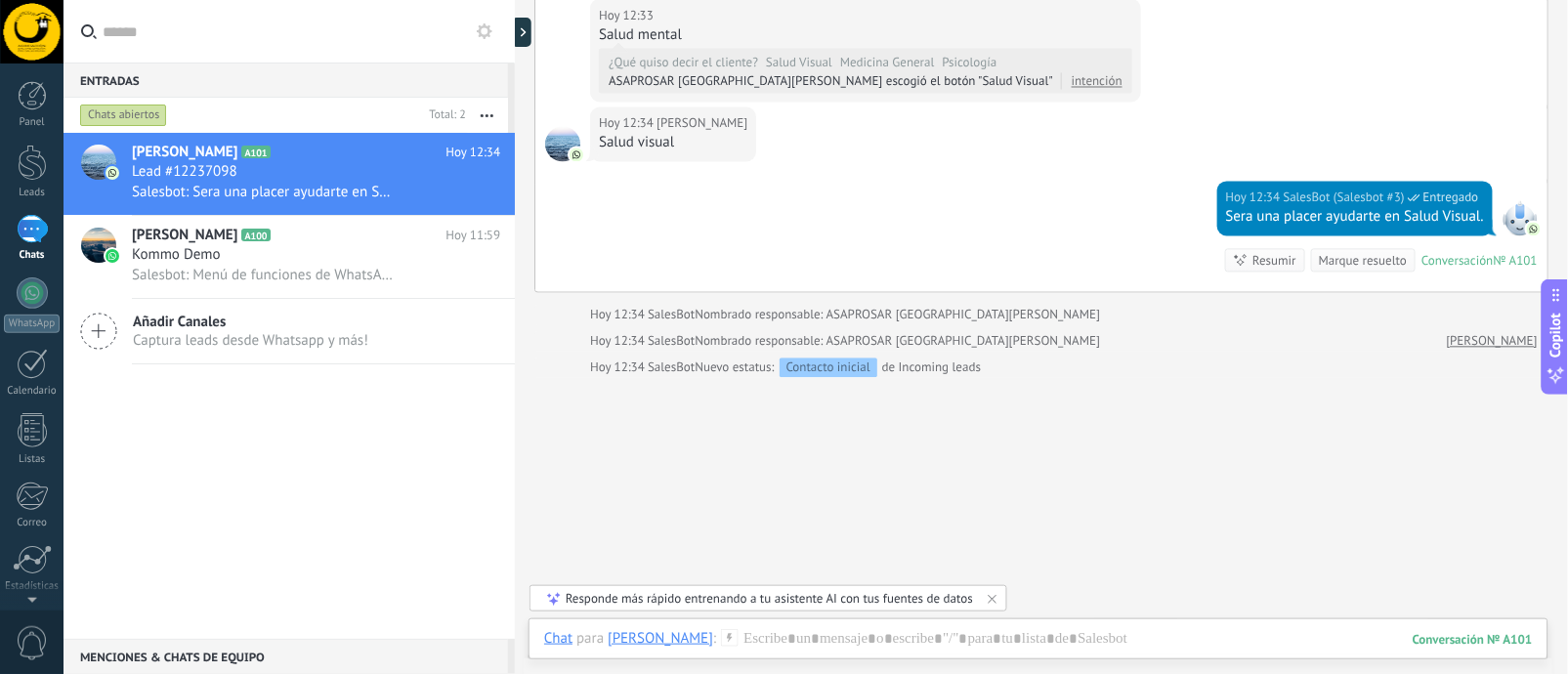
click at [1465, 335] on link "[PERSON_NAME]" at bounding box center [1492, 342] width 91 height 20
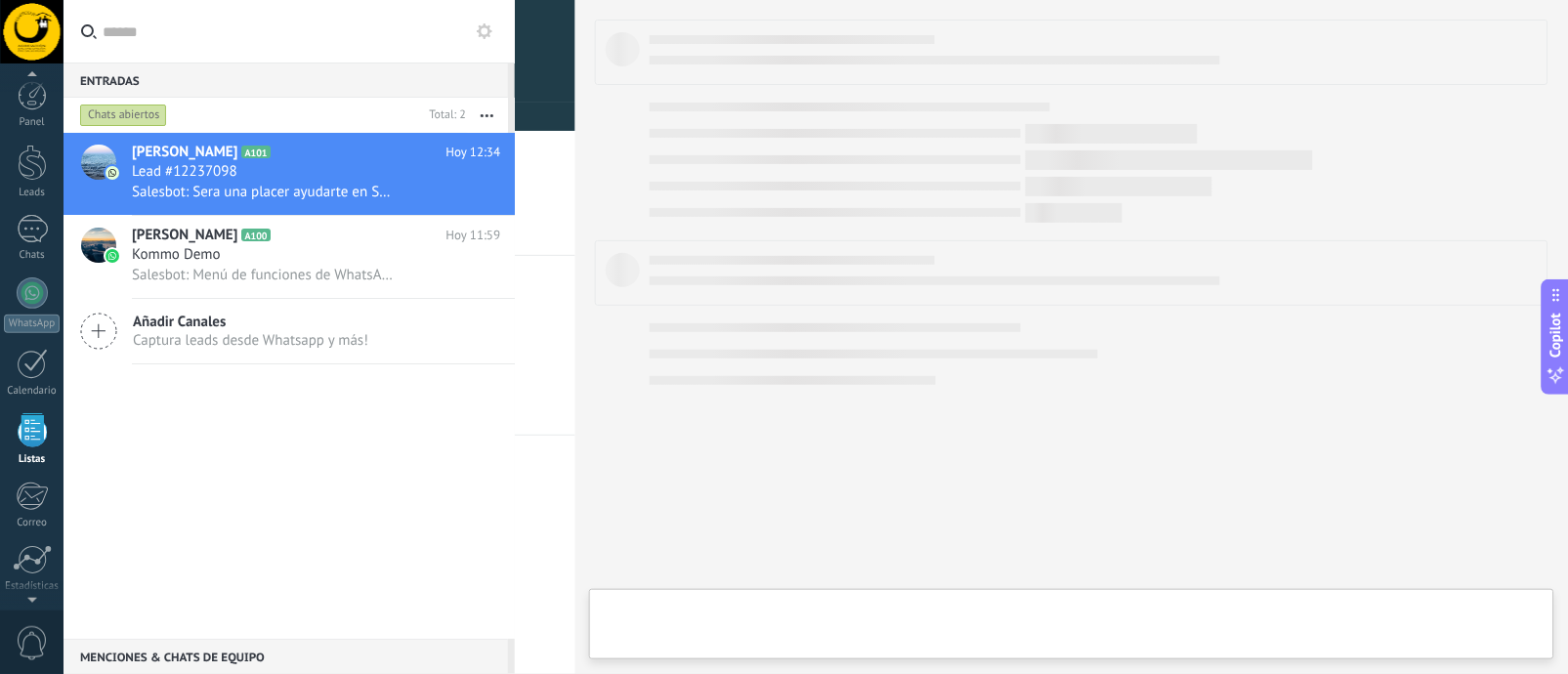
scroll to position [122, 0]
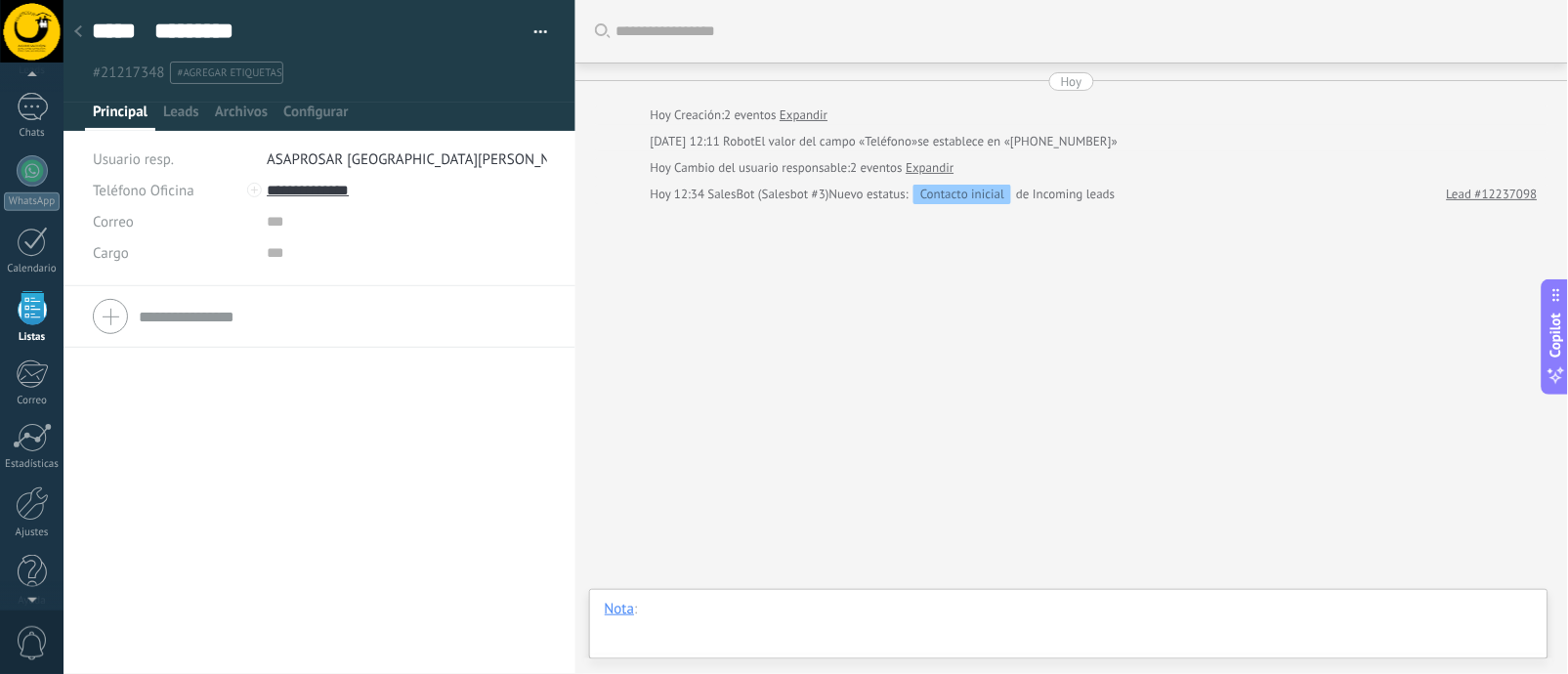
click at [940, 607] on div at bounding box center [1068, 629] width 928 height 59
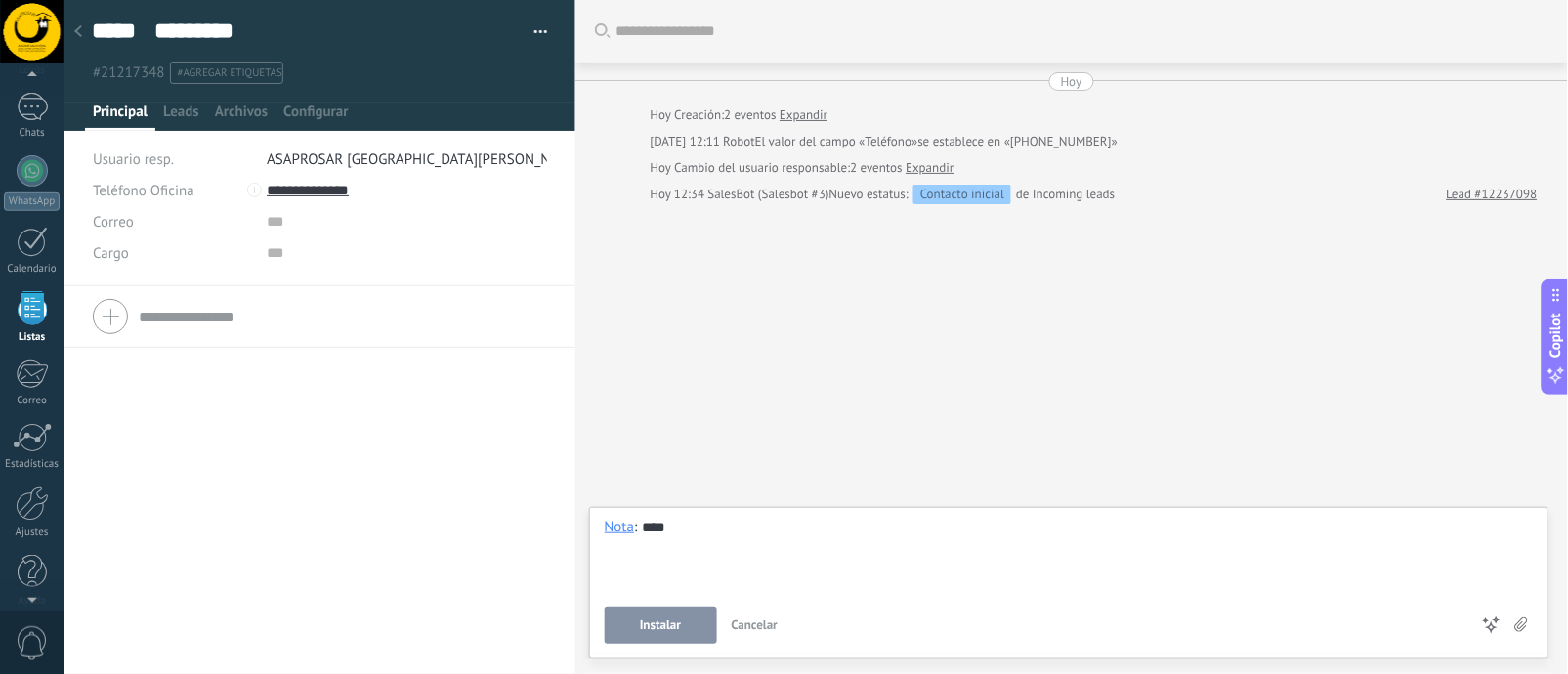
click at [798, 581] on div "****" at bounding box center [1069, 554] width 929 height 74
click at [1001, 271] on div "Buscar Carga más [DATE] [DATE] Creación: 2 eventos Expandir [DATE] 12:11 Robot …" at bounding box center [1071, 337] width 993 height 674
click at [1212, 291] on div "Buscar Carga más [DATE] [DATE] Creación: 2 eventos Expandir [DATE] 12:11 Robot …" at bounding box center [1071, 337] width 993 height 674
click at [937, 165] on link "Expandir" at bounding box center [929, 168] width 48 height 20
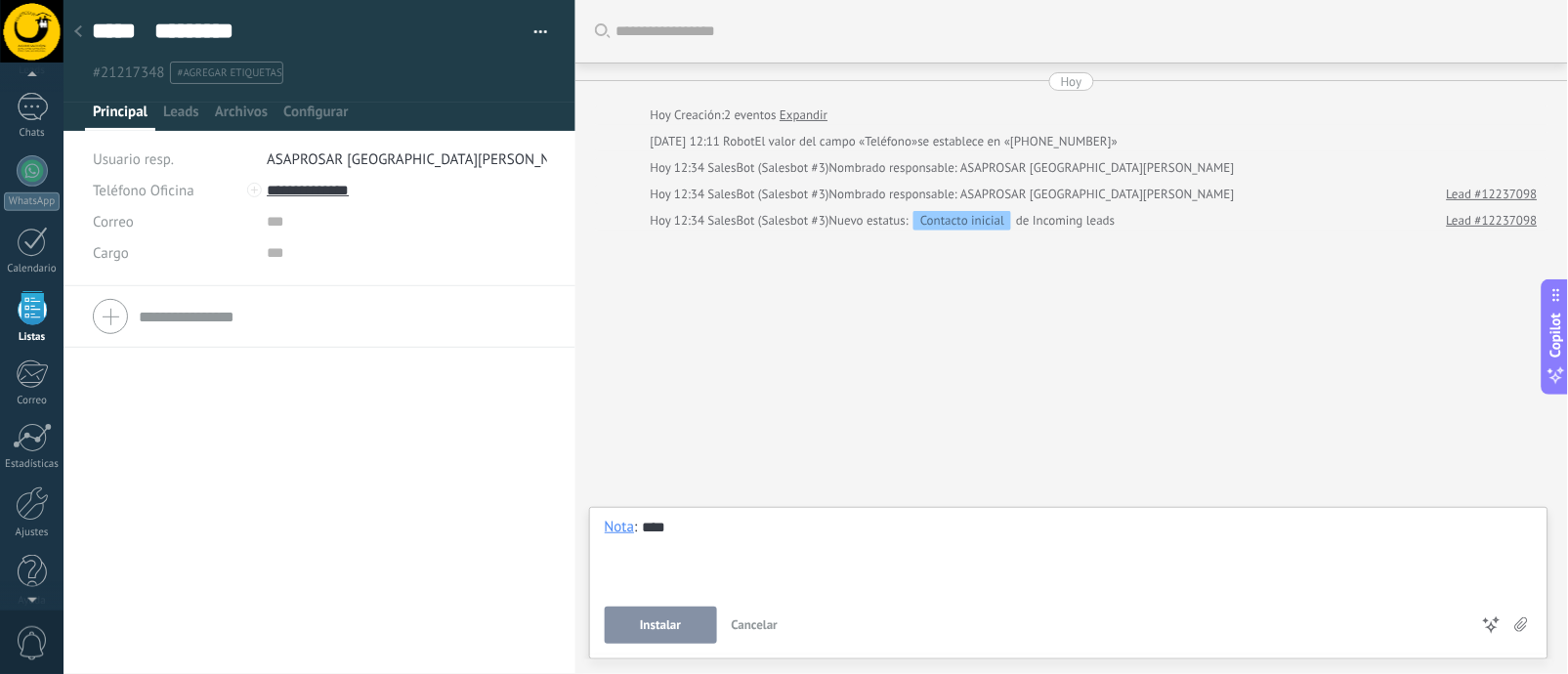
click at [1459, 213] on link "Lead #12237098" at bounding box center [1492, 220] width 91 height 20
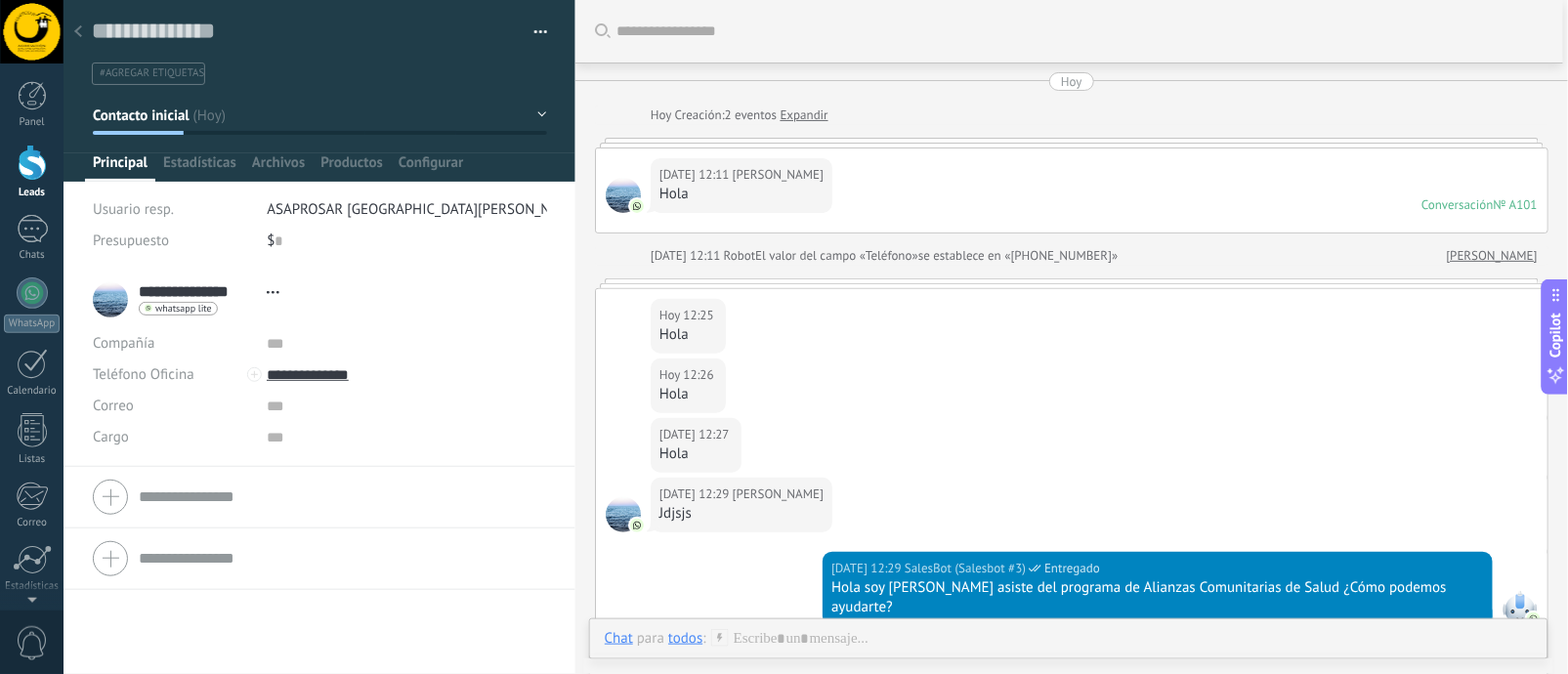
click at [530, 40] on button "button" at bounding box center [533, 32] width 28 height 29
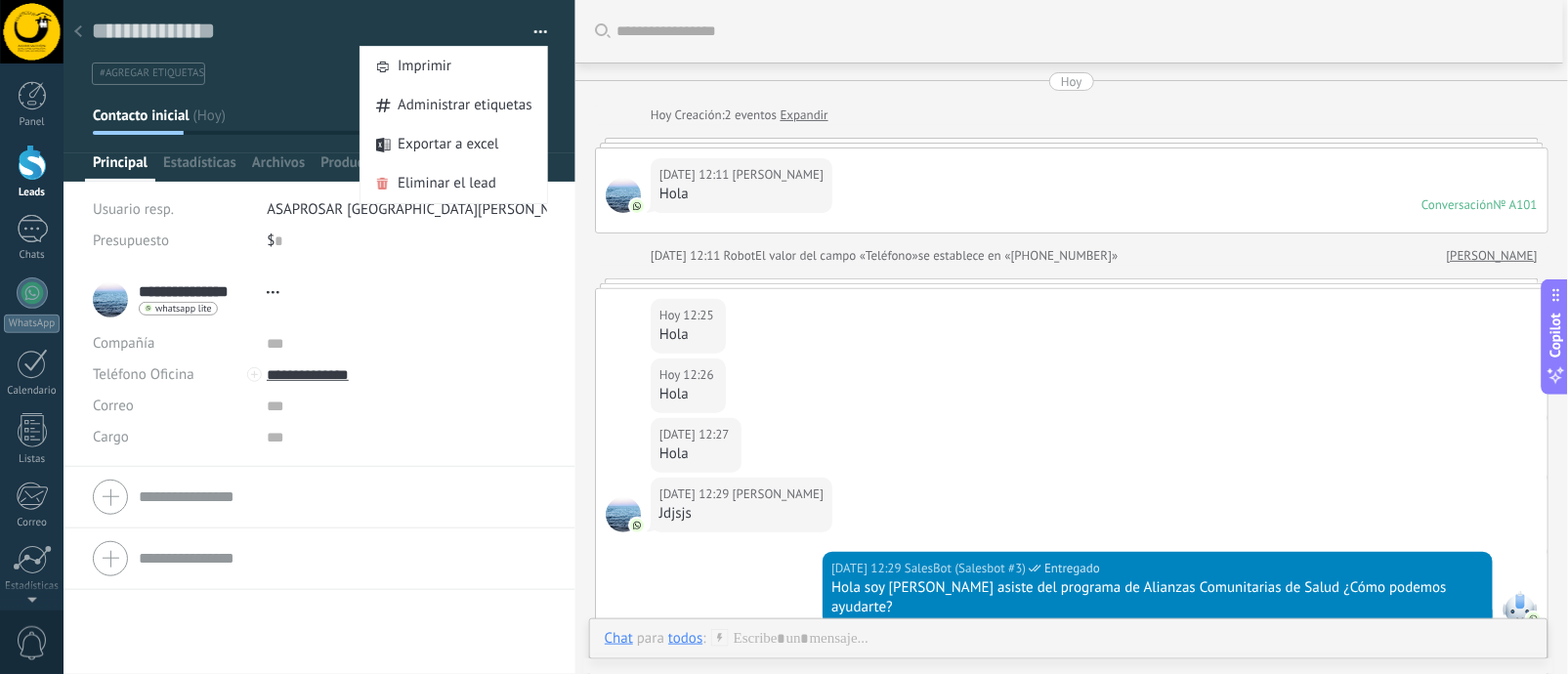
click at [50, 34] on div at bounding box center [31, 31] width 64 height 64
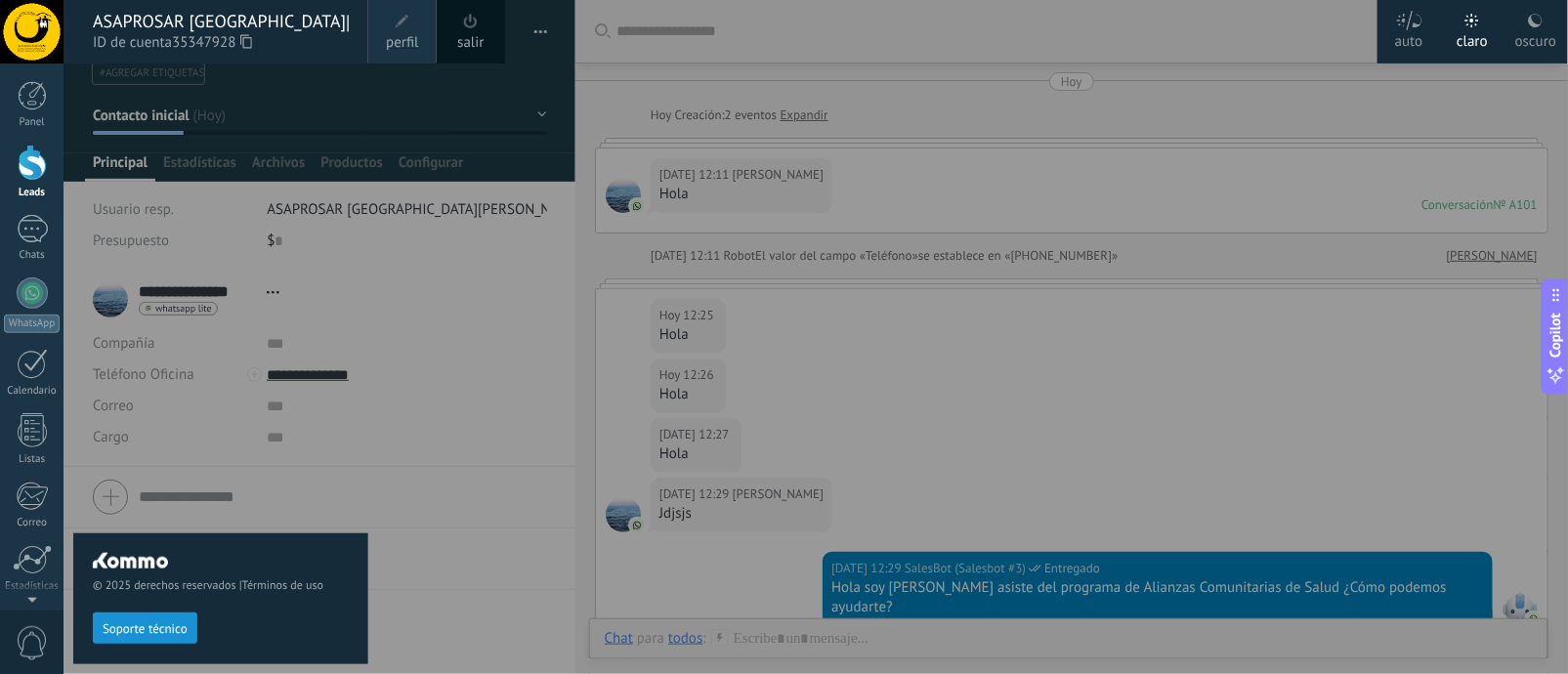
click at [465, 27] on span at bounding box center [470, 21] width 14 height 15
